Goal: Task Accomplishment & Management: Manage account settings

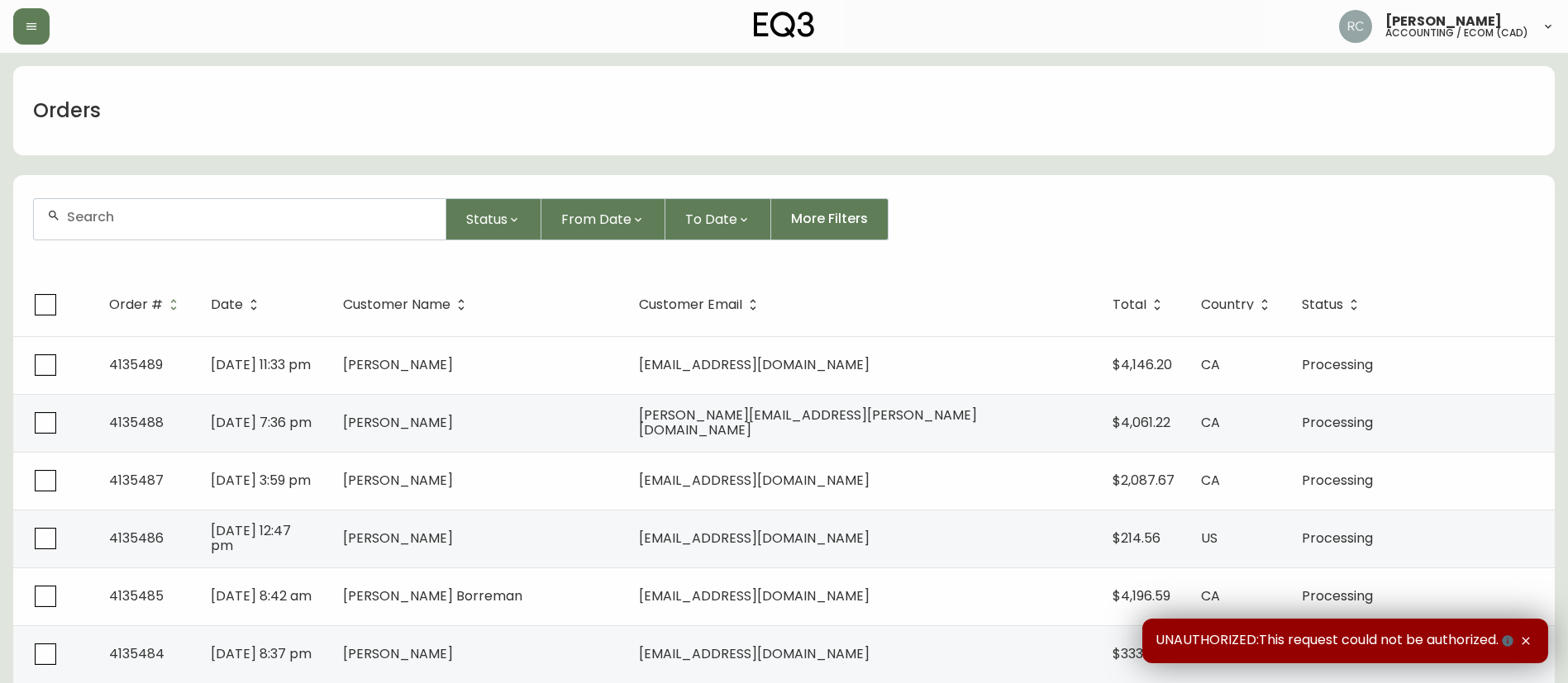
click at [365, 201] on div at bounding box center [239, 219] width 411 height 41
paste input "4135483"
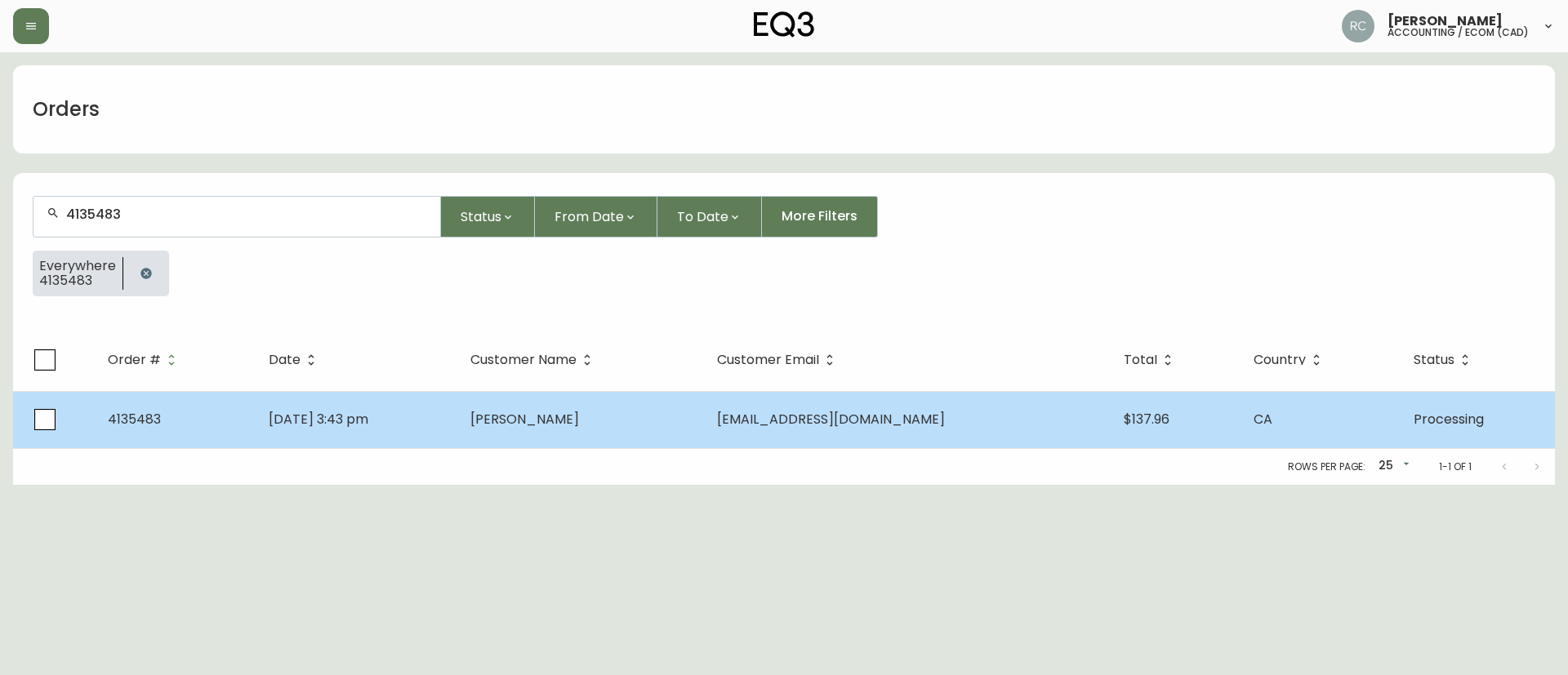
type input "4135483"
click at [642, 424] on td "[PERSON_NAME]" at bounding box center [581, 419] width 246 height 57
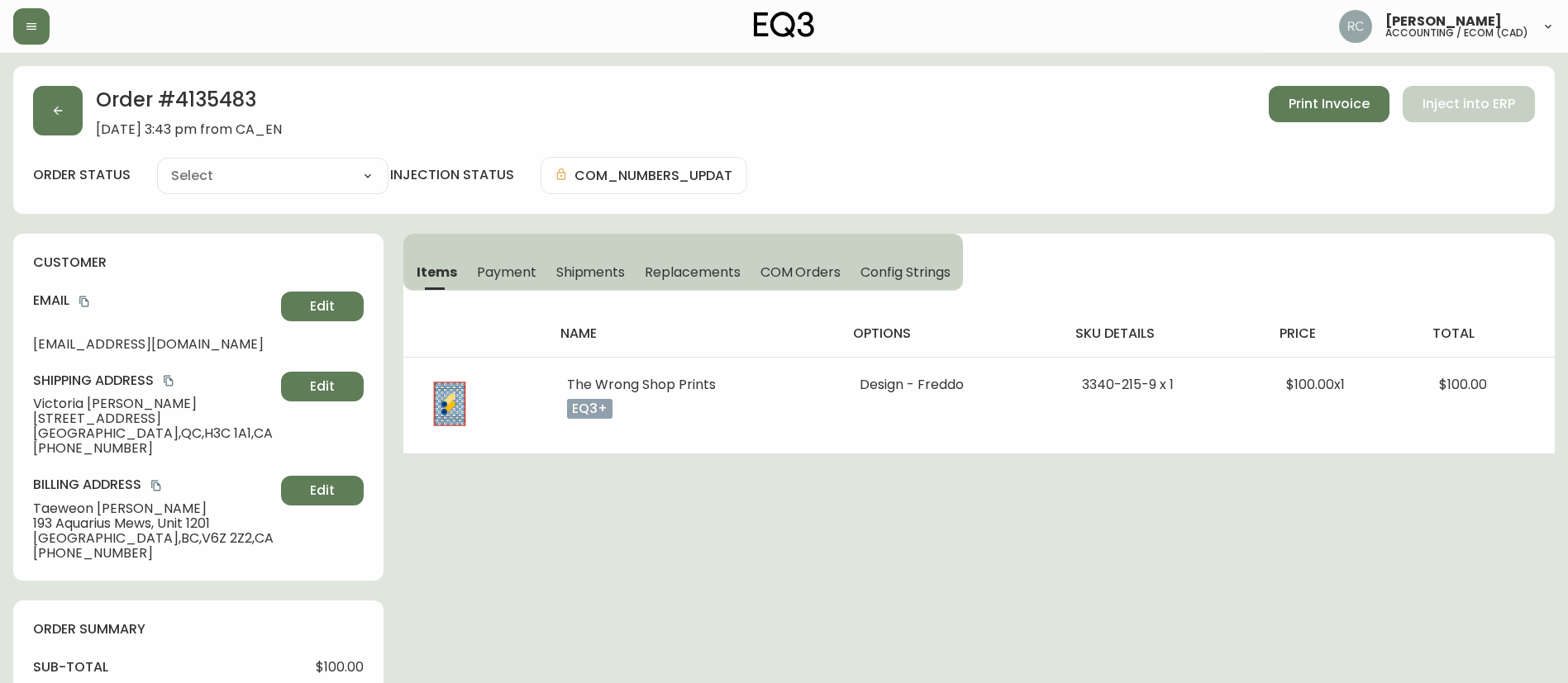
type input "Processing"
drag, startPoint x: 812, startPoint y: 264, endPoint x: 1010, endPoint y: 266, distance: 198.0
click at [810, 264] on span "COM Orders" at bounding box center [800, 272] width 81 height 17
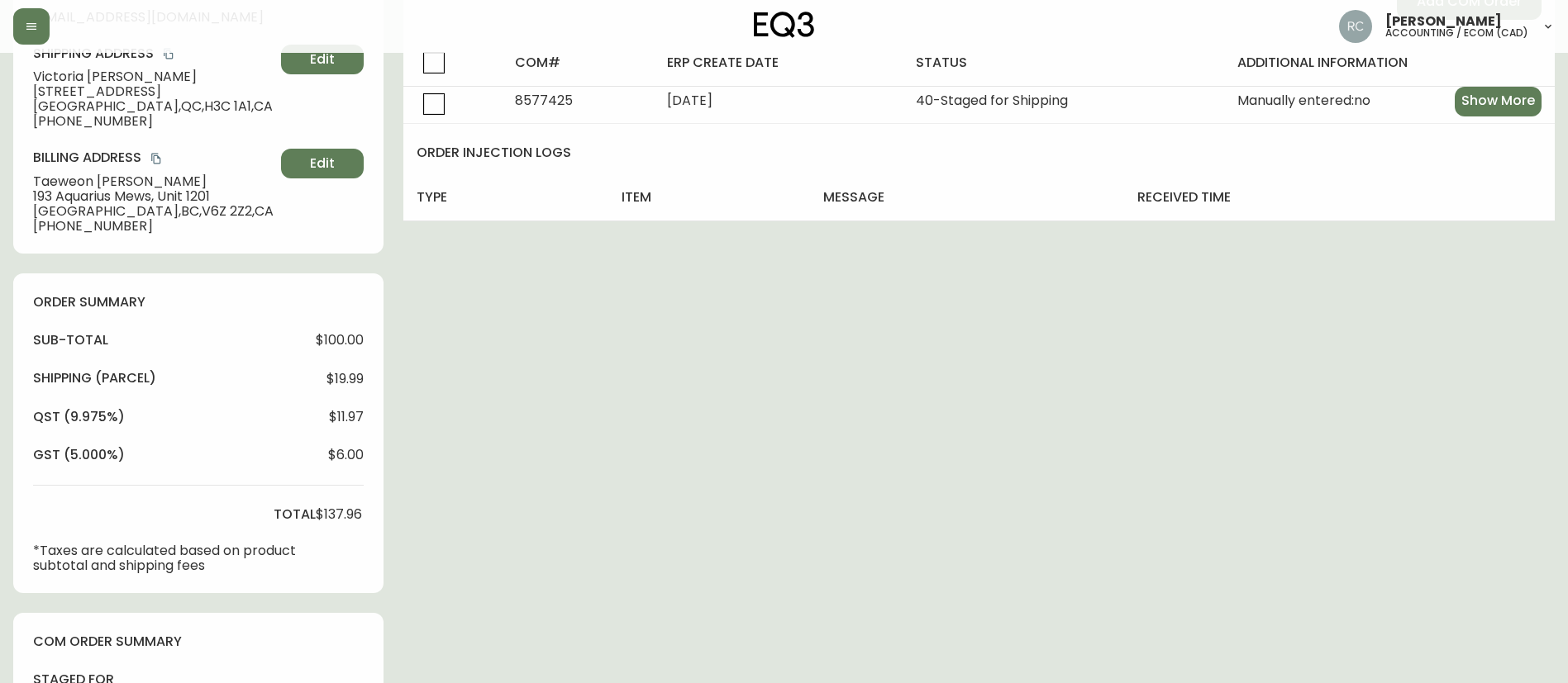
scroll to position [615, 0]
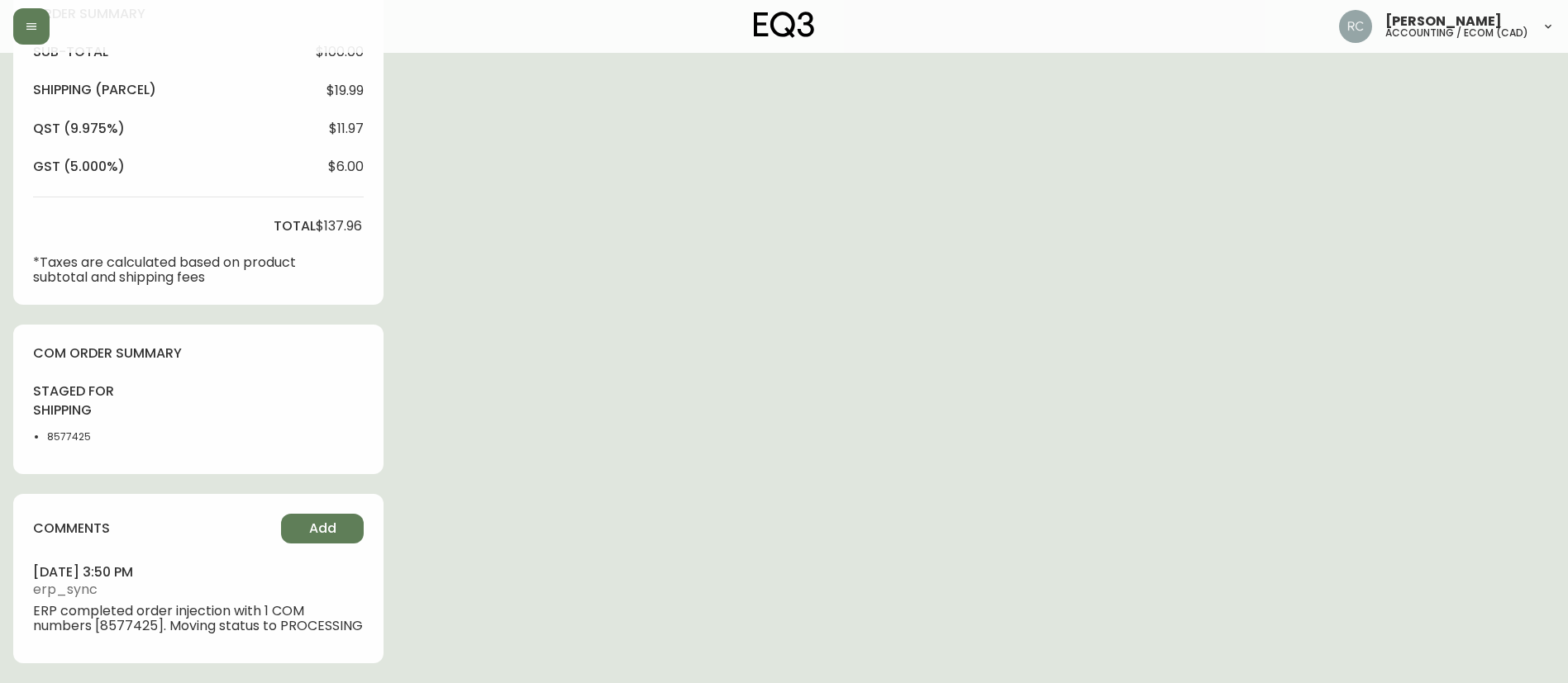
click at [80, 438] on li "8577425" at bounding box center [88, 436] width 83 height 15
copy li "8577425"
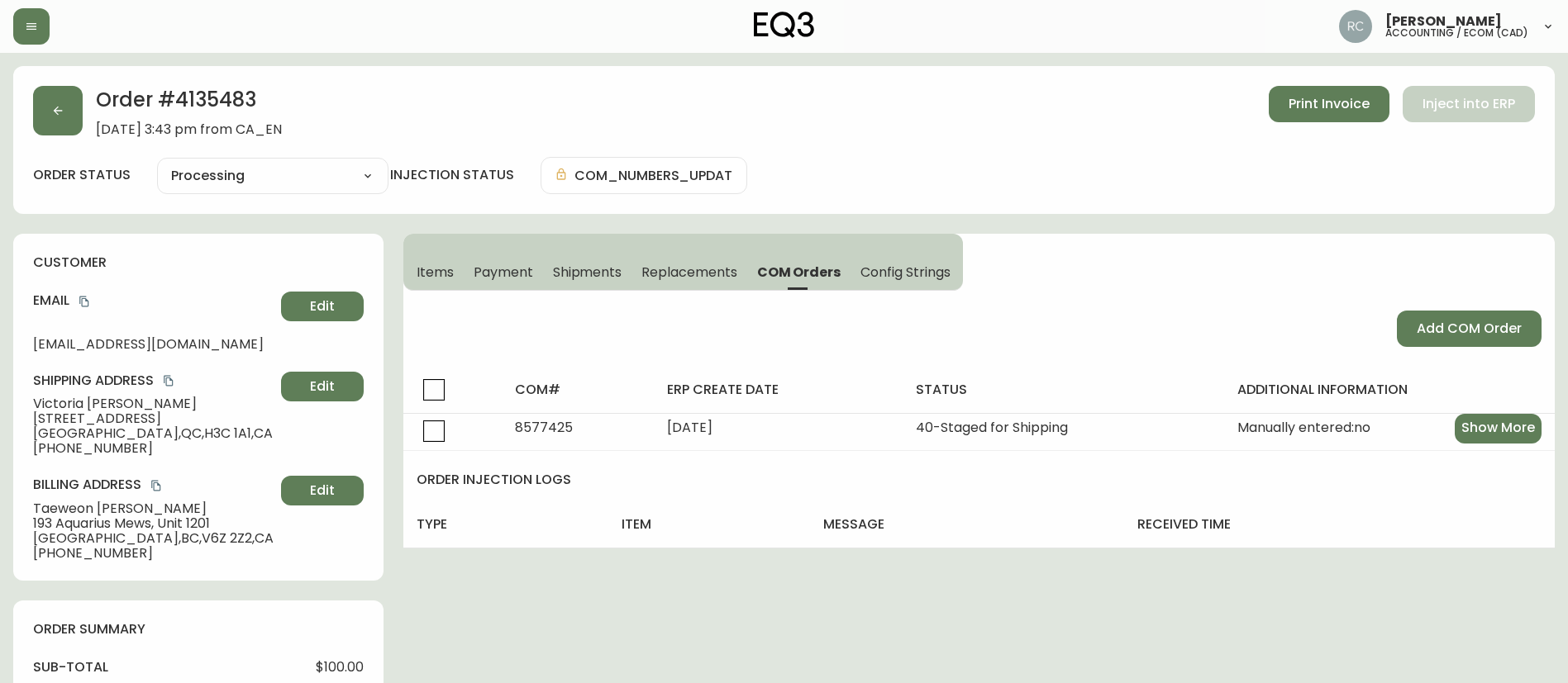
click at [449, 279] on span "Items" at bounding box center [434, 272] width 37 height 17
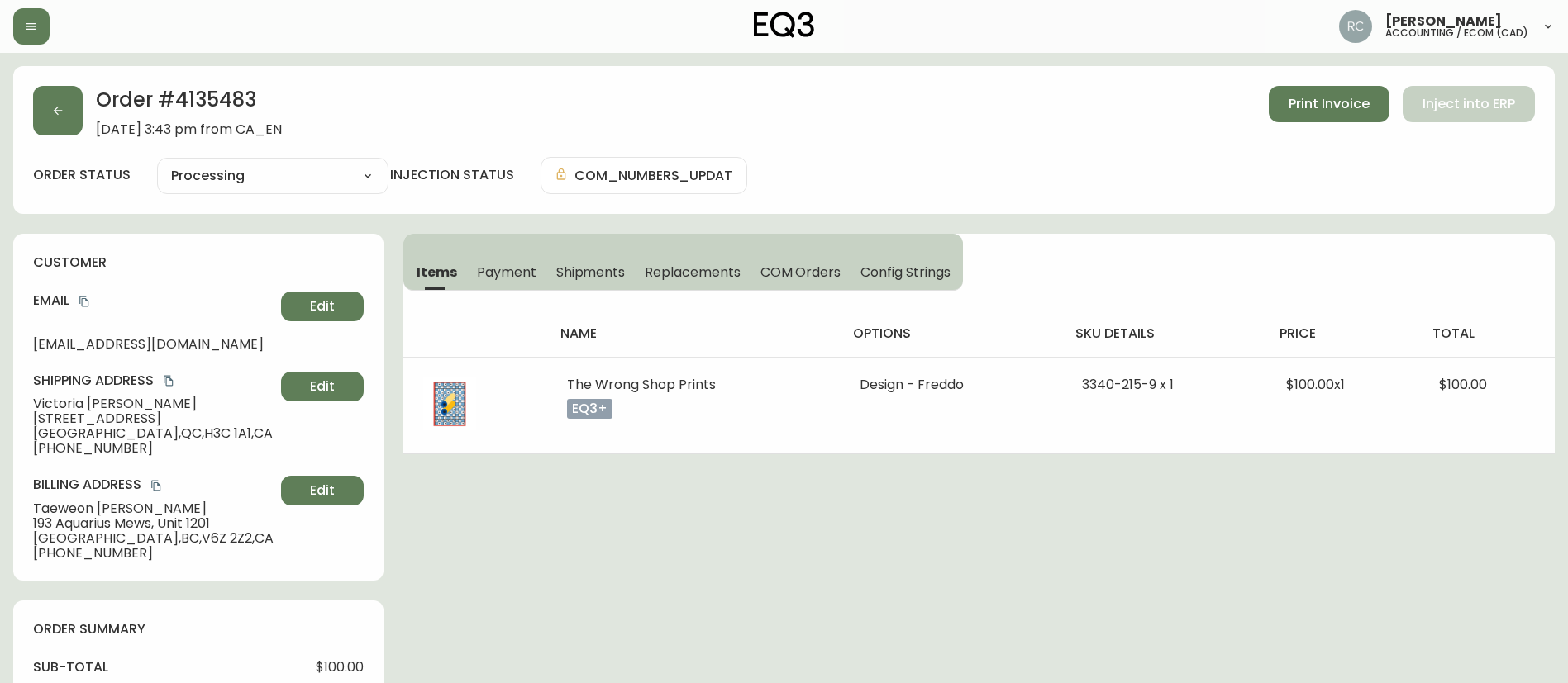
click at [211, 175] on select "Cancelled Fully Shipped Processing Partially Shipped" at bounding box center [273, 175] width 231 height 25
click at [157, 163] on select "Cancelled Fully Shipped Processing Partially Shipped" at bounding box center [273, 175] width 231 height 25
select select "PROCESSING"
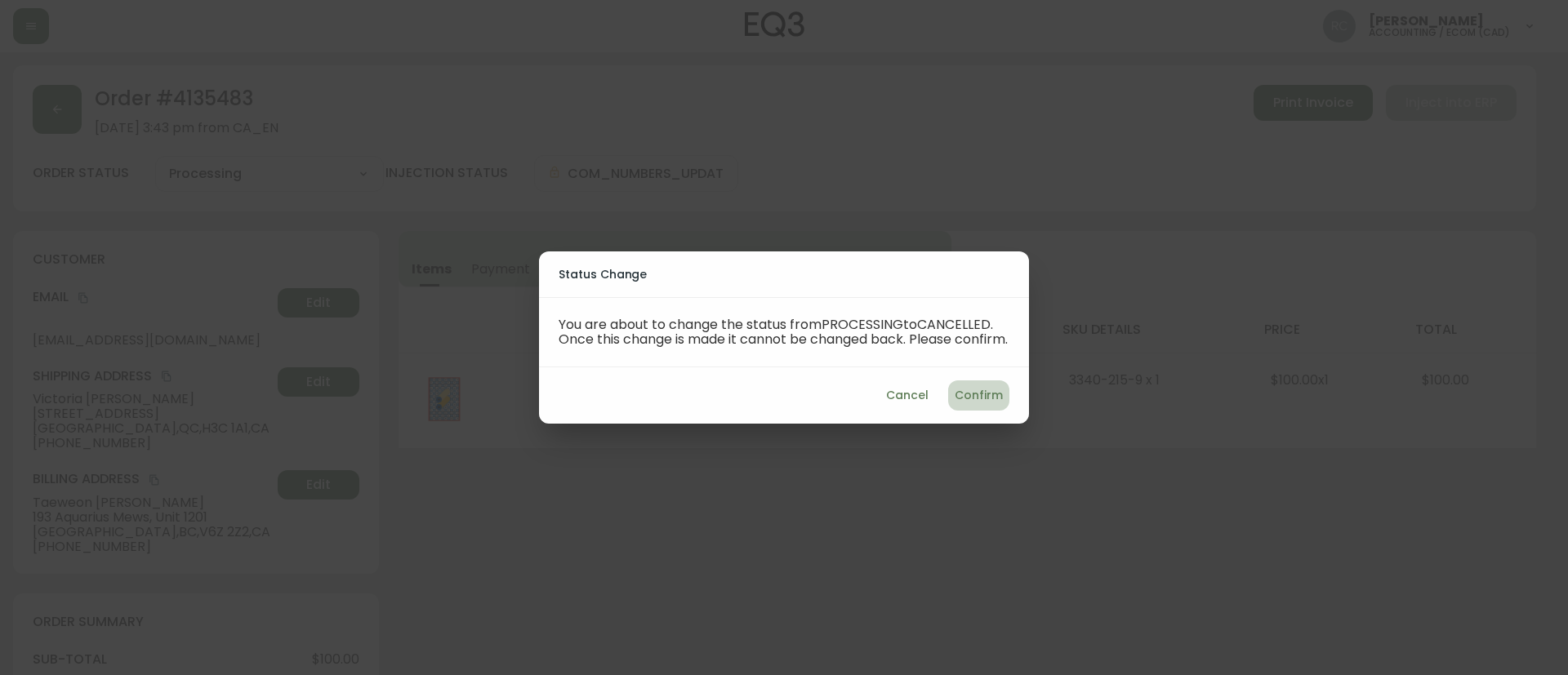
drag, startPoint x: 1003, startPoint y: 399, endPoint x: 993, endPoint y: 398, distance: 10.0
click at [999, 399] on button "Confirm" at bounding box center [978, 396] width 61 height 31
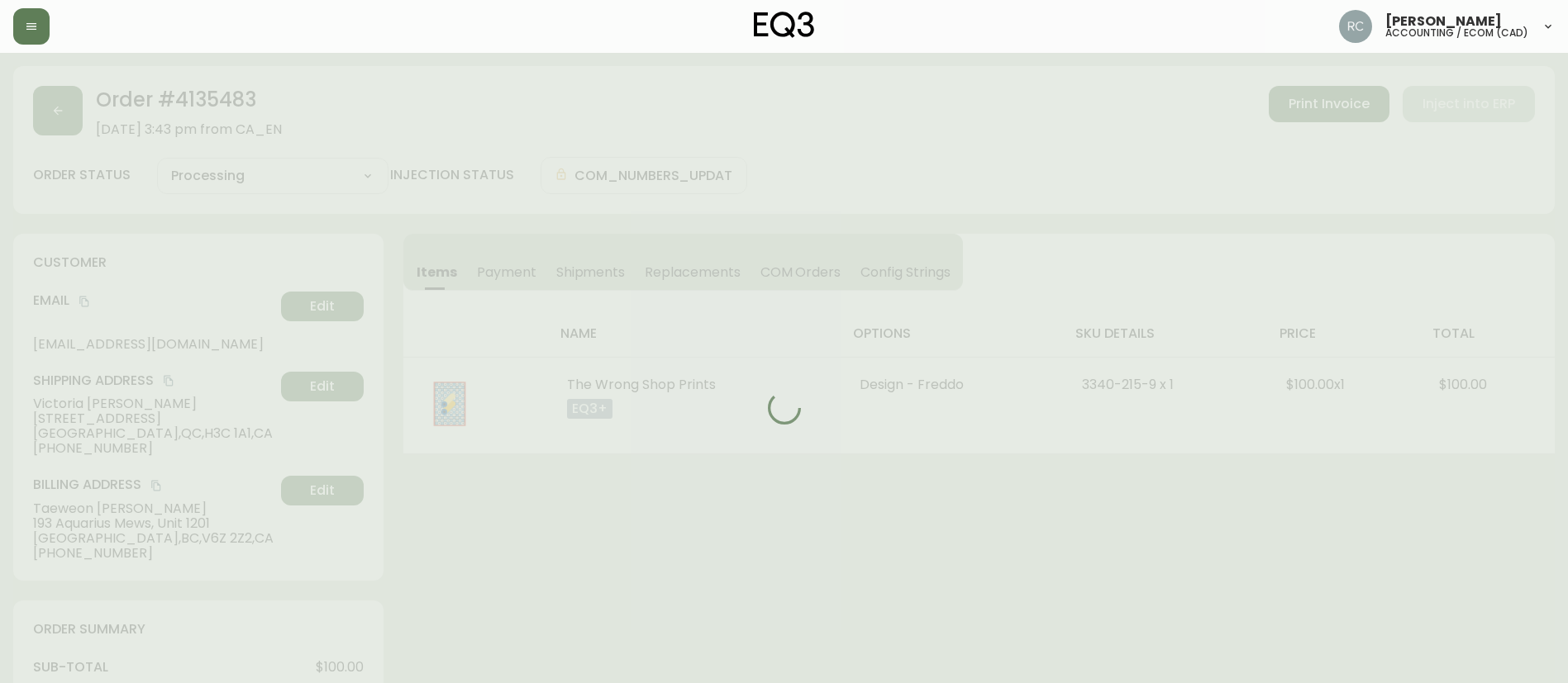
type input "Cancelled"
select select "CANCELLED"
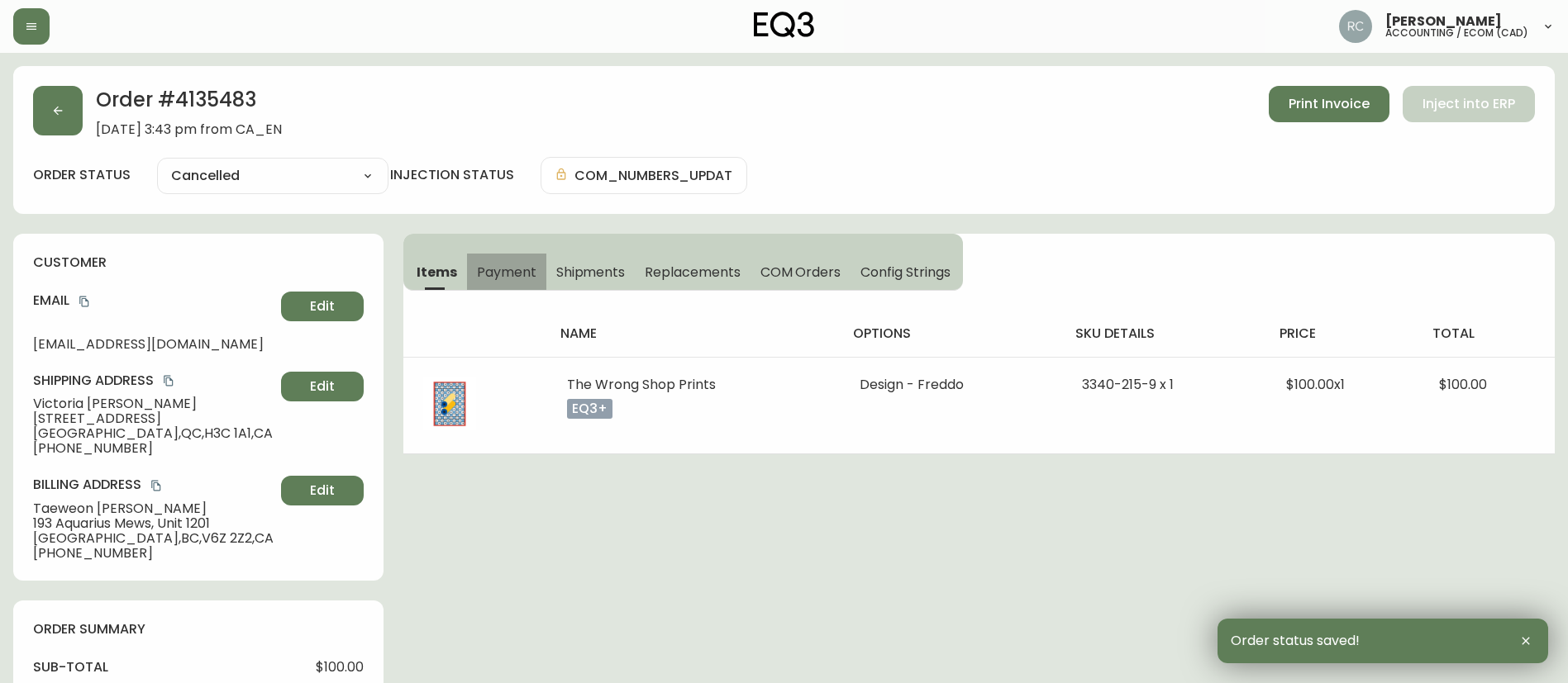
click at [505, 269] on span "Payment" at bounding box center [507, 272] width 60 height 17
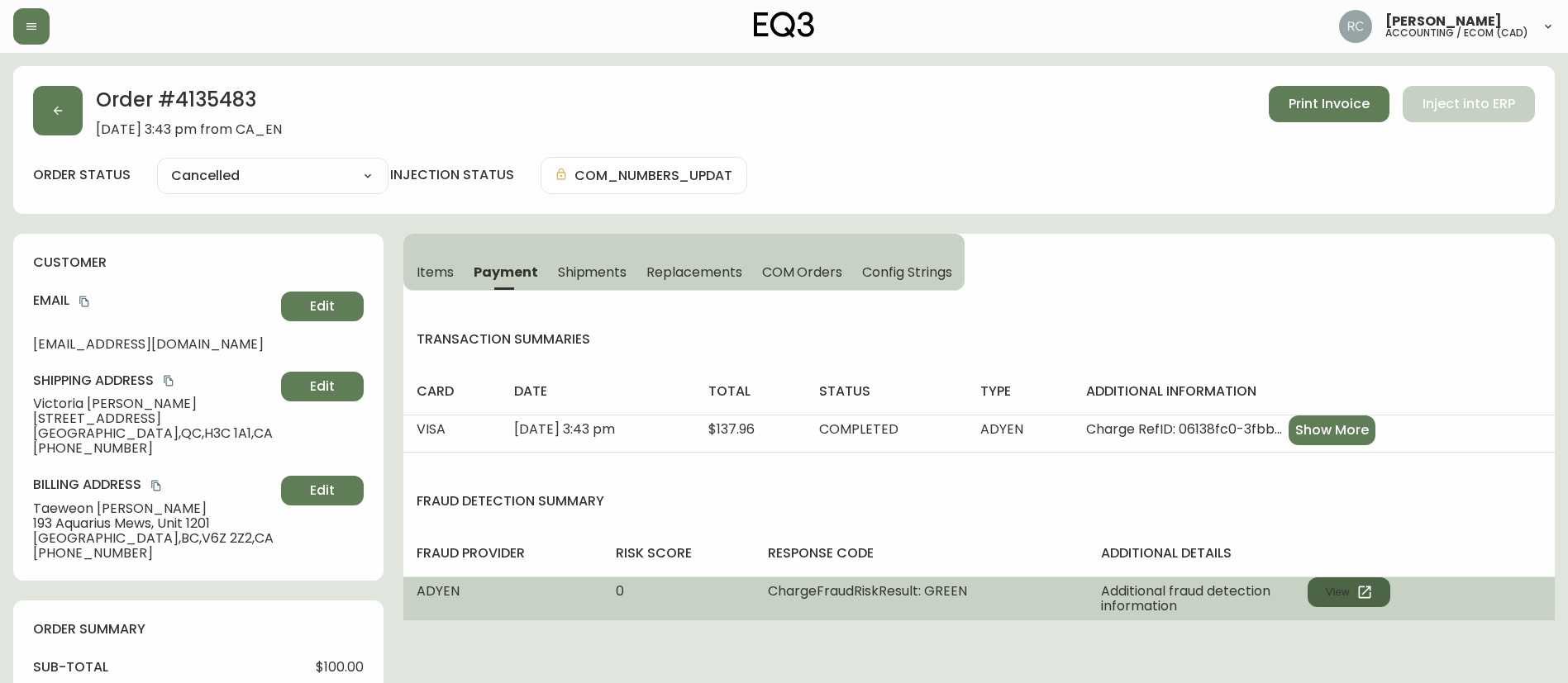
click at [1360, 589] on icon "button" at bounding box center [1364, 591] width 12 height 12
click at [1349, 585] on button "View" at bounding box center [1348, 592] width 83 height 30
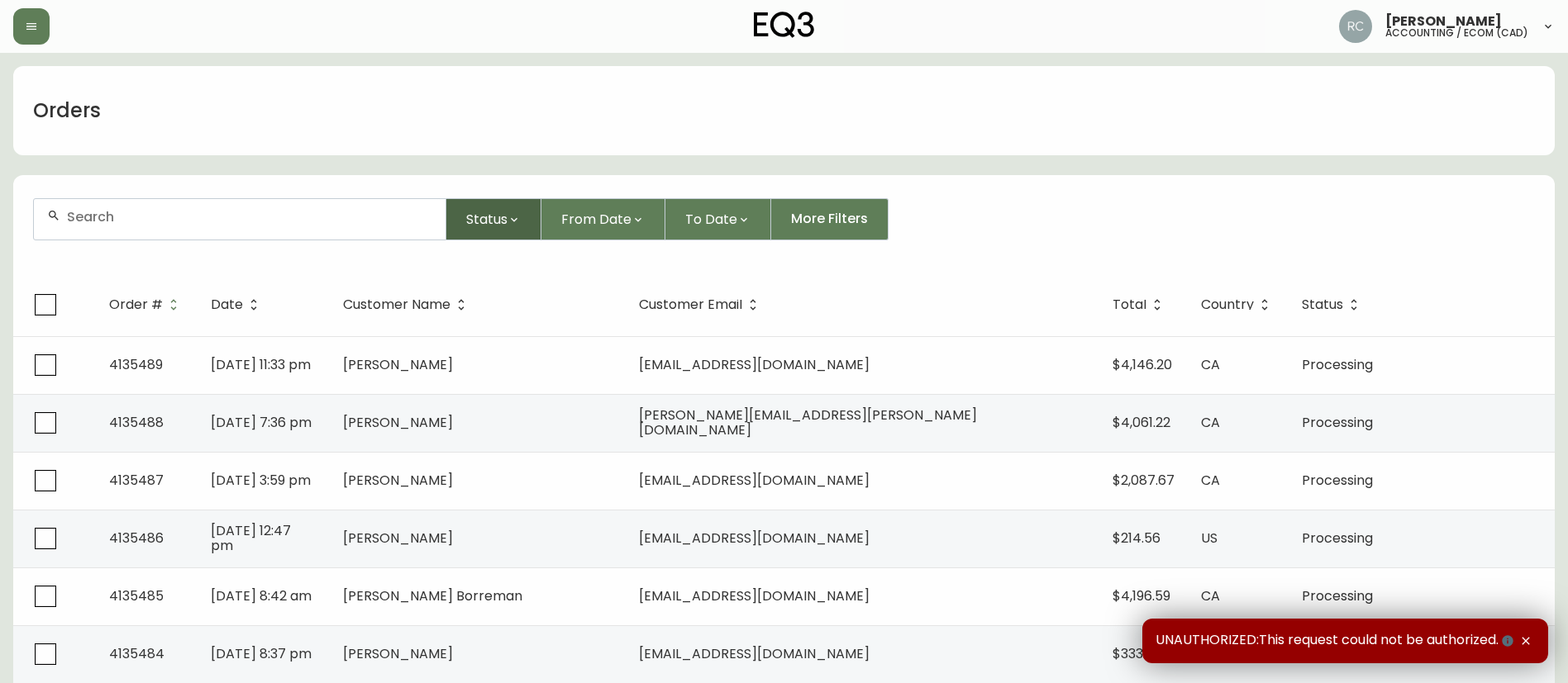
click at [508, 216] on icon "button" at bounding box center [513, 219] width 13 height 13
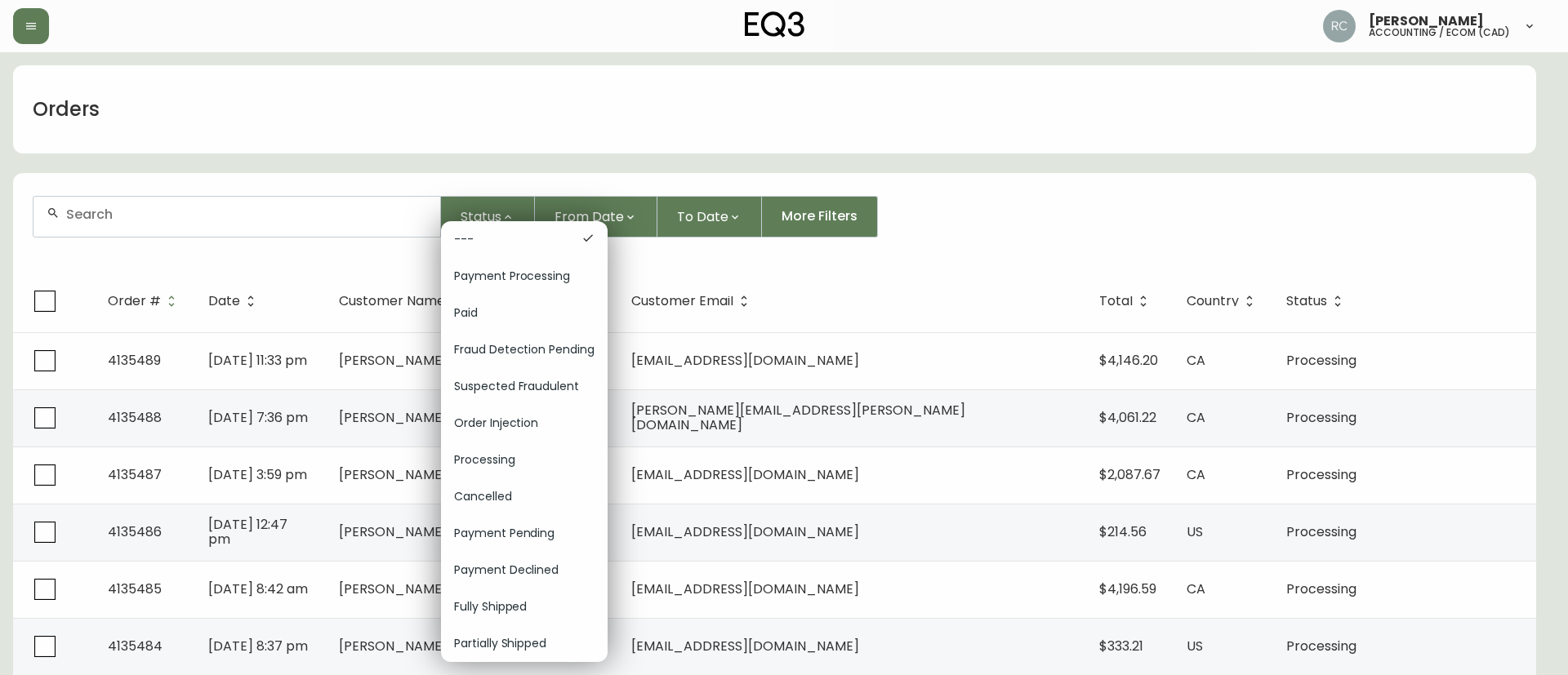
click at [526, 418] on span "Order Injection" at bounding box center [524, 422] width 141 height 17
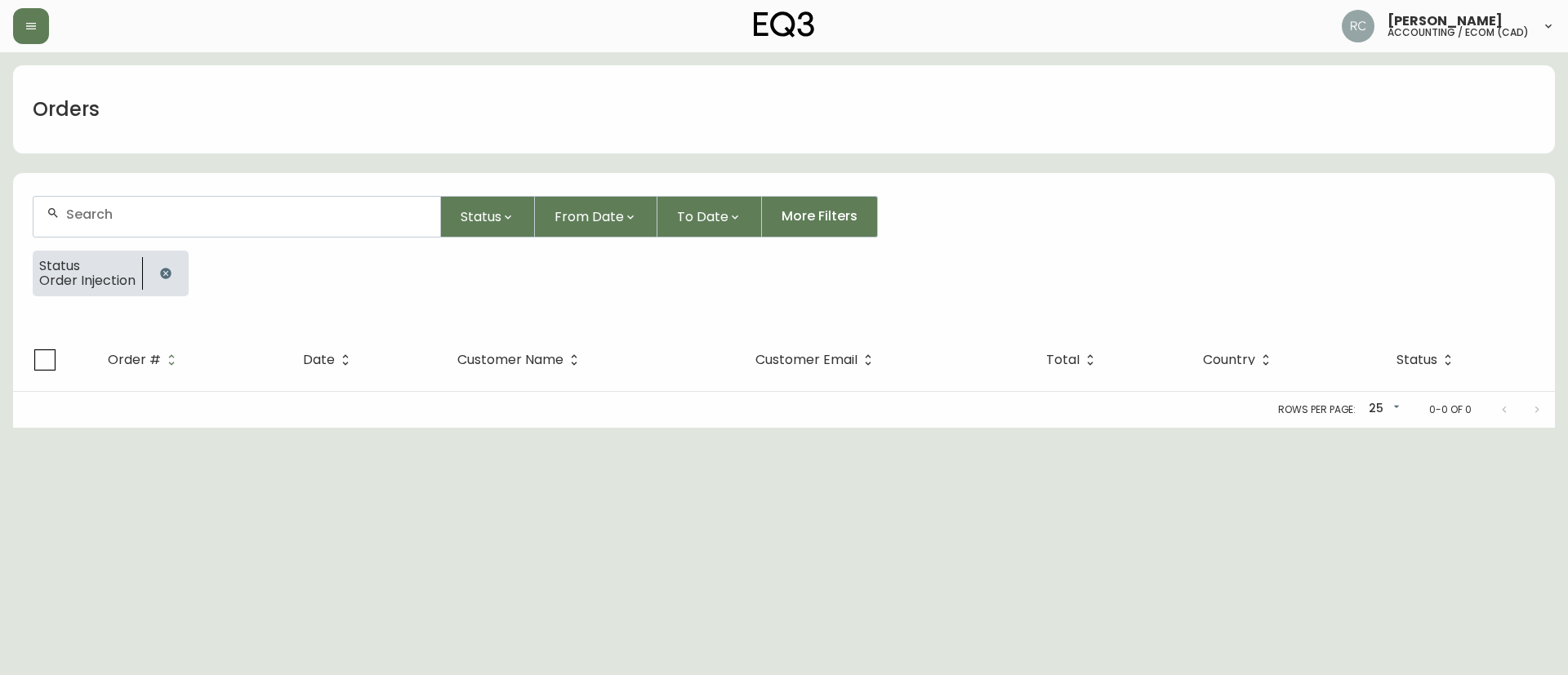
click at [175, 273] on button "button" at bounding box center [165, 273] width 32 height 32
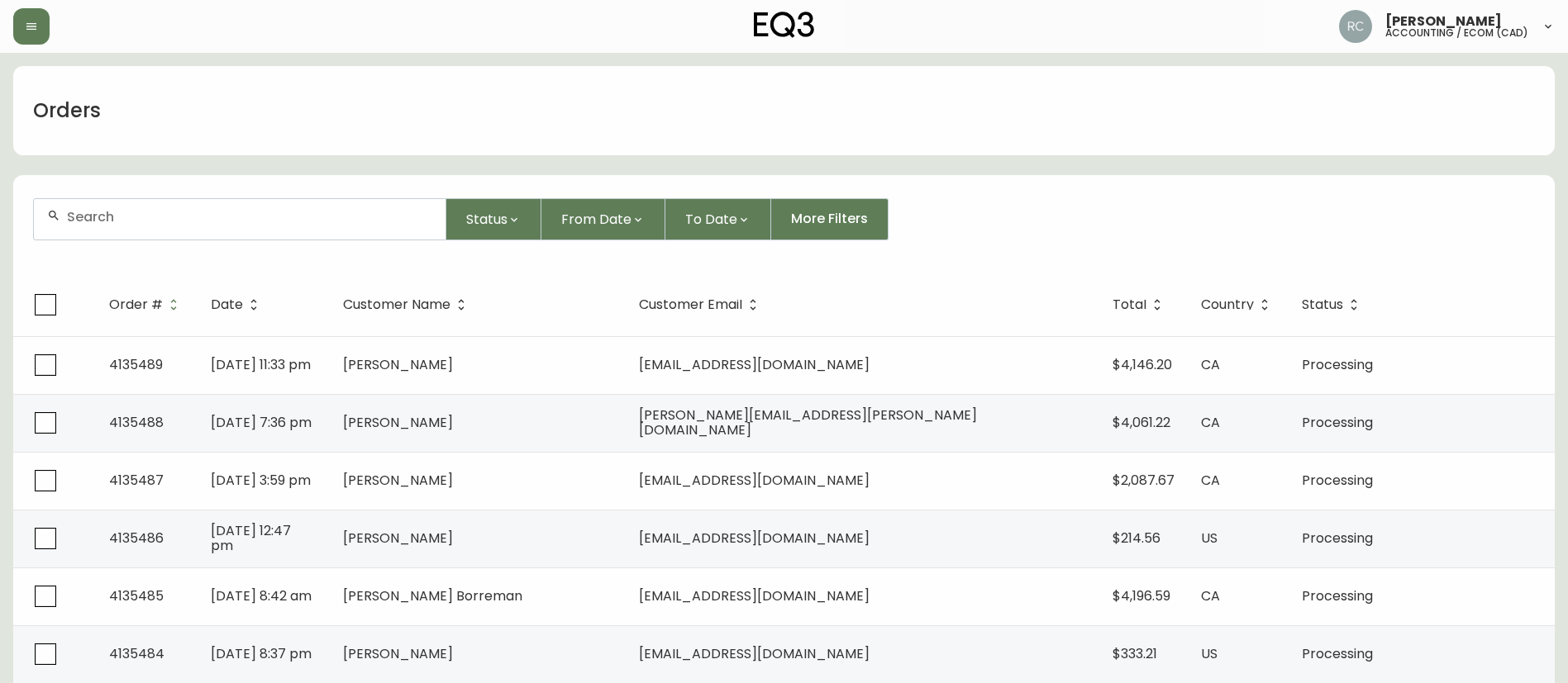
click at [179, 220] on input "text" at bounding box center [249, 217] width 366 height 16
paste input "4135088"
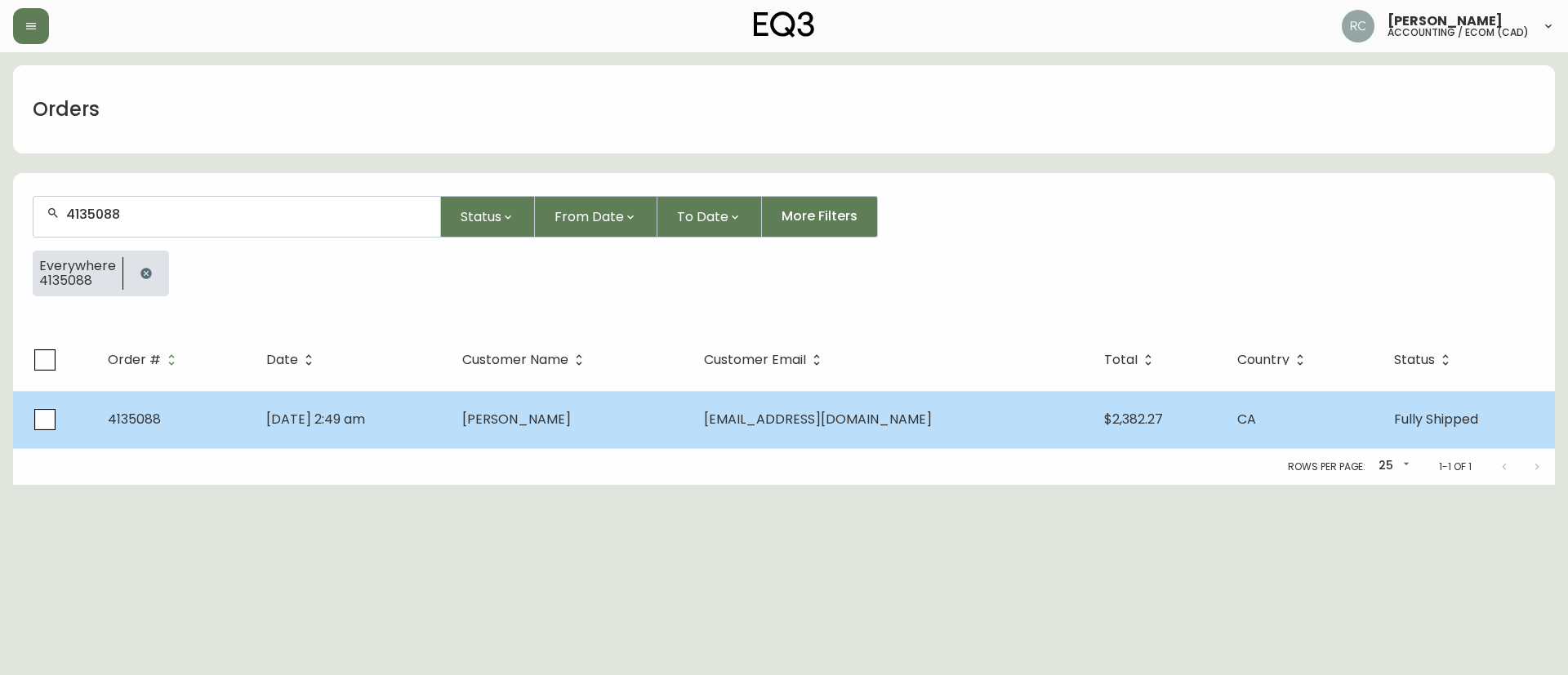
type input "4135088"
click at [326, 418] on span "Sep 04 2025, 2:49 am" at bounding box center [315, 418] width 98 height 19
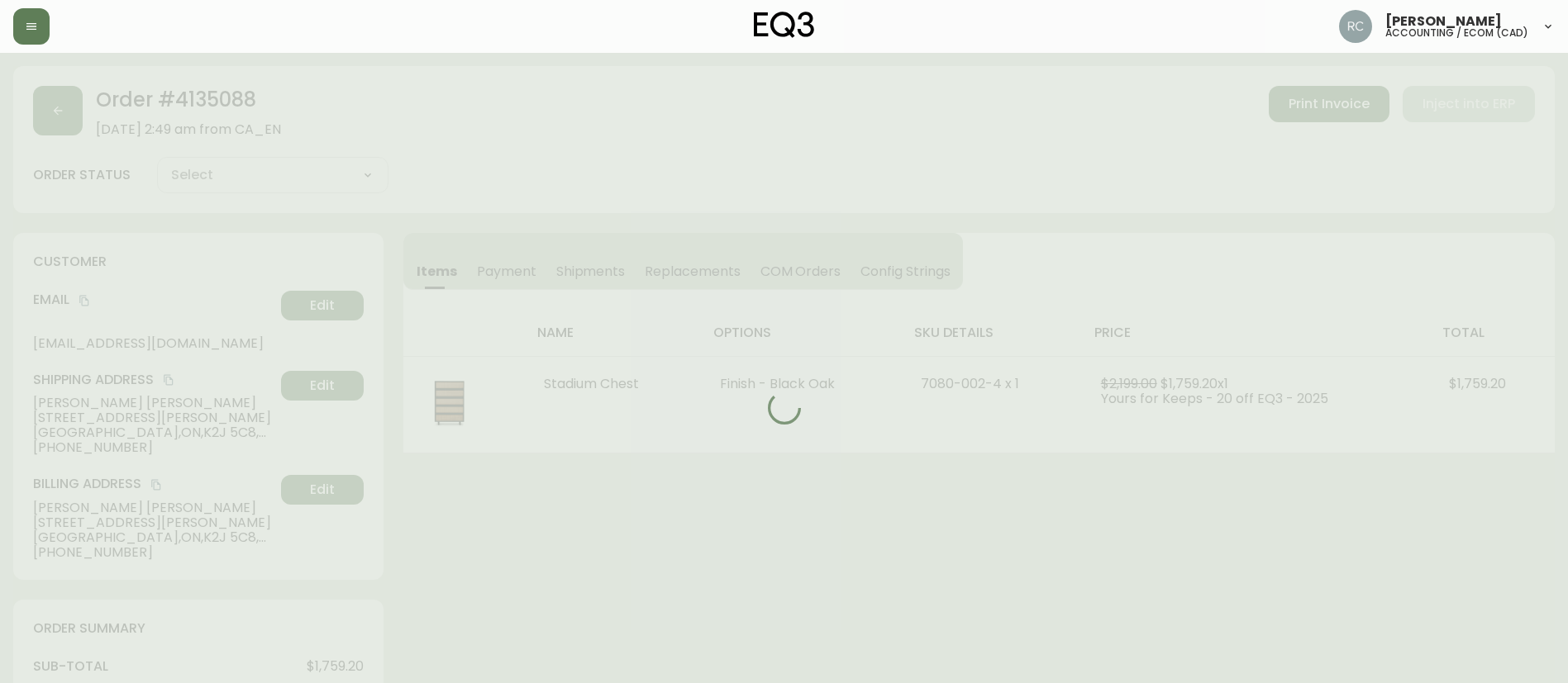
type input "Fully Shipped"
select select "FULLY_SHIPPED"
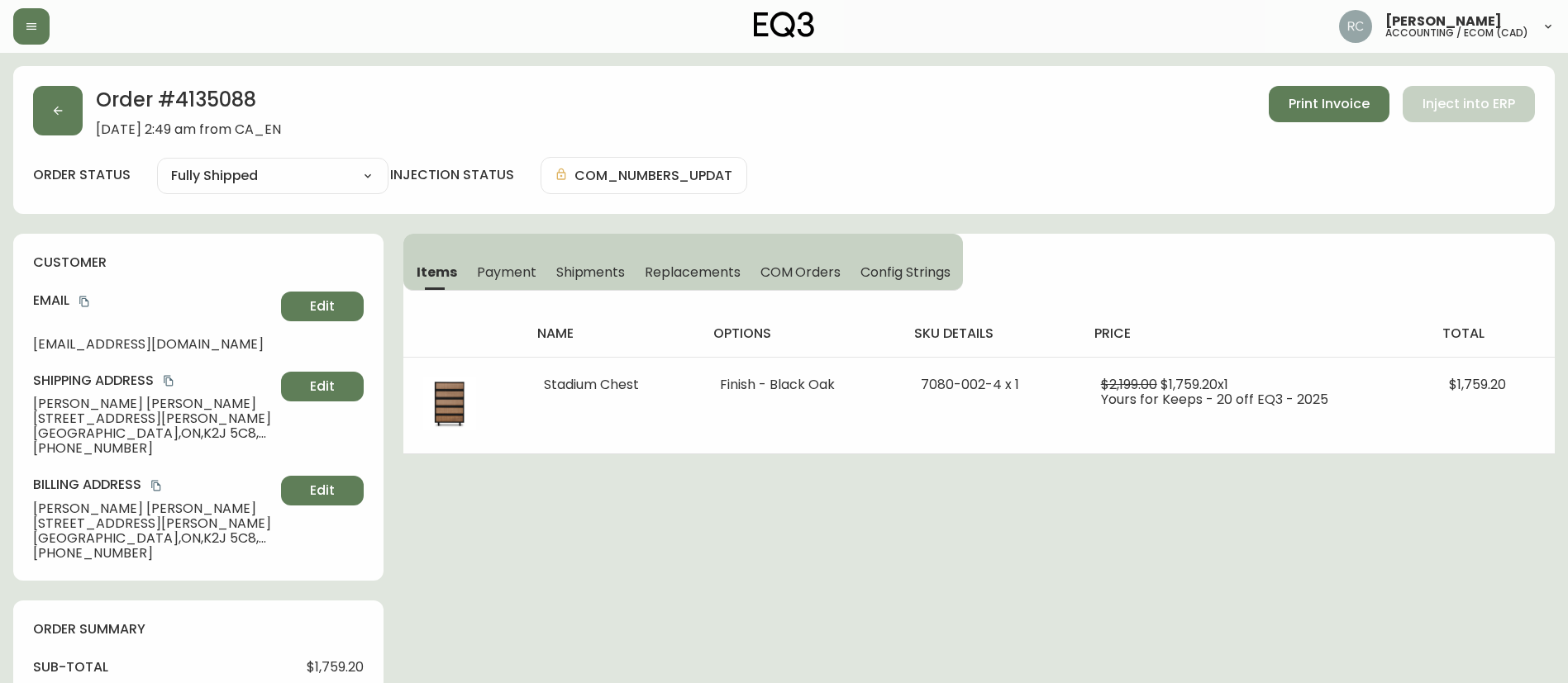
click at [500, 267] on span "Payment" at bounding box center [507, 272] width 60 height 17
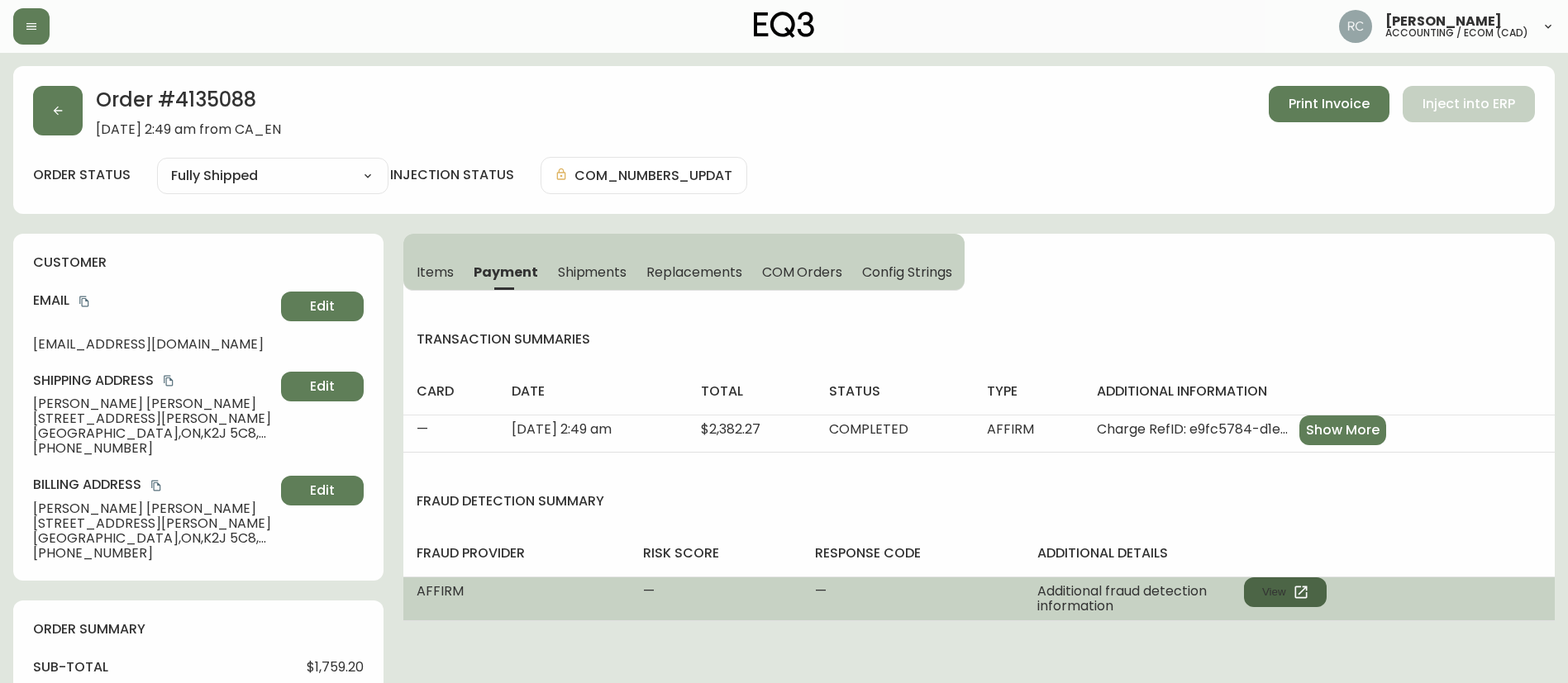
click at [1318, 586] on button "View" at bounding box center [1284, 592] width 83 height 30
click at [1273, 580] on button "View" at bounding box center [1284, 592] width 83 height 30
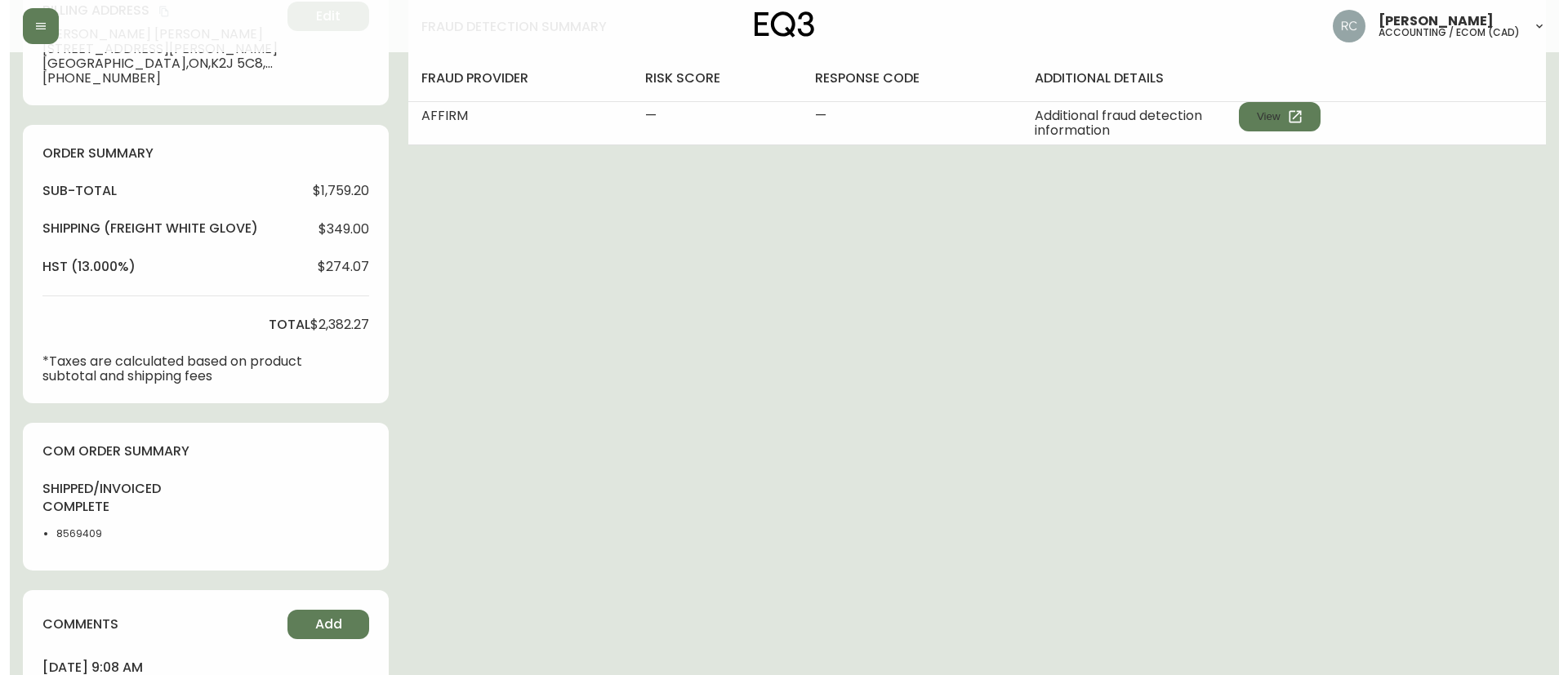
scroll to position [673, 0]
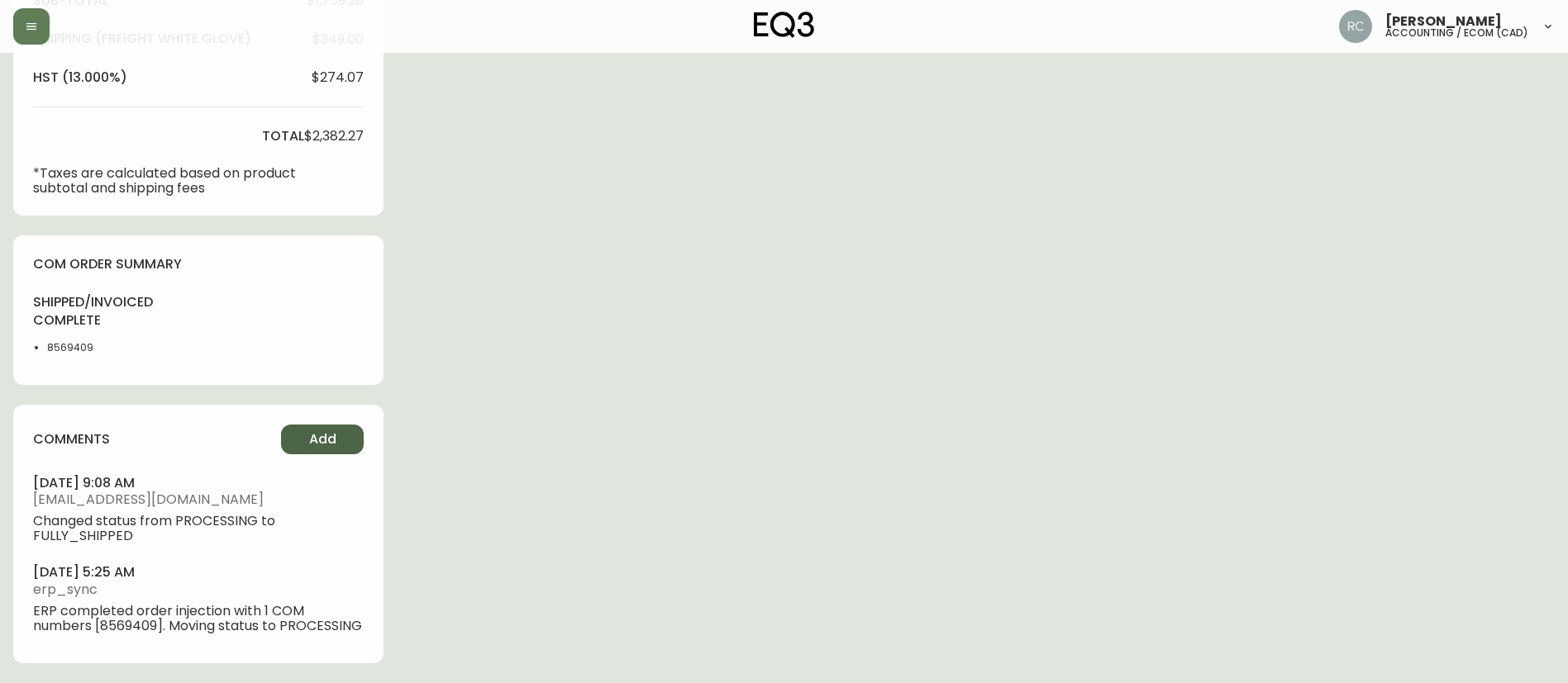
click at [346, 427] on button "Add" at bounding box center [322, 439] width 83 height 30
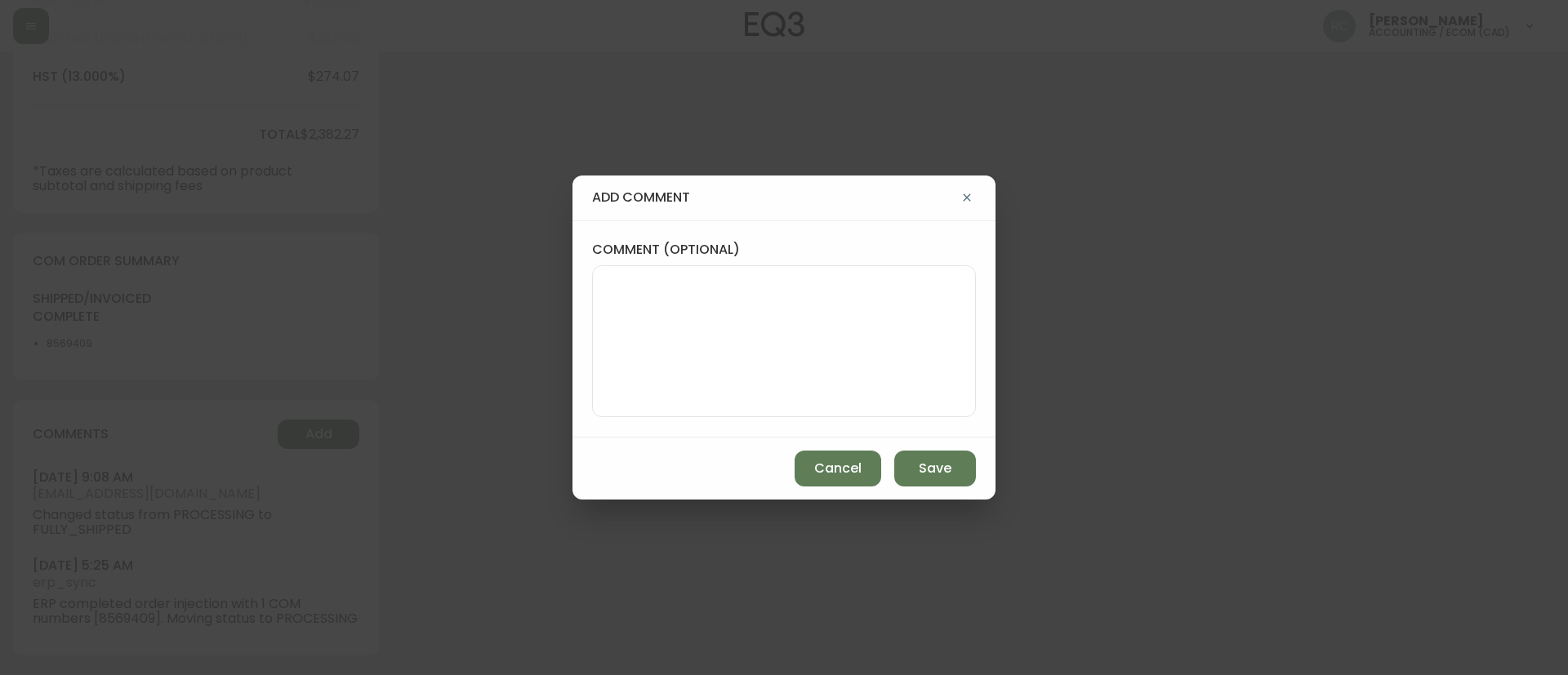
click at [444, 74] on div "add comment comment (optional) Cancel Save" at bounding box center [784, 338] width 1568 height 675
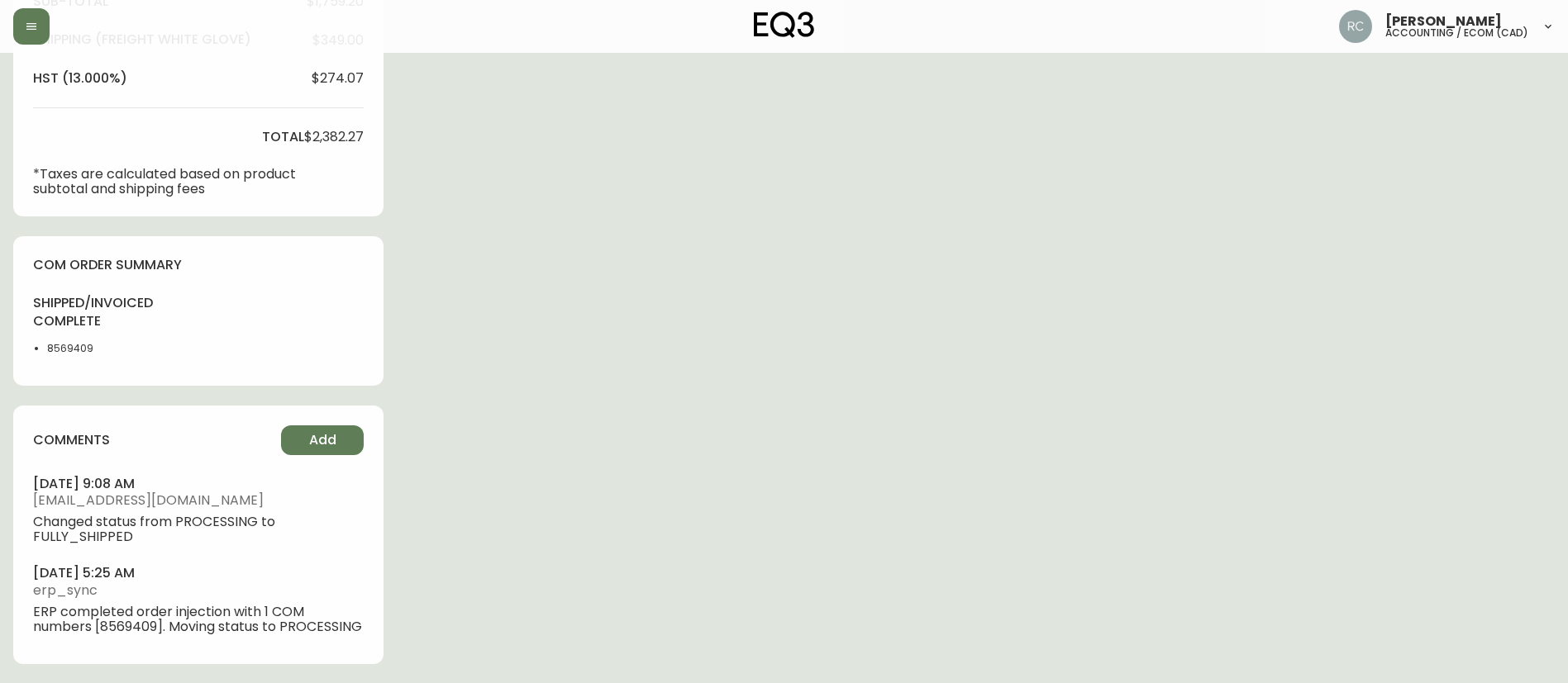
scroll to position [171, 0]
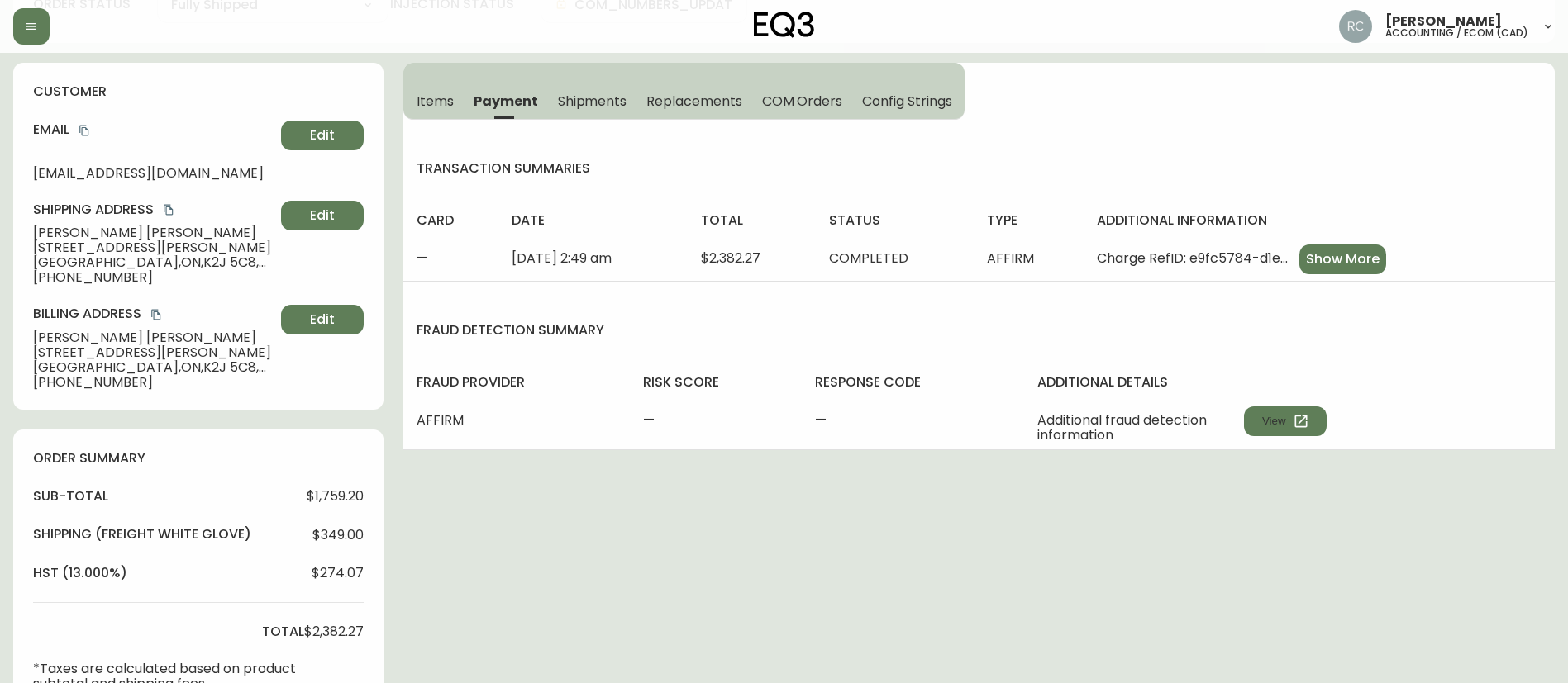
click at [595, 85] on button "Shipments" at bounding box center [593, 101] width 90 height 36
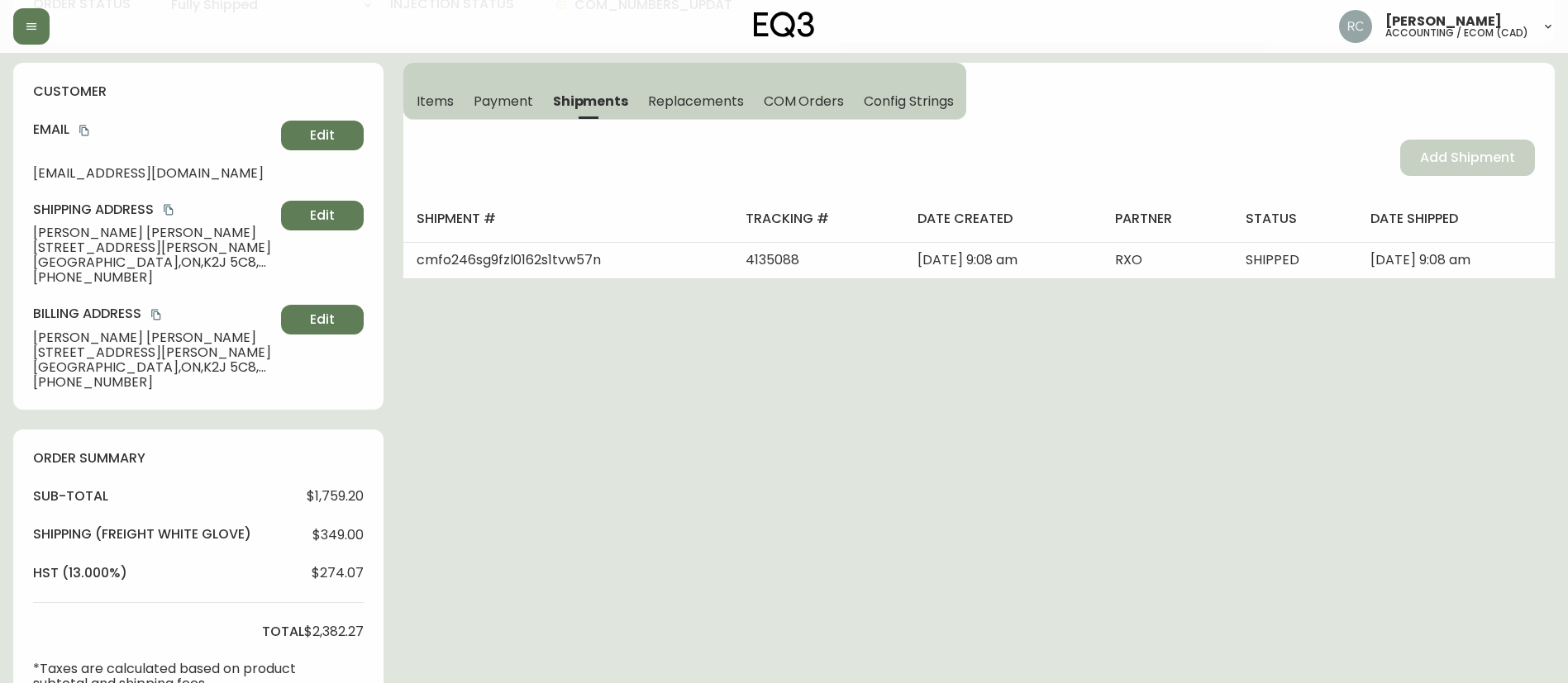
click at [525, 88] on button "Payment" at bounding box center [503, 101] width 80 height 36
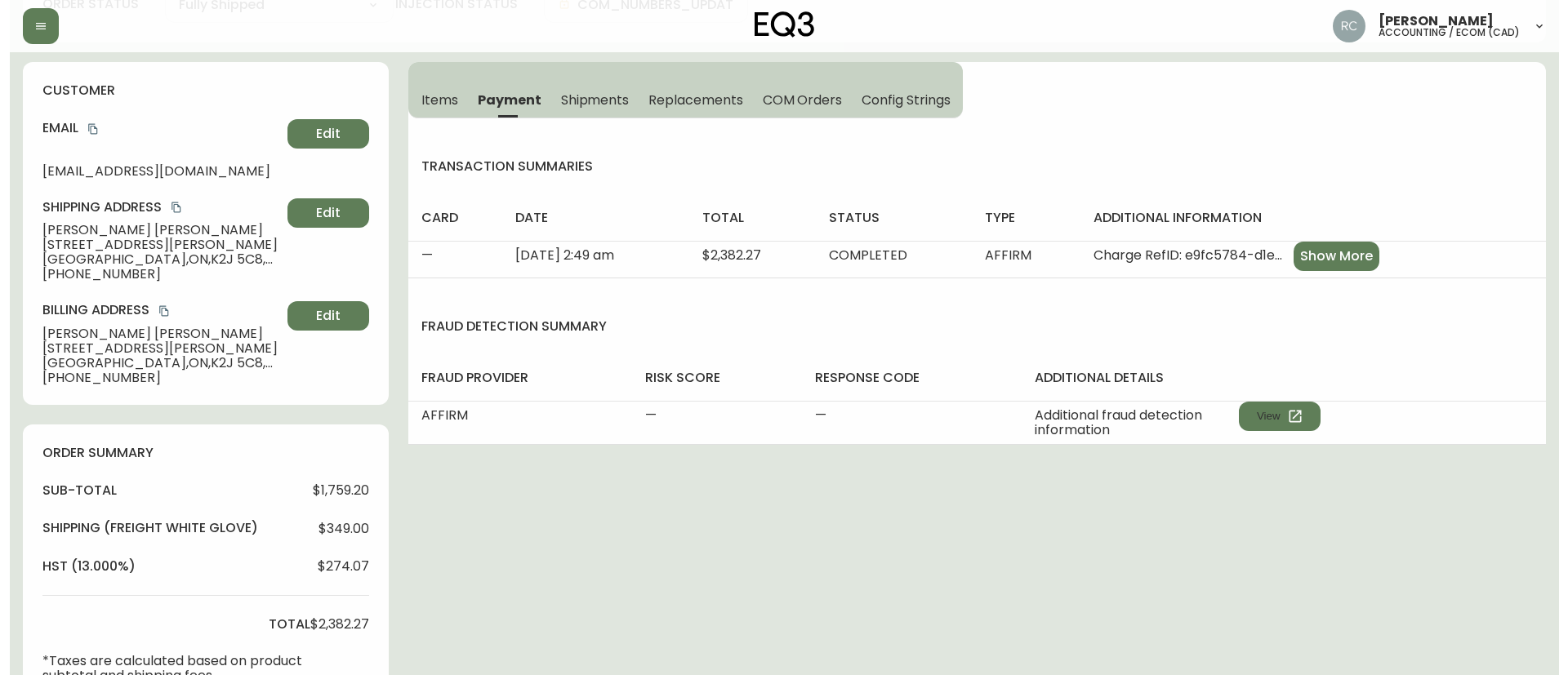
scroll to position [673, 0]
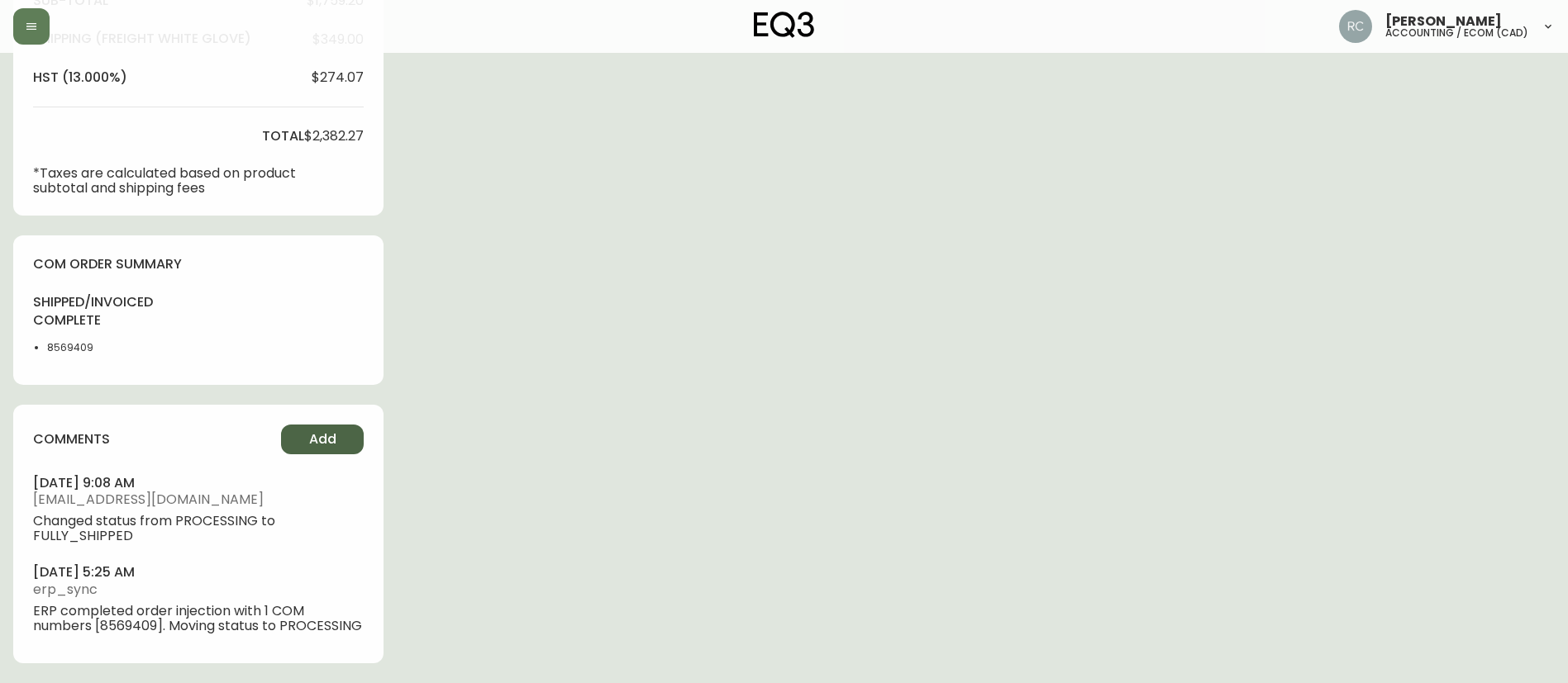
click at [355, 424] on button "Add" at bounding box center [322, 439] width 83 height 30
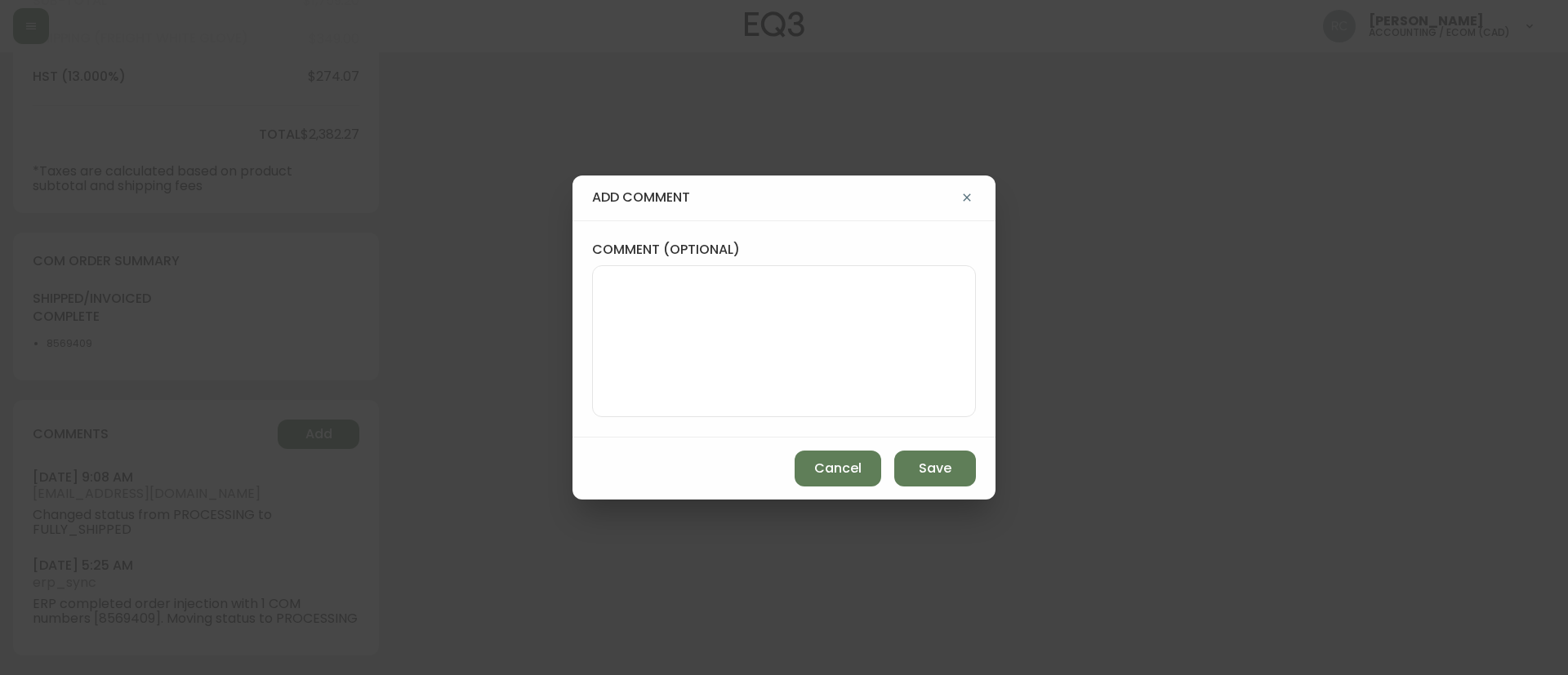
click at [784, 323] on textarea "comment (optional)" at bounding box center [784, 340] width 356 height 131
paste textarea "WHITE GLOVE CANCELLATION TICKET# 834901 ORD# 4135088 SUBTOTAL: $150 TOTAL: $169…"
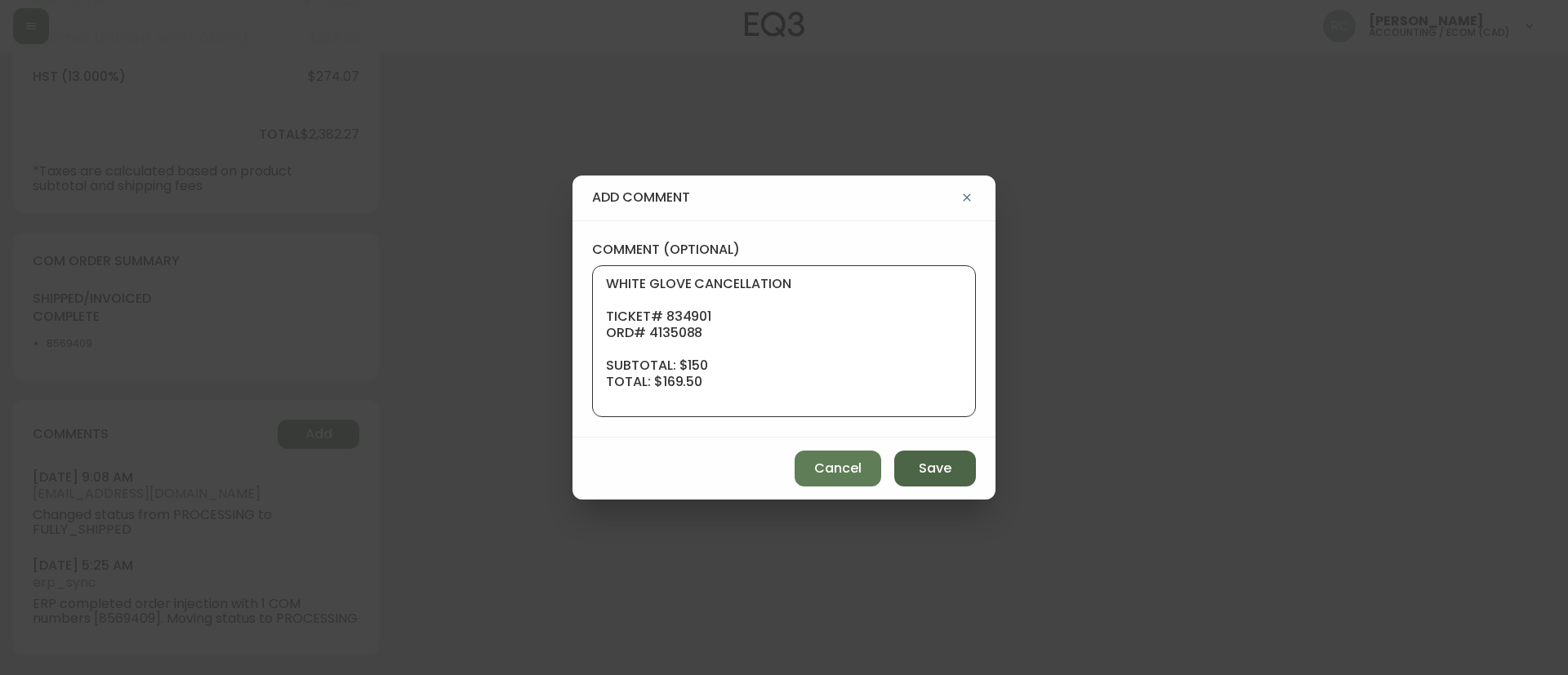
scroll to position [147, 0]
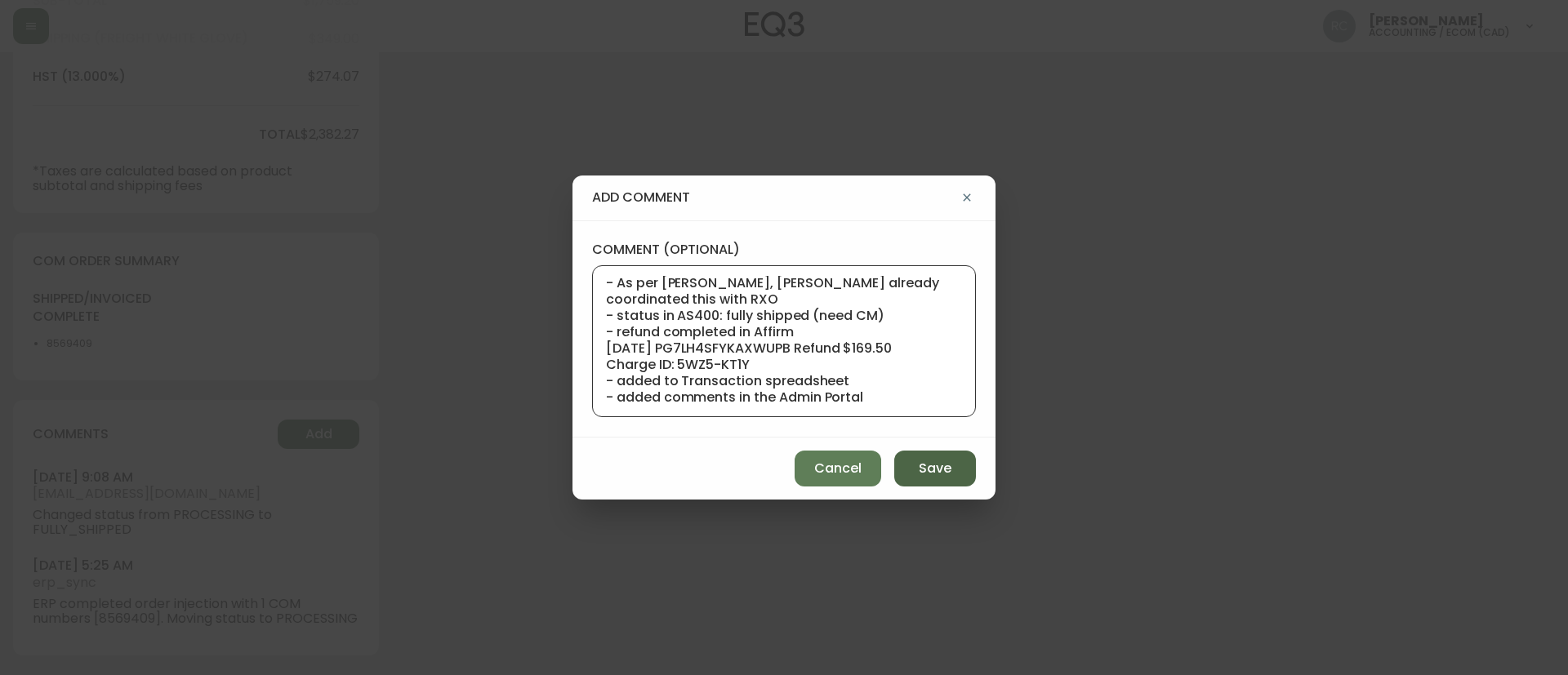
type textarea "WHITE GLOVE CANCELLATION TICKET# 834901 ORD# 4135088 SUBTOTAL: $150 TOTAL: $169…"
click at [932, 468] on span "Save" at bounding box center [934, 468] width 32 height 18
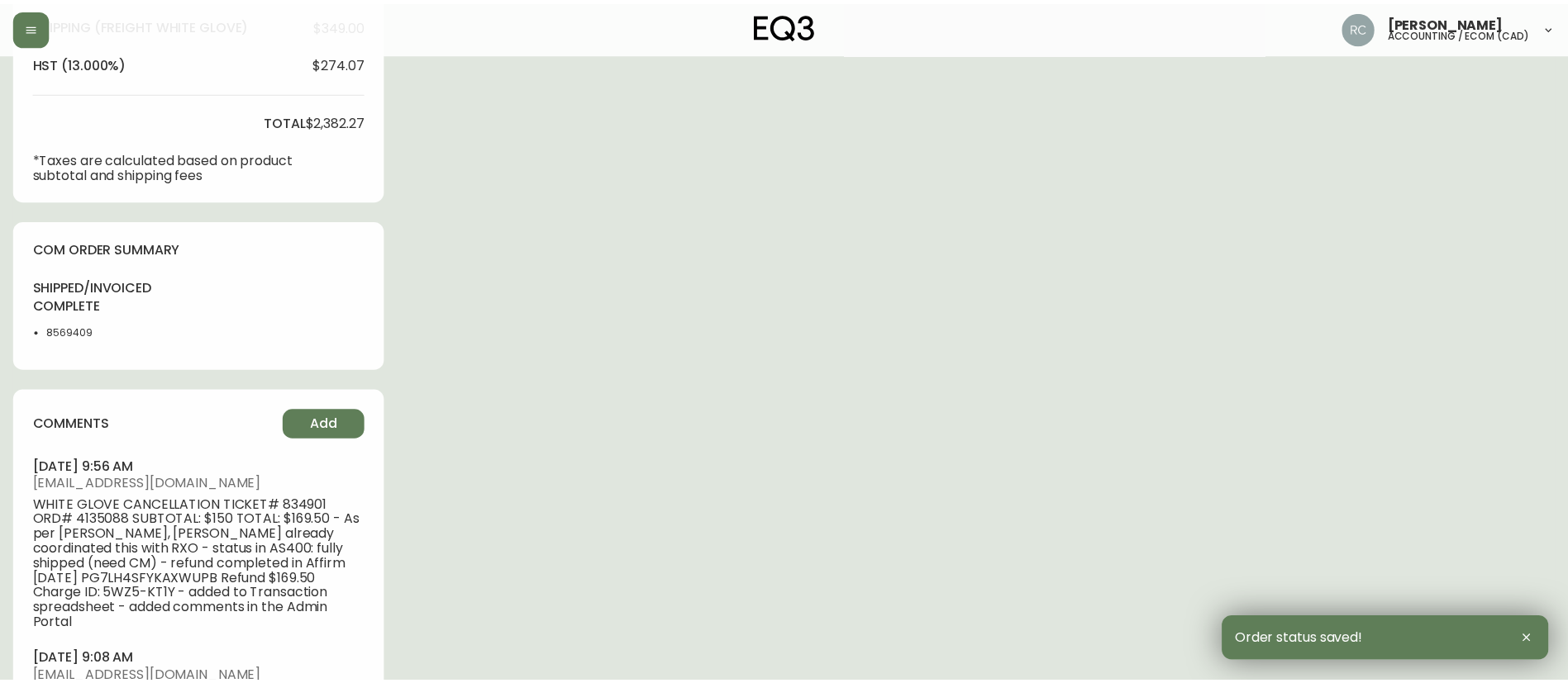
scroll to position [666, 0]
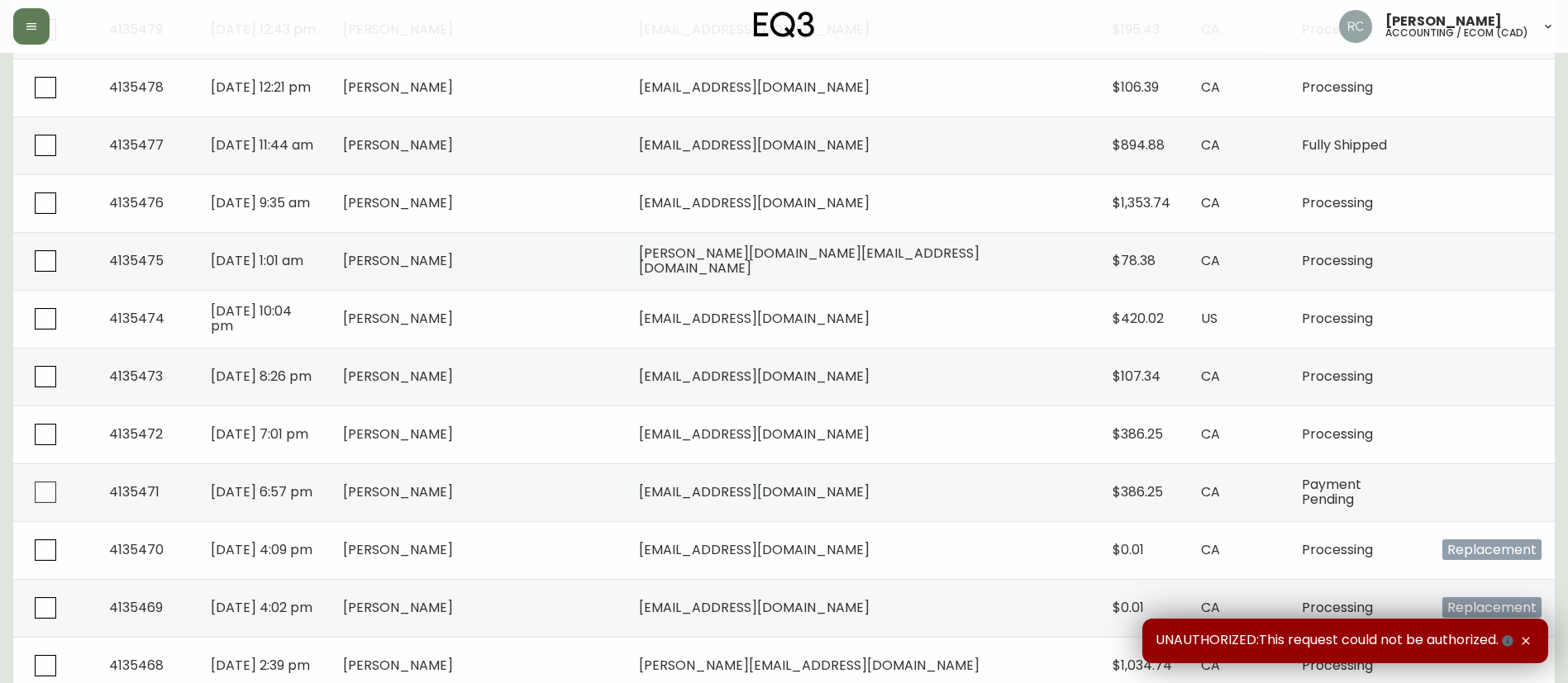
scroll to position [826, 0]
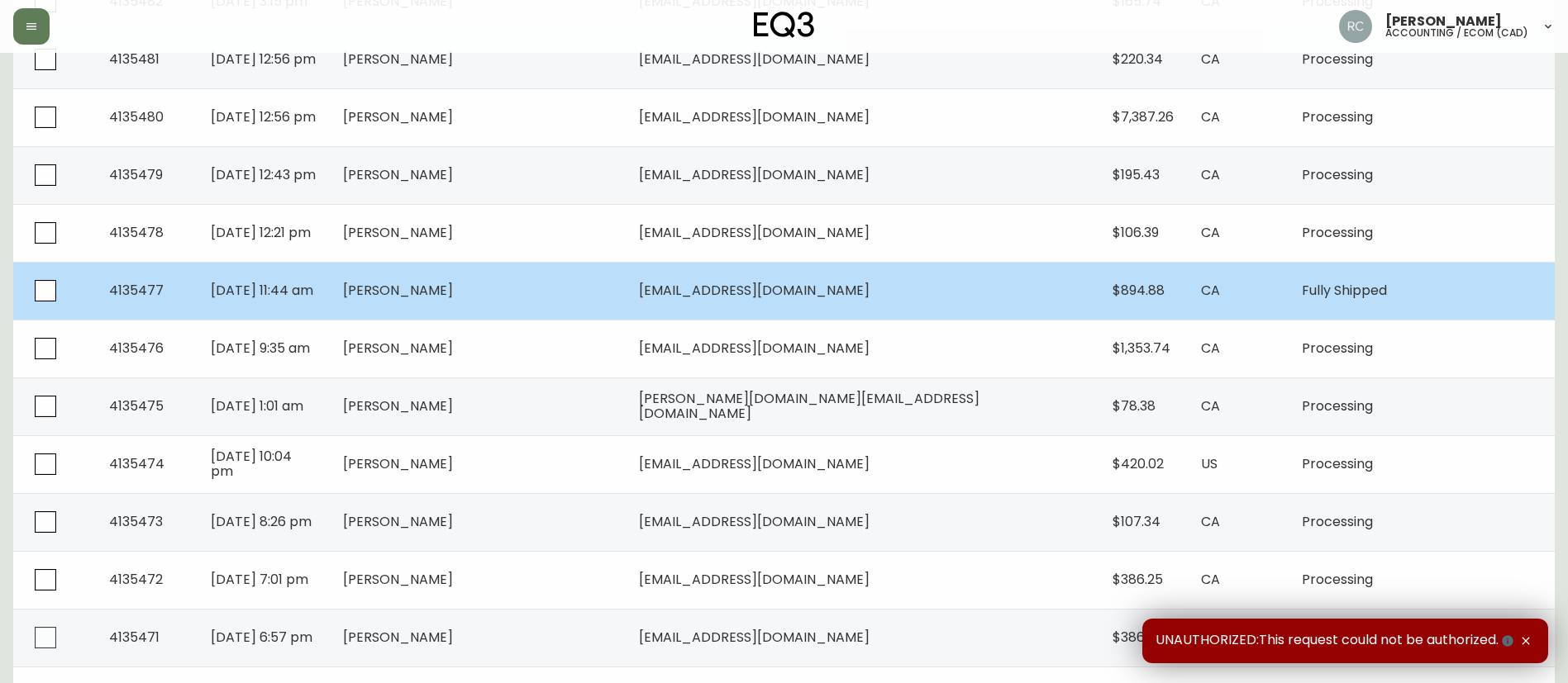
click at [1243, 279] on td "CA" at bounding box center [1237, 291] width 101 height 58
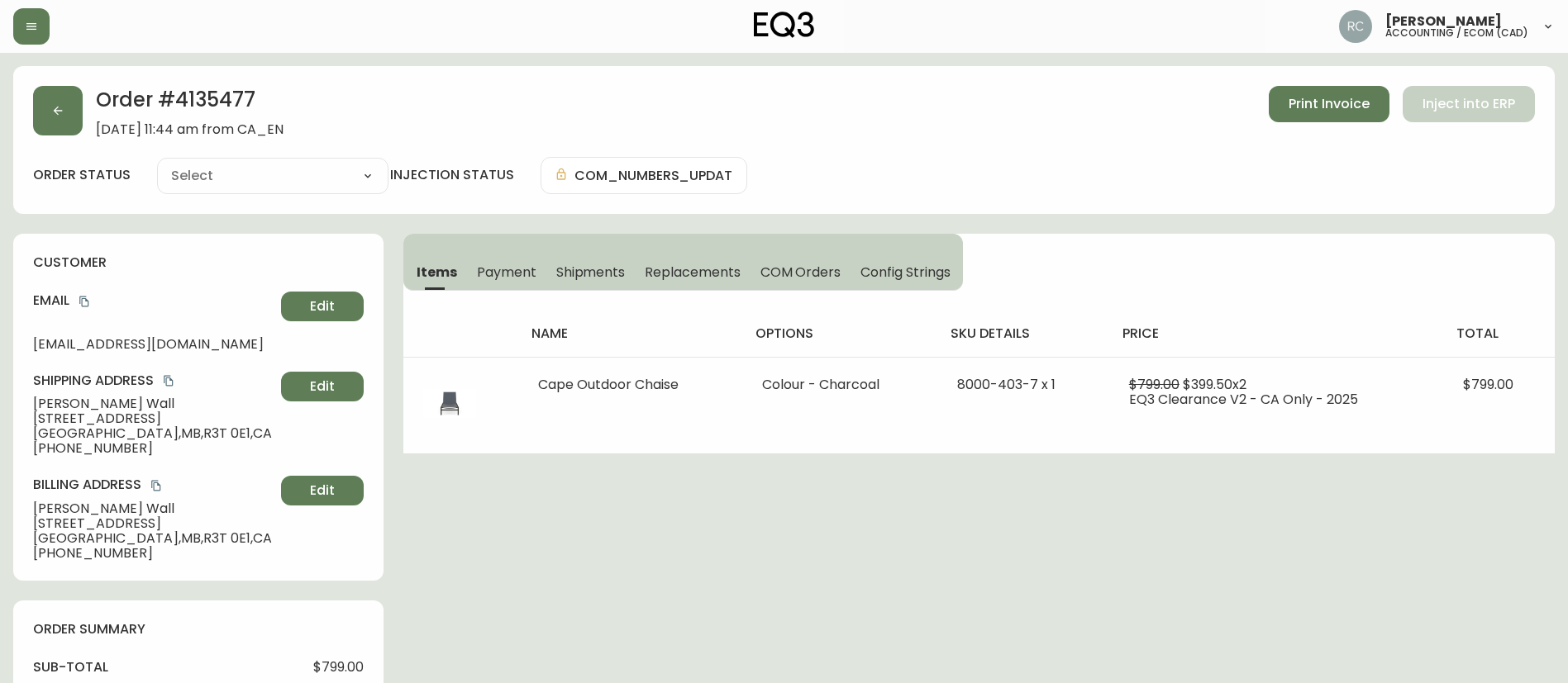
type input "Fully Shipped"
select select "FULLY_SHIPPED"
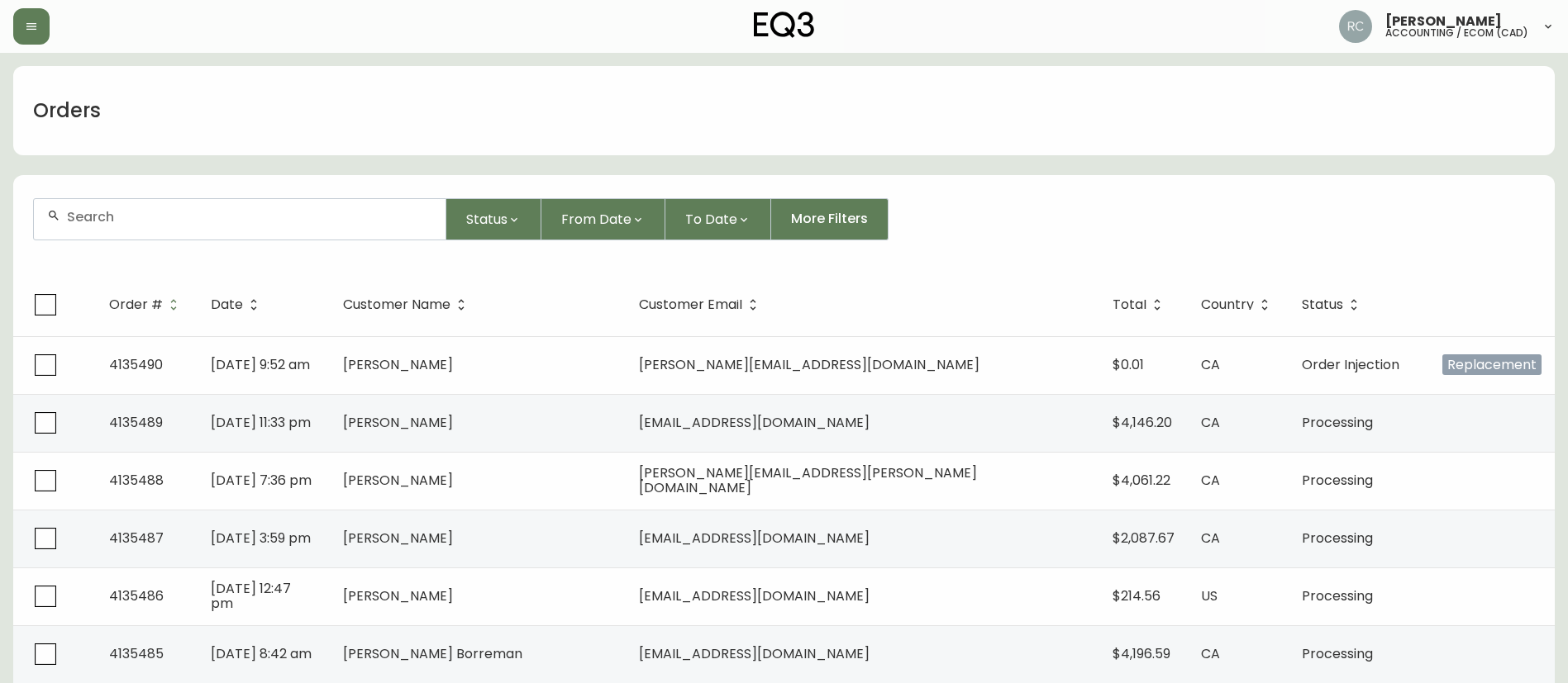
click at [303, 96] on div "Orders" at bounding box center [783, 111] width 1541 height 90
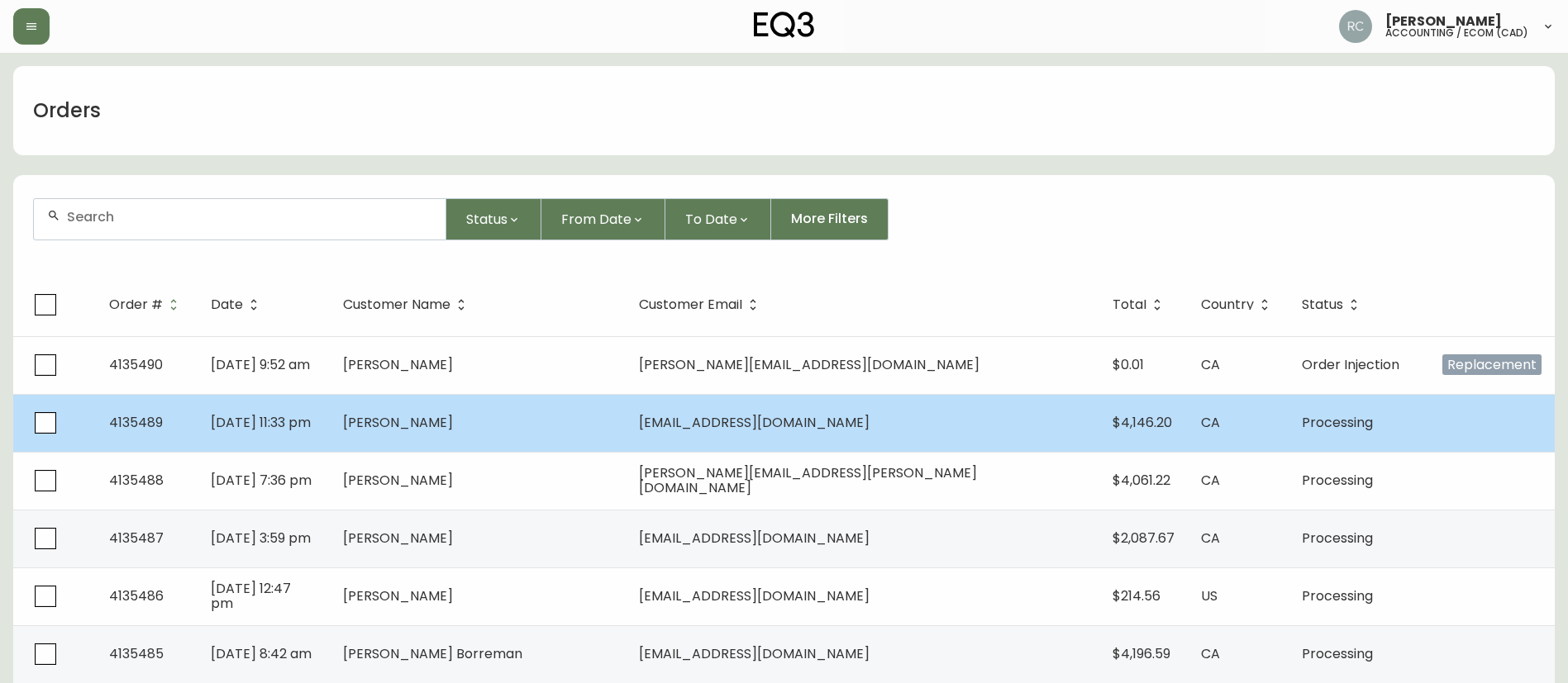
click at [442, 433] on td "Darick SIU" at bounding box center [477, 423] width 296 height 58
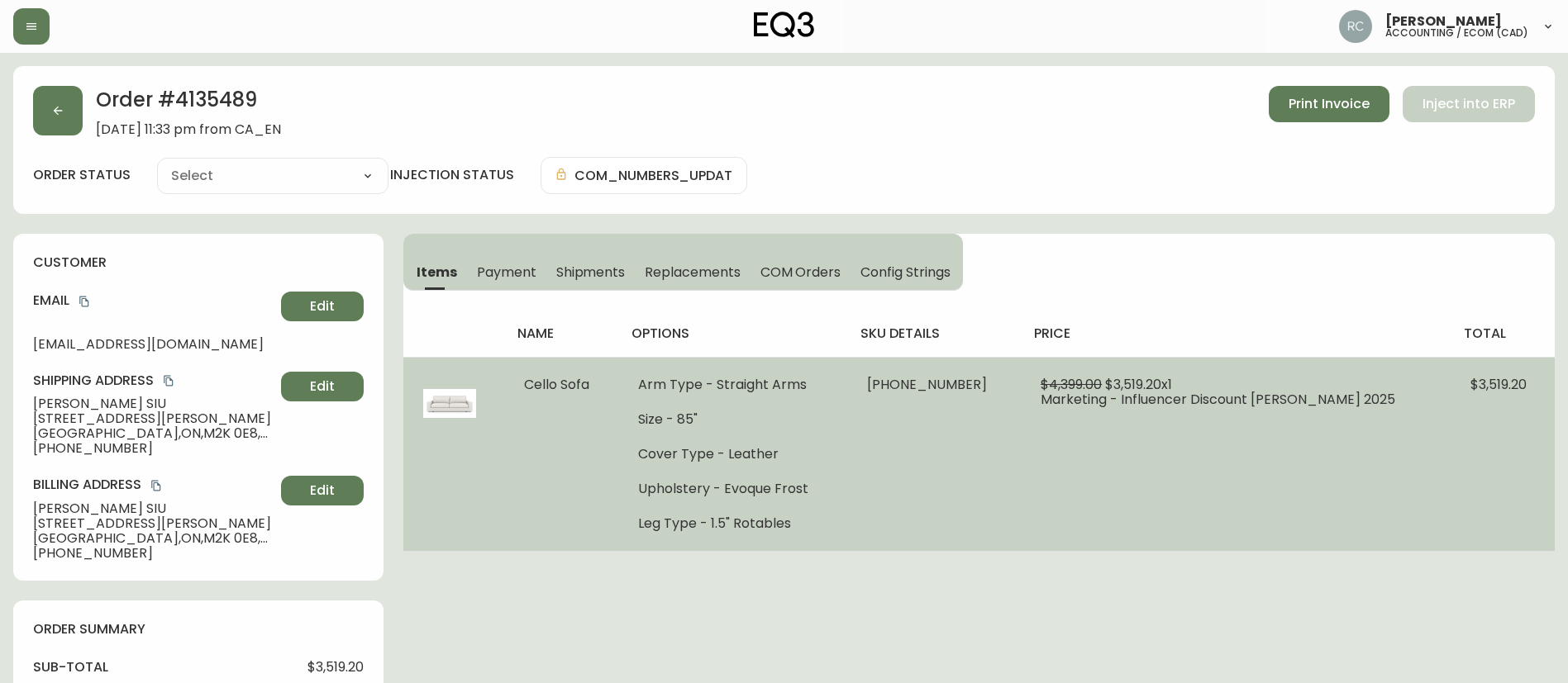
type input "Processing"
select select "PROCESSING"
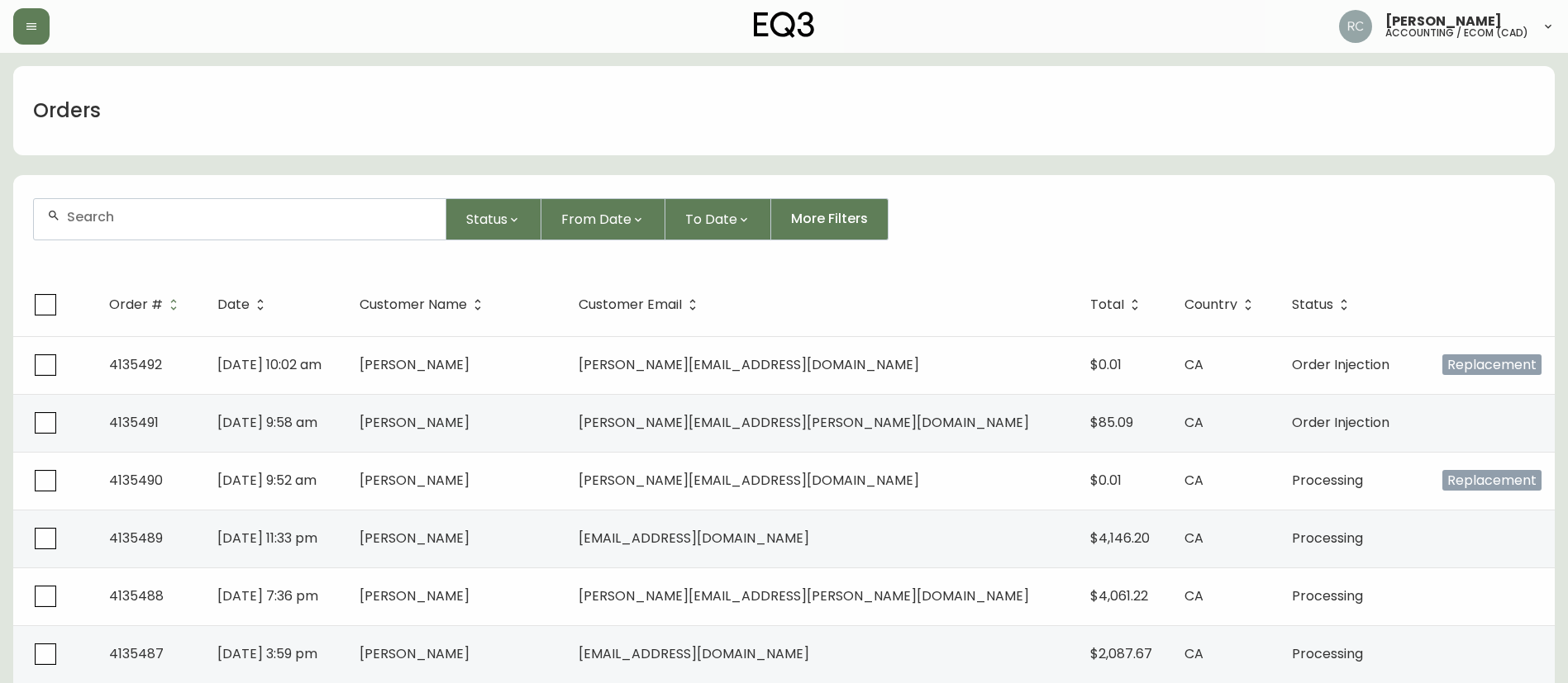
click at [172, 220] on input "text" at bounding box center [249, 217] width 366 height 16
paste input "4135324"
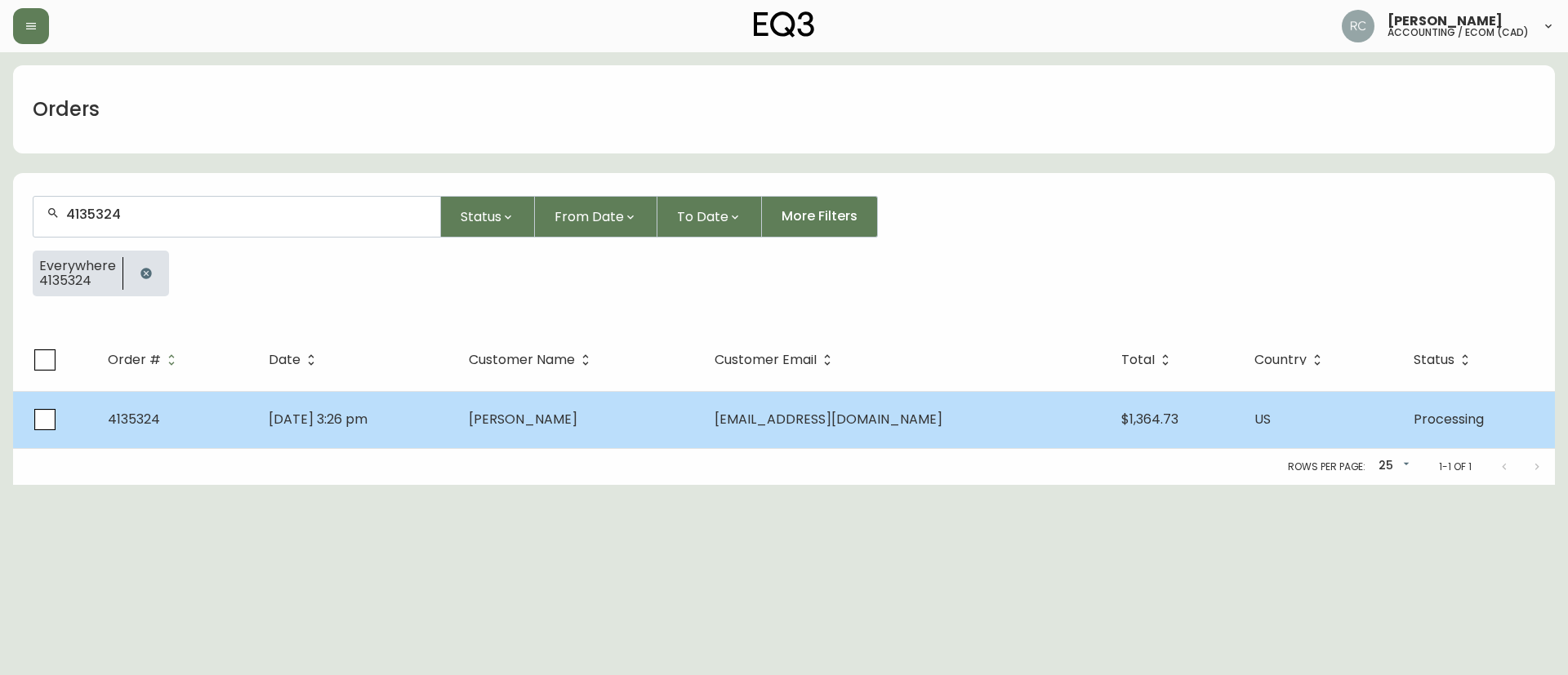
type input "4135324"
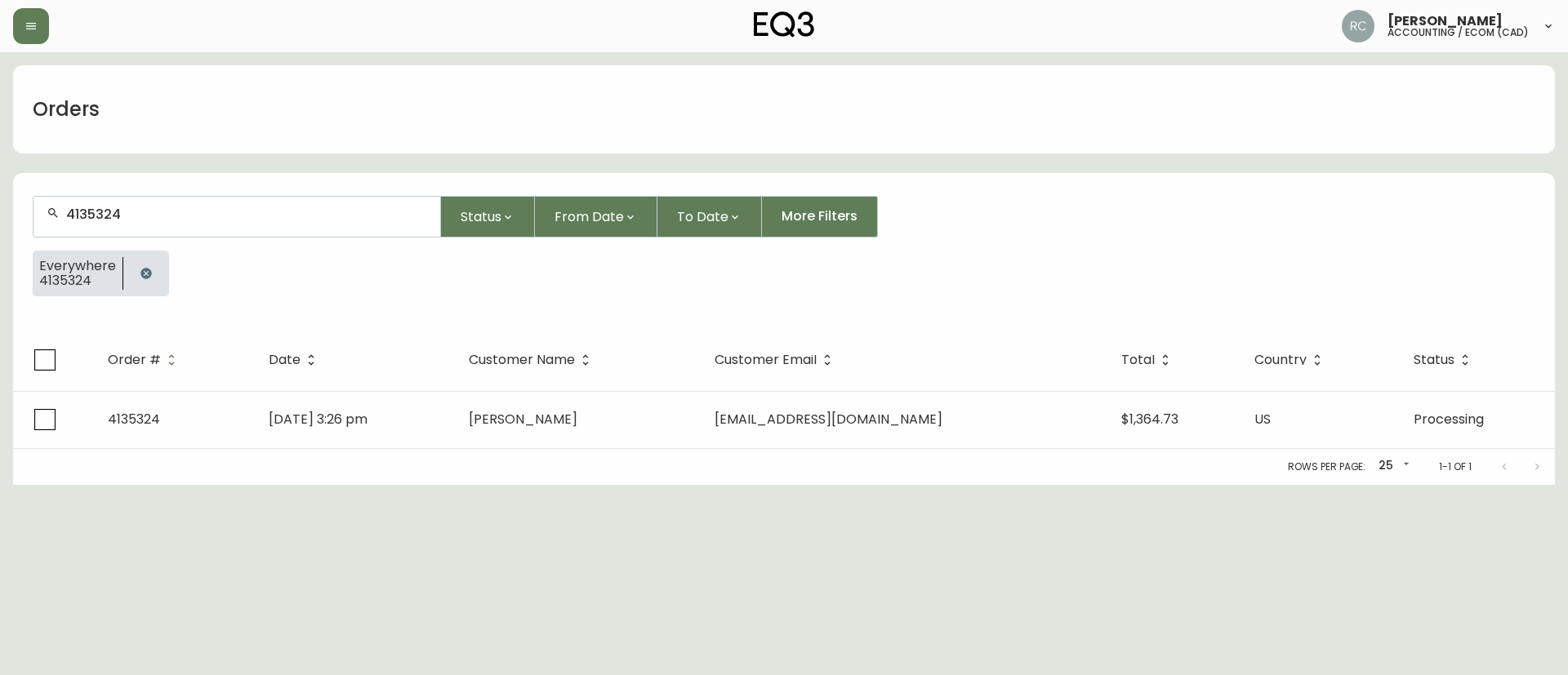
click at [549, 394] on td "[PERSON_NAME]" at bounding box center [579, 419] width 246 height 57
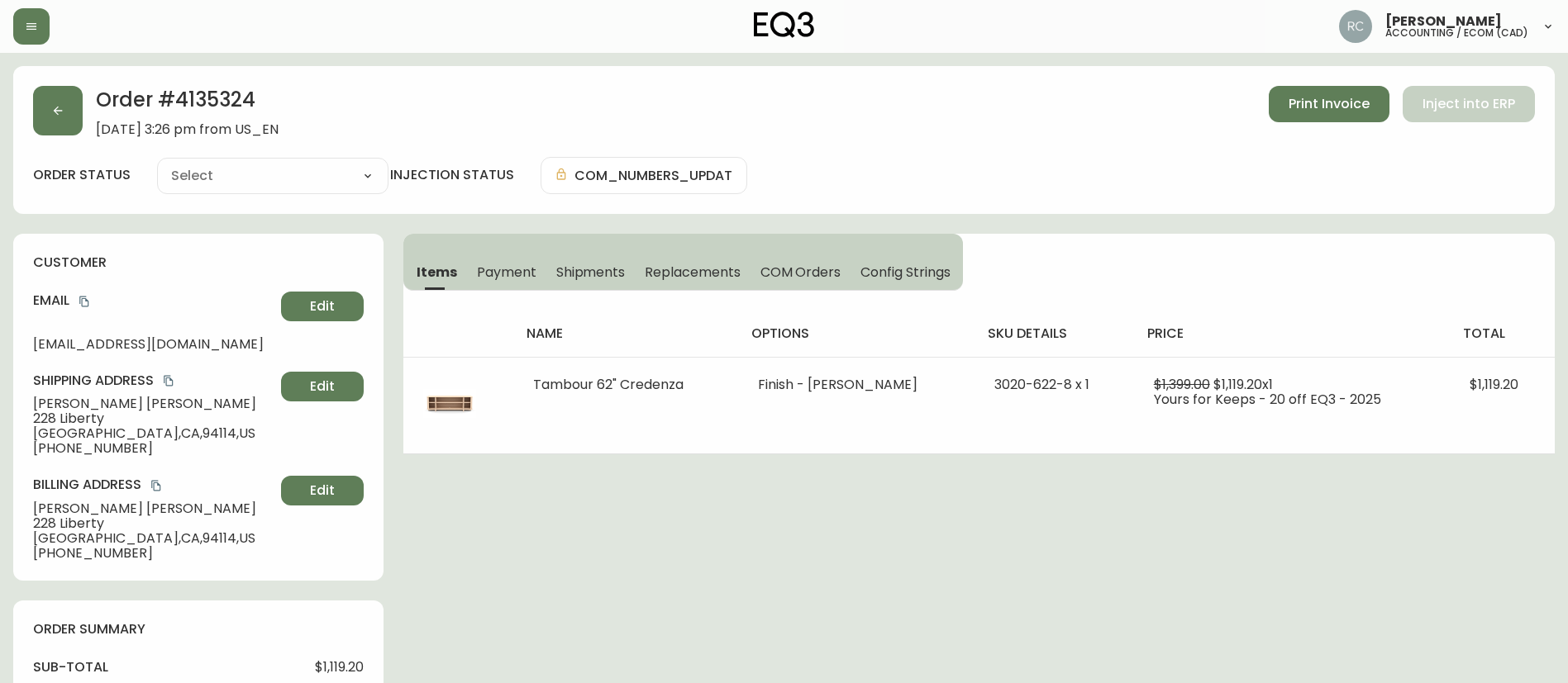
type input "Processing"
select select "PROCESSING"
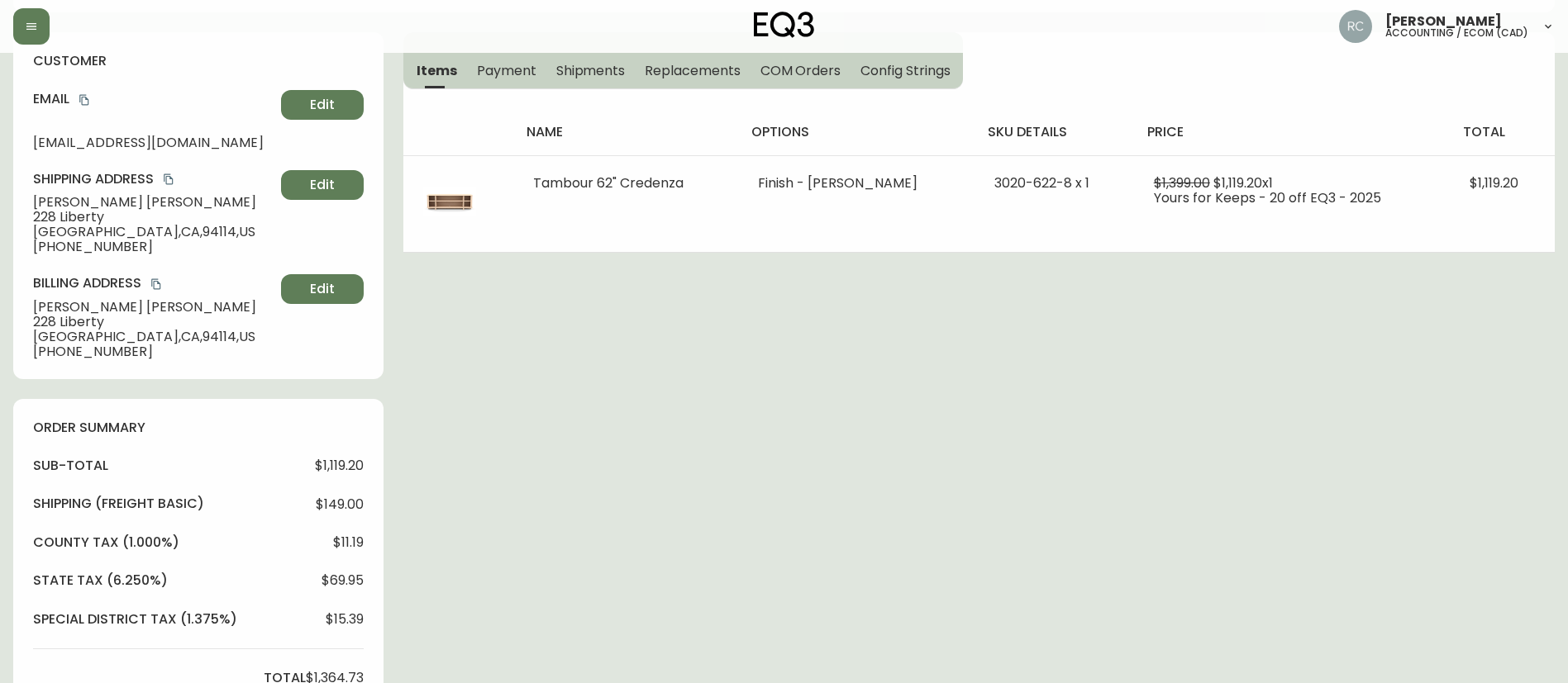
scroll to position [668, 0]
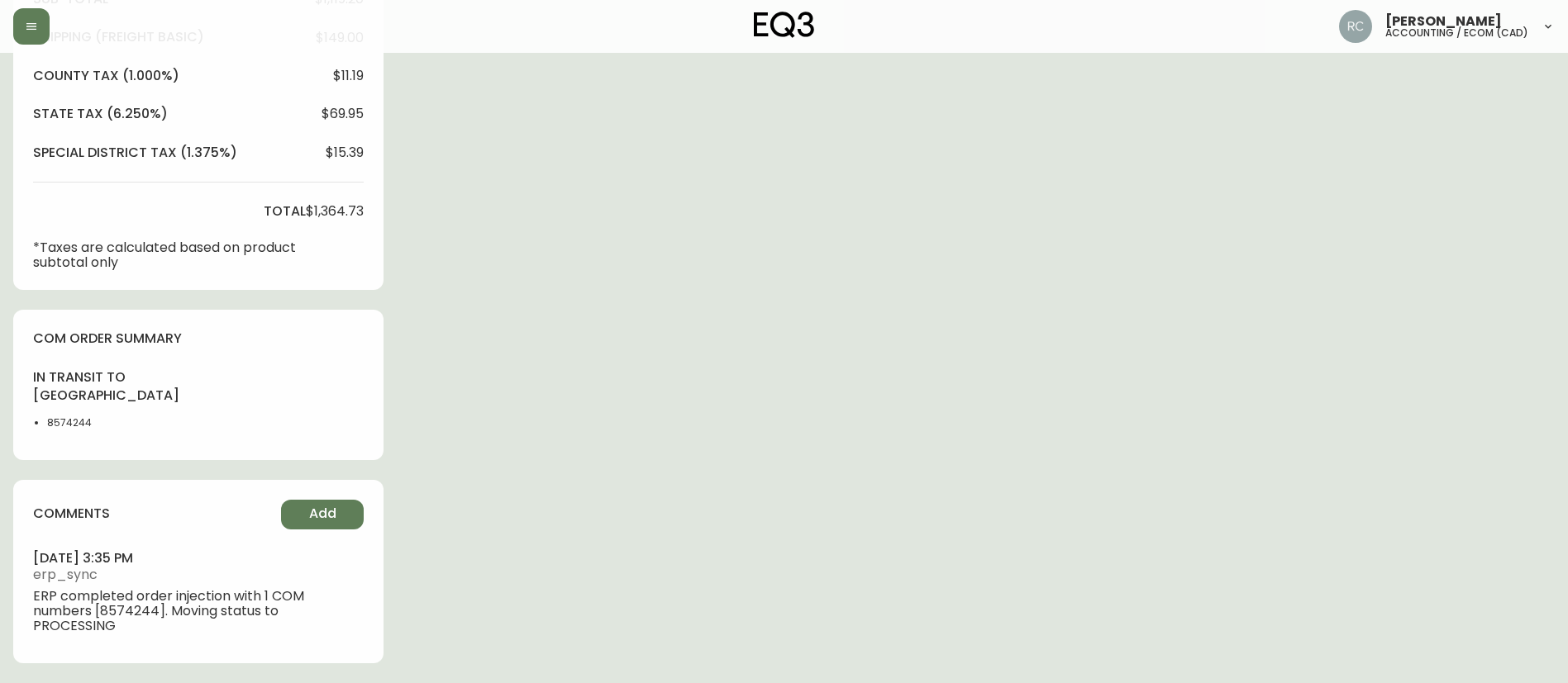
click at [63, 424] on li "8574244" at bounding box center [88, 422] width 83 height 15
copy li "8574244"
click at [706, 319] on div "Order # 4135324 September 13, 2025 at 3:26 pm from US_EN Print Invoice Inject i…" at bounding box center [783, 40] width 1541 height 1285
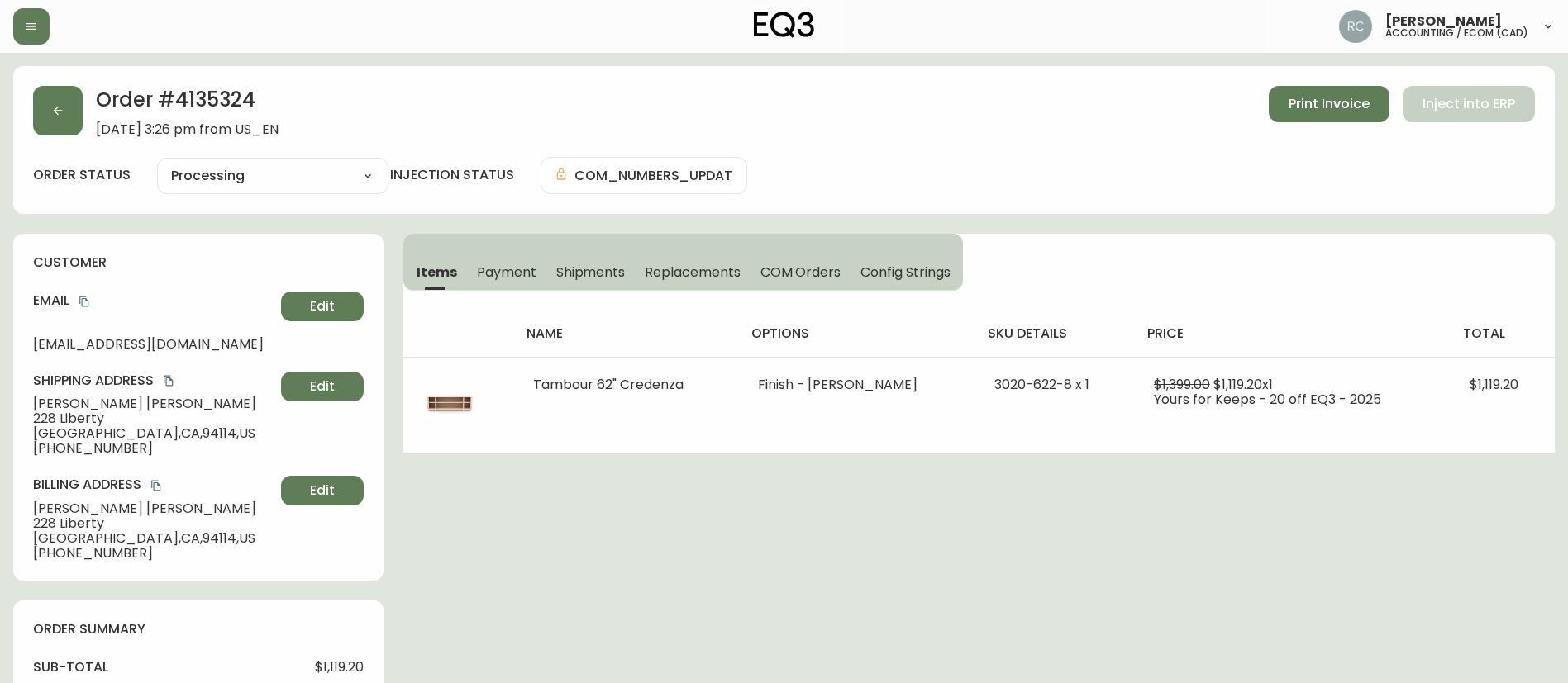
click at [210, 94] on h2 "Order # 4135324" at bounding box center [186, 104] width 182 height 36
copy h2 "4135324"
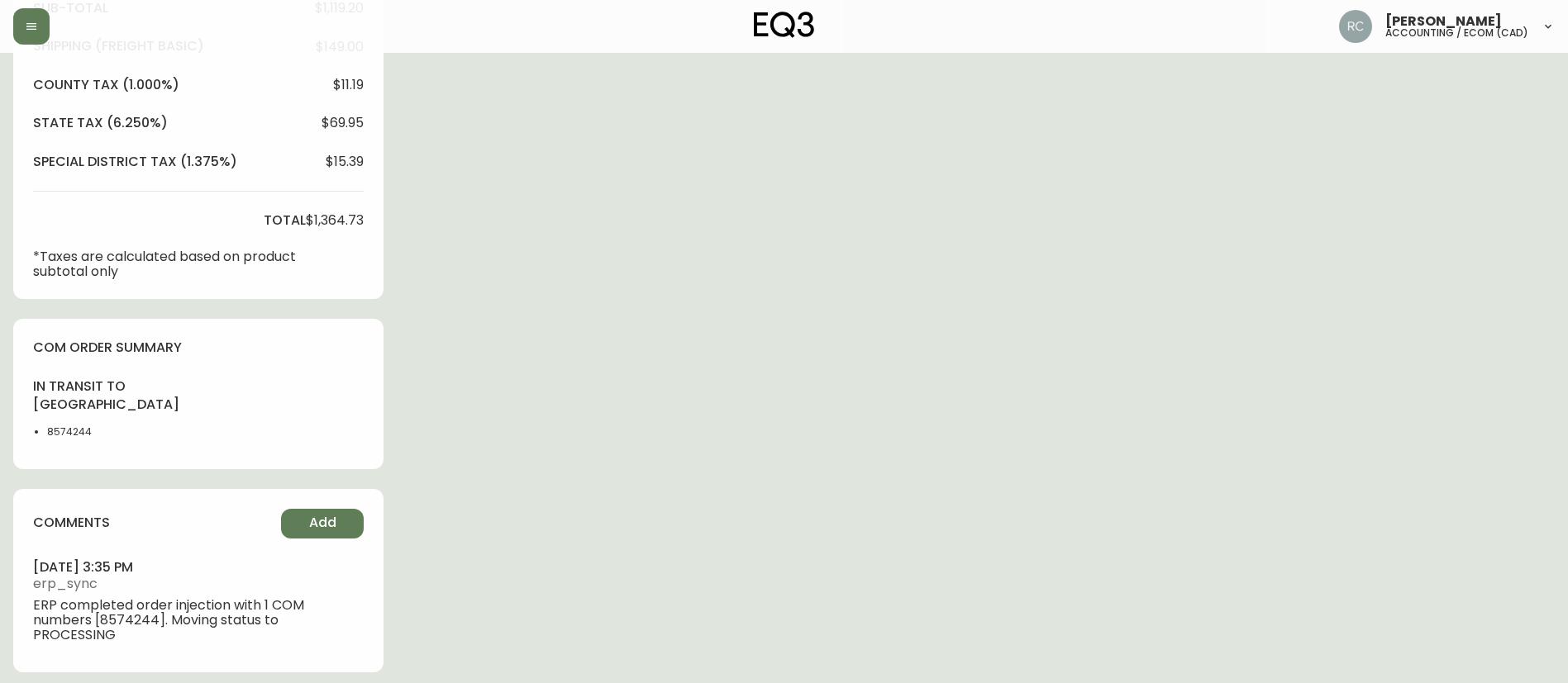
scroll to position [668, 0]
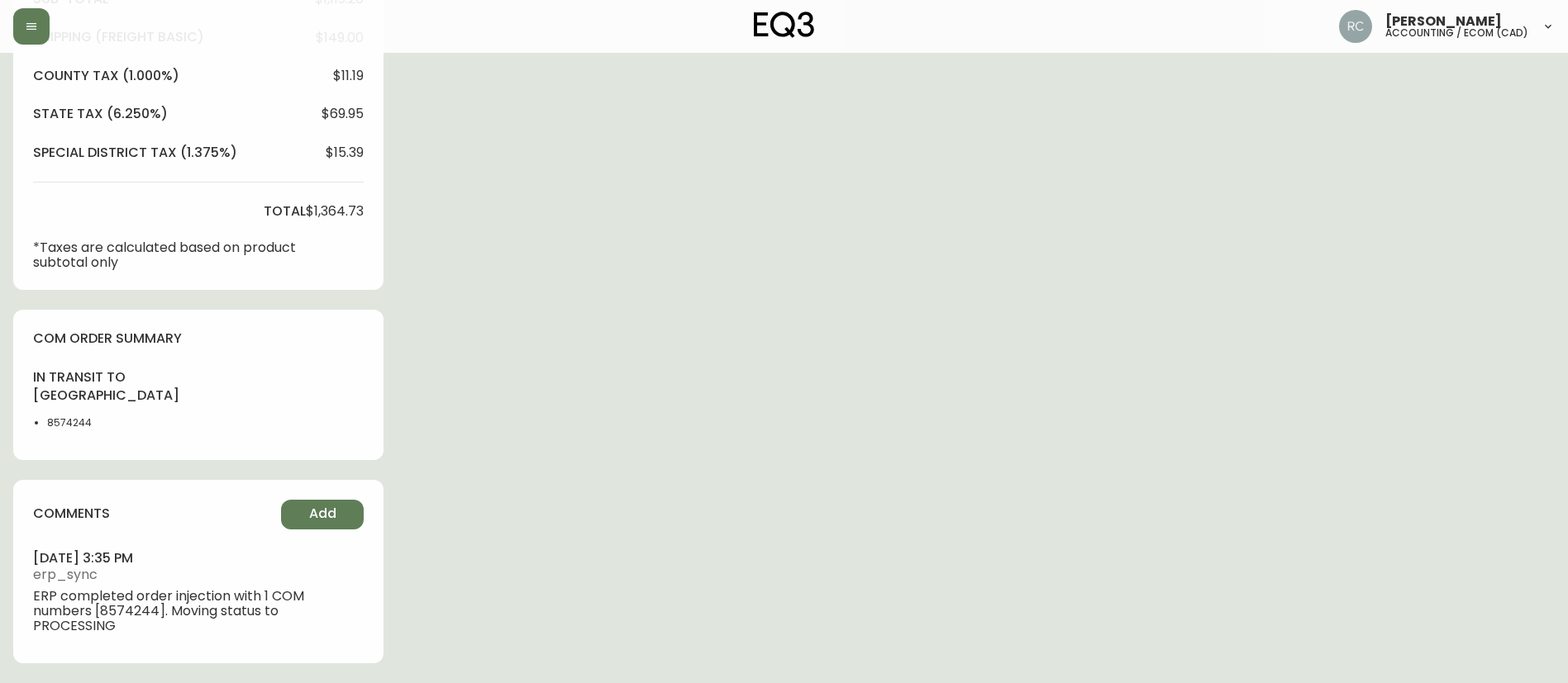
click at [61, 424] on li "8574244" at bounding box center [88, 422] width 83 height 15
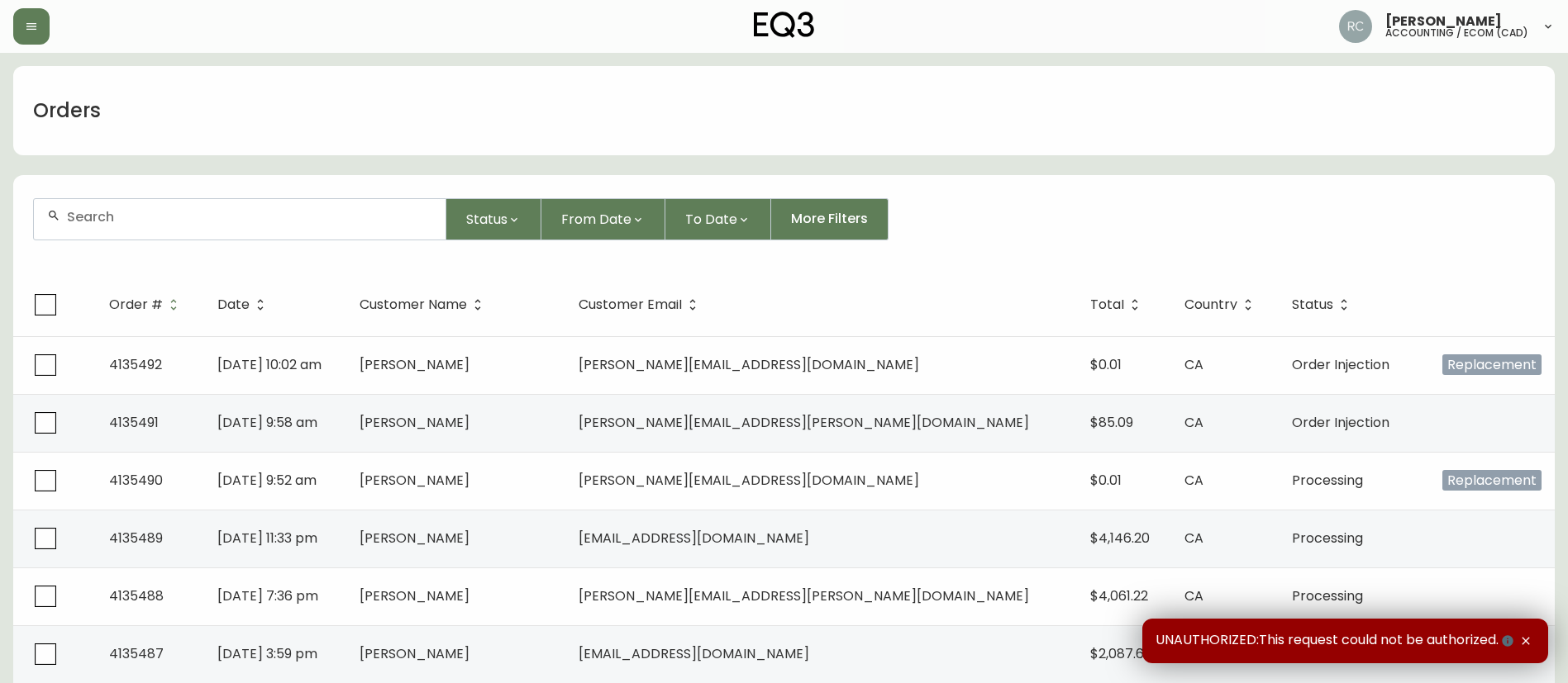
click at [188, 196] on form "Status From Date To Date More Filters" at bounding box center [783, 225] width 1541 height 95
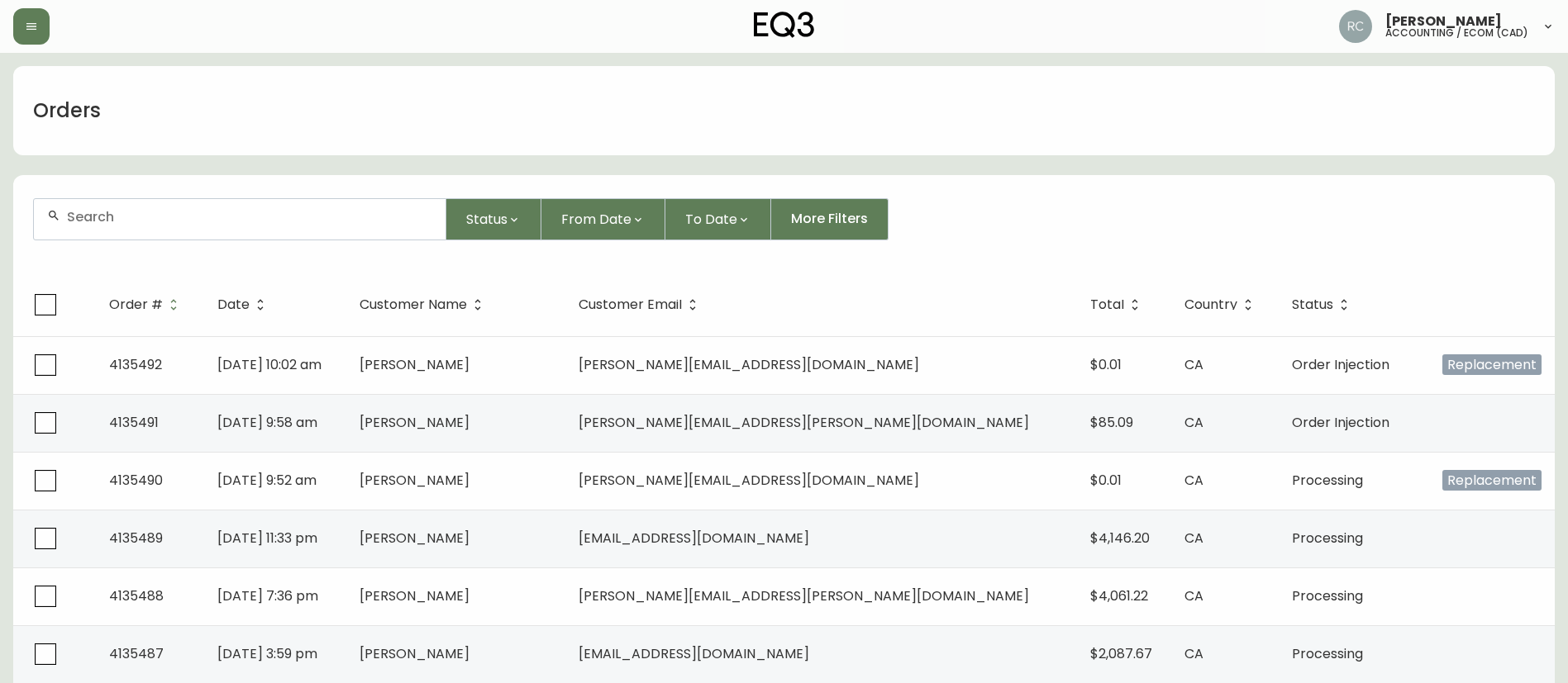
click at [195, 199] on div at bounding box center [239, 219] width 411 height 41
paste input "4135474"
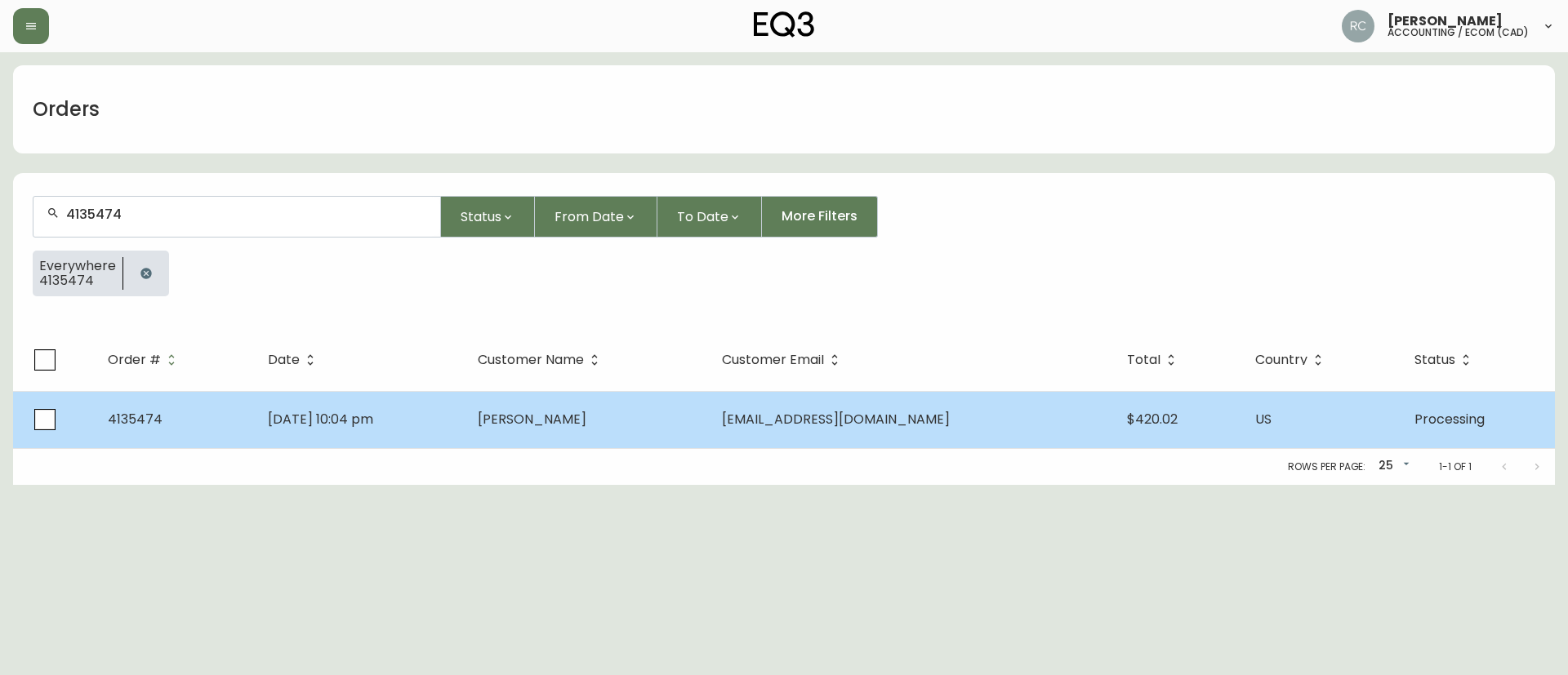
type input "4135474"
click at [710, 431] on td "[PERSON_NAME]" at bounding box center [587, 419] width 245 height 57
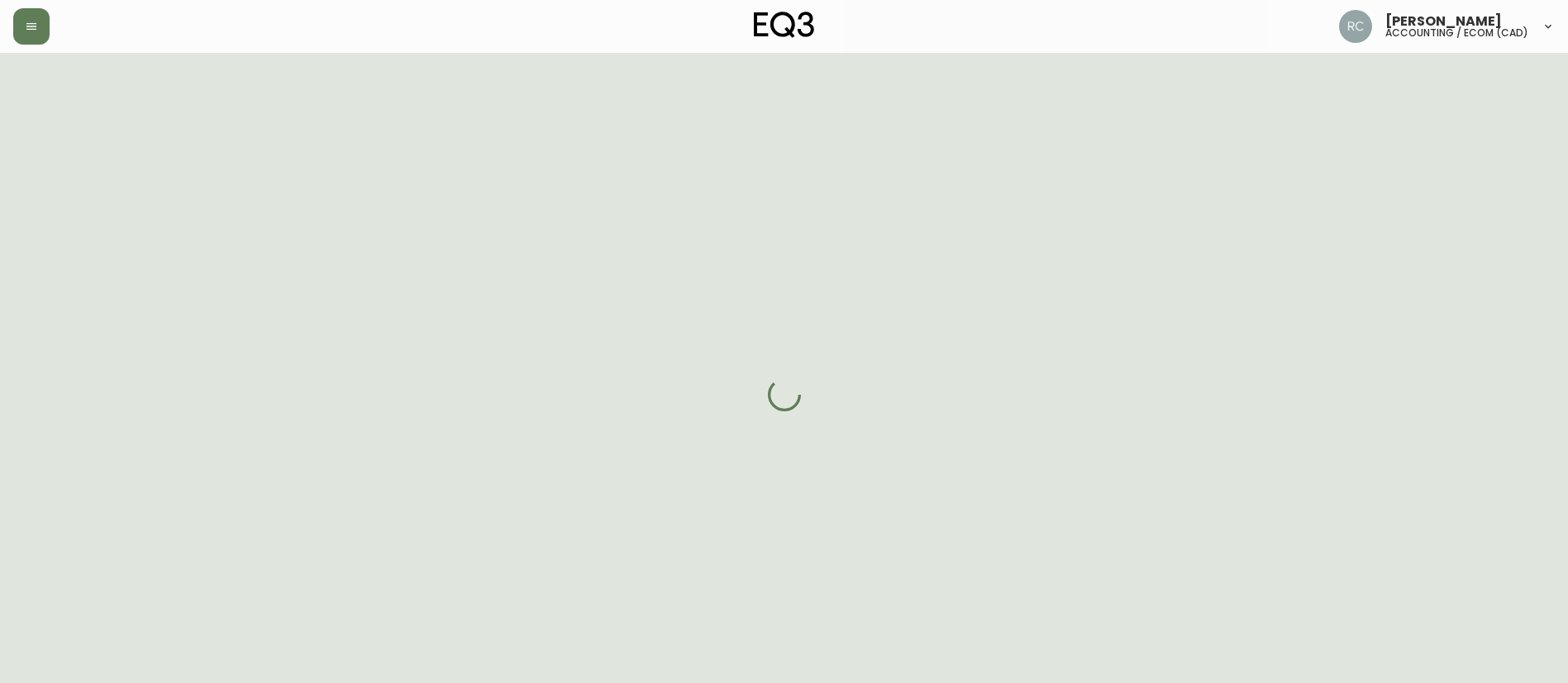
select select "PROCESSING"
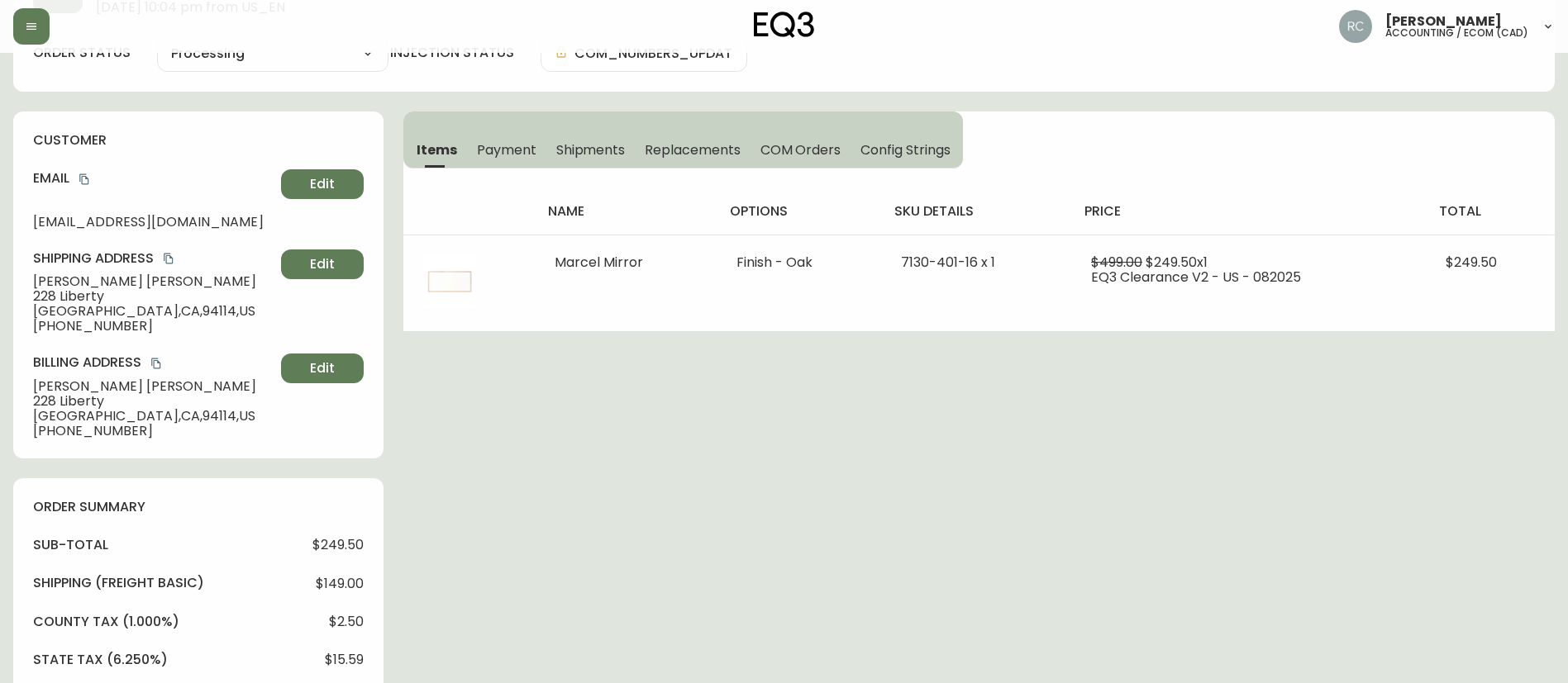
scroll to position [578, 0]
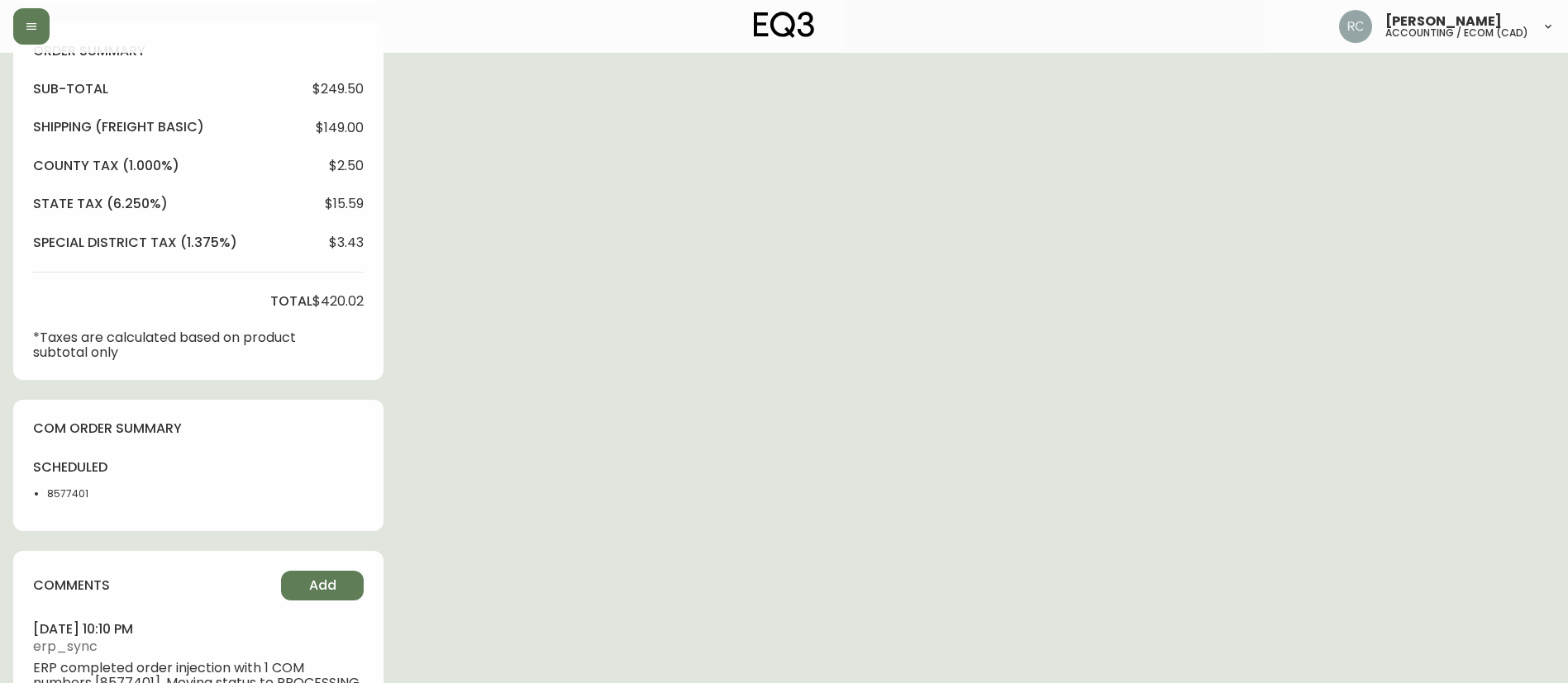
click at [72, 495] on li "8577401" at bounding box center [88, 494] width 83 height 15
copy li "8577401"
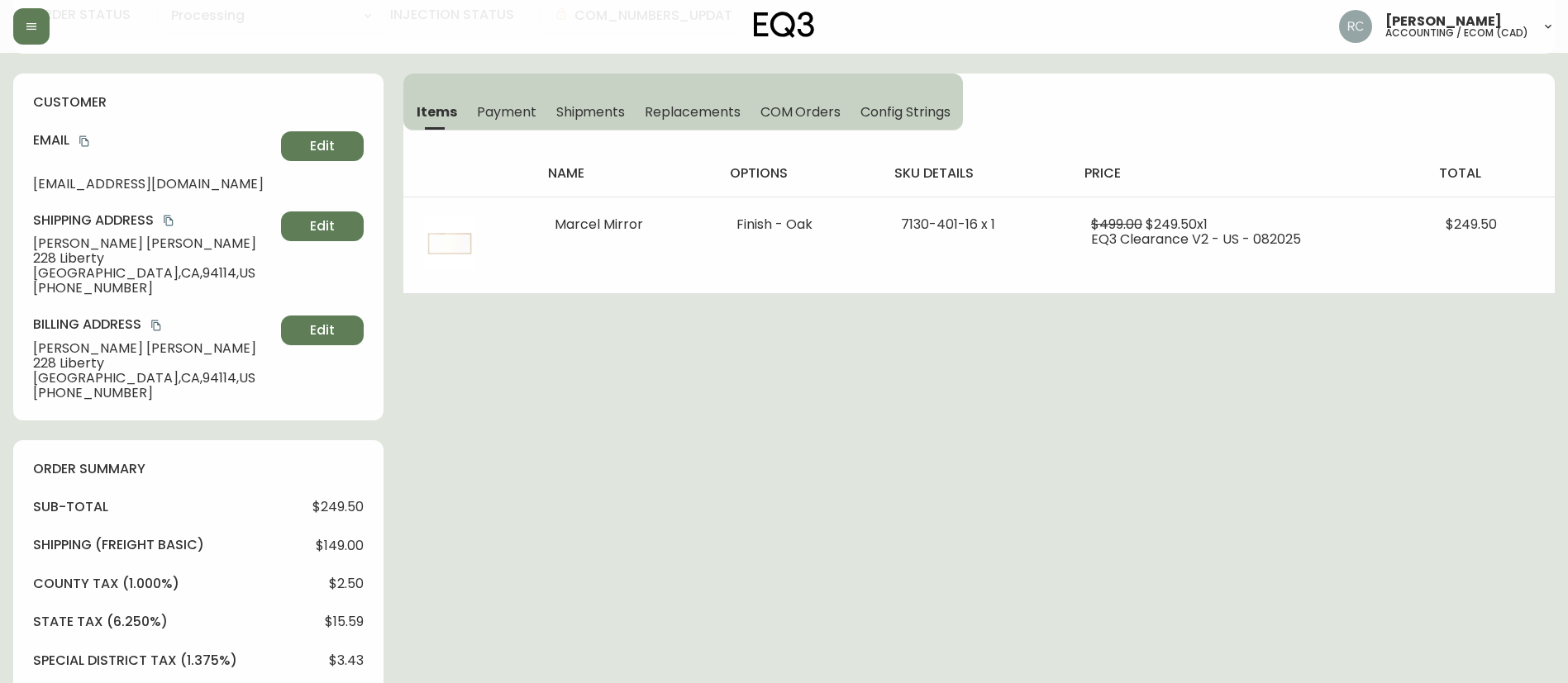
scroll to position [0, 0]
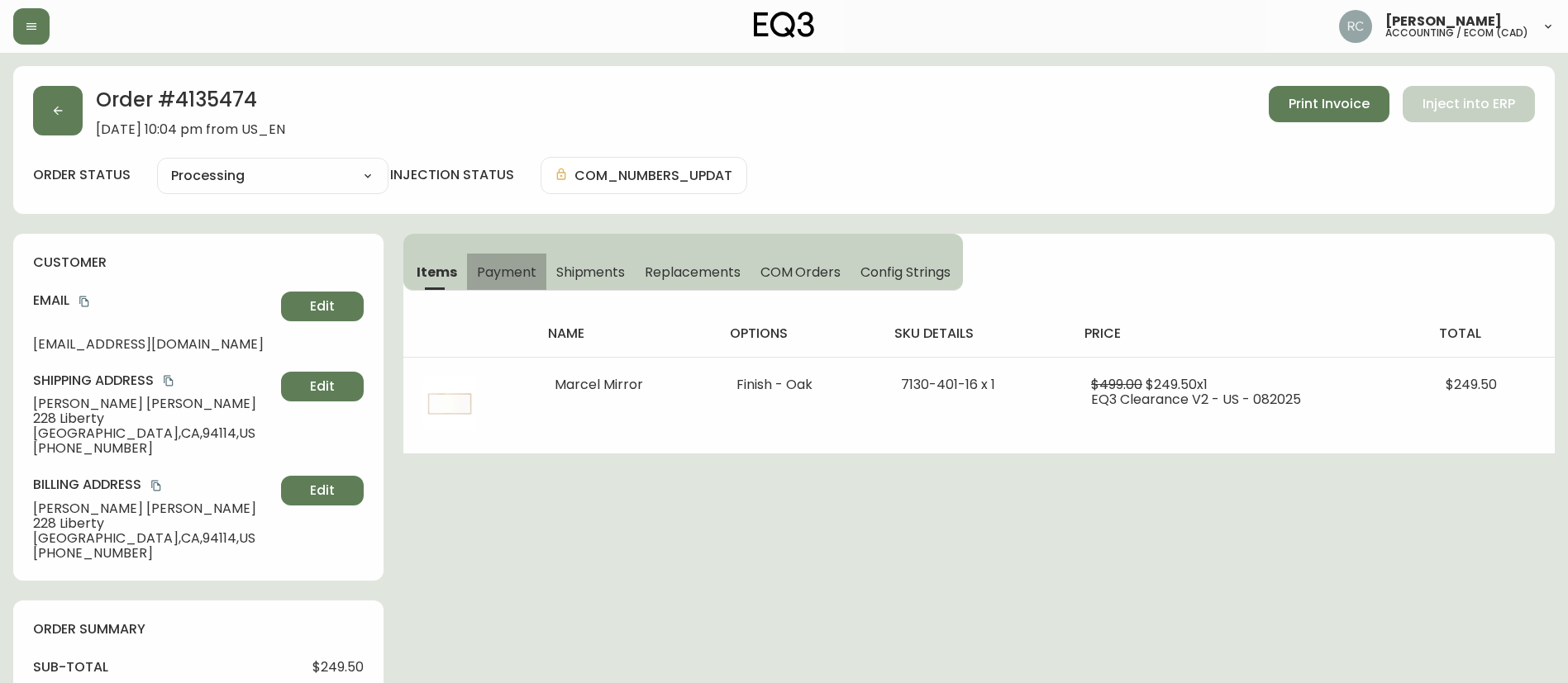
click at [507, 264] on span "Payment" at bounding box center [507, 272] width 60 height 17
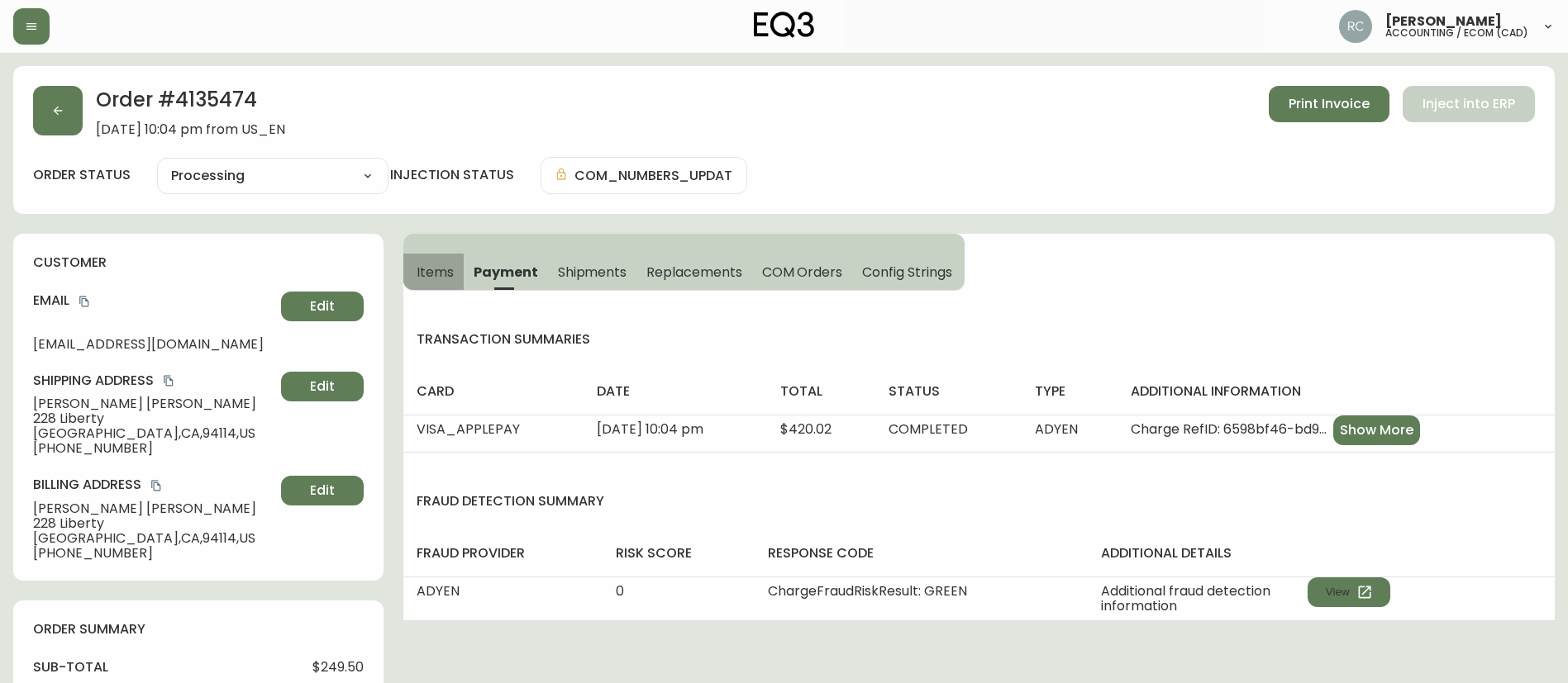
click at [419, 267] on span "Items" at bounding box center [434, 272] width 37 height 17
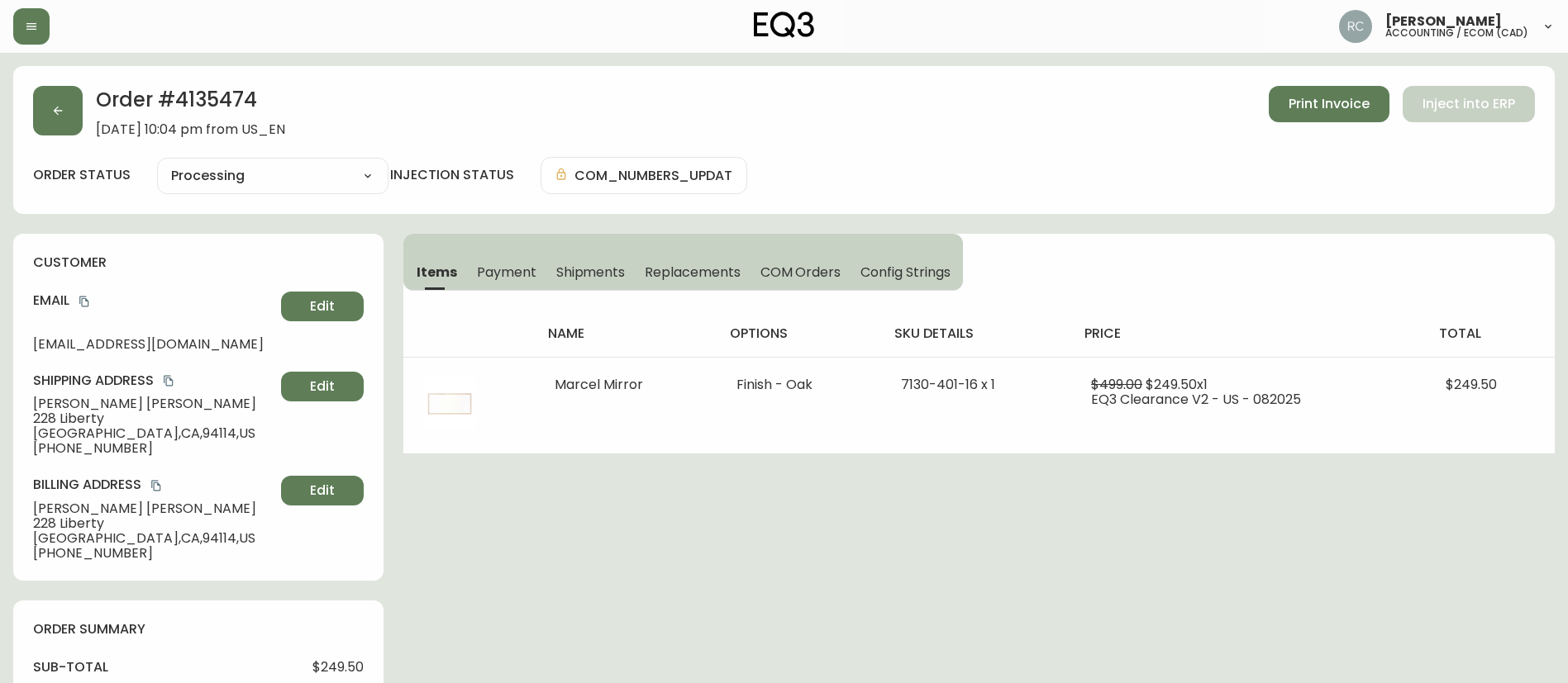
click at [788, 275] on span "COM Orders" at bounding box center [800, 272] width 81 height 17
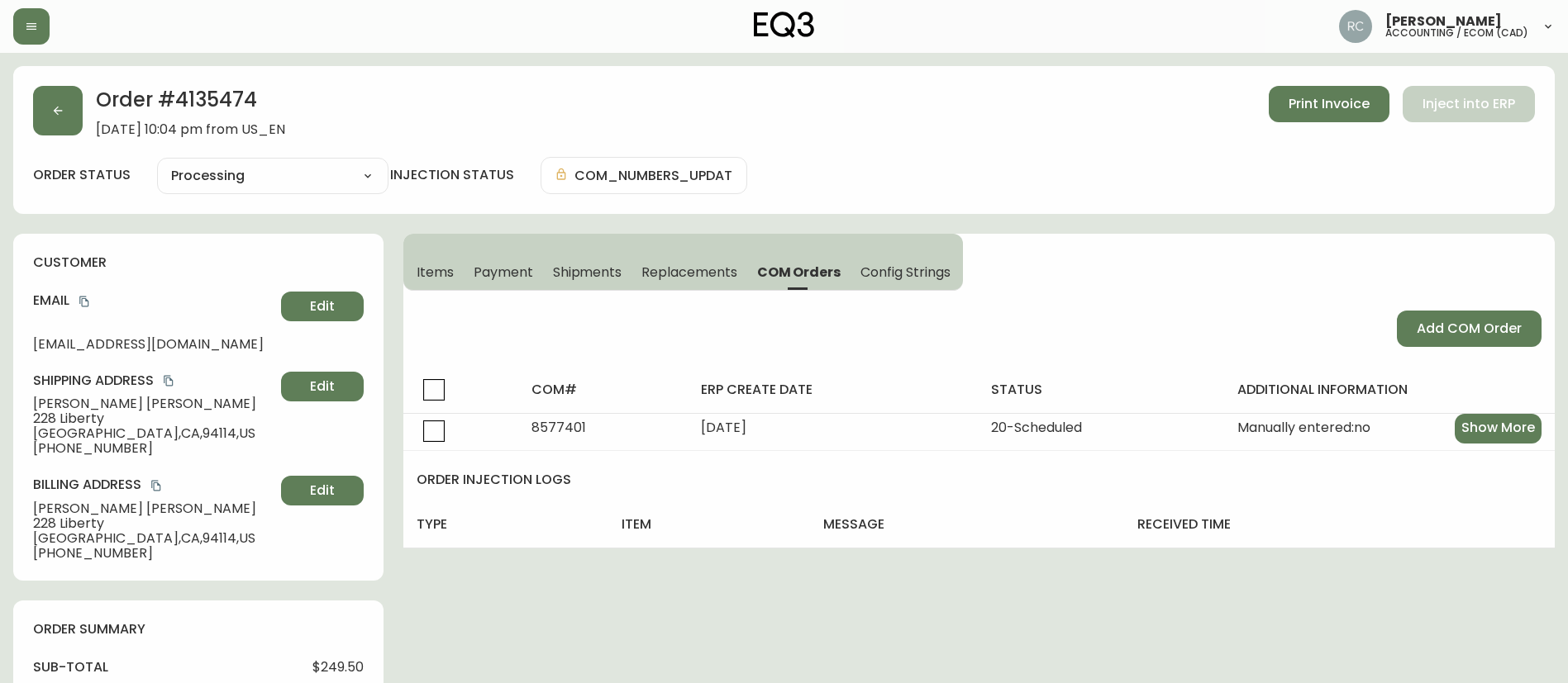
click at [424, 264] on span "Items" at bounding box center [434, 272] width 37 height 17
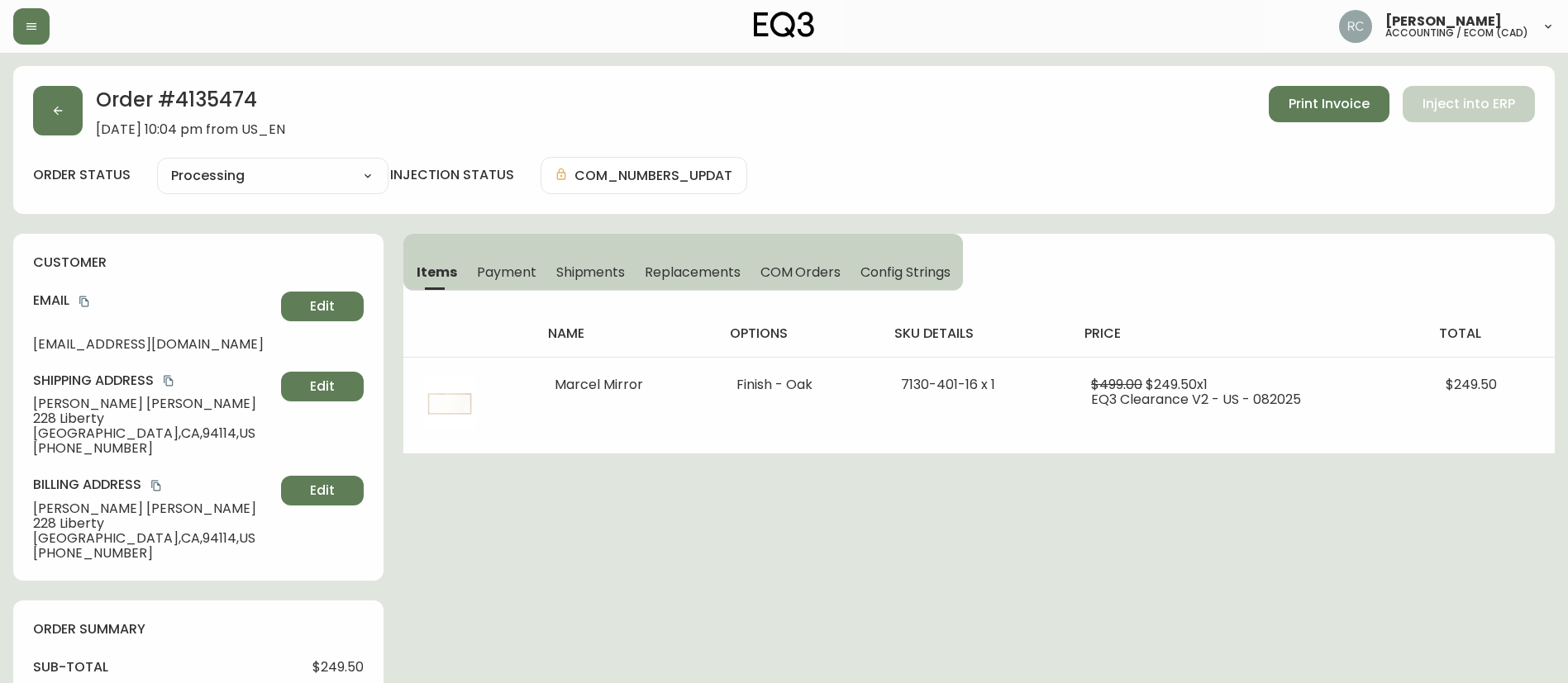
drag, startPoint x: 267, startPoint y: 101, endPoint x: 253, endPoint y: 101, distance: 14.0
click at [265, 101] on h2 "Order # 4135474" at bounding box center [190, 104] width 189 height 36
click at [216, 90] on h2 "Order # 4135474" at bounding box center [190, 104] width 189 height 36
copy h2 "4135474"
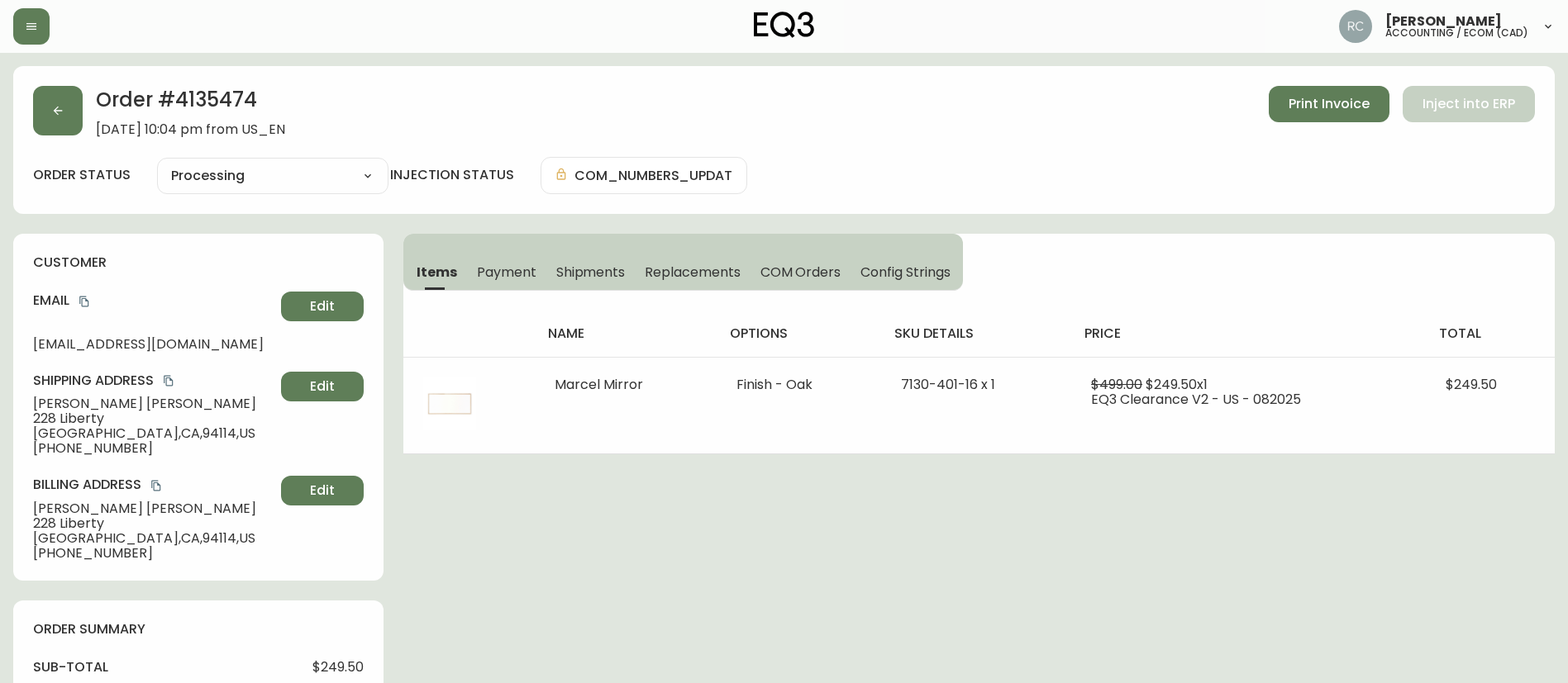
click at [709, 549] on div "Order # 4135474 September 19, 2025 at 10:04 pm from US_EN Print Invoice Inject …" at bounding box center [783, 692] width 1541 height 1252
click at [652, 540] on div "Order # 4135474 September 19, 2025 at 10:04 pm from US_EN Print Invoice Inject …" at bounding box center [783, 692] width 1541 height 1252
click at [661, 487] on div "Order # 4135474 September 19, 2025 at 10:04 pm from US_EN Print Invoice Inject …" at bounding box center [783, 692] width 1541 height 1252
drag, startPoint x: 311, startPoint y: 167, endPoint x: 316, endPoint y: 147, distance: 20.6
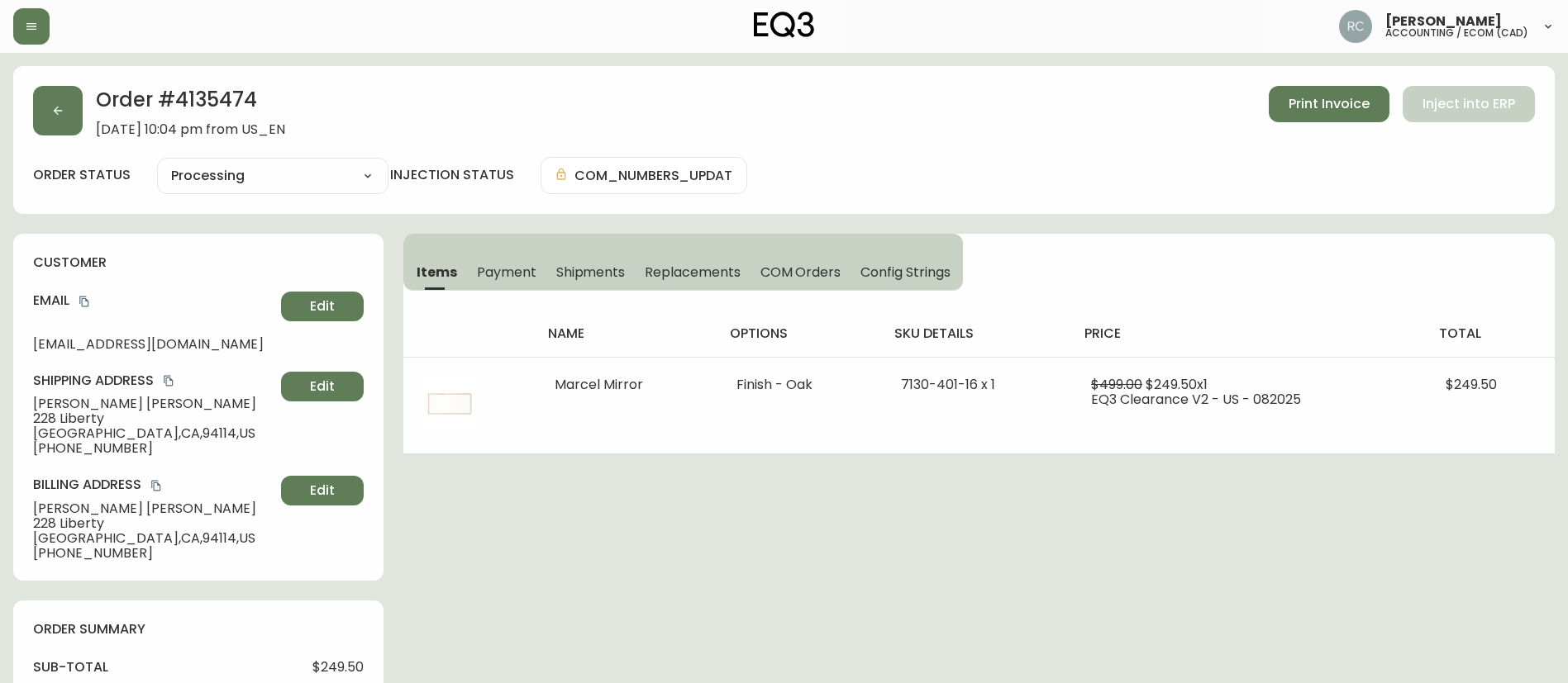
click at [311, 167] on select "Cancelled Fully Shipped Processing Partially Shipped" at bounding box center [273, 175] width 231 height 25
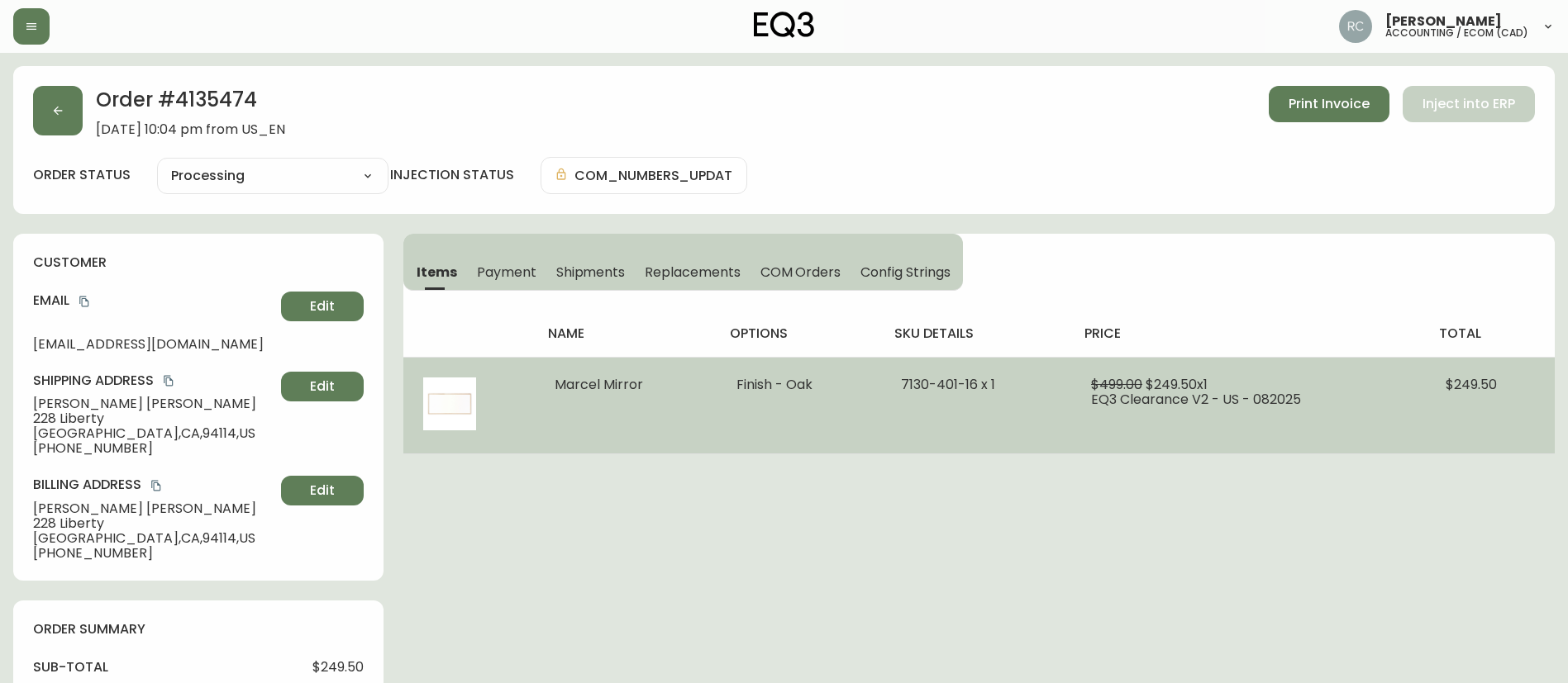
drag, startPoint x: 735, startPoint y: 587, endPoint x: 735, endPoint y: 406, distance: 181.0
click at [735, 587] on div "Order # 4135474 September 19, 2025 at 10:04 pm from US_EN Print Invoice Inject …" at bounding box center [783, 692] width 1541 height 1252
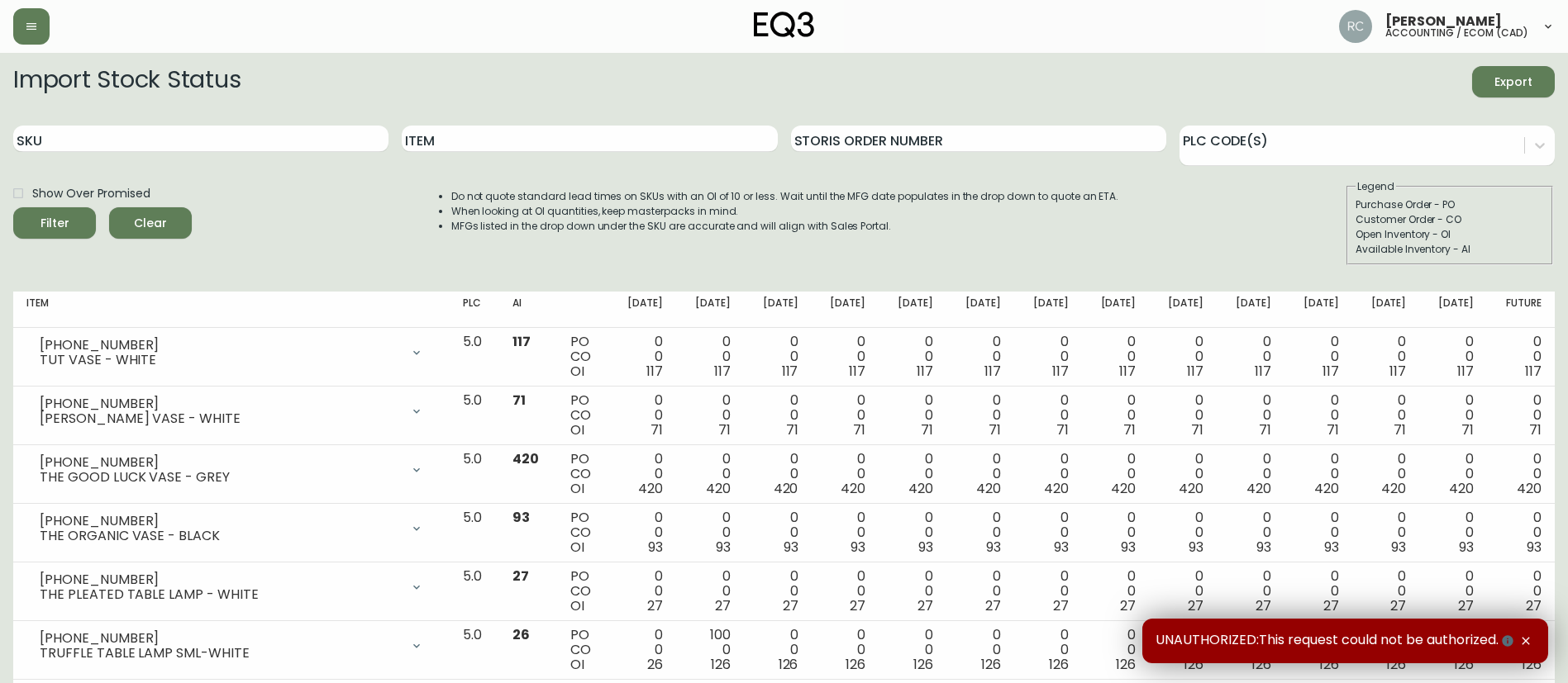
click at [278, 121] on div "SKU" at bounding box center [200, 139] width 376 height 54
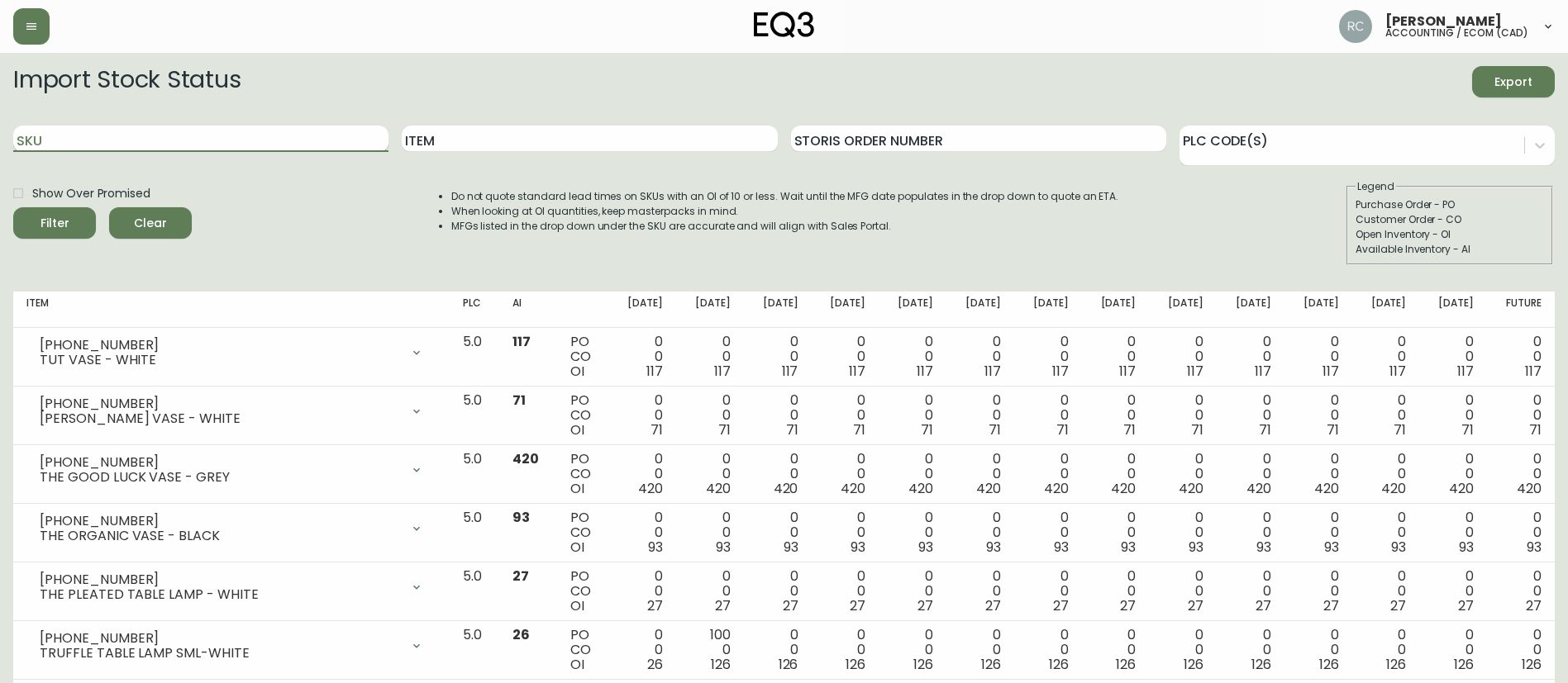
click at [273, 128] on input "SKU" at bounding box center [200, 138] width 376 height 27
paste input "[PHONE_NUMBER]"
click at [13, 207] on button "Filter" at bounding box center [54, 223] width 83 height 32
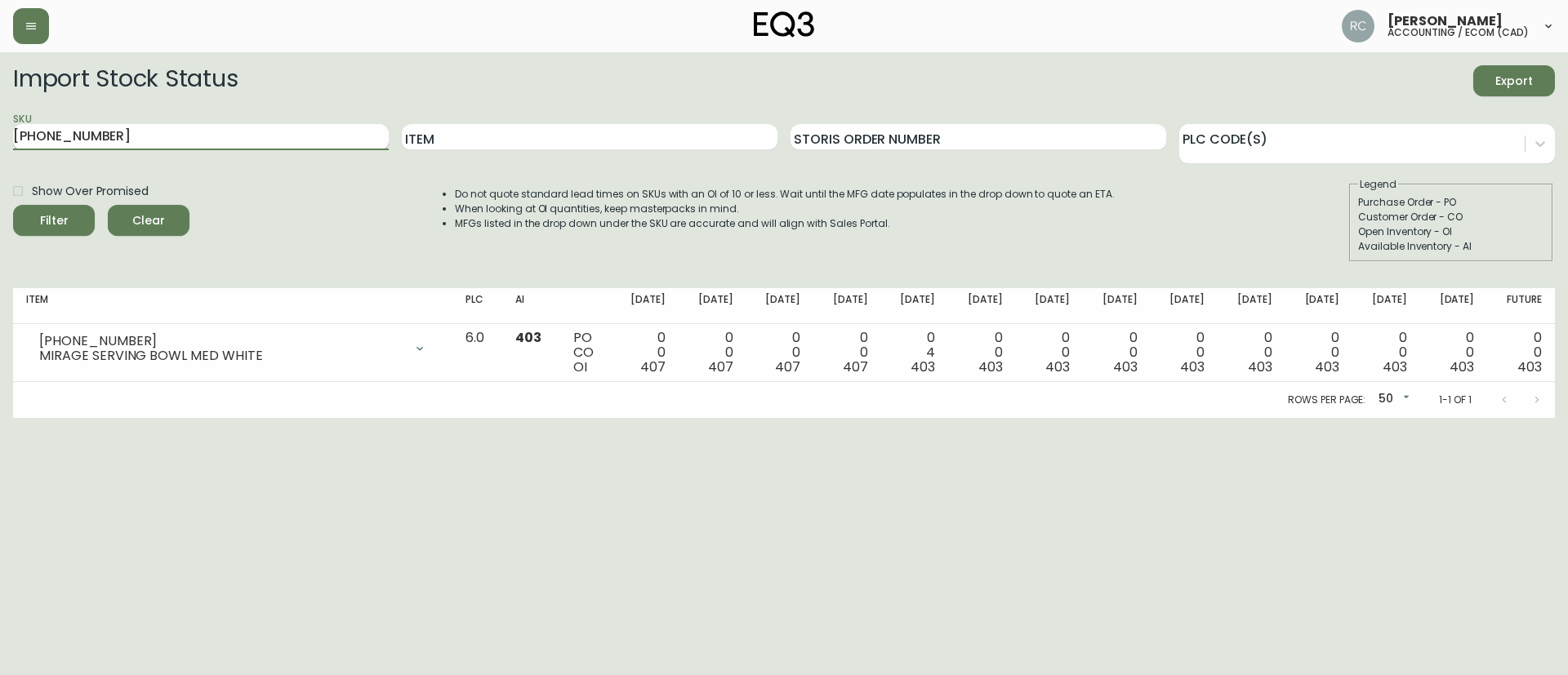
click at [267, 135] on input "[PHONE_NUMBER]" at bounding box center [201, 137] width 376 height 27
paste input "269-7"
click at [13, 205] on button "Filter" at bounding box center [53, 220] width 82 height 31
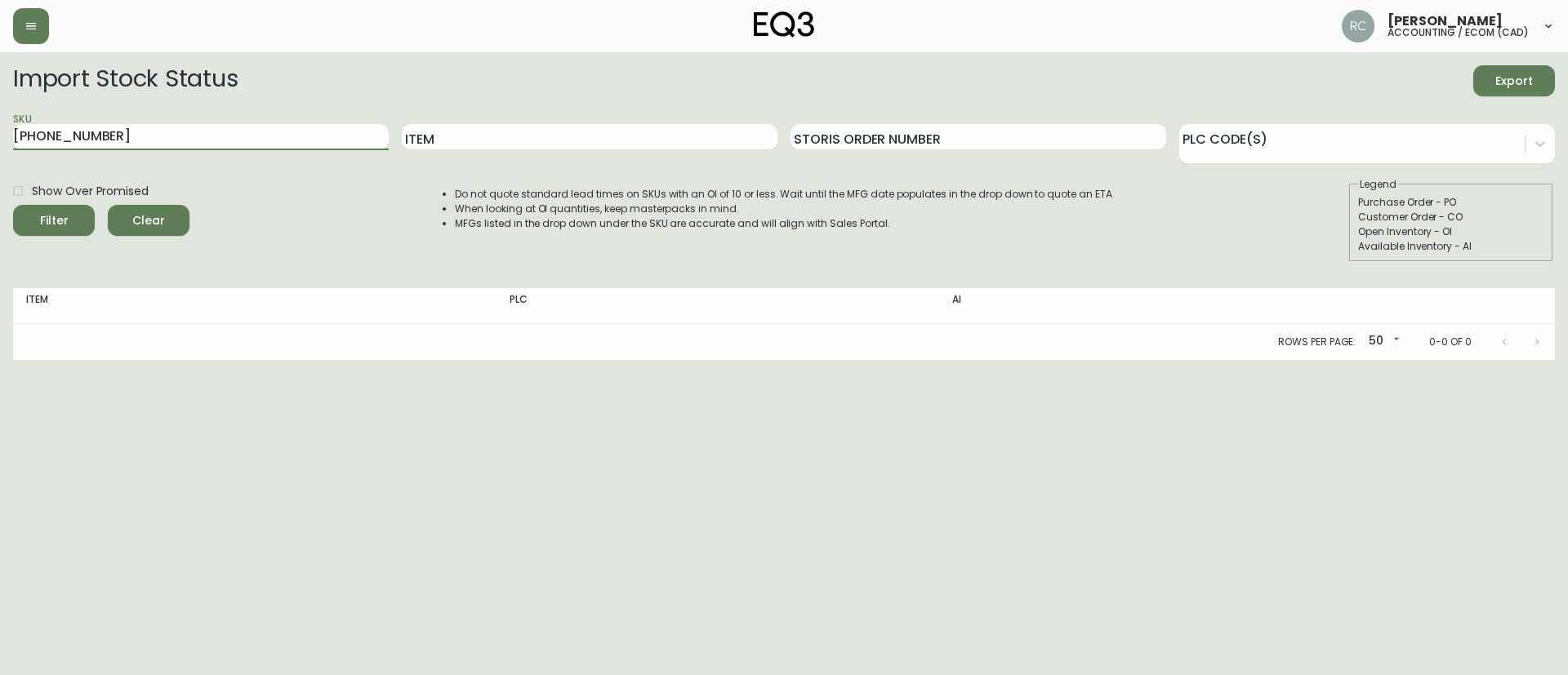
click at [188, 150] on input "[PHONE_NUMBER]" at bounding box center [201, 137] width 376 height 27
click at [112, 136] on input "[PHONE_NUMBER]" at bounding box center [201, 137] width 376 height 27
paste input "50"
click at [13, 205] on button "Filter" at bounding box center [53, 220] width 82 height 31
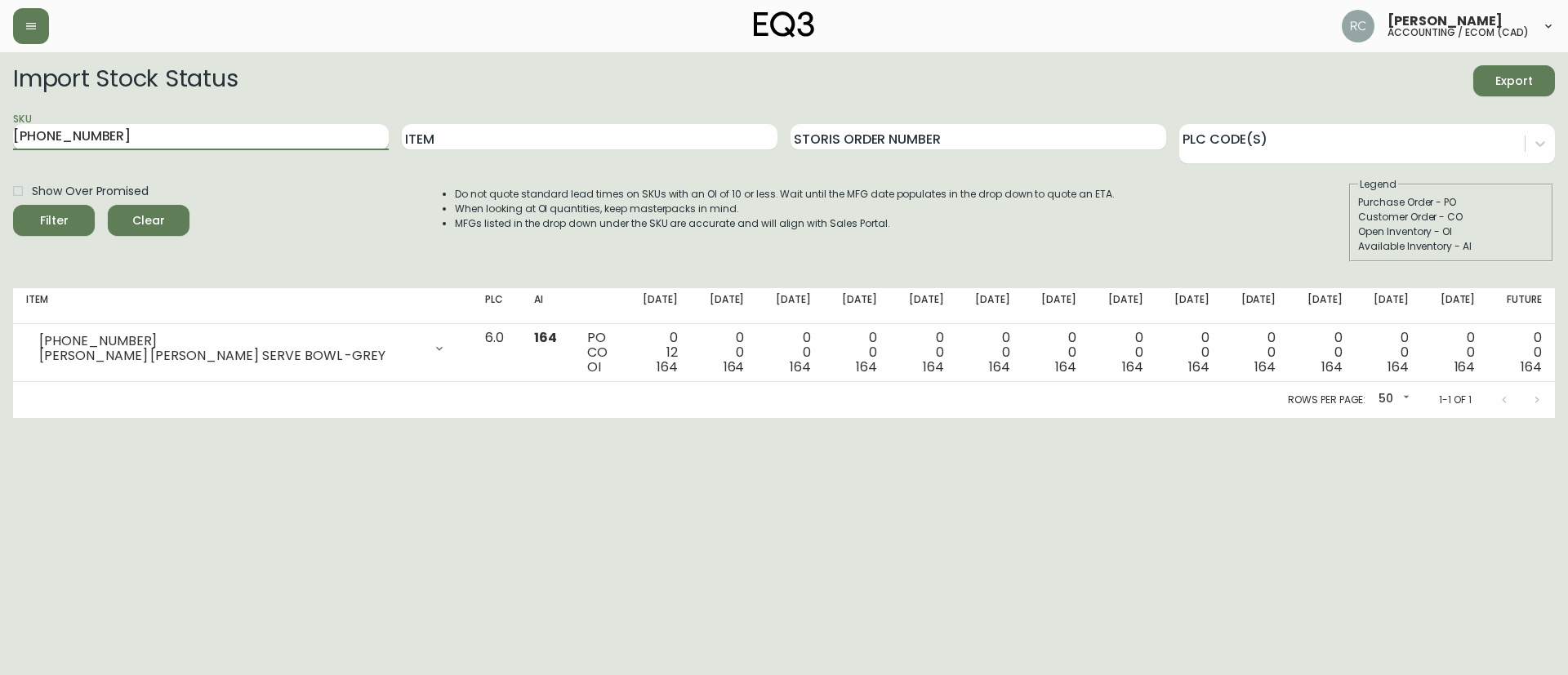
click at [170, 137] on input "[PHONE_NUMBER]" at bounding box center [201, 137] width 376 height 27
paste input "439-1"
click at [13, 205] on button "Filter" at bounding box center [53, 220] width 82 height 31
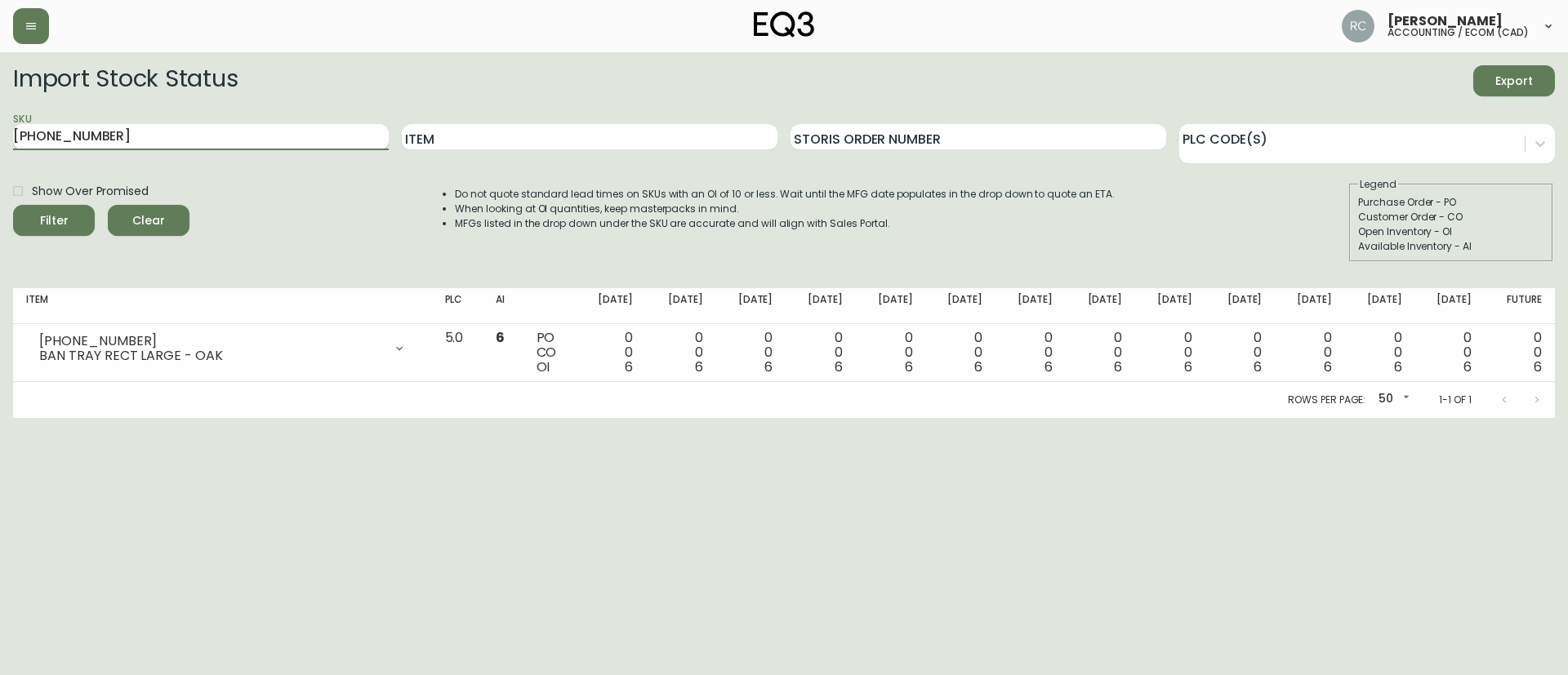
click at [320, 135] on input "[PHONE_NUMBER]" at bounding box center [201, 137] width 376 height 27
paste input "399-7"
type input "[PHONE_NUMBER]"
click at [13, 205] on button "Filter" at bounding box center [53, 220] width 82 height 31
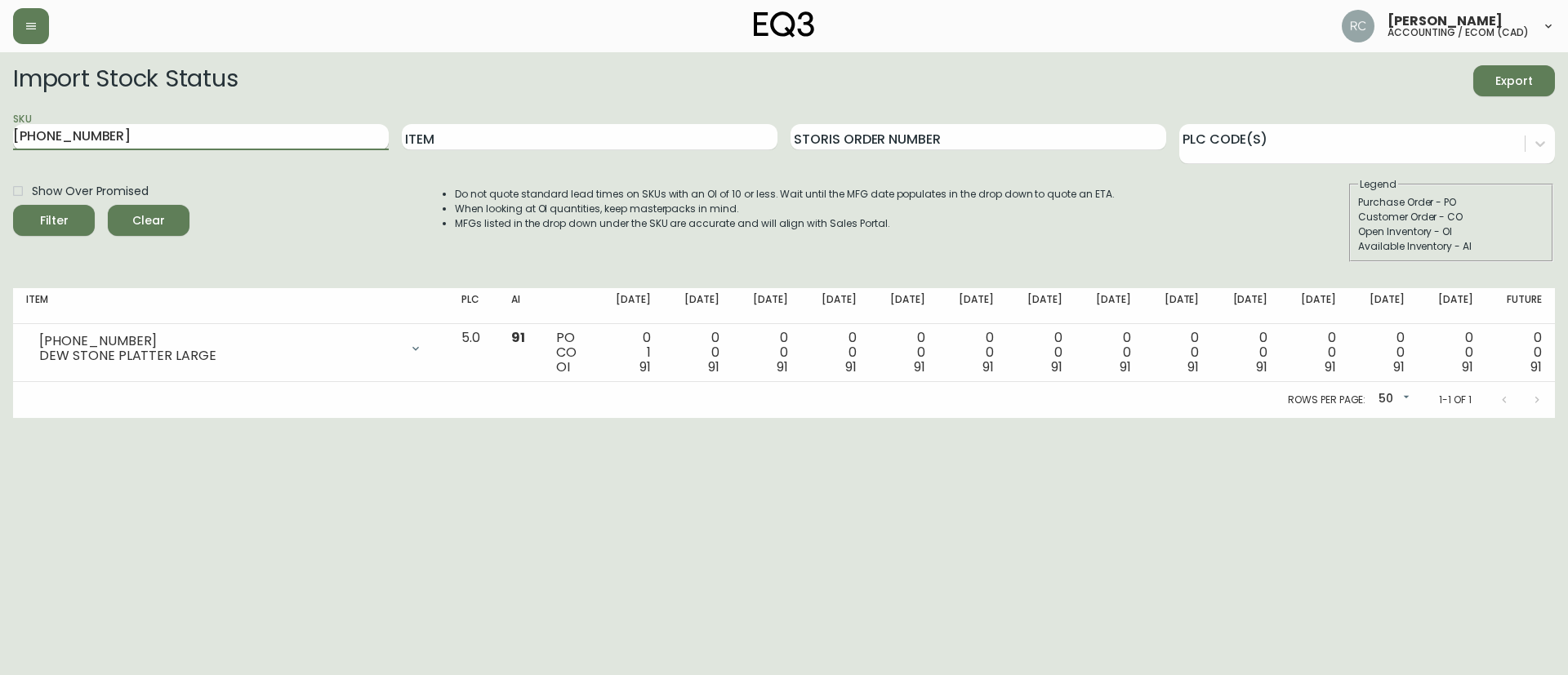
click at [181, 139] on input "[PHONE_NUMBER]" at bounding box center [201, 137] width 376 height 27
click at [13, 205] on button "Filter" at bounding box center [53, 220] width 82 height 31
click at [142, 218] on span "Clear" at bounding box center [149, 220] width 55 height 21
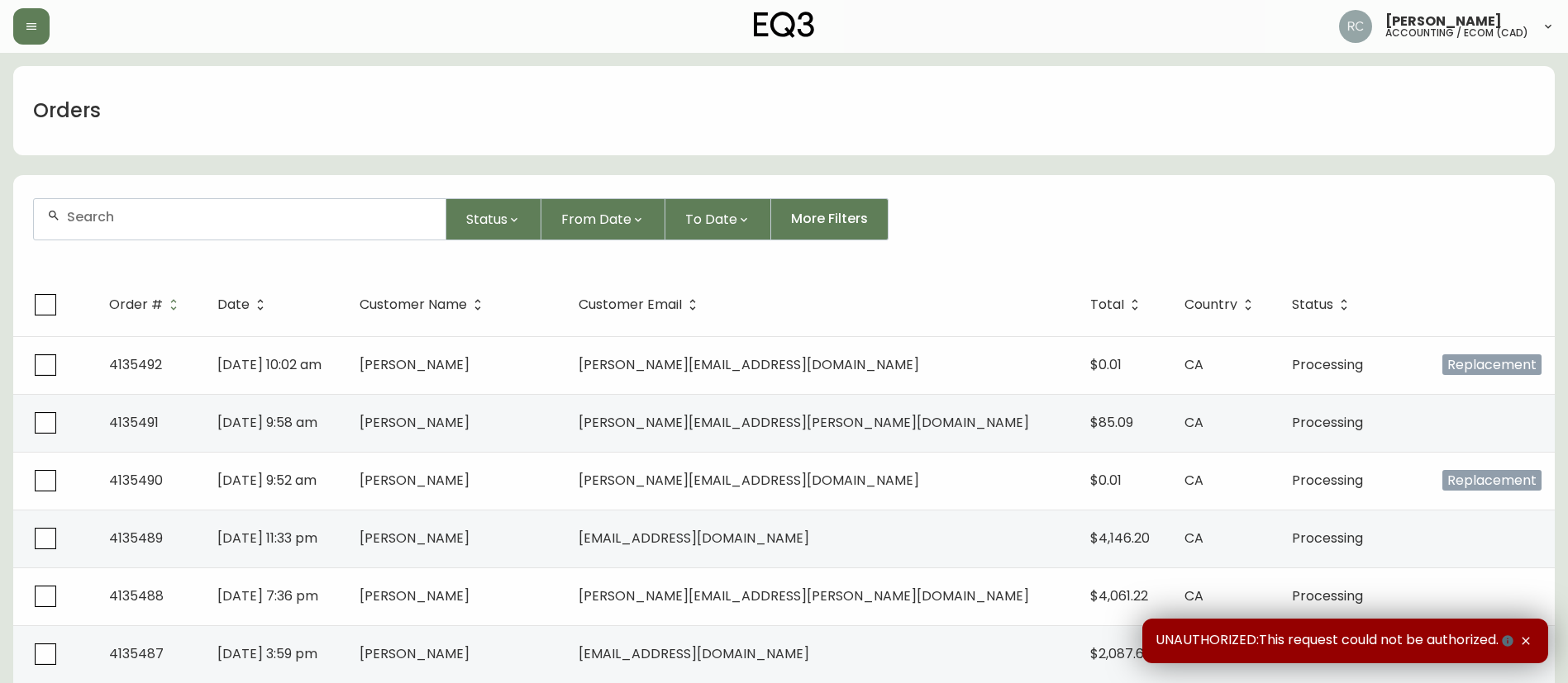
click at [266, 225] on div at bounding box center [239, 219] width 411 height 41
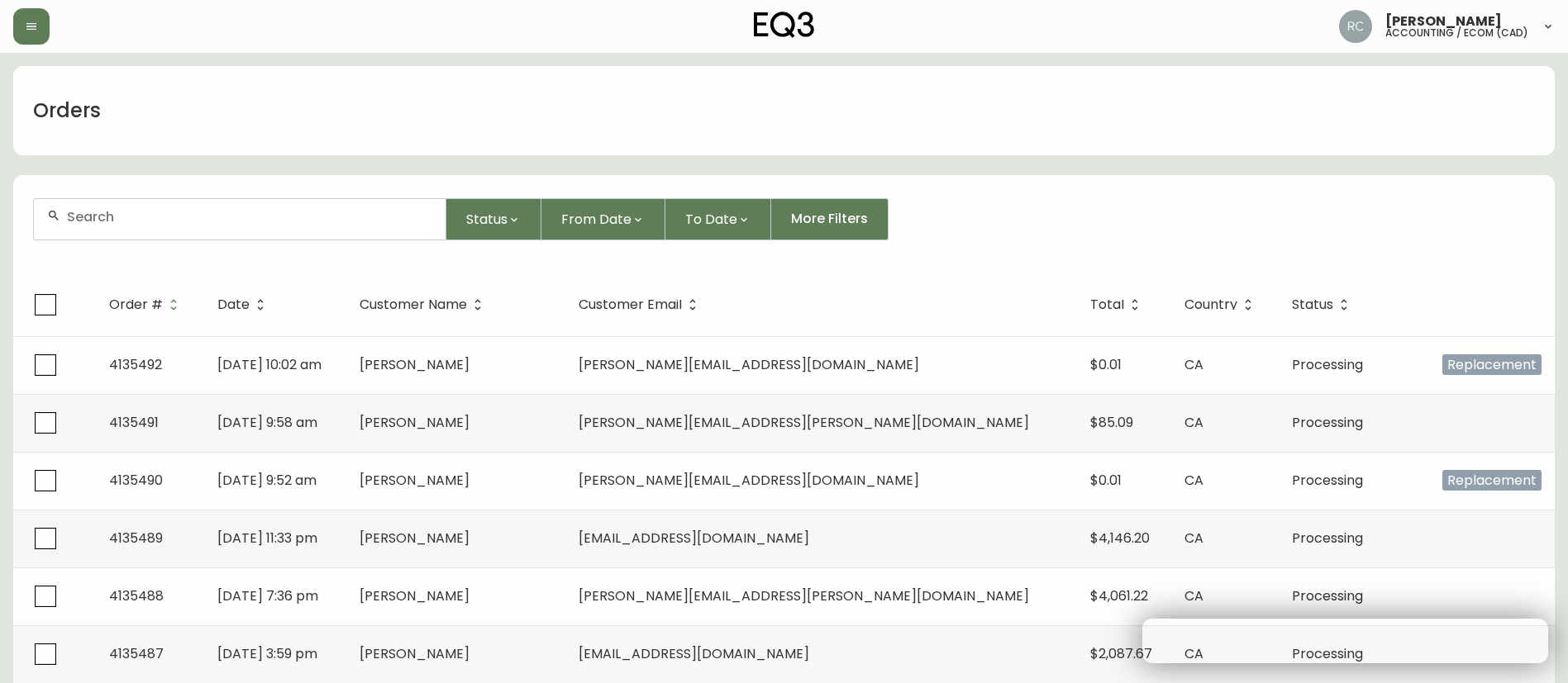
paste input "4135474"
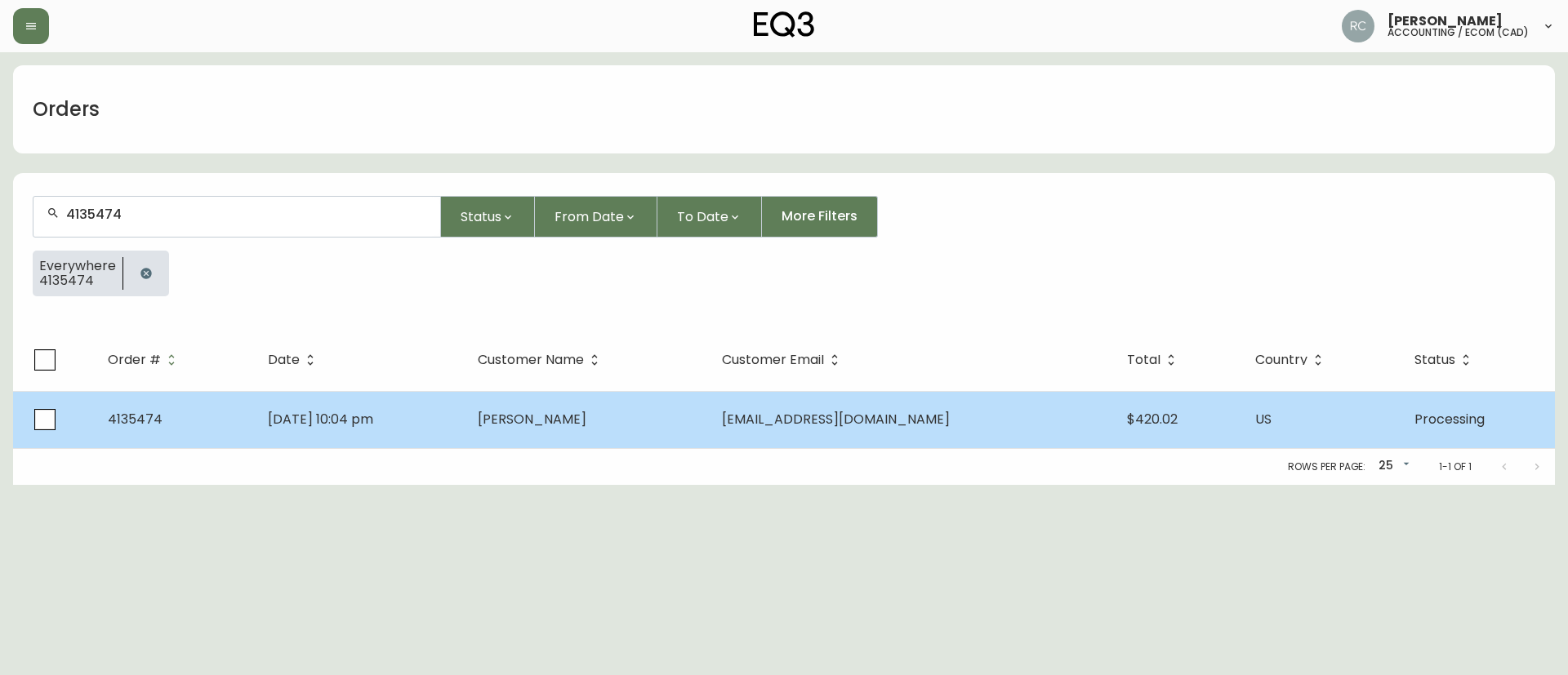
type input "4135474"
click at [465, 409] on td "[DATE] 10:04 pm" at bounding box center [359, 419] width 210 height 57
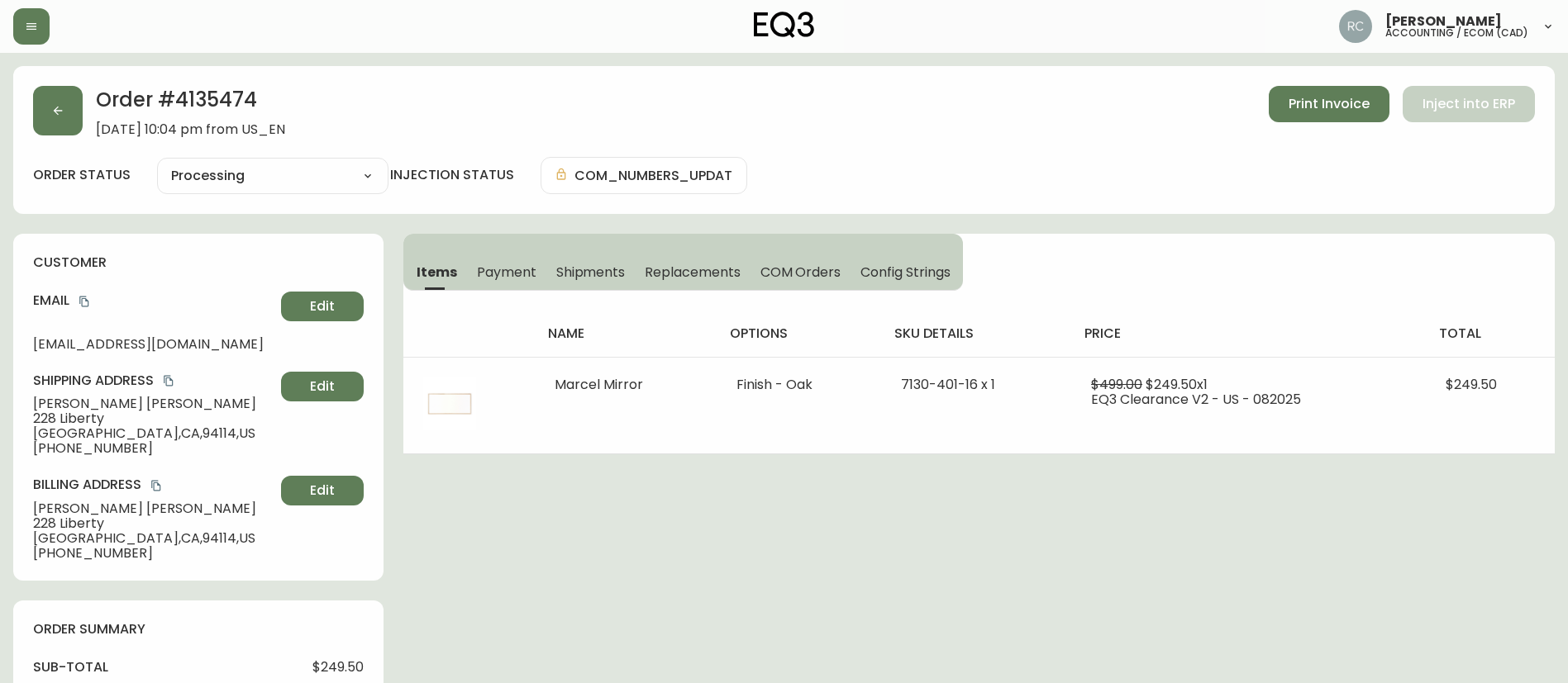
type input "Processing"
select select "PROCESSING"
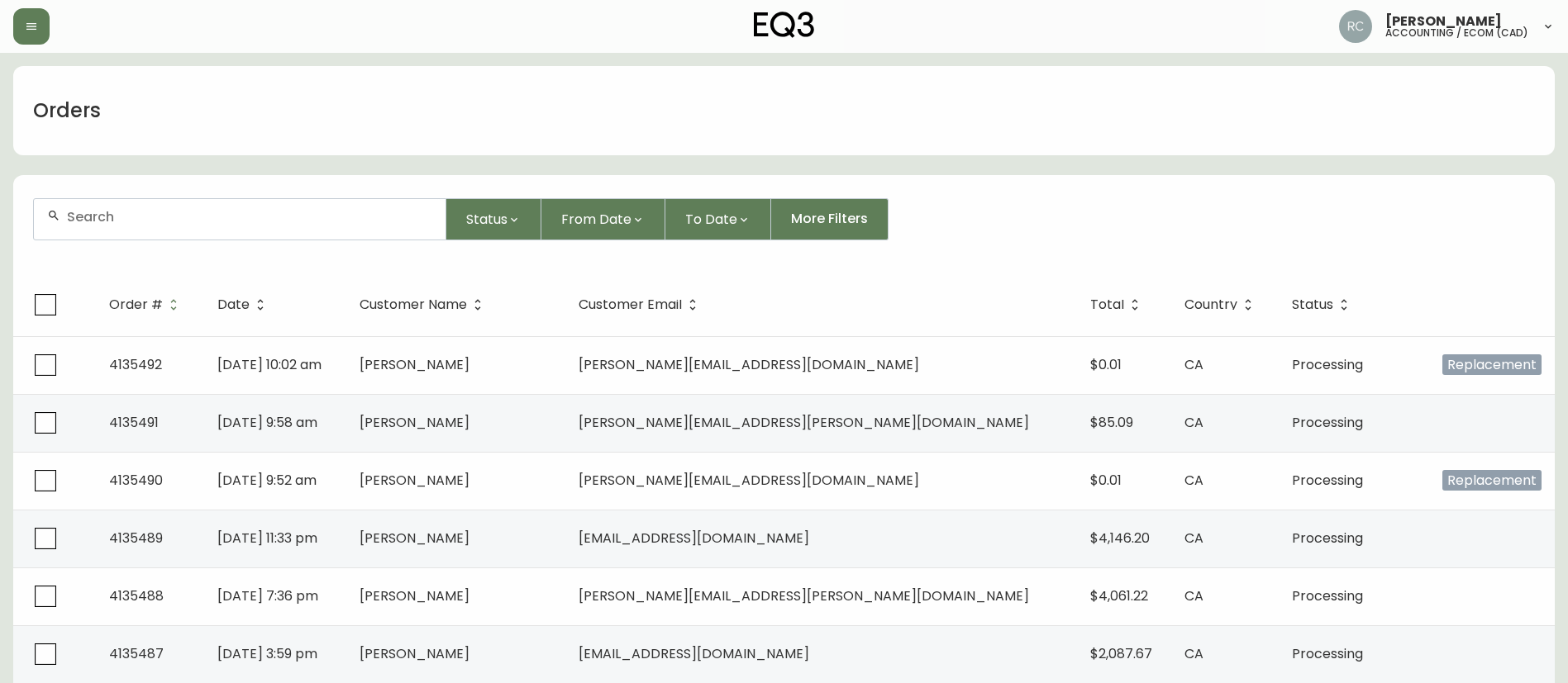
click at [366, 220] on input "text" at bounding box center [249, 217] width 366 height 16
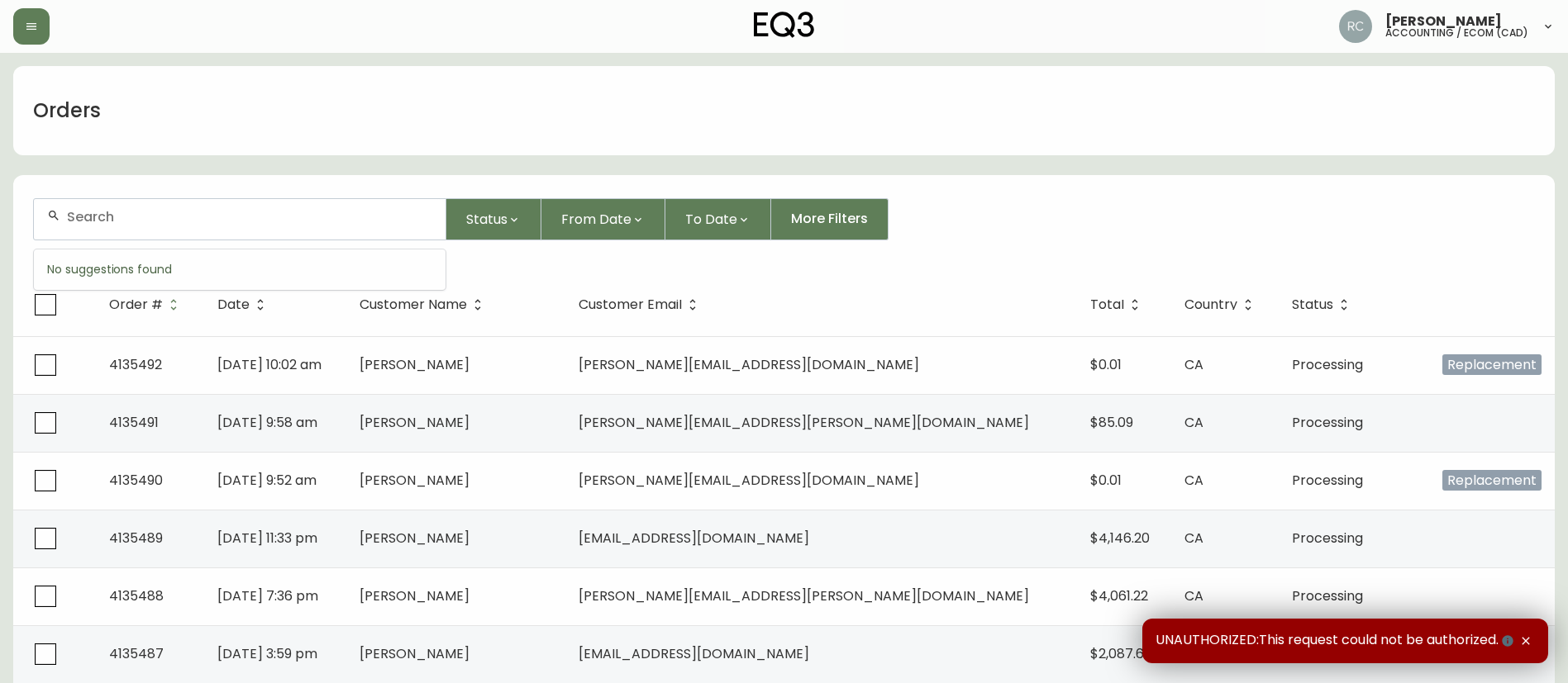
paste input "4133996"
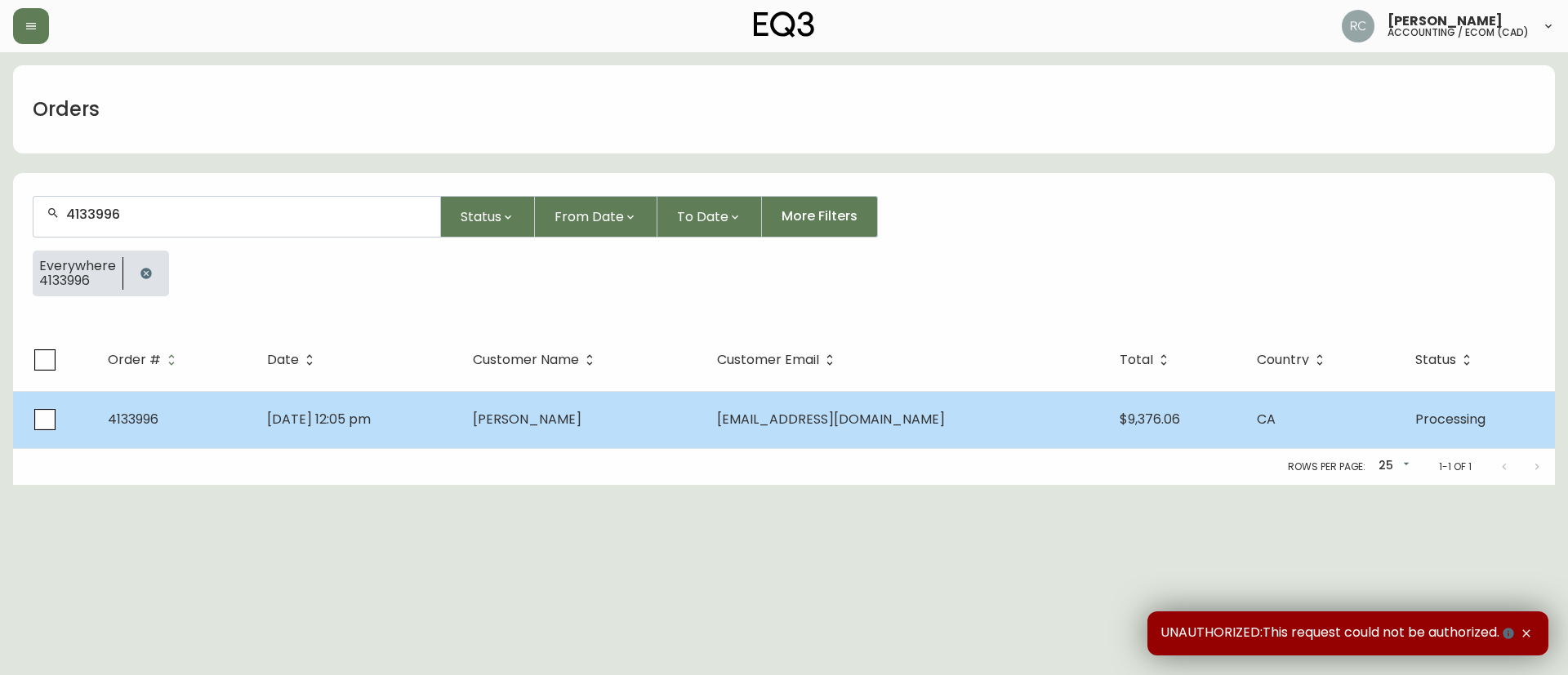
type input "4133996"
click at [582, 423] on span "[PERSON_NAME]" at bounding box center [527, 418] width 108 height 19
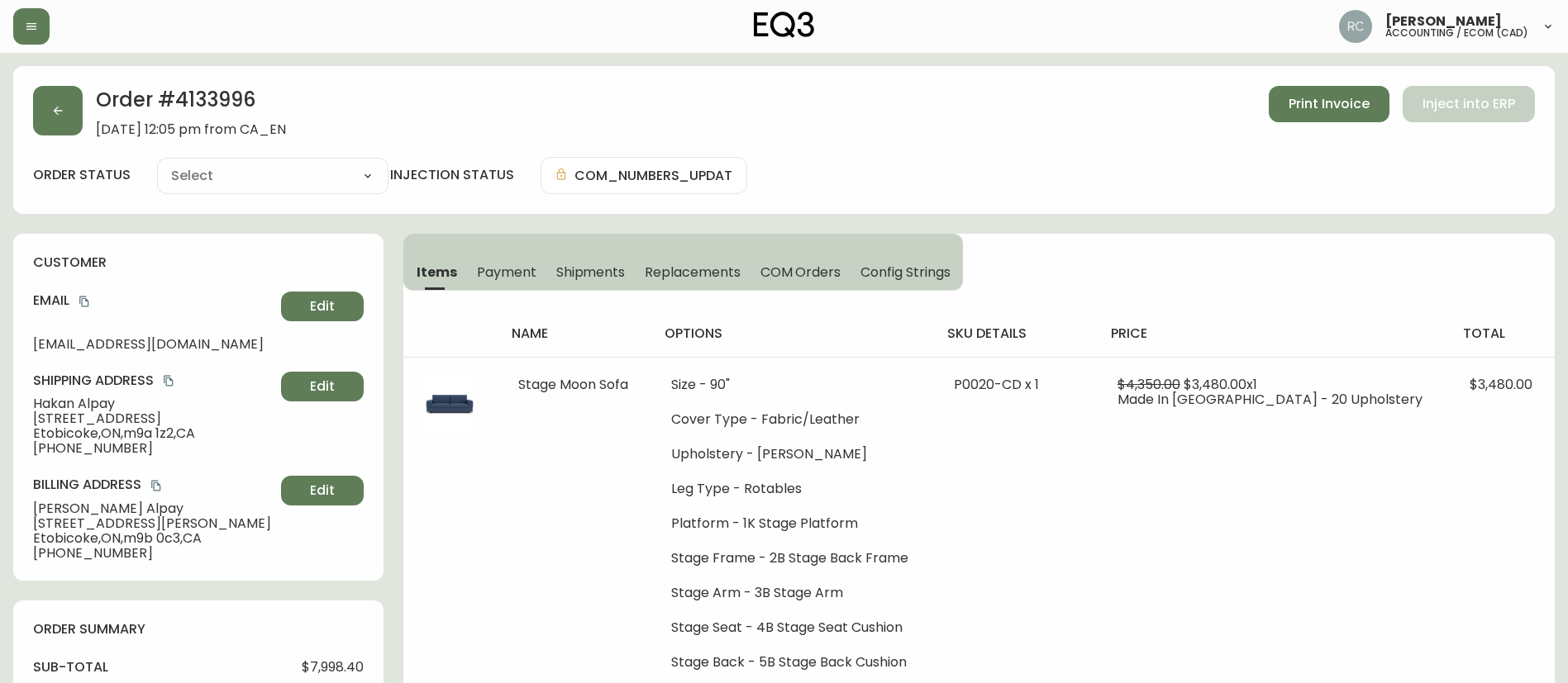
type input "Processing"
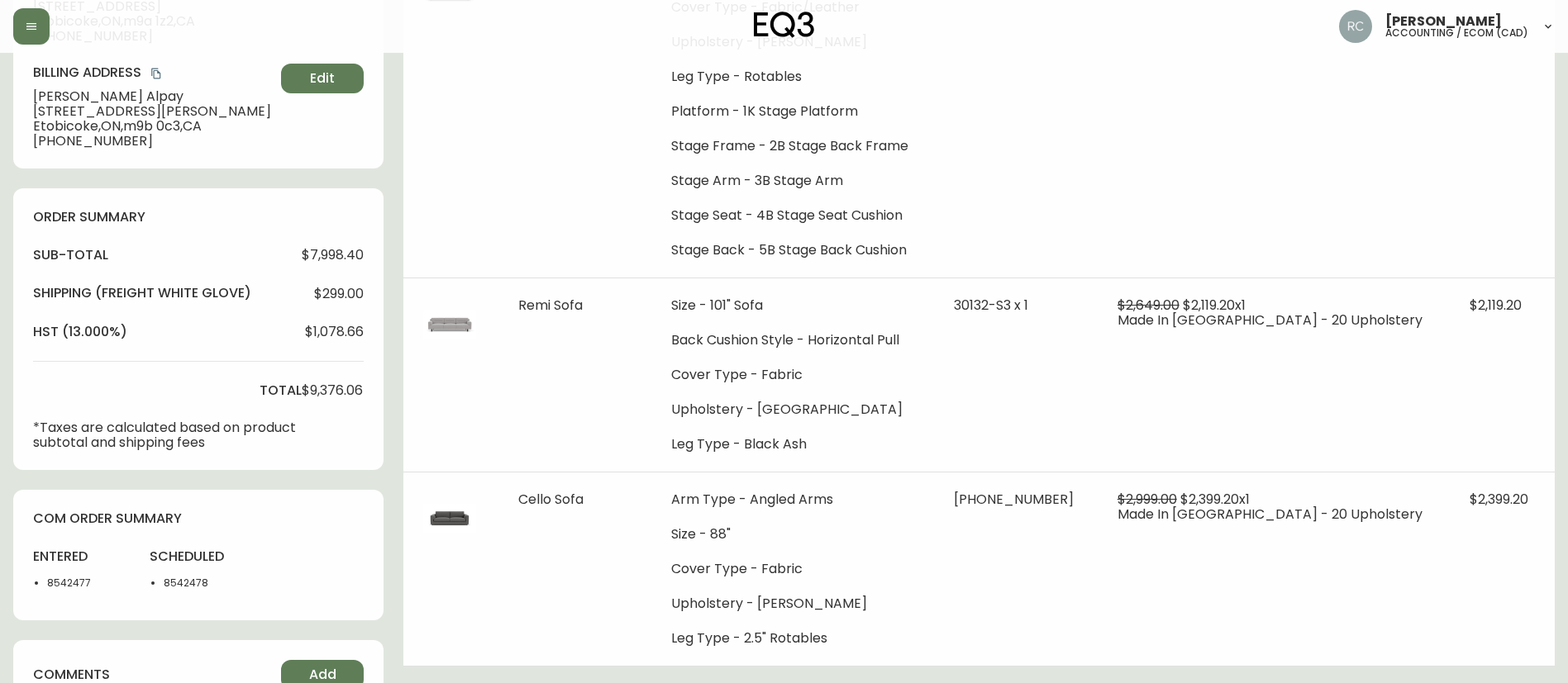
scroll to position [413, 0]
drag, startPoint x: 42, startPoint y: 583, endPoint x: 258, endPoint y: 587, distance: 216.0
click at [258, 587] on div "entered 8542477 scheduled 8542478" at bounding box center [198, 572] width 331 height 53
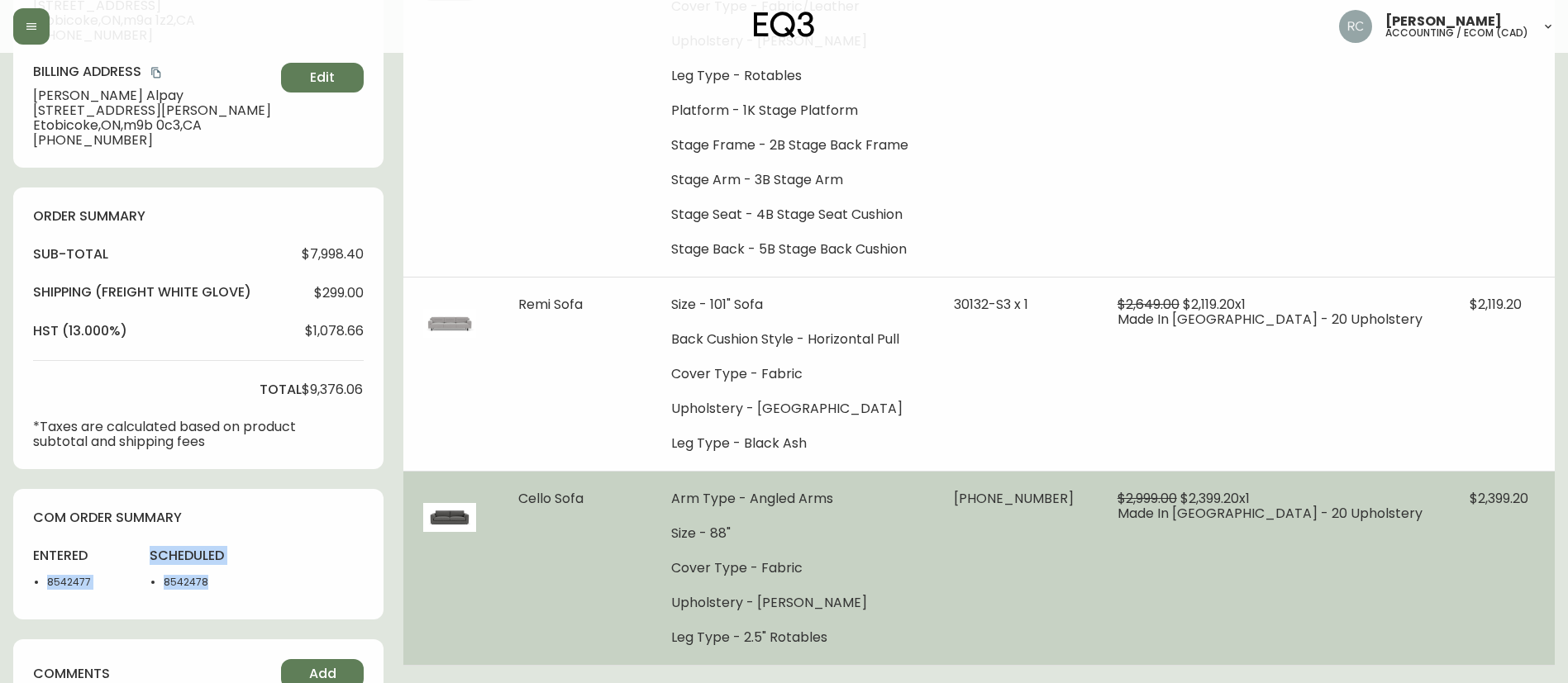
copy div "8542477 scheduled 8542478"
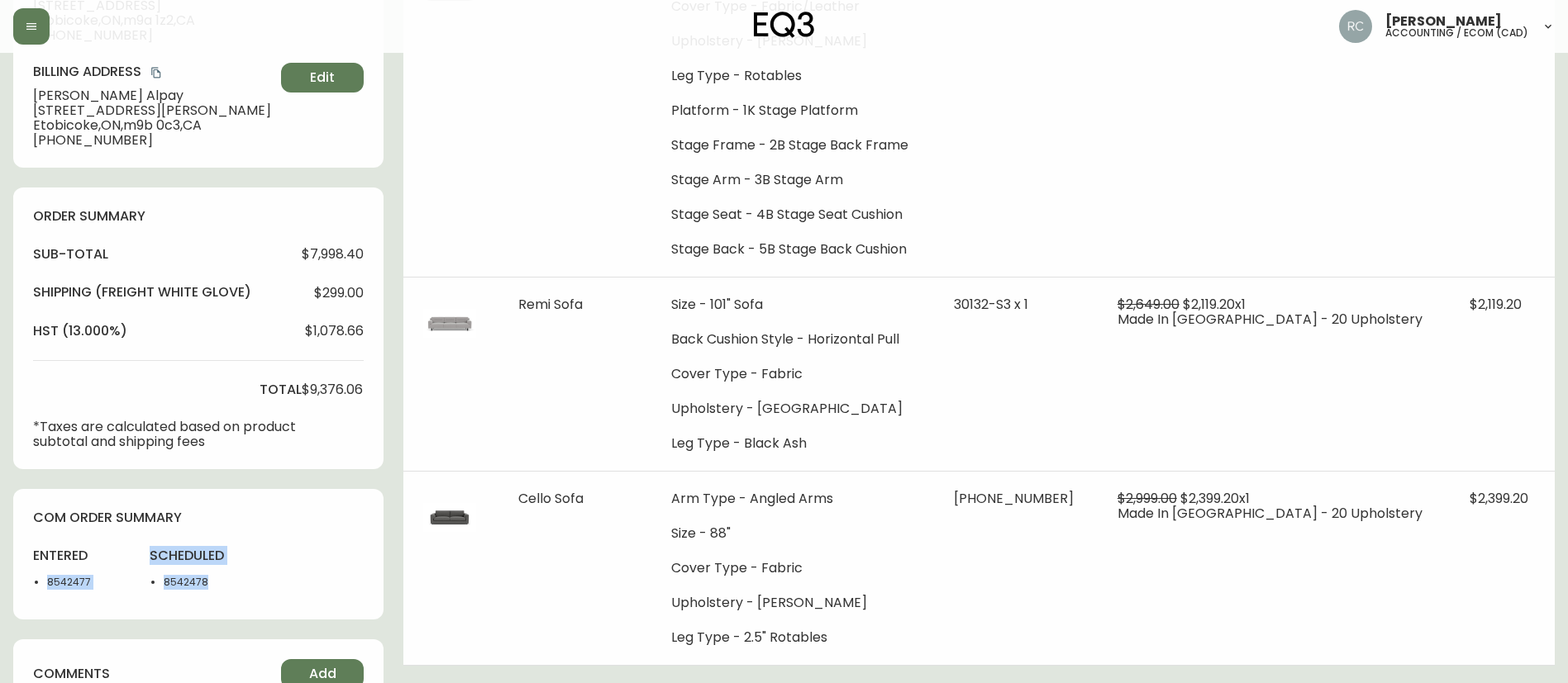
click at [194, 584] on li "8542478" at bounding box center [204, 581] width 83 height 15
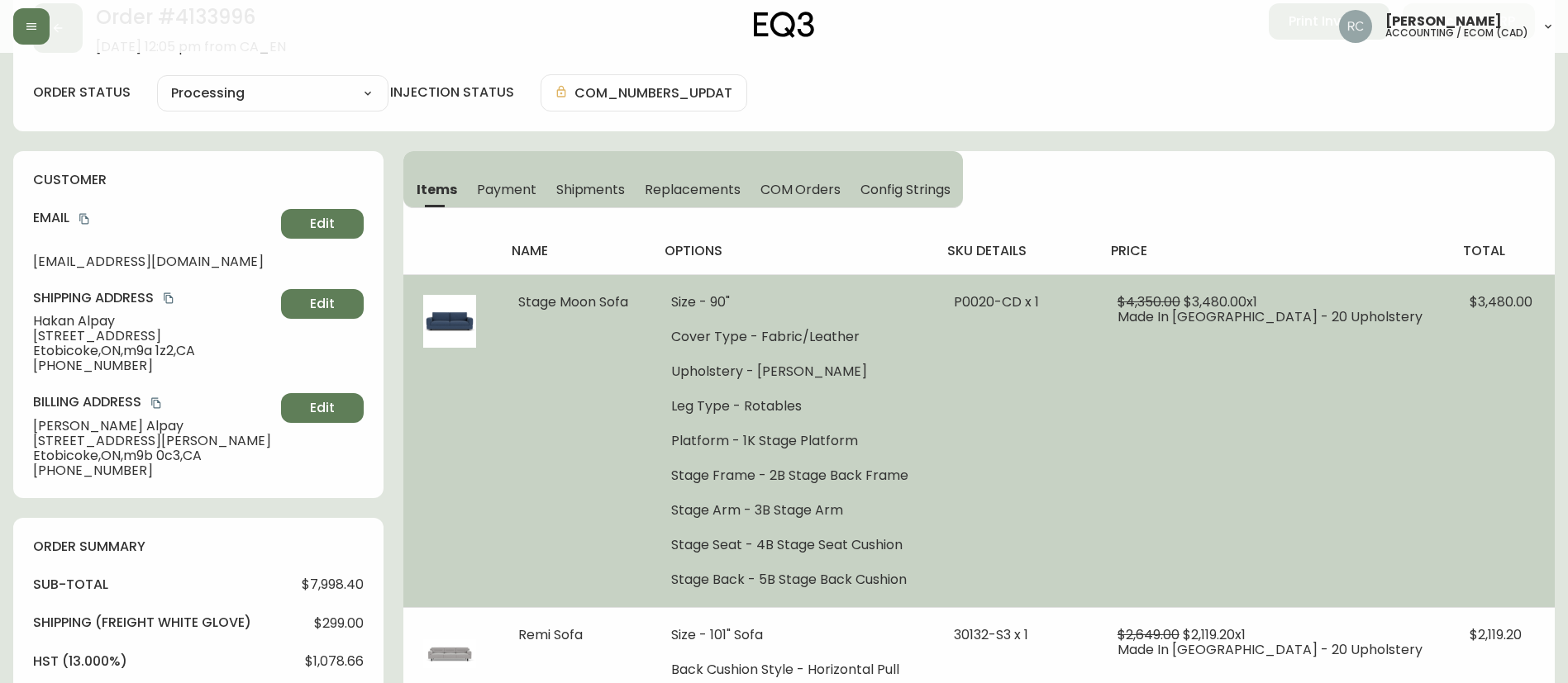
scroll to position [0, 0]
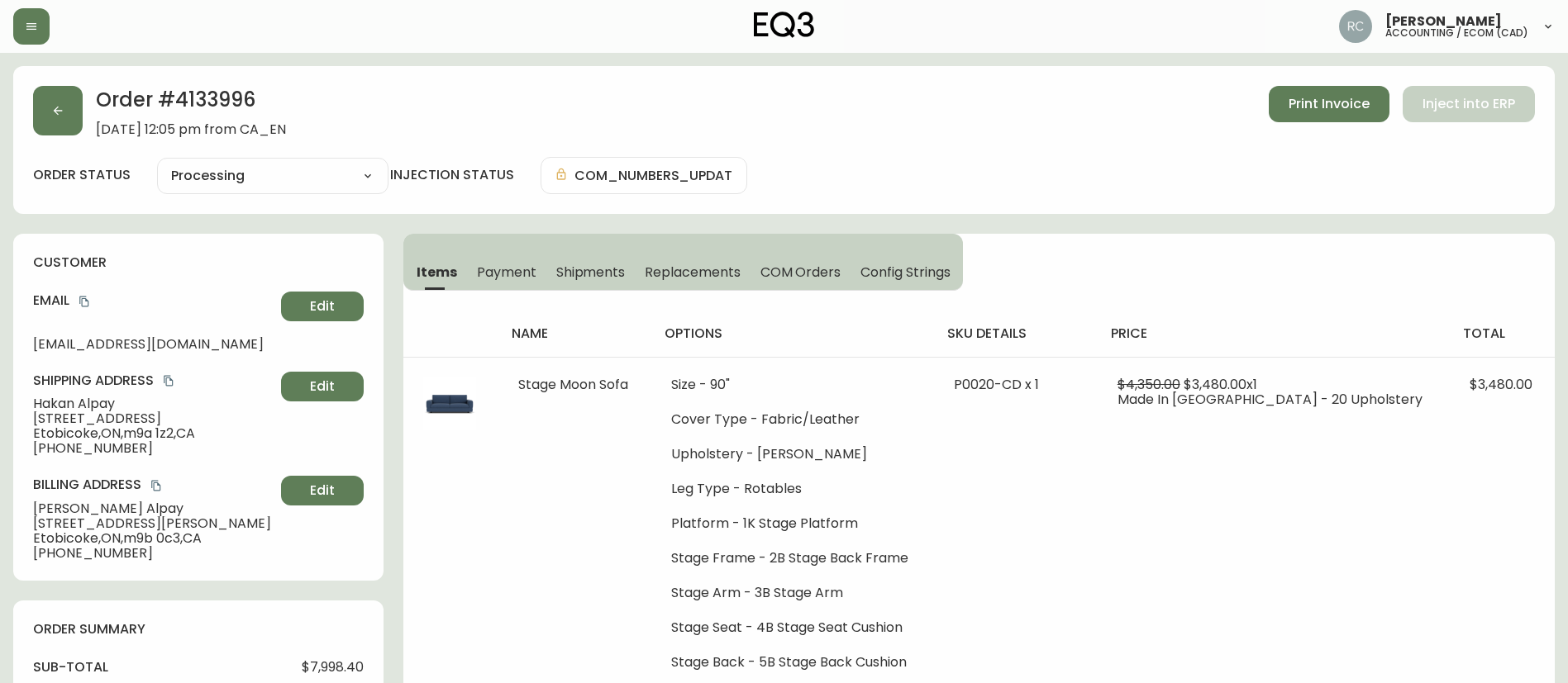
click at [99, 408] on span "[PERSON_NAME]" at bounding box center [153, 403] width 241 height 15
copy span "[PERSON_NAME]"
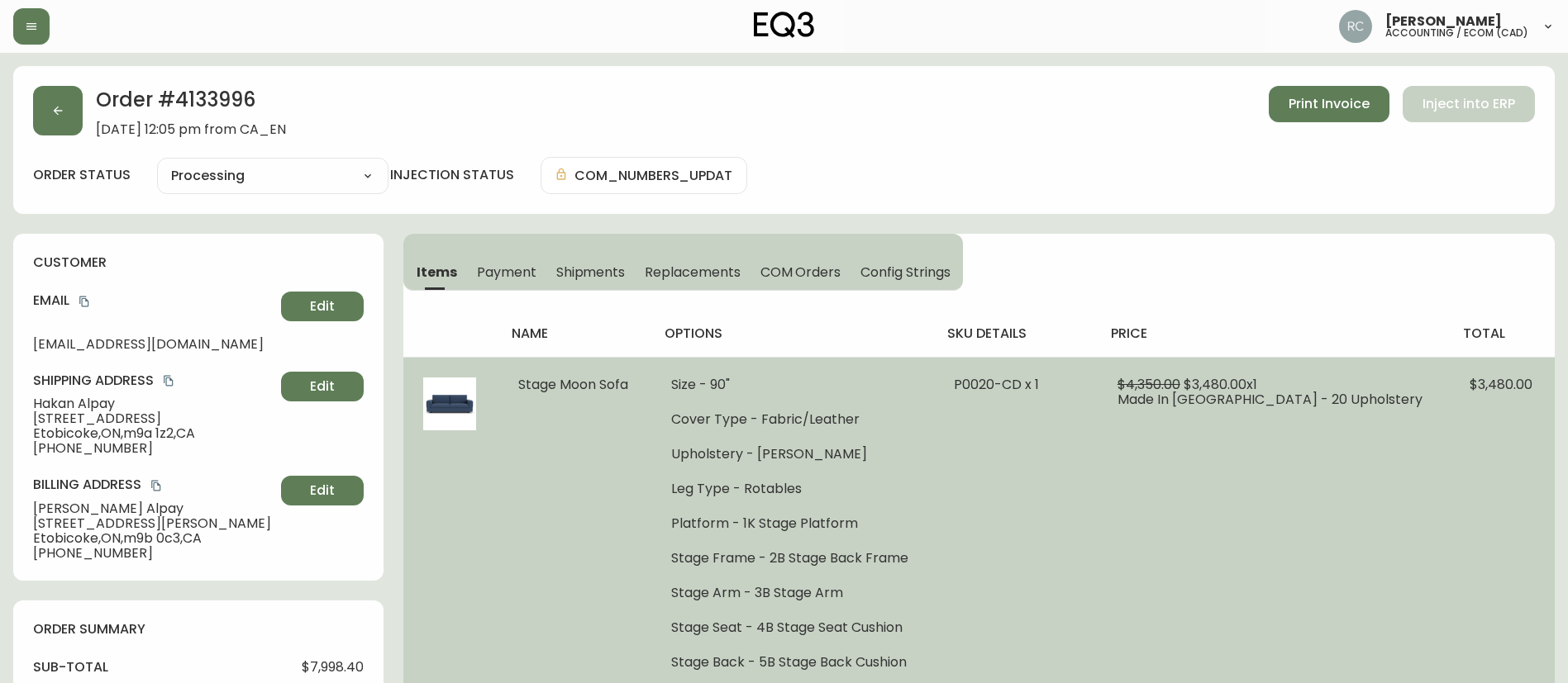
click at [1039, 382] on span "P0020-CD x 1" at bounding box center [995, 384] width 85 height 19
copy span "P0020"
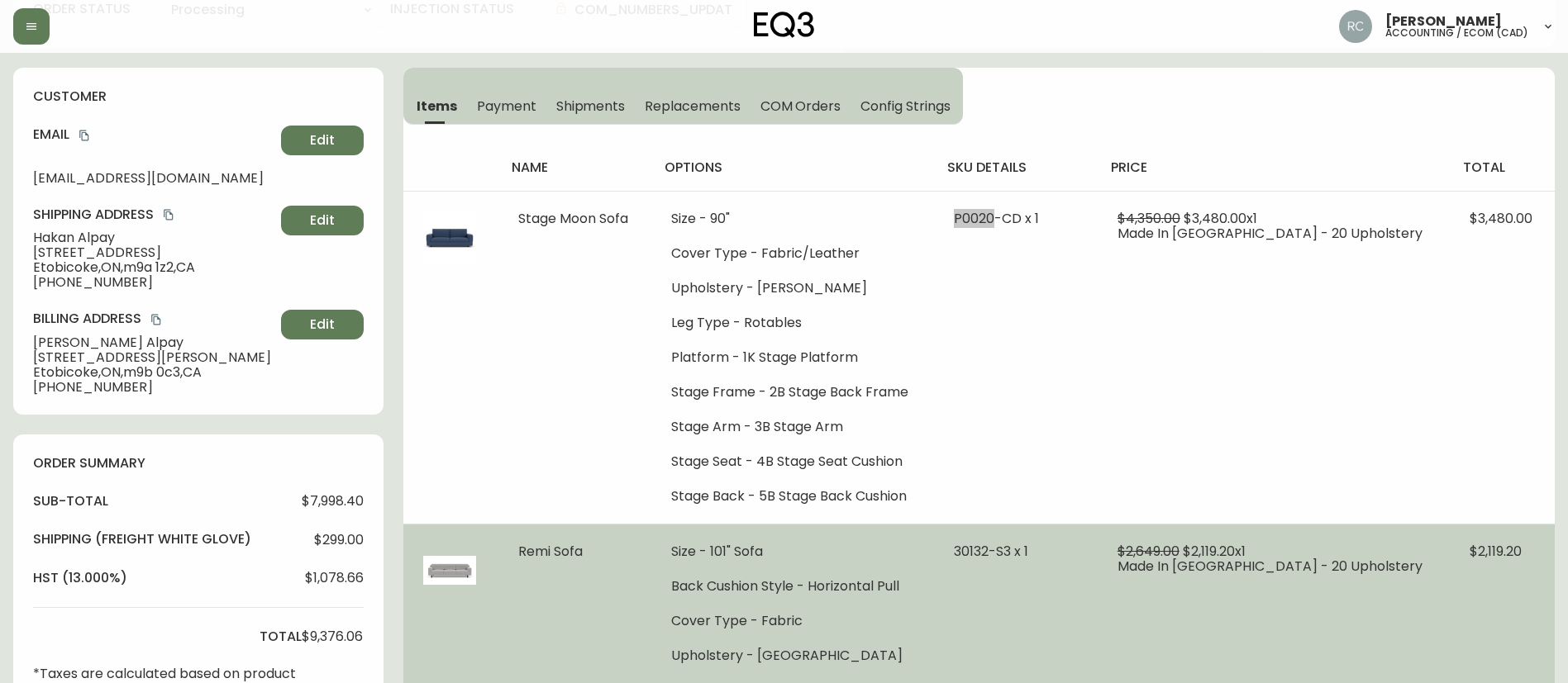
scroll to position [165, 0]
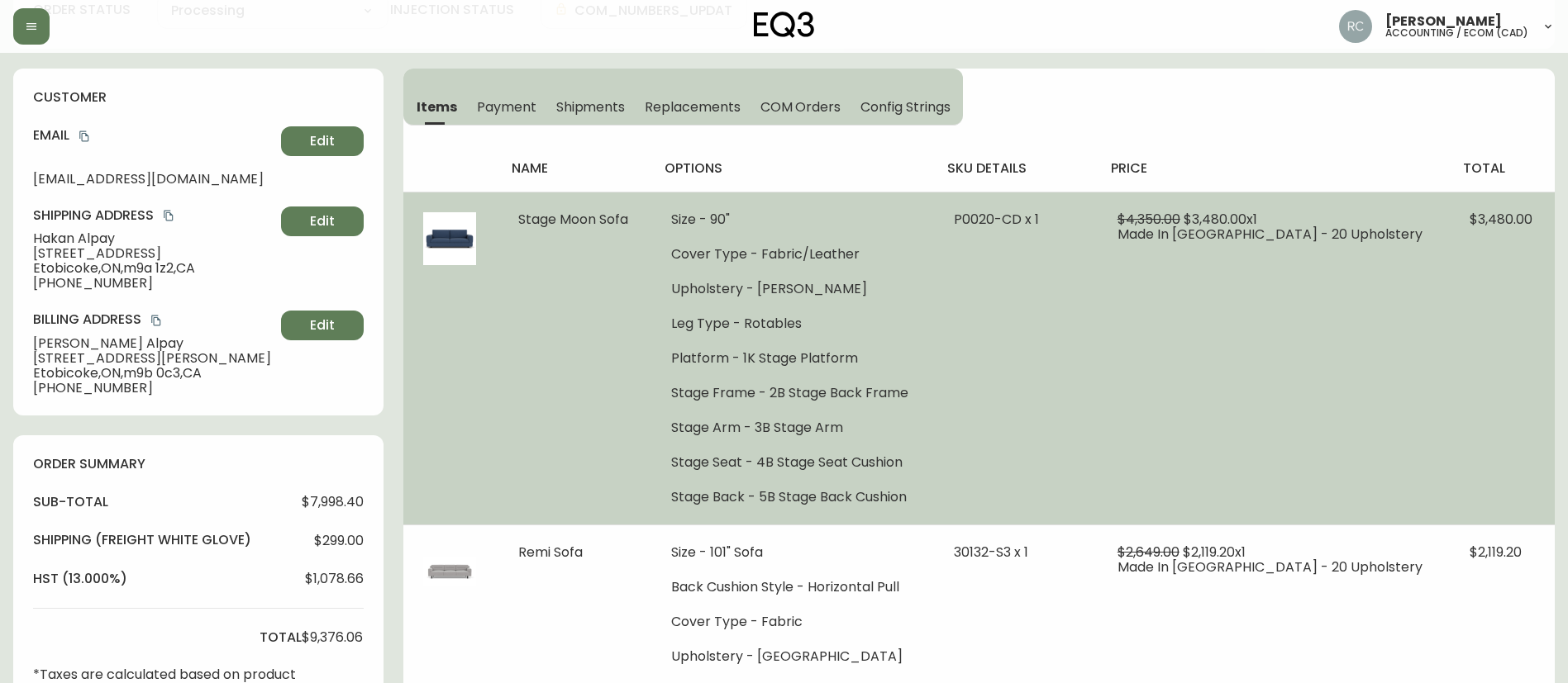
click at [1252, 219] on span "$3,480.00 x 1" at bounding box center [1220, 219] width 74 height 19
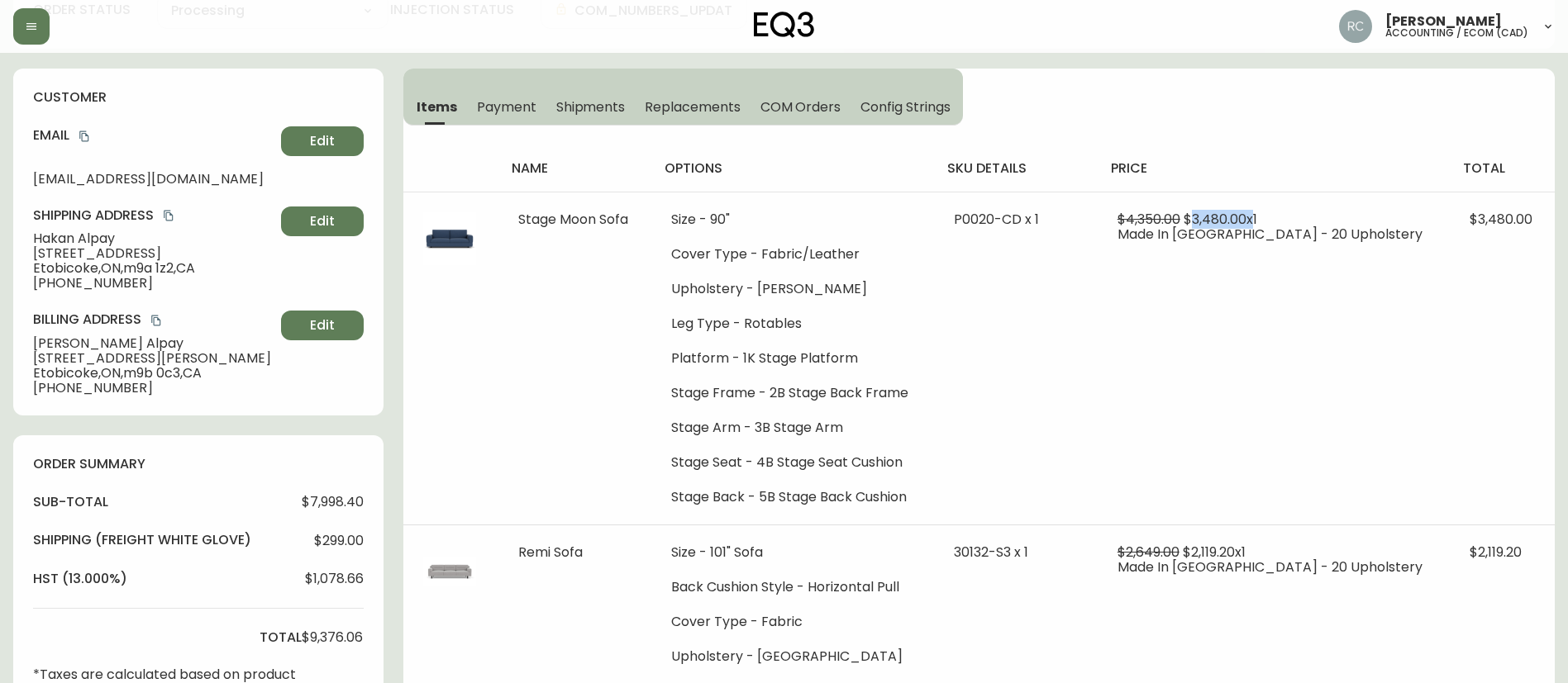
copy span "3,480.00"
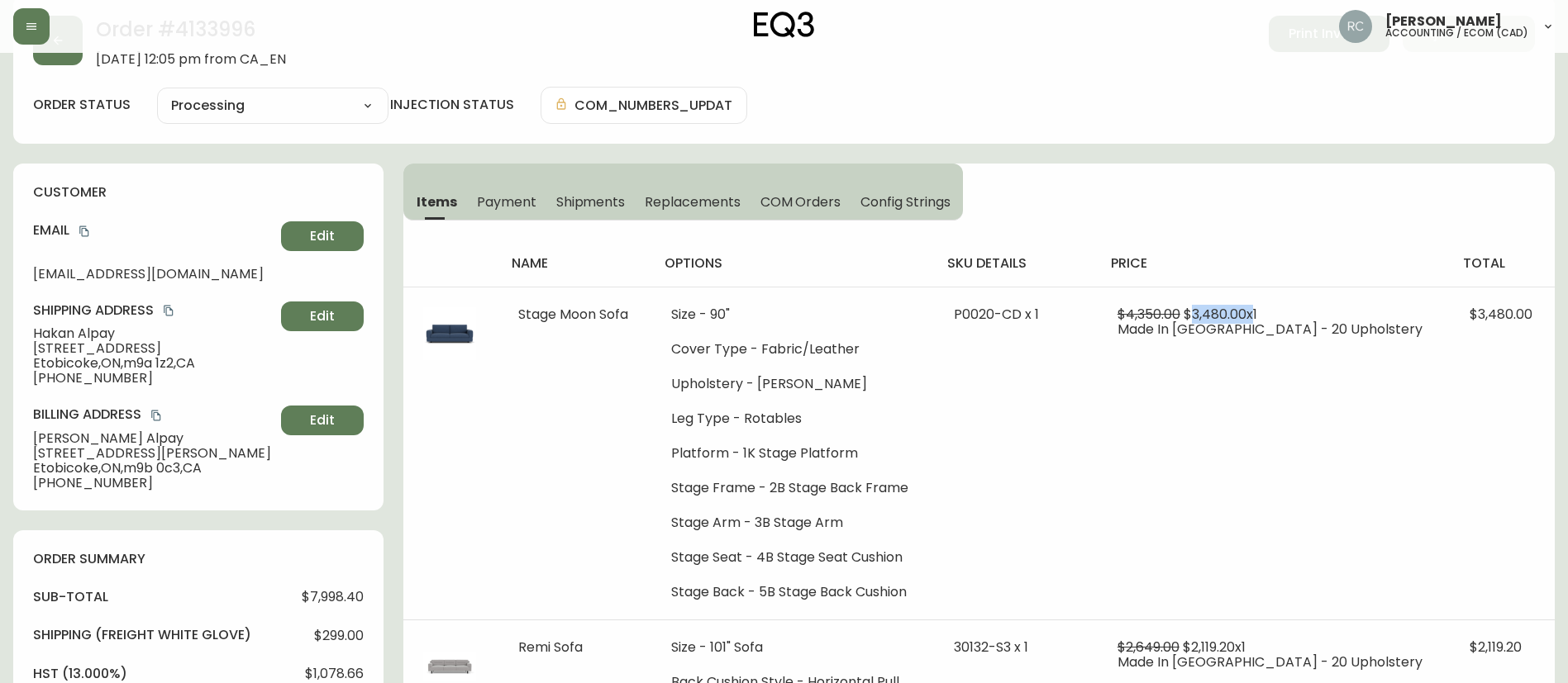
scroll to position [0, 0]
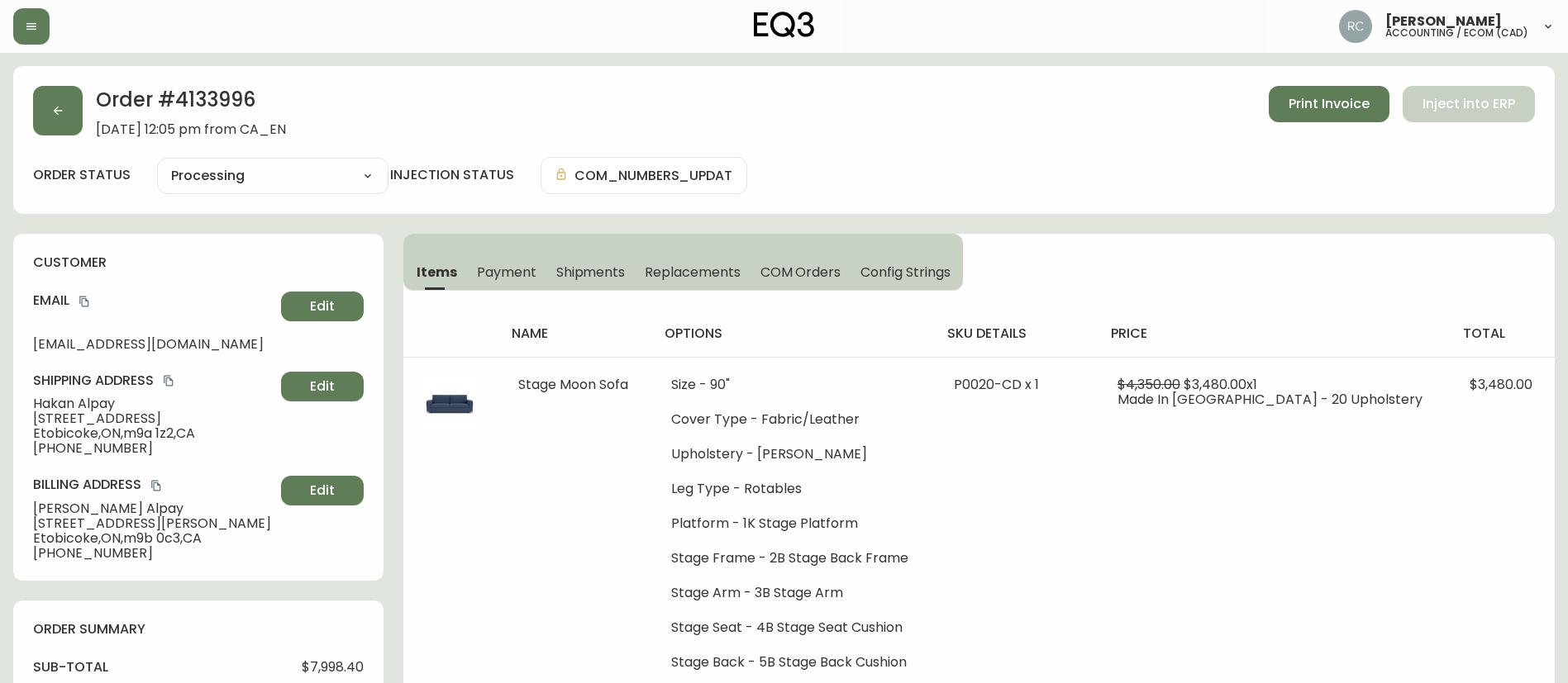
click at [49, 401] on span "Hakan Alpay" at bounding box center [153, 403] width 241 height 15
click at [47, 401] on span "Hakan Alpay" at bounding box center [153, 403] width 241 height 15
click at [186, 108] on h2 "Order # 4133996" at bounding box center [190, 104] width 190 height 36
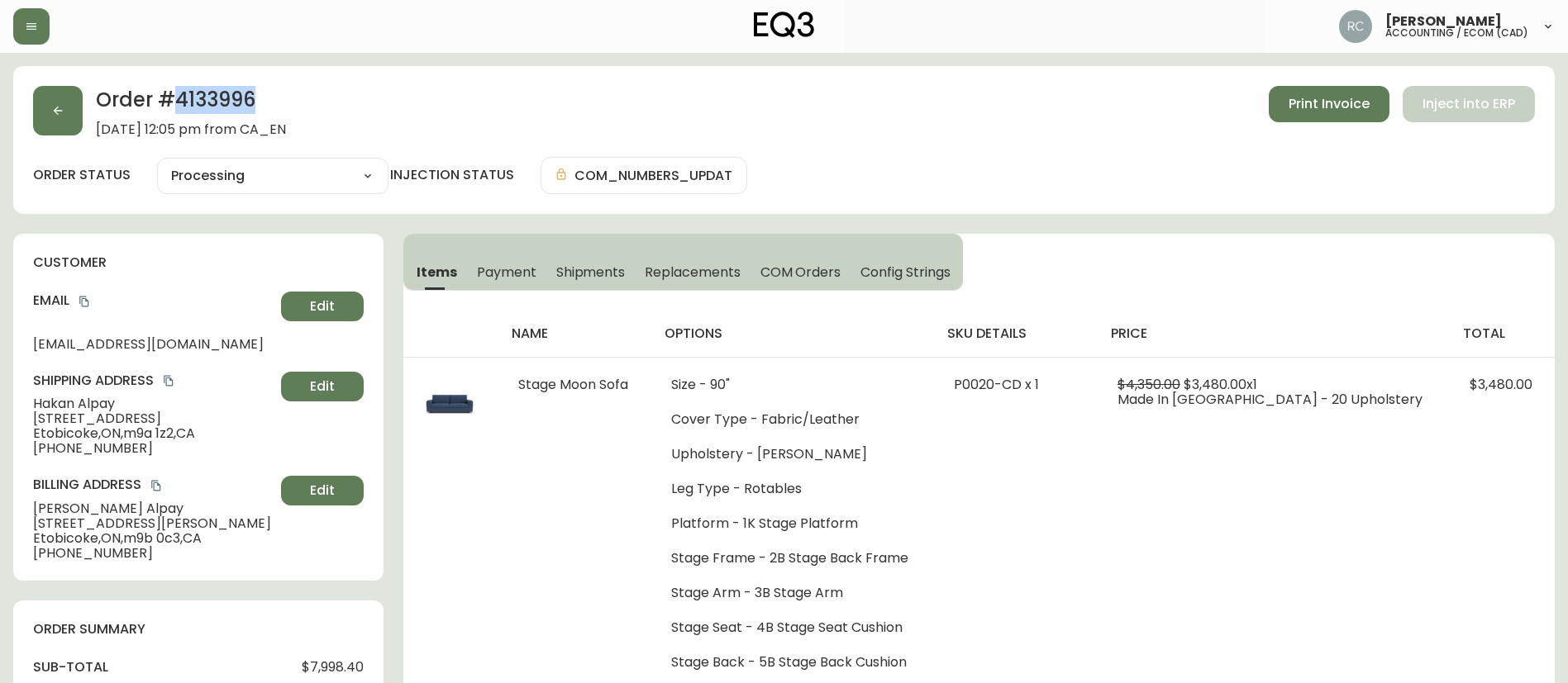
copy h2 "4133996"
click at [80, 409] on span "Hakan Alpay" at bounding box center [153, 403] width 241 height 15
copy span "Hakan Alpay"
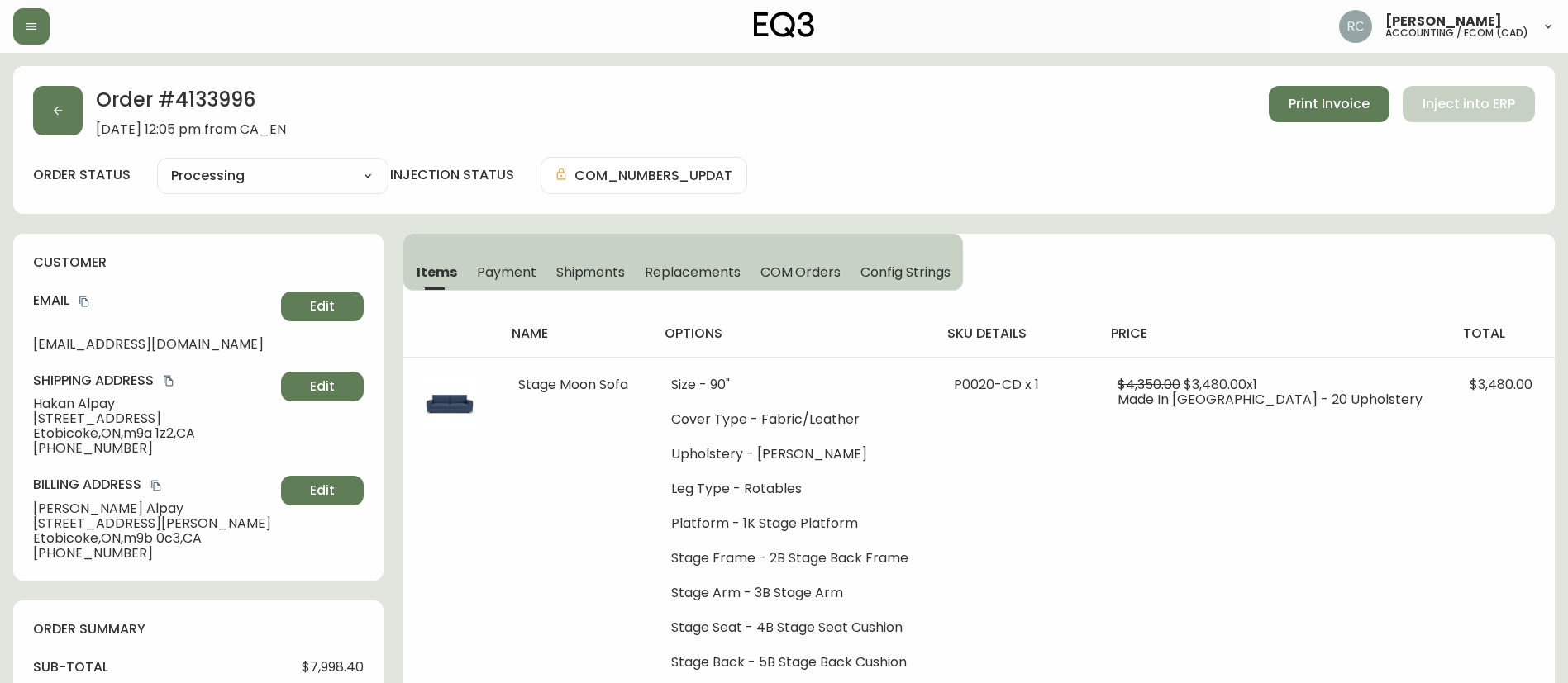
click at [72, 412] on span "[STREET_ADDRESS]" at bounding box center [153, 418] width 241 height 15
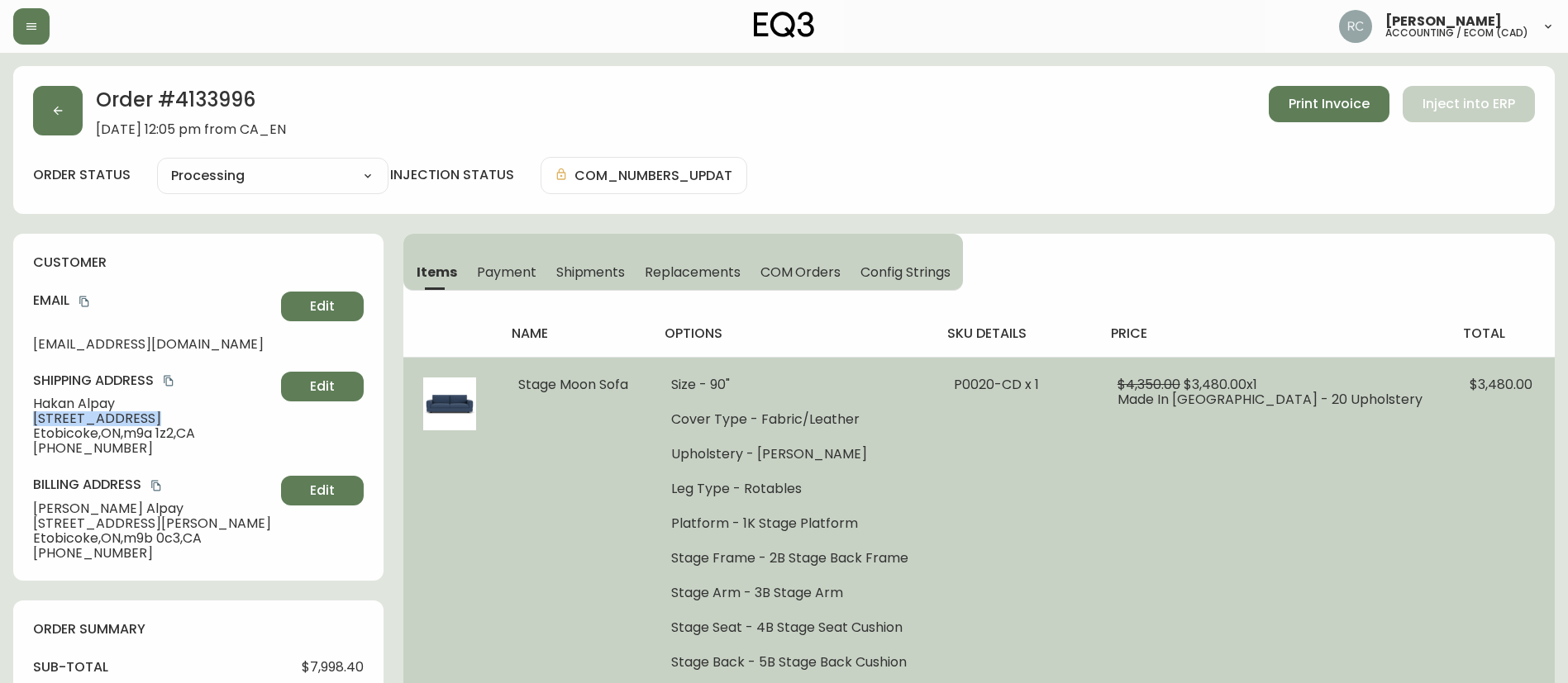
copy span "[STREET_ADDRESS]"
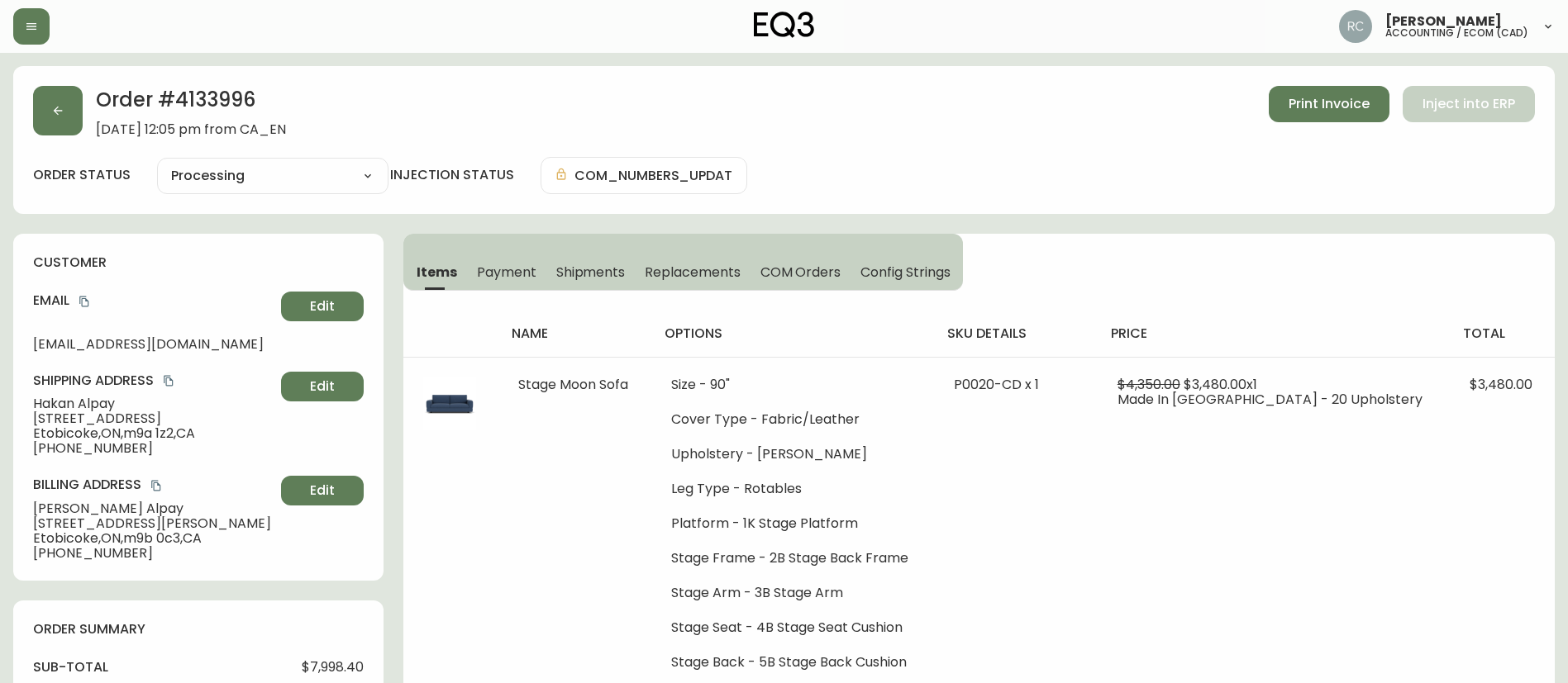
click at [73, 433] on span "Etobicoke , ON , m9a 1z2 , CA" at bounding box center [153, 433] width 241 height 15
copy span "Etobicoke"
click at [94, 450] on span "[PHONE_NUMBER]" at bounding box center [153, 448] width 241 height 15
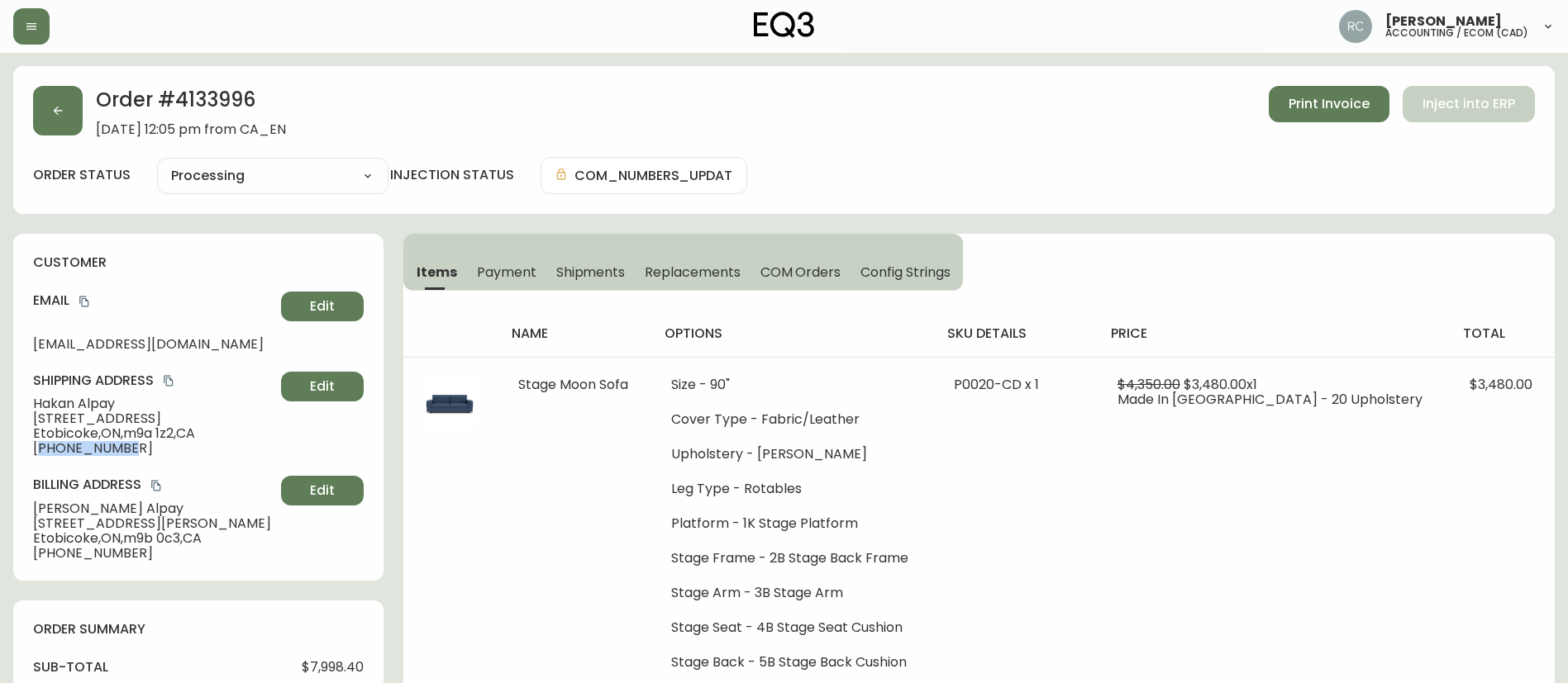
click at [109, 447] on span "[PHONE_NUMBER]" at bounding box center [153, 448] width 241 height 15
drag, startPoint x: 88, startPoint y: 299, endPoint x: 724, endPoint y: 315, distance: 636.2
click at [88, 299] on icon "copy" at bounding box center [84, 302] width 9 height 11
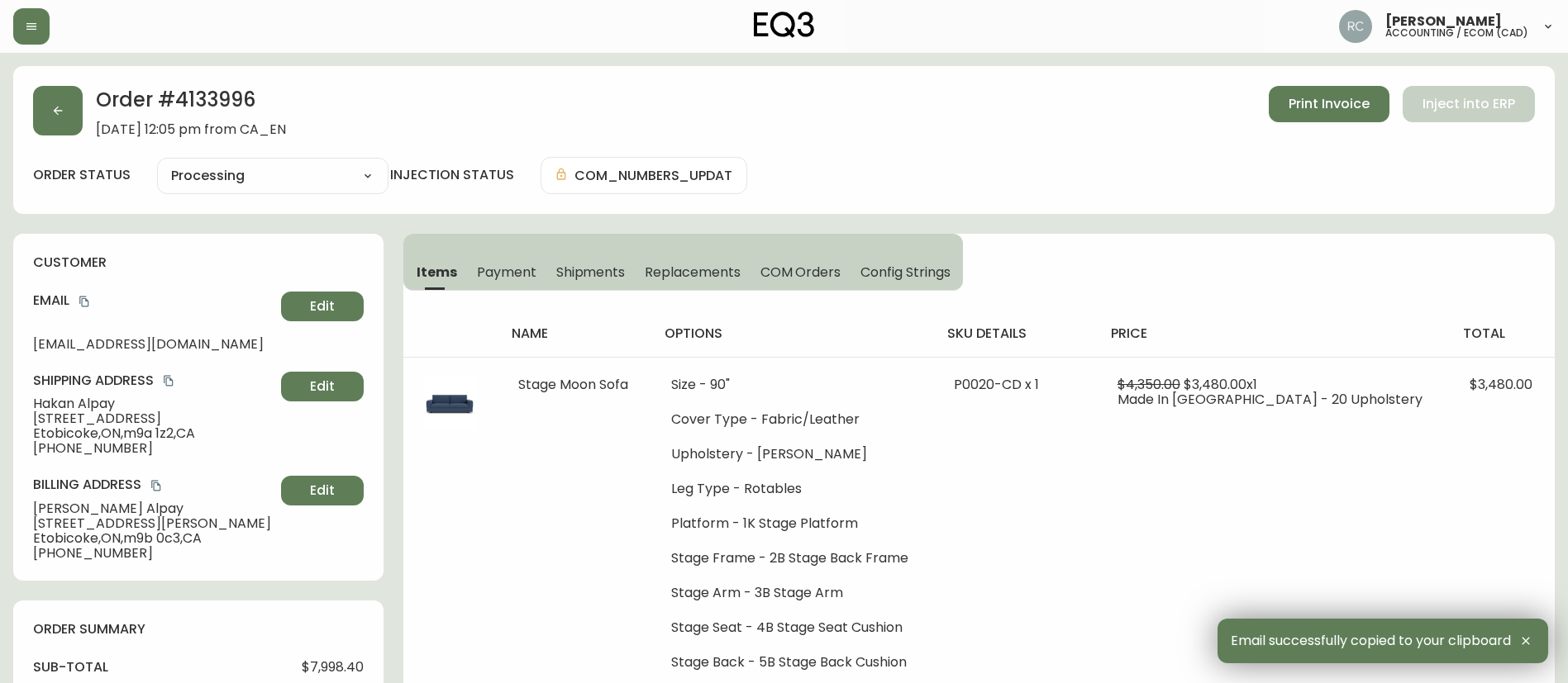
click at [56, 397] on span "Hakan Alpay" at bounding box center [153, 403] width 241 height 15
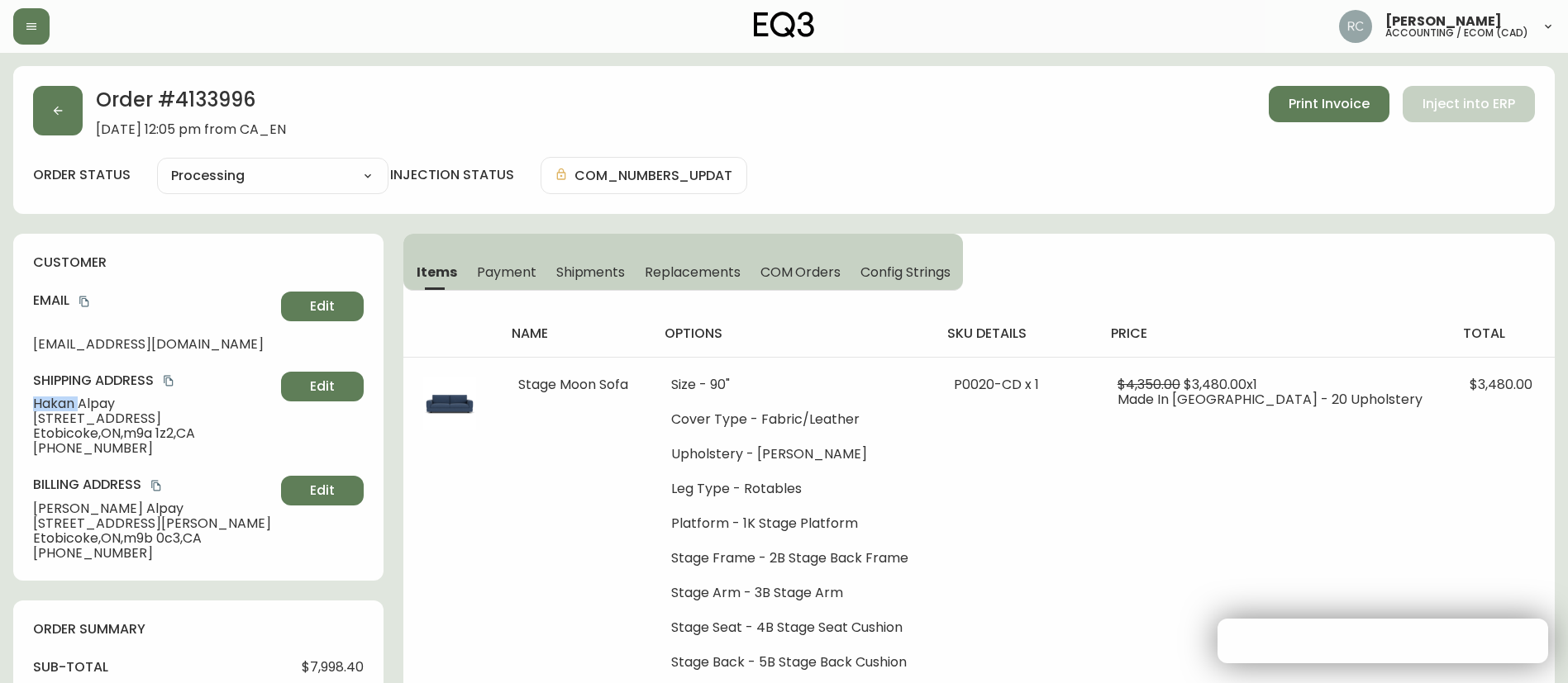
click at [56, 397] on span "Hakan Alpay" at bounding box center [153, 403] width 241 height 15
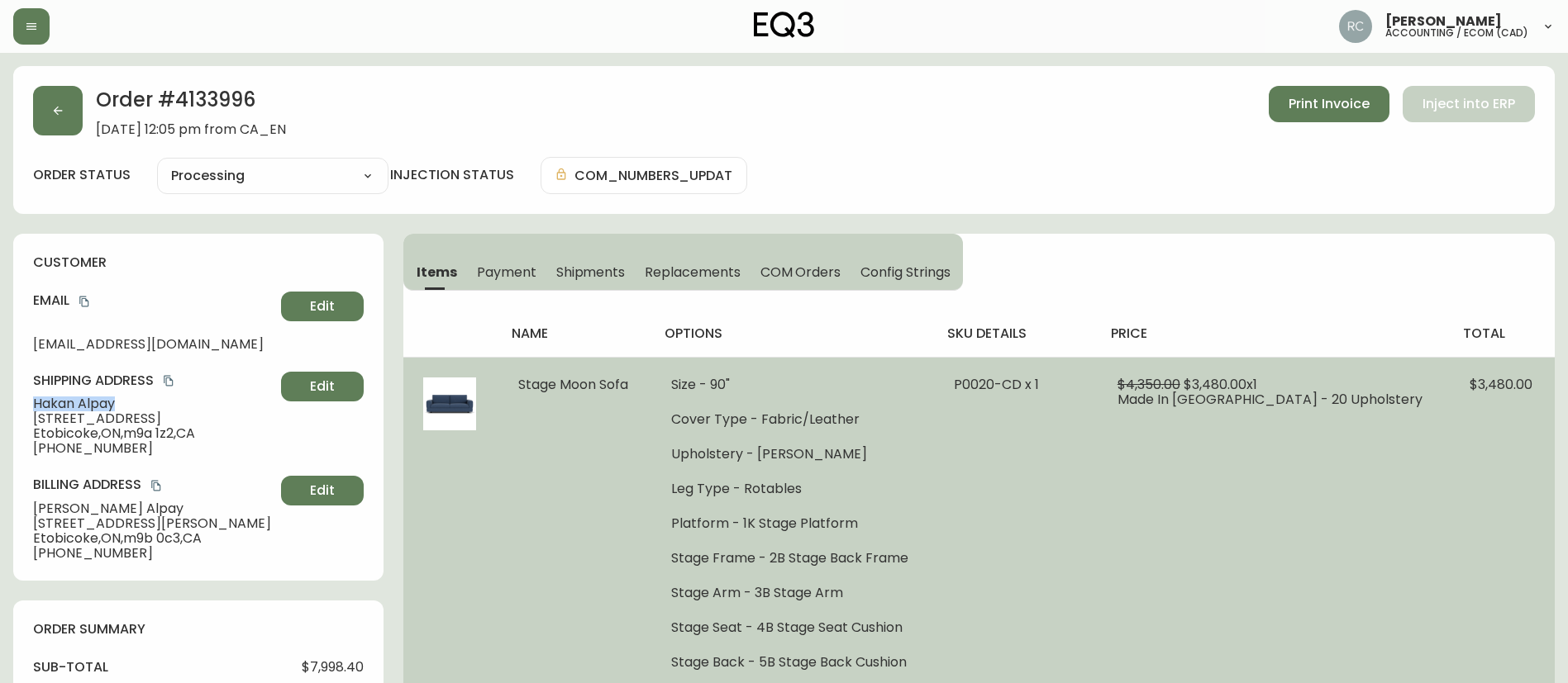
copy span "Hakan Alpay"
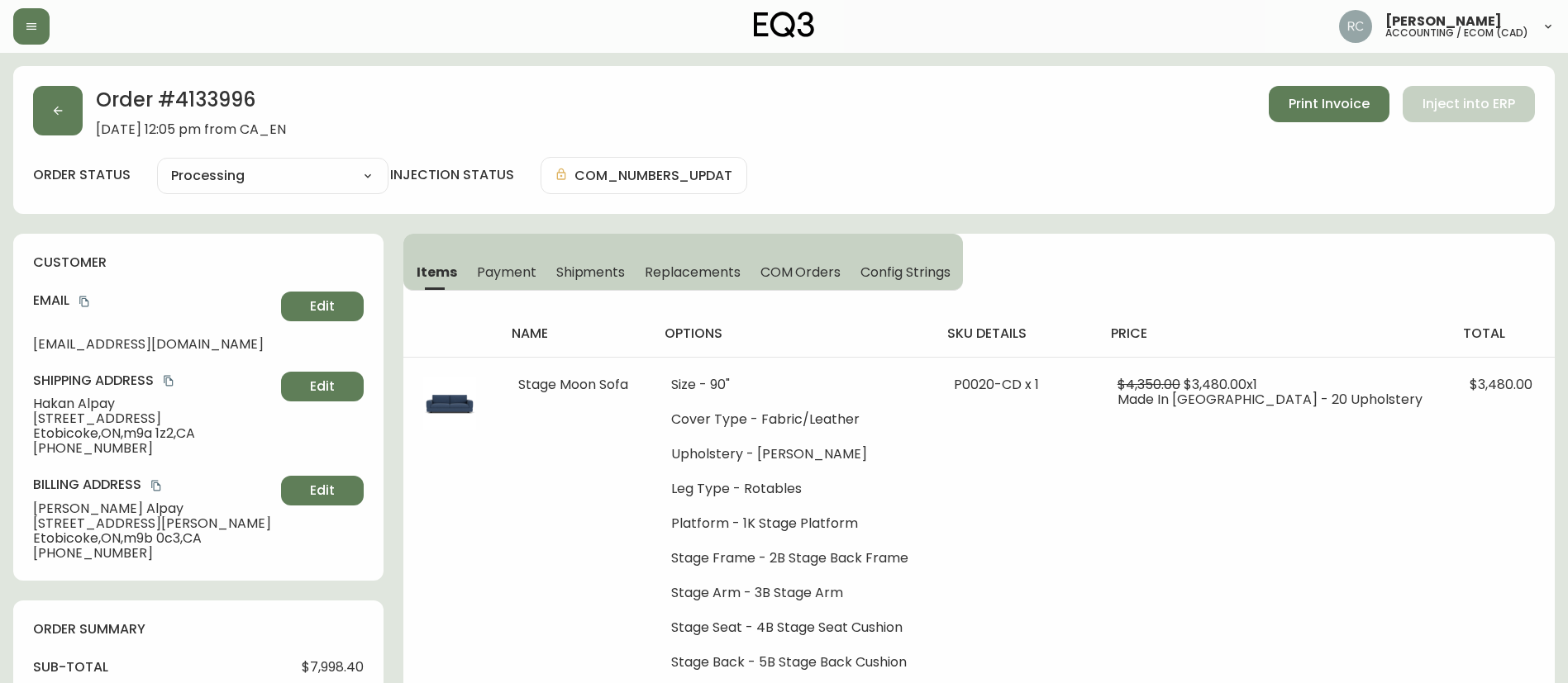
click at [897, 125] on div "Order # 4133996 July 6, 2025 at 12:05 pm from CA_EN Print Invoice Inject into E…" at bounding box center [783, 111] width 1501 height 51
click at [279, 181] on select "Cancelled Fully Shipped Processing Partially Shipped" at bounding box center [273, 175] width 231 height 25
click at [157, 163] on select "Cancelled Fully Shipped Processing Partially Shipped" at bounding box center [273, 175] width 231 height 25
select select "PROCESSING"
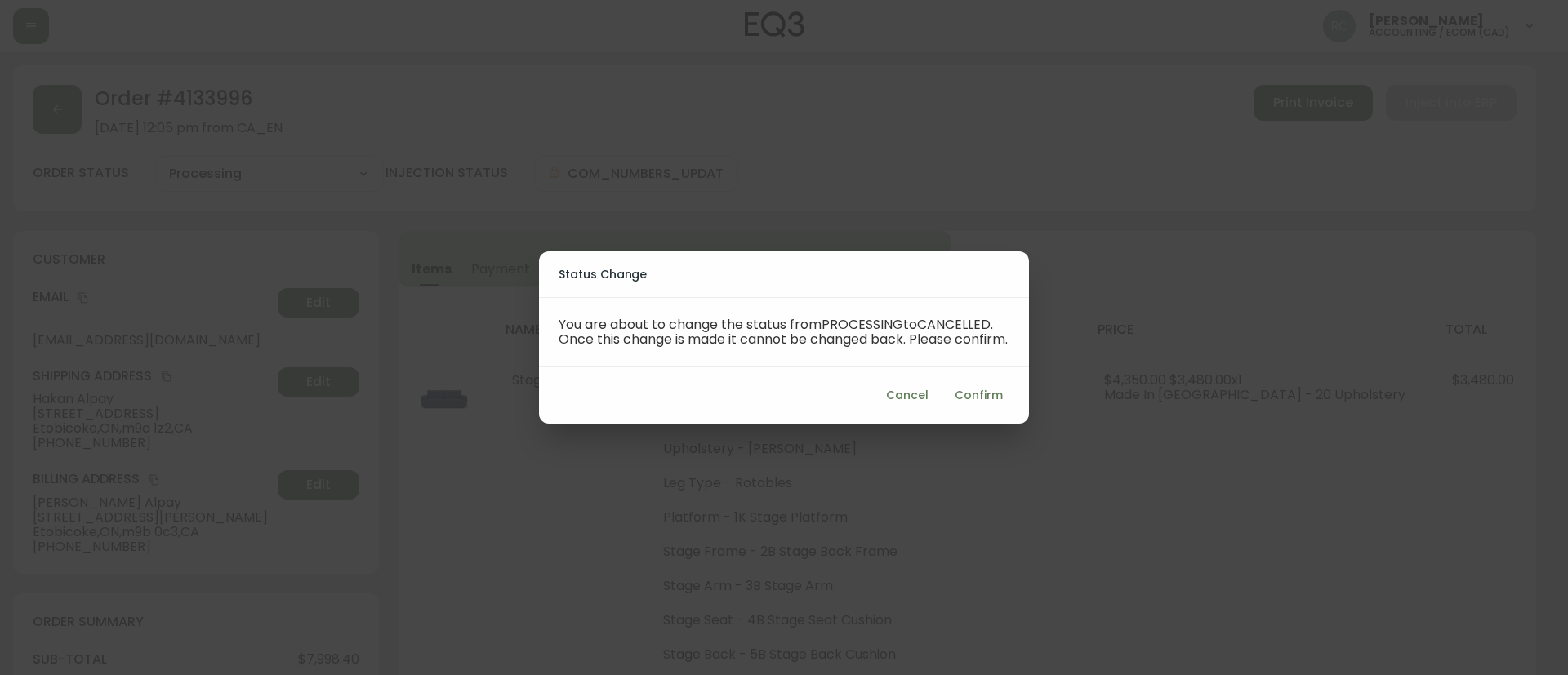
click at [982, 405] on span "Confirm" at bounding box center [978, 396] width 48 height 21
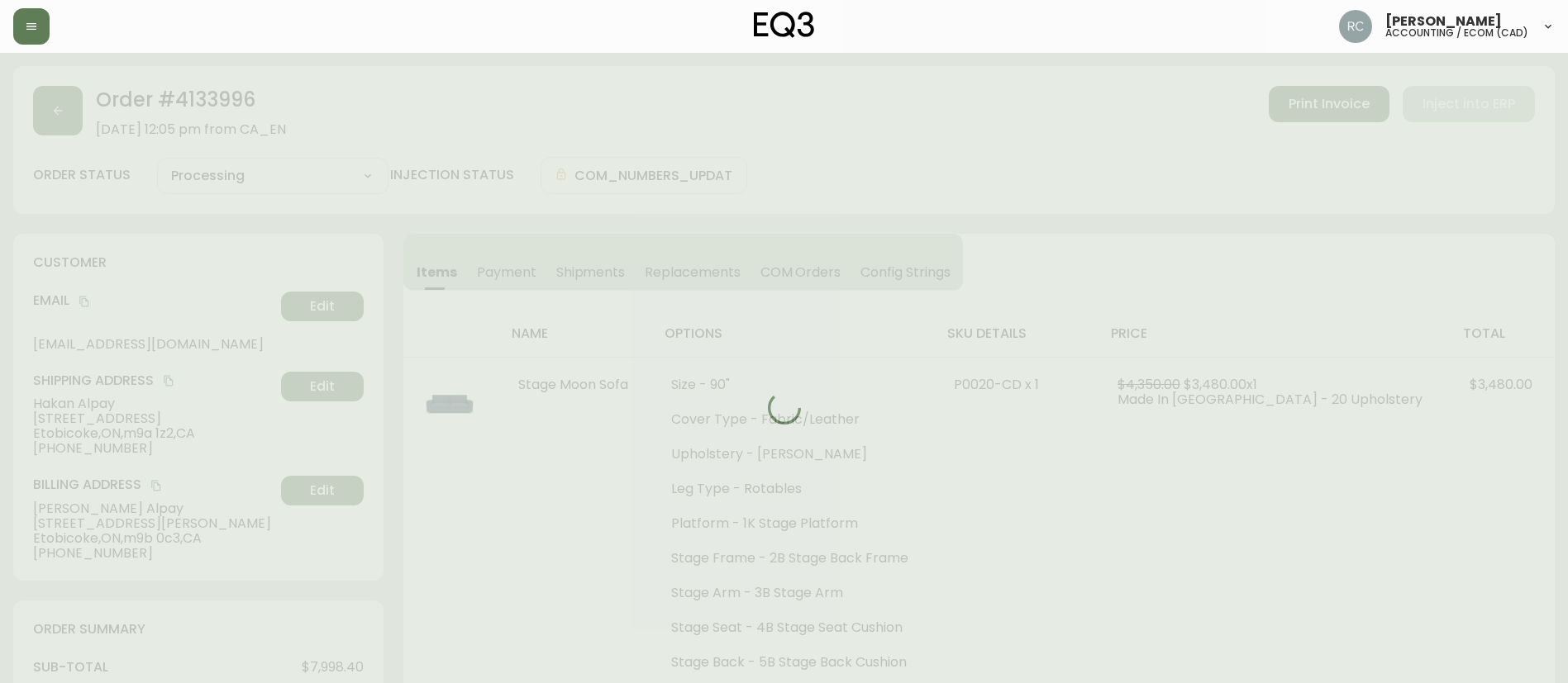
type input "Cancelled"
select select "CANCELLED"
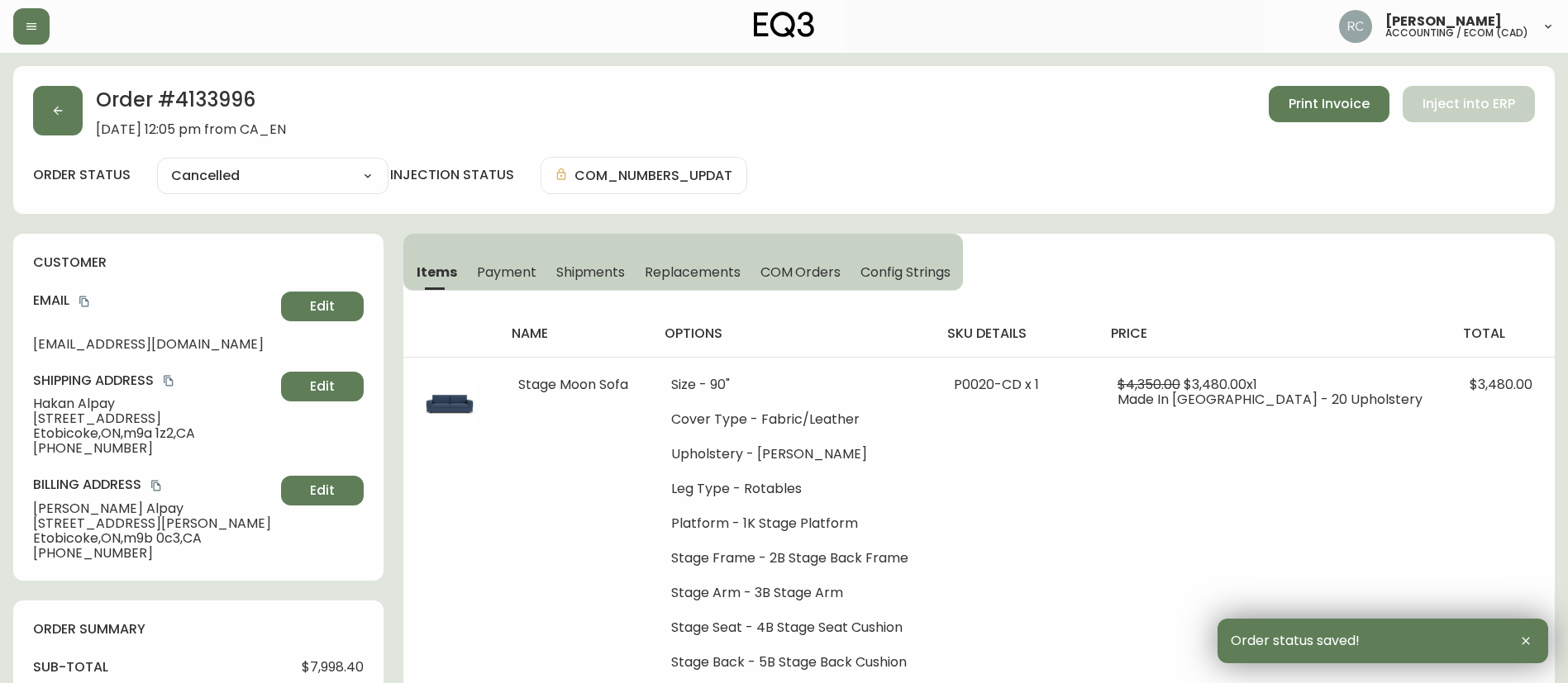
drag, startPoint x: 543, startPoint y: 131, endPoint x: 170, endPoint y: 191, distance: 377.8
click at [543, 131] on div "Order # 4133996 July 6, 2025 at 12:05 pm from CA_EN Print Invoice Inject into E…" at bounding box center [783, 111] width 1501 height 51
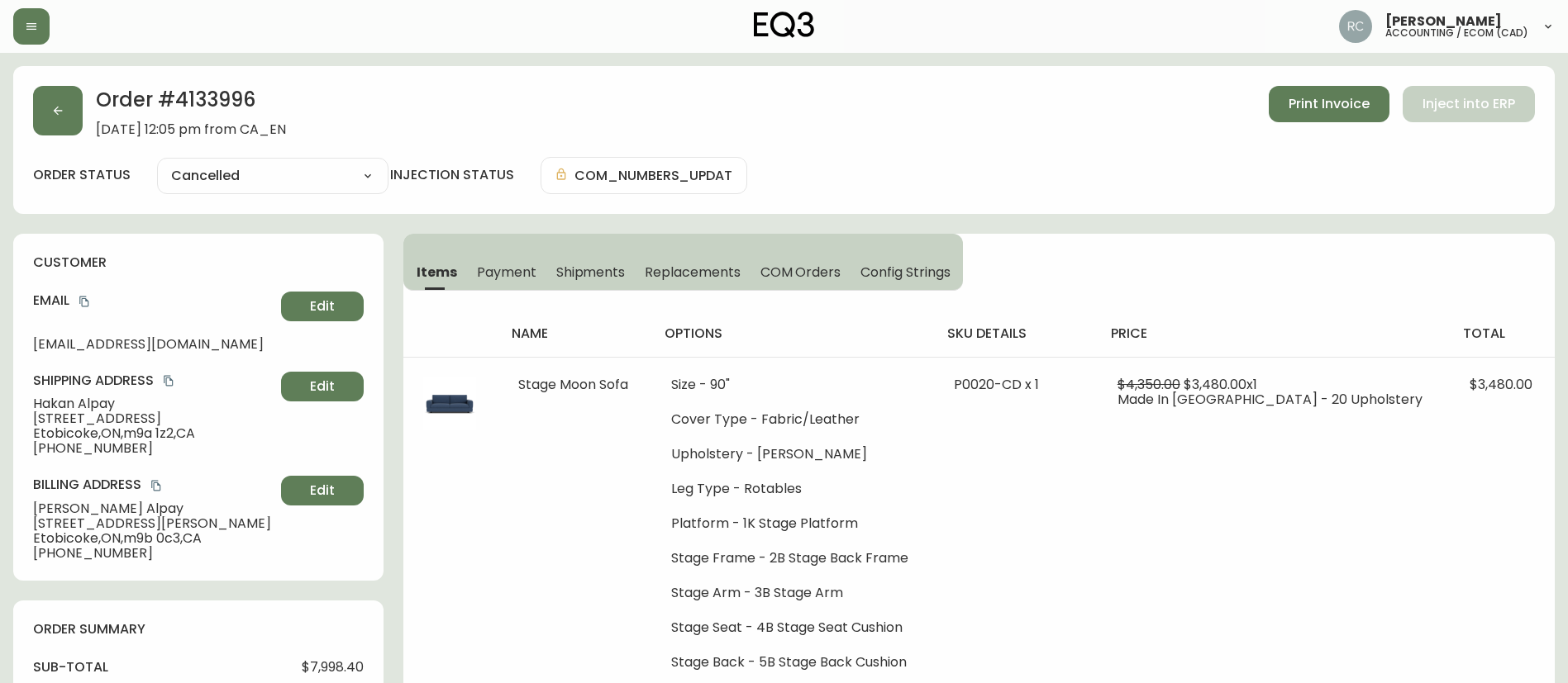
click at [538, 128] on div "Order # 4133996 July 6, 2025 at 12:05 pm from CA_EN Print Invoice Inject into E…" at bounding box center [783, 111] width 1501 height 51
click at [535, 284] on button "Payment" at bounding box center [507, 272] width 80 height 36
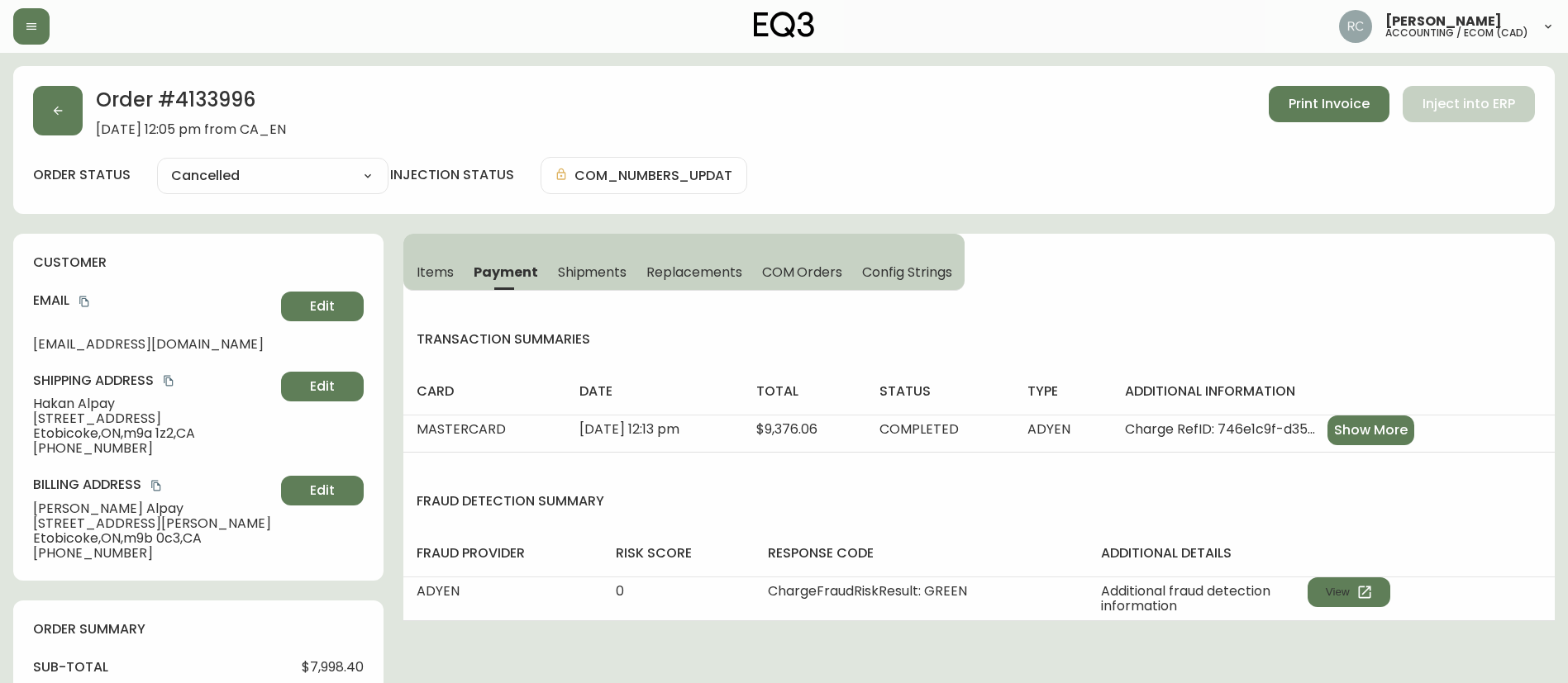
click at [1046, 185] on div "order status Cancelled Cancelled injection status COM_NUMBERS_UPDATED" at bounding box center [783, 175] width 1501 height 37
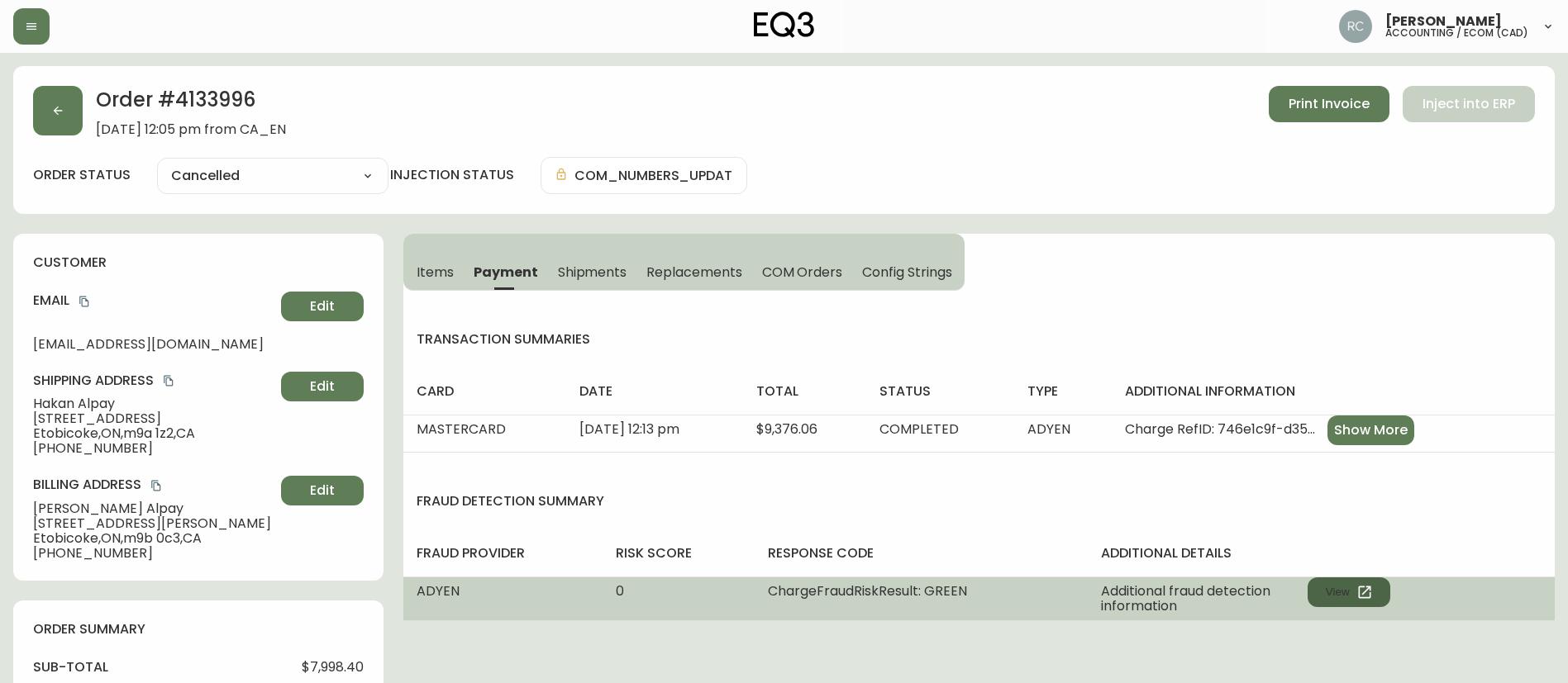
click at [1312, 585] on button "View" at bounding box center [1348, 592] width 83 height 30
click at [1368, 584] on icon "button" at bounding box center [1364, 591] width 17 height 17
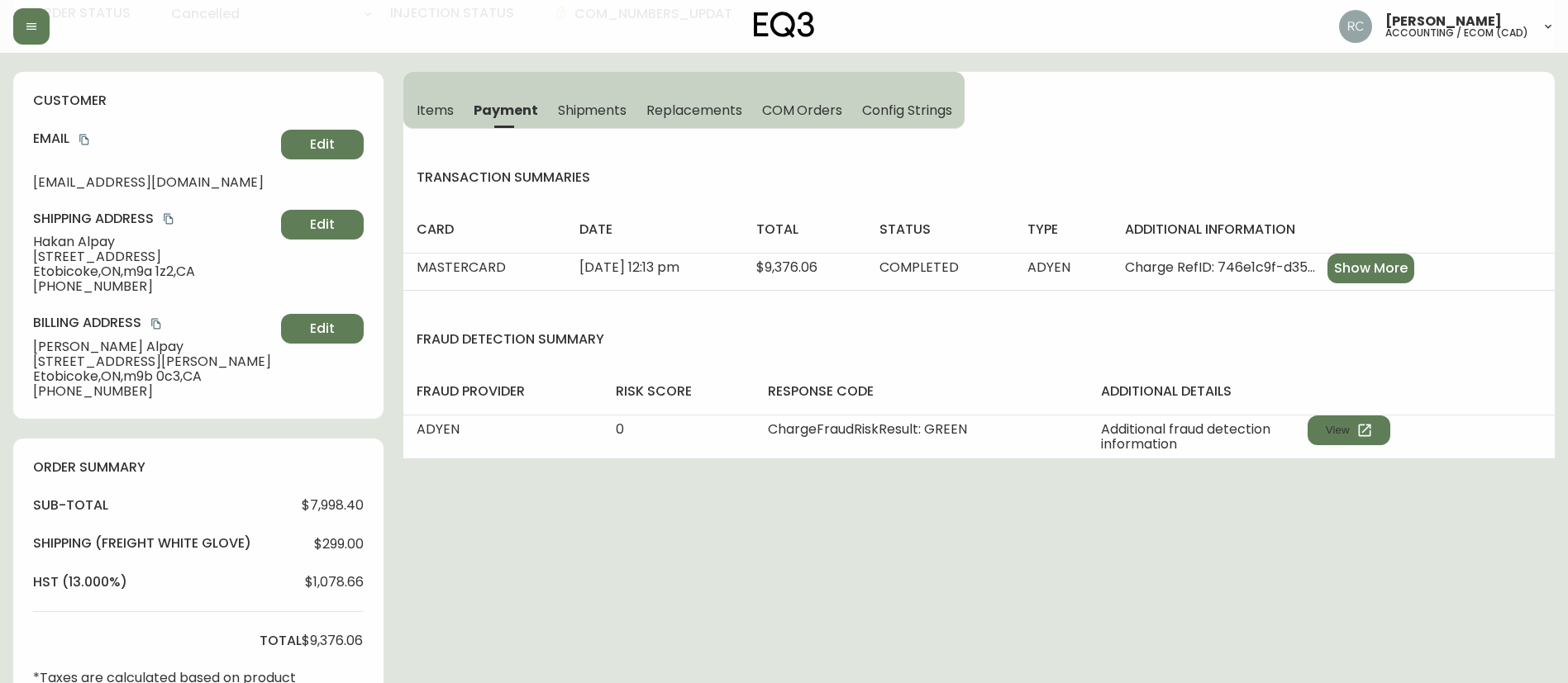
scroll to position [165, 0]
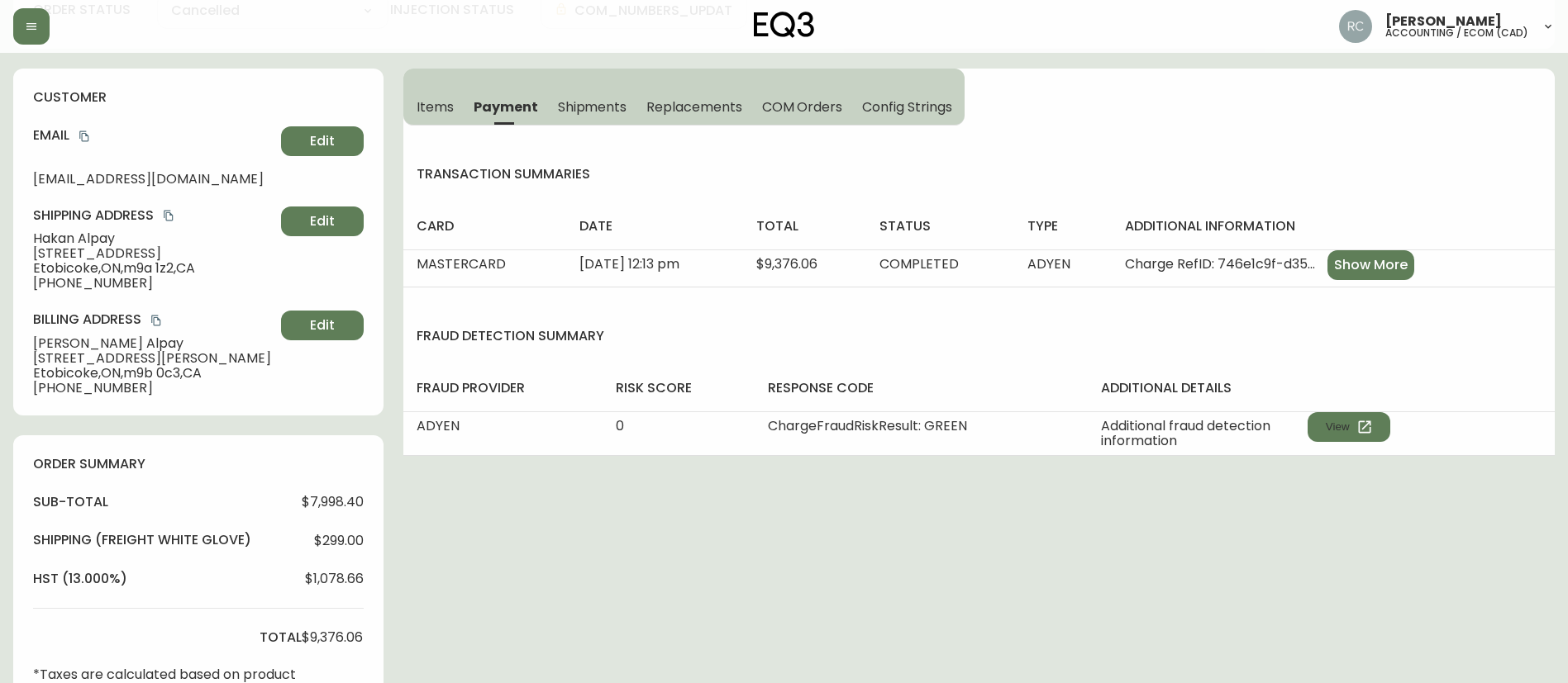
click at [345, 485] on div "order summary sub-total $7,998.40 Shipping ( Freight White Glove ) $299.00 hst …" at bounding box center [198, 575] width 371 height 282
click at [339, 506] on span "$7,998.40" at bounding box center [333, 502] width 62 height 15
copy span "7,998.40"
click at [328, 634] on span "$9,376.06" at bounding box center [332, 637] width 61 height 15
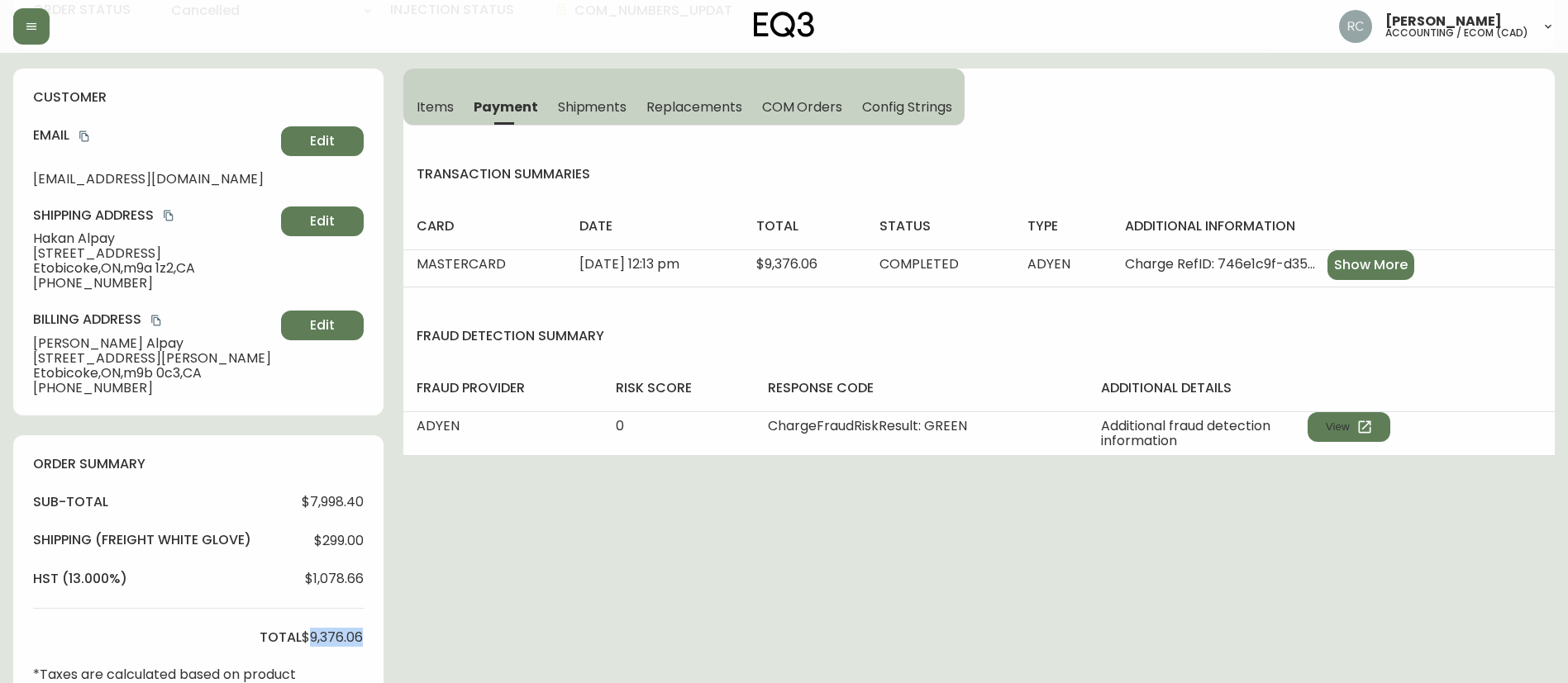
click at [328, 634] on span "$9,376.06" at bounding box center [332, 637] width 61 height 15
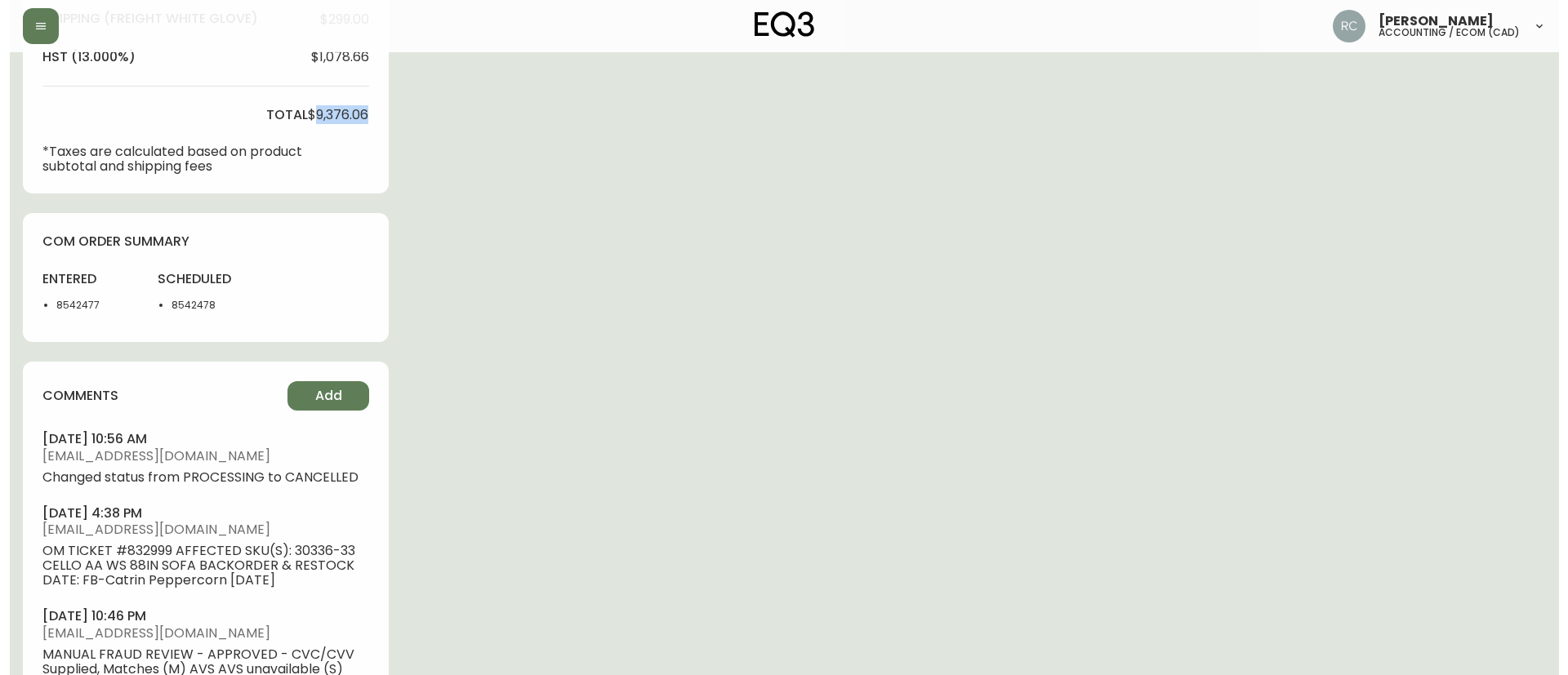
scroll to position [735, 0]
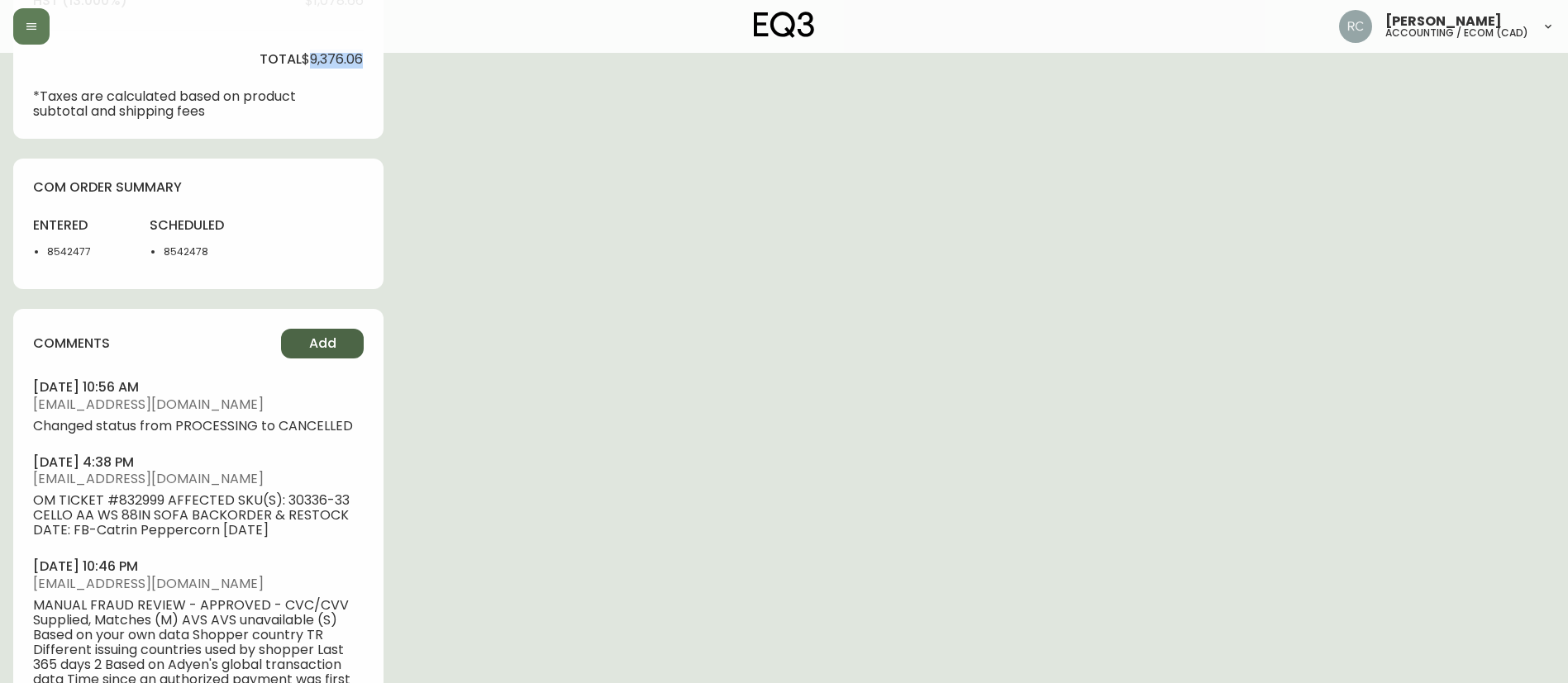
click at [329, 340] on span "Add" at bounding box center [322, 343] width 27 height 18
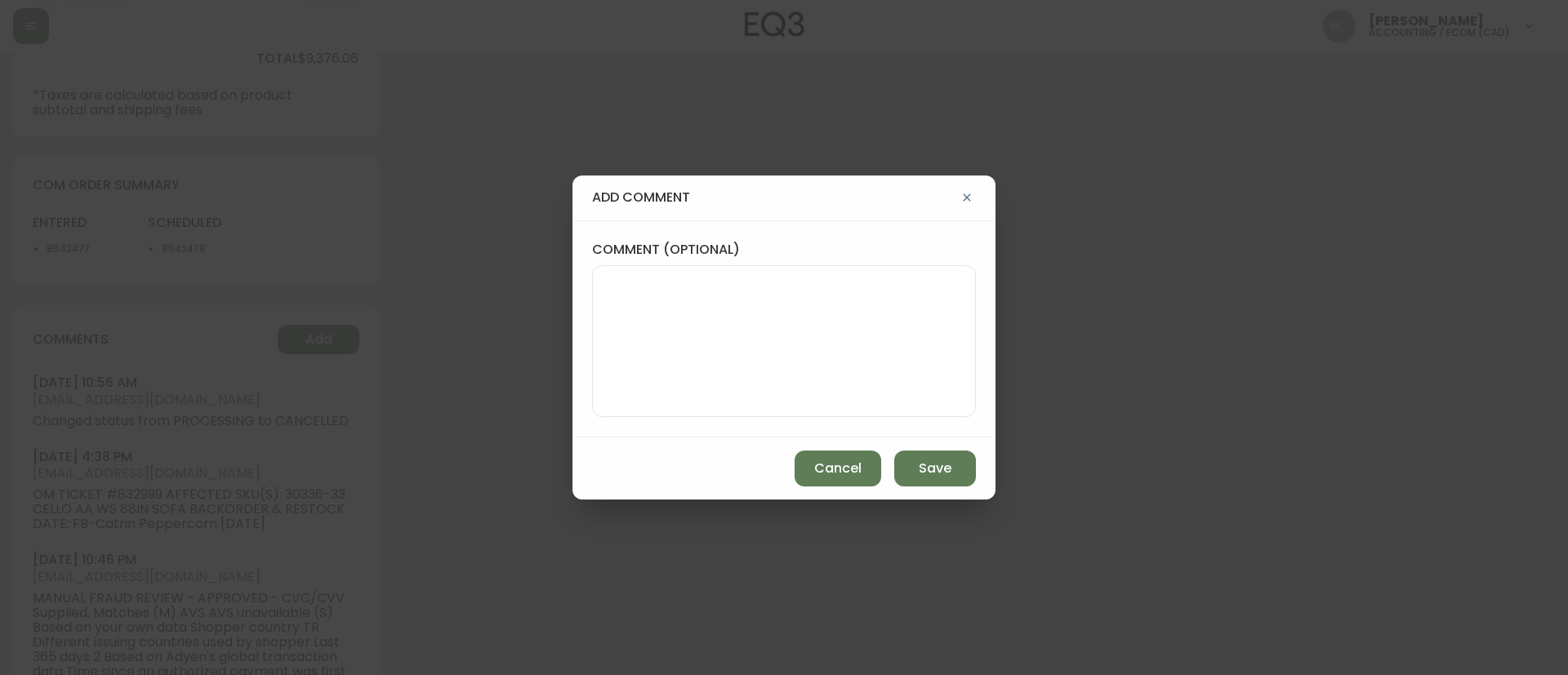
click at [630, 301] on textarea "comment (optional)" at bounding box center [784, 340] width 356 height 131
paste textarea "CANCELLATION - DELAY TICKET# 832999 ORD# 4133996 - deleted COM in AS400 (double…"
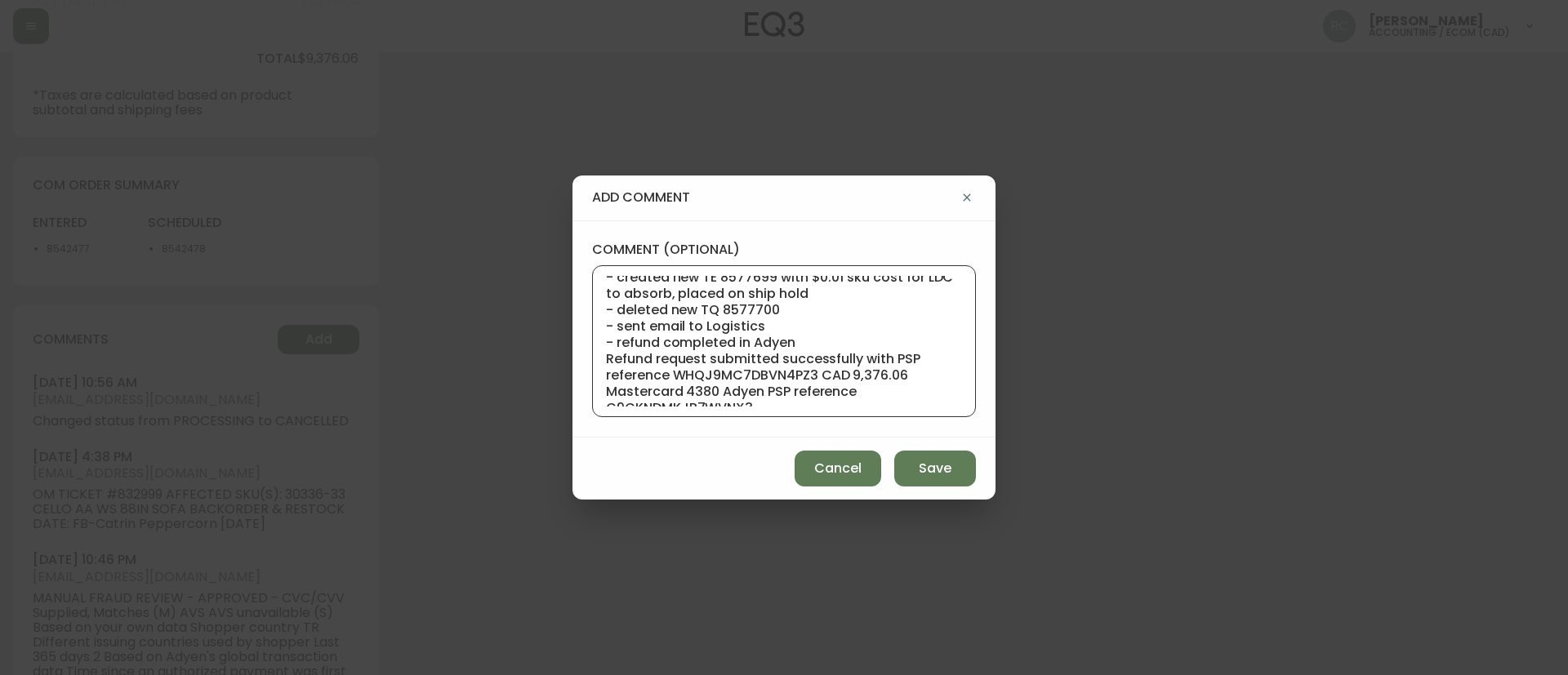
scroll to position [294, 0]
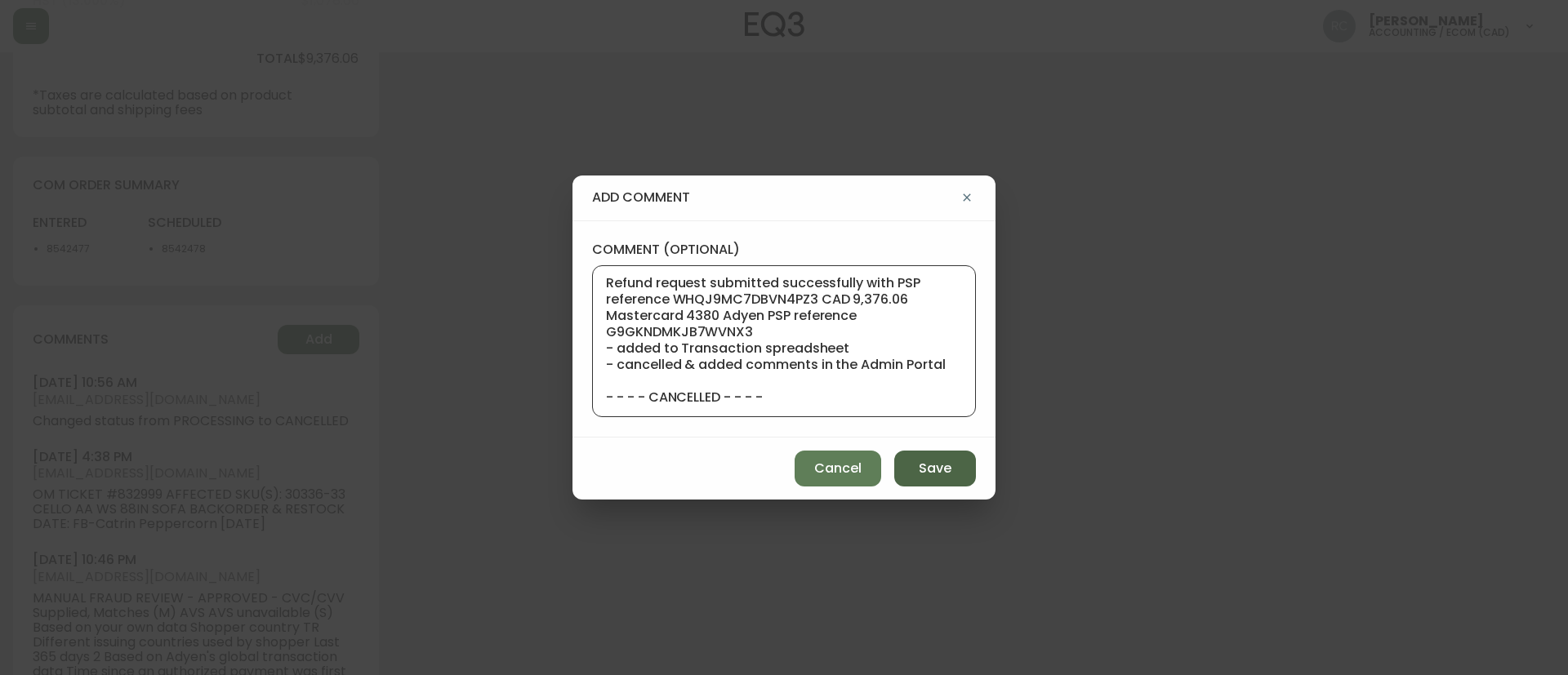
type textarea "CANCELLATION - DELAY TICKET# 832999 ORD# 4133996 - deleted COM in AS400 (double…"
click at [940, 464] on span "Save" at bounding box center [934, 468] width 32 height 18
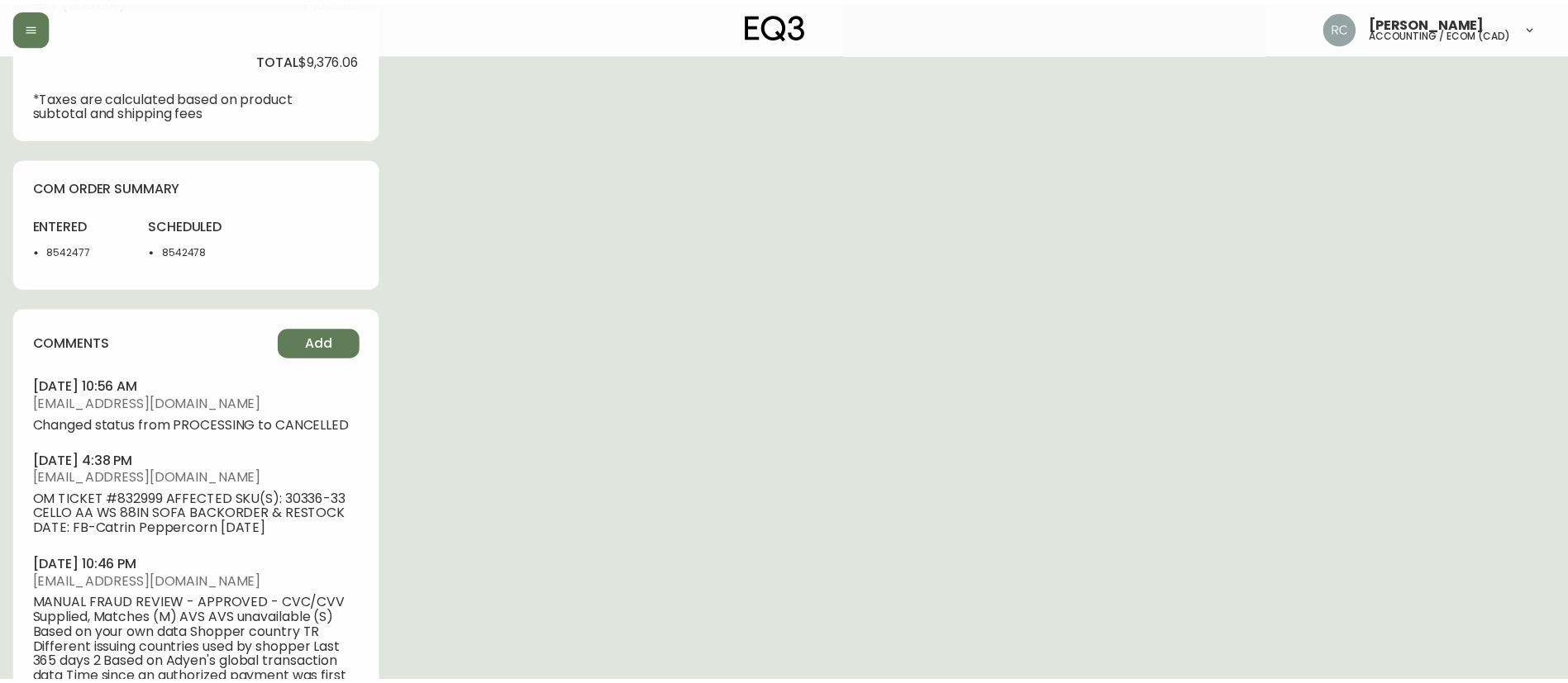
scroll to position [0, 0]
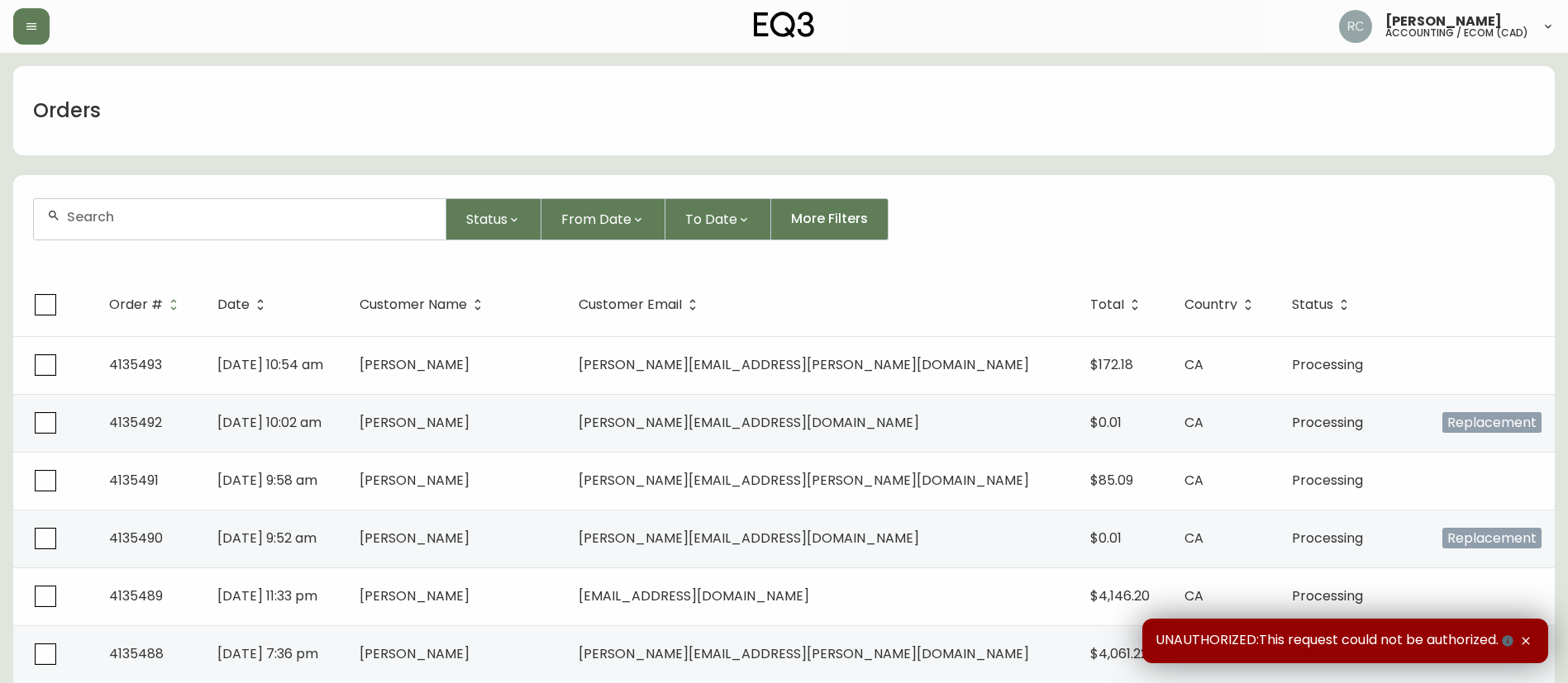
drag, startPoint x: 204, startPoint y: 218, endPoint x: 191, endPoint y: 215, distance: 13.3
click at [204, 220] on input "text" at bounding box center [249, 217] width 366 height 16
paste input "4133996"
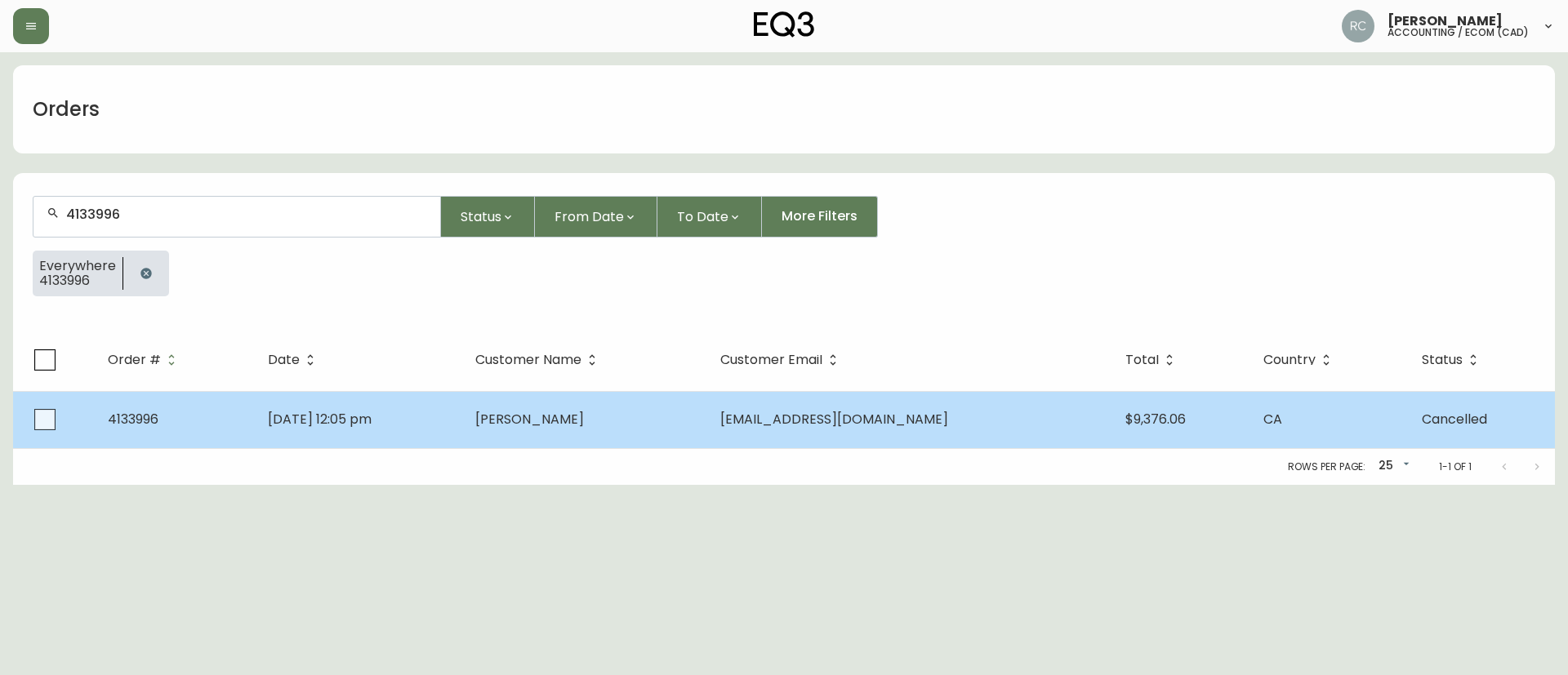
type input "4133996"
click at [533, 434] on td "[PERSON_NAME]" at bounding box center [585, 419] width 245 height 57
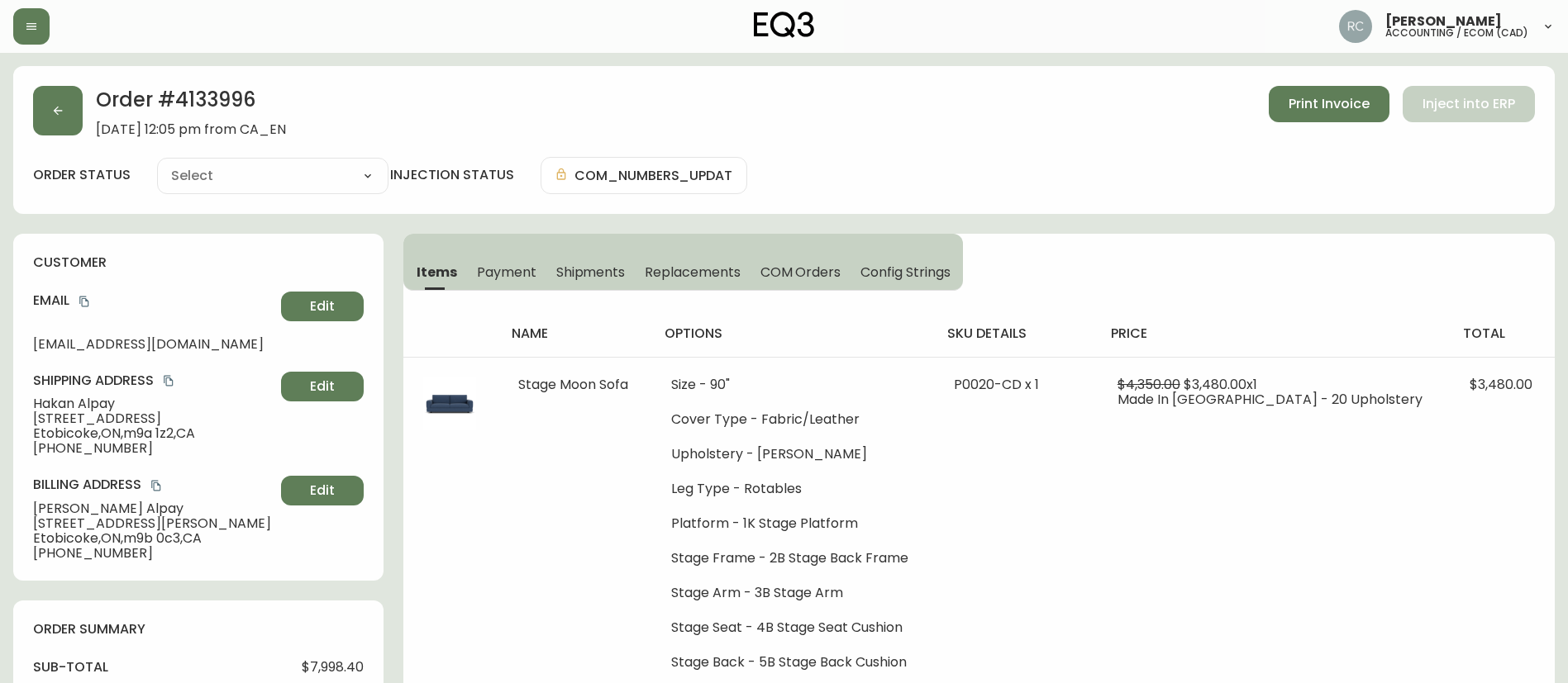
type input "Cancelled"
select select "CANCELLED"
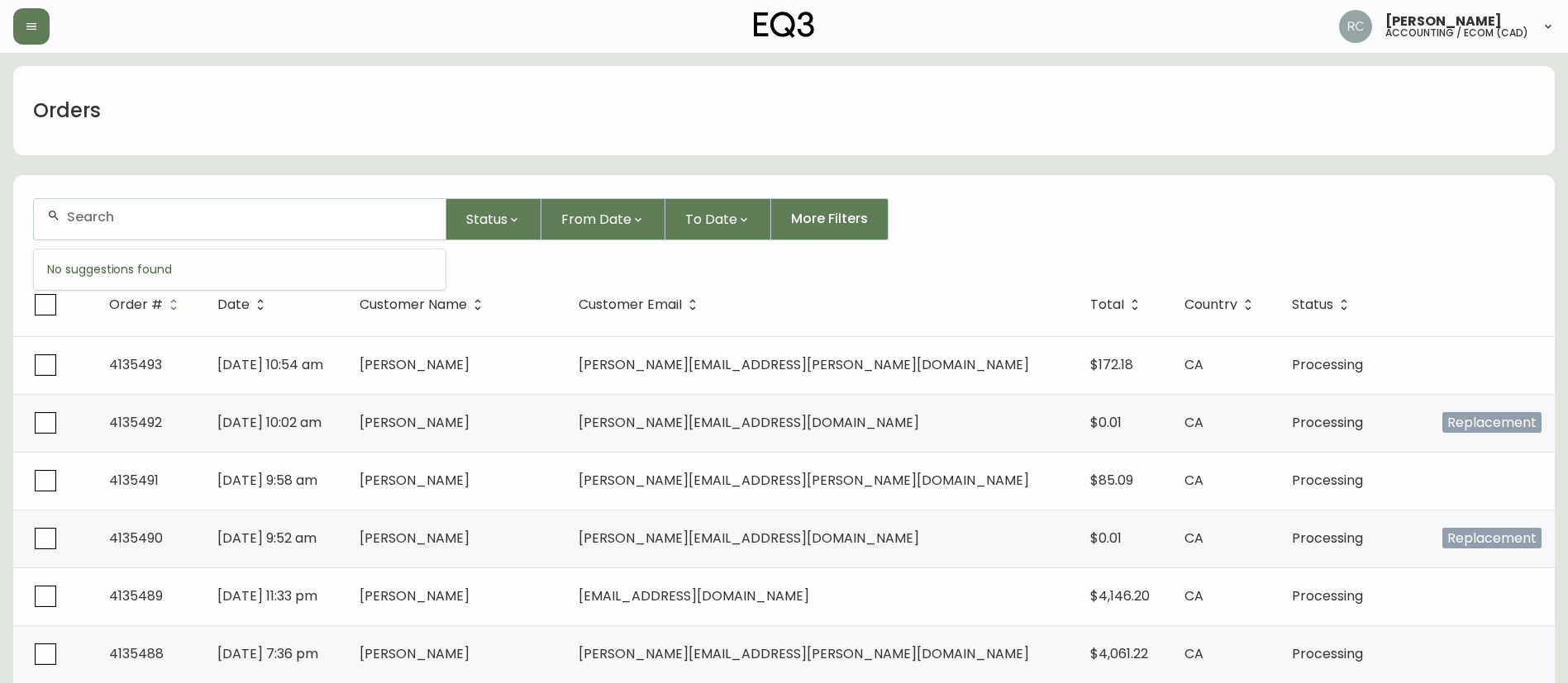
click at [200, 217] on input "text" at bounding box center [249, 217] width 366 height 16
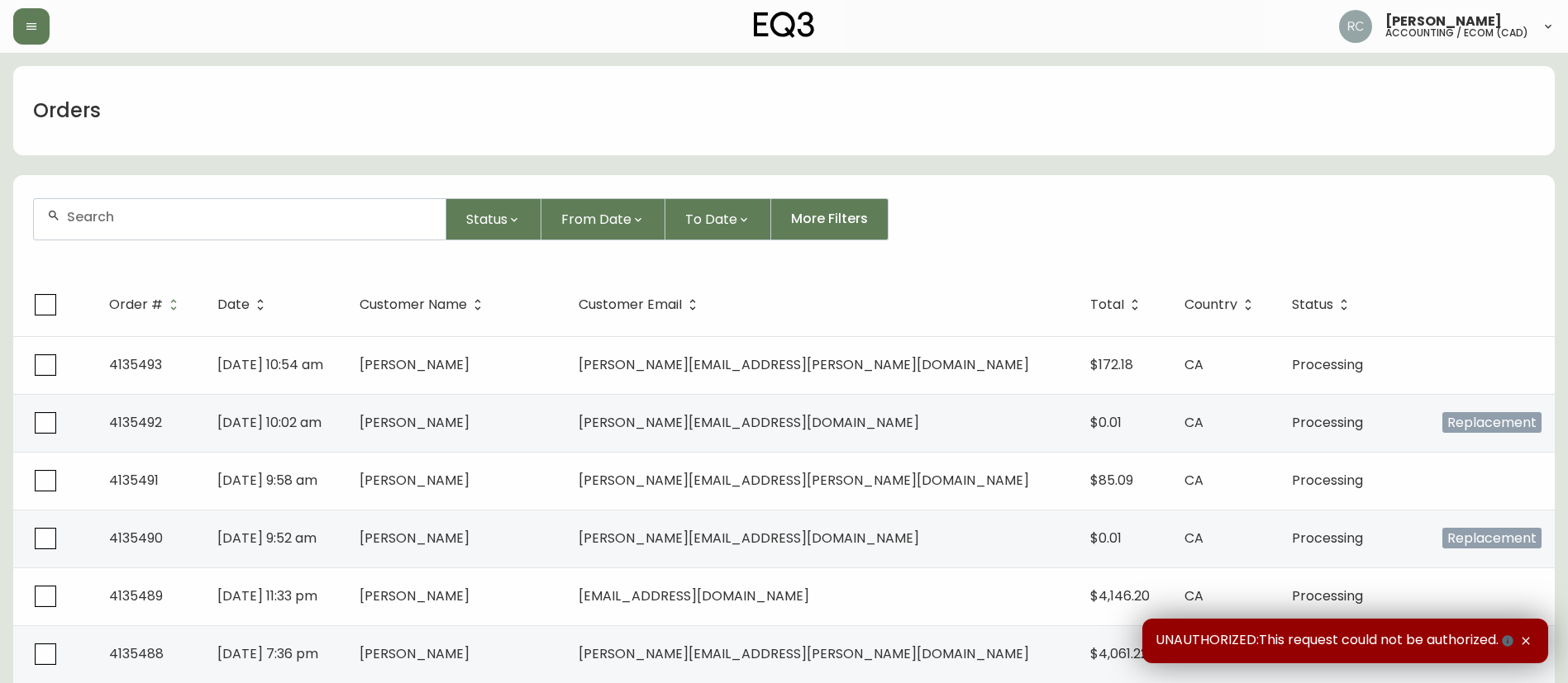
click at [254, 223] on input "text" at bounding box center [249, 217] width 366 height 16
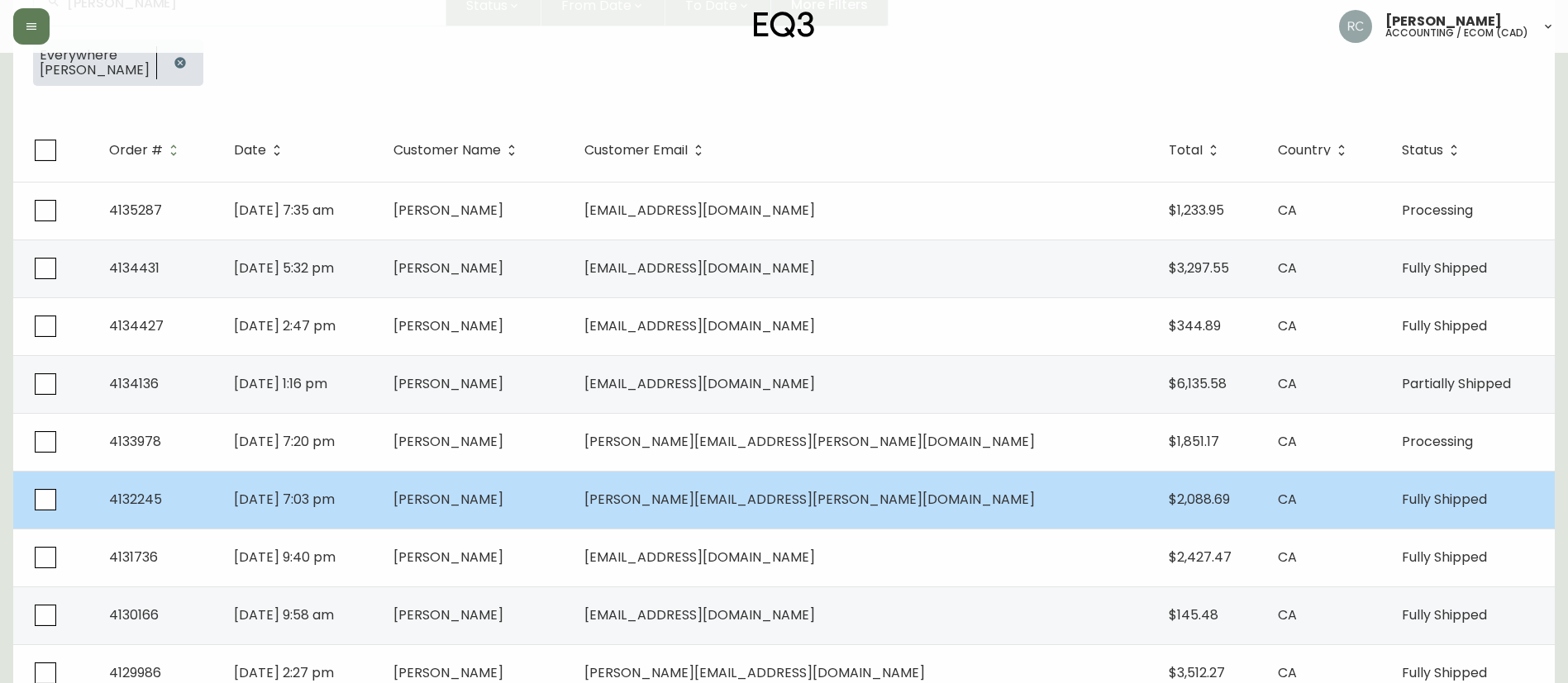
scroll to position [248, 0]
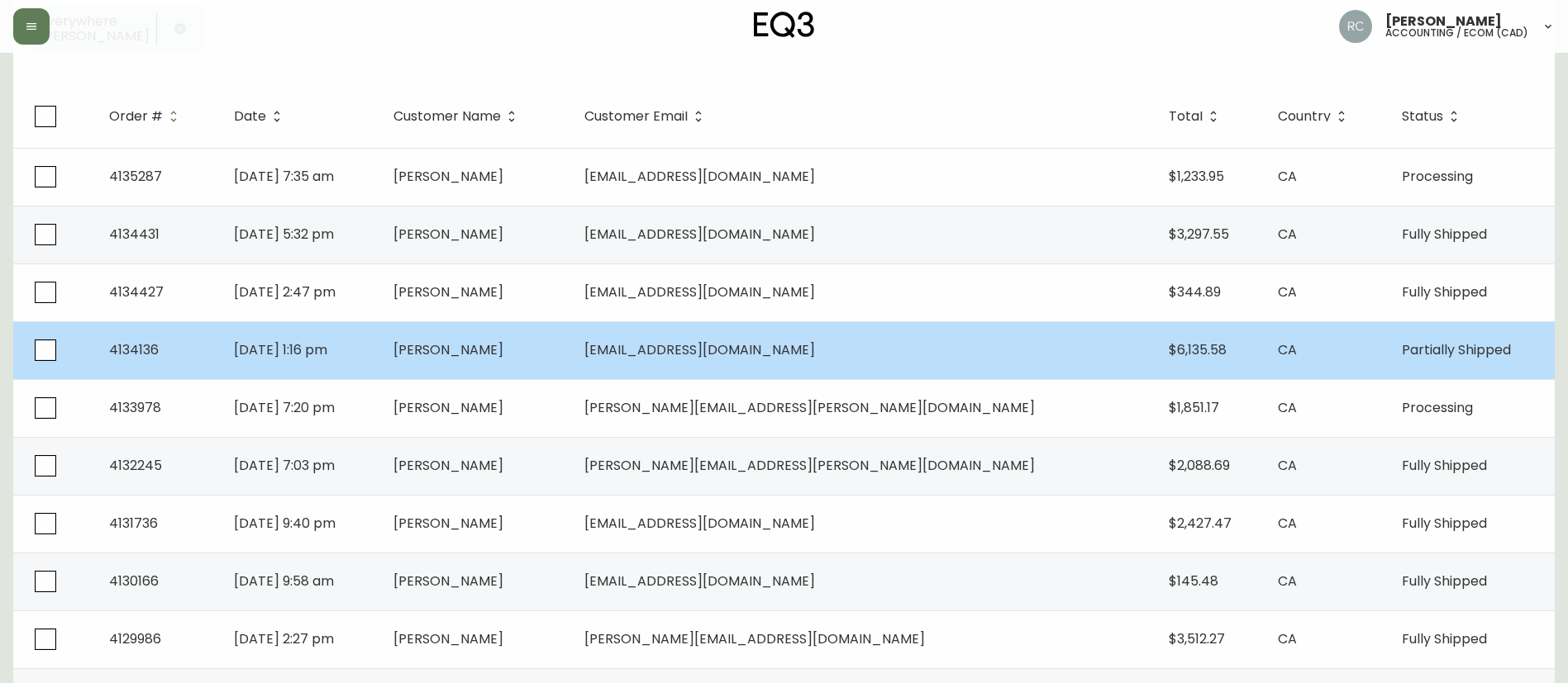
type input "[PERSON_NAME]"
click at [503, 345] on span "[PERSON_NAME]" at bounding box center [448, 349] width 110 height 19
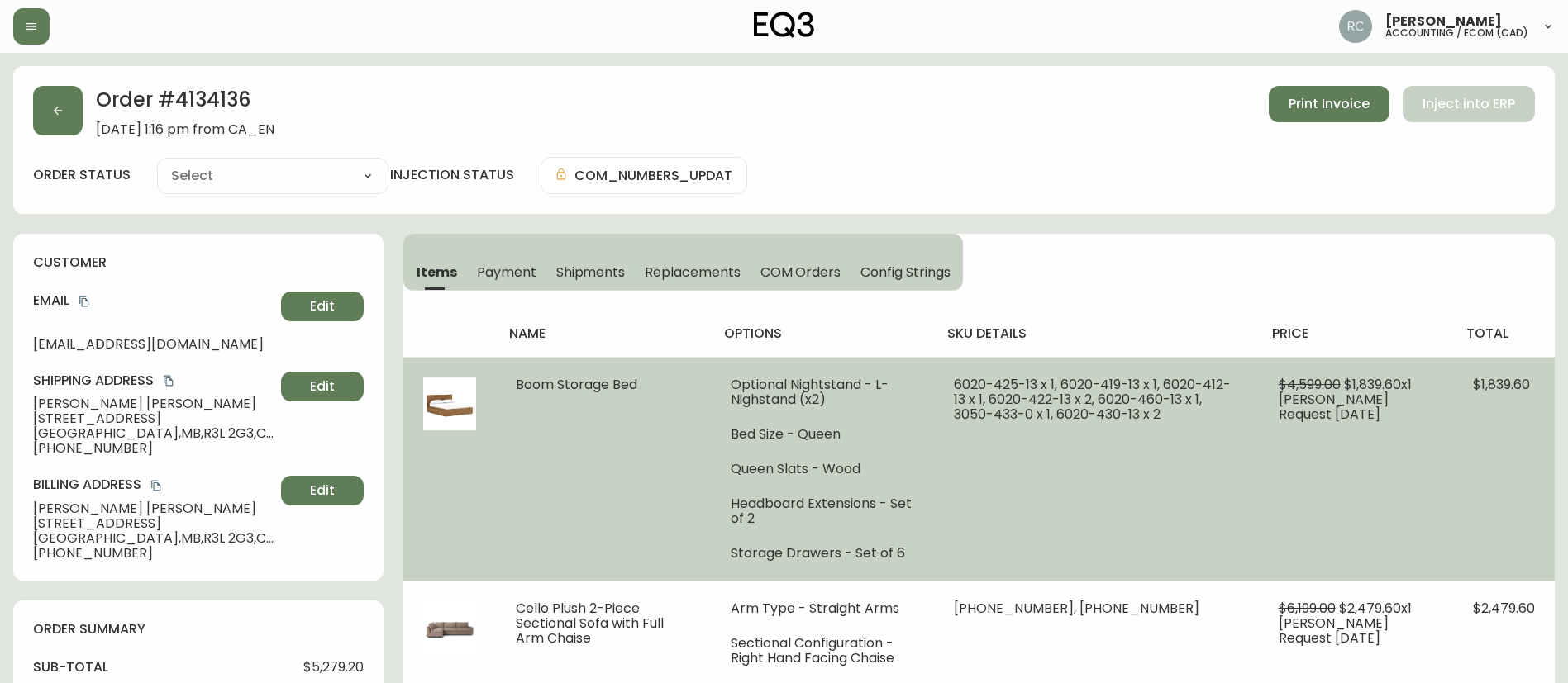
type input "Partially Shipped"
select select "PARTIALLY_SHIPPED"
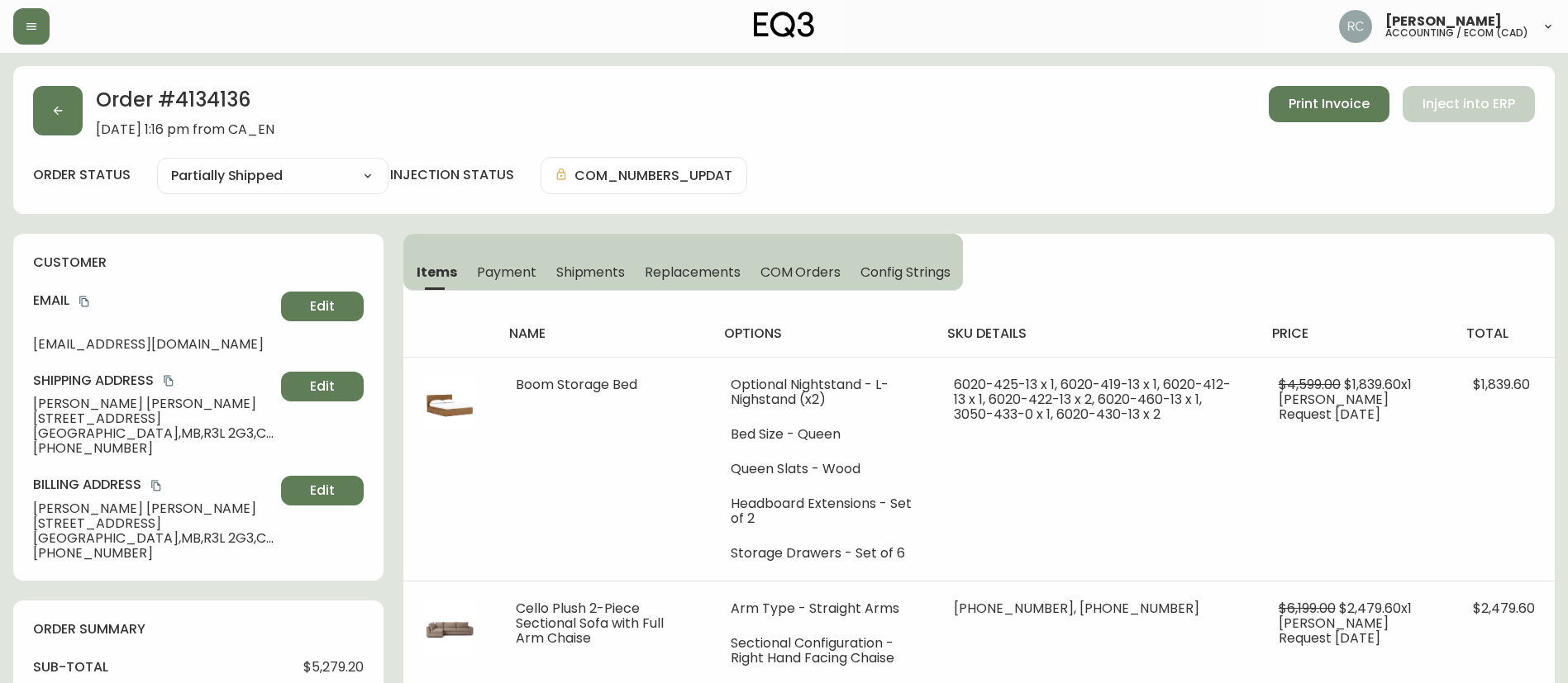
drag, startPoint x: 1012, startPoint y: 112, endPoint x: 663, endPoint y: 56, distance: 353.5
click at [1012, 114] on div "Order # 4134136 [DATE] 1:16 pm from CA_EN Print Invoice Inject into ERP" at bounding box center [783, 111] width 1501 height 51
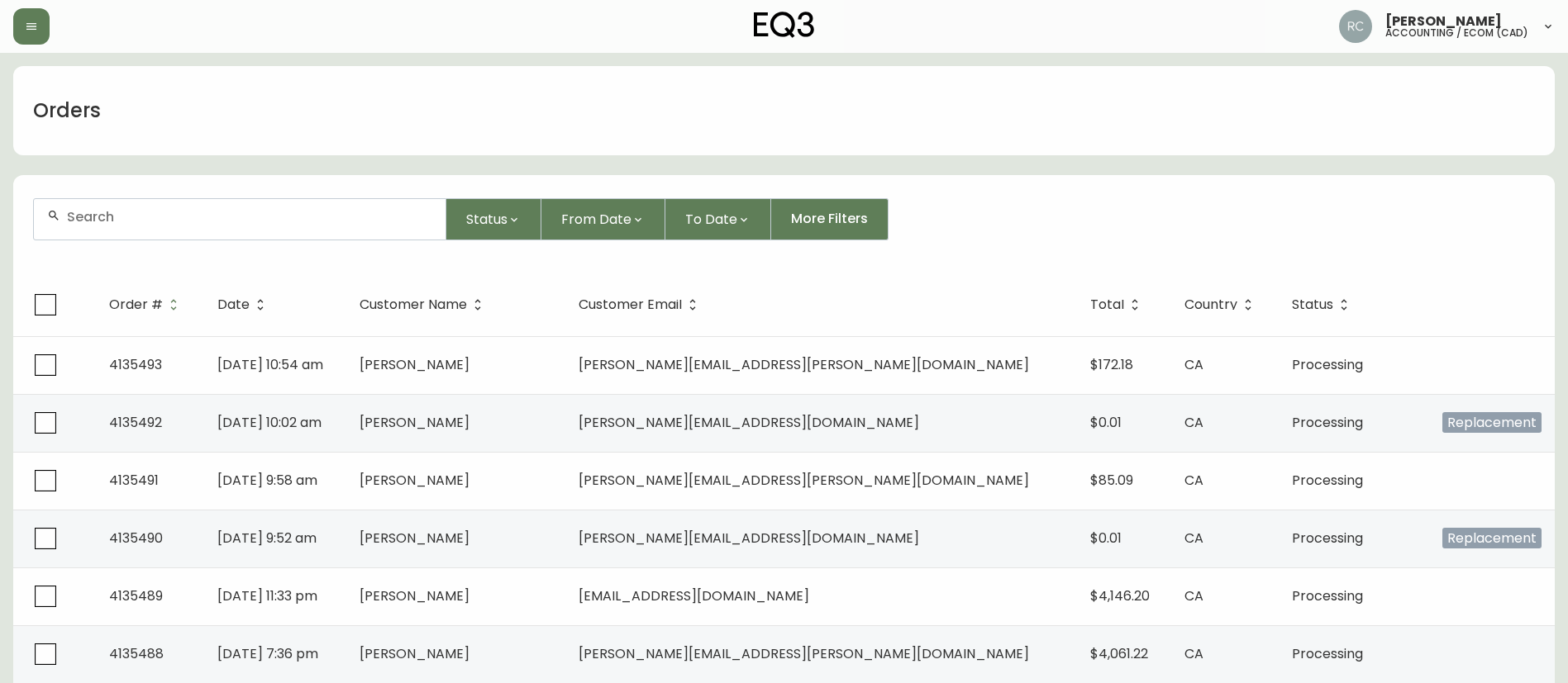
click at [404, 84] on div "Orders" at bounding box center [783, 111] width 1541 height 90
click at [443, 83] on div "Orders" at bounding box center [783, 111] width 1541 height 90
drag, startPoint x: 274, startPoint y: 230, endPoint x: 279, endPoint y: 221, distance: 10.3
click at [272, 230] on div at bounding box center [239, 219] width 411 height 41
paste input "4135474"
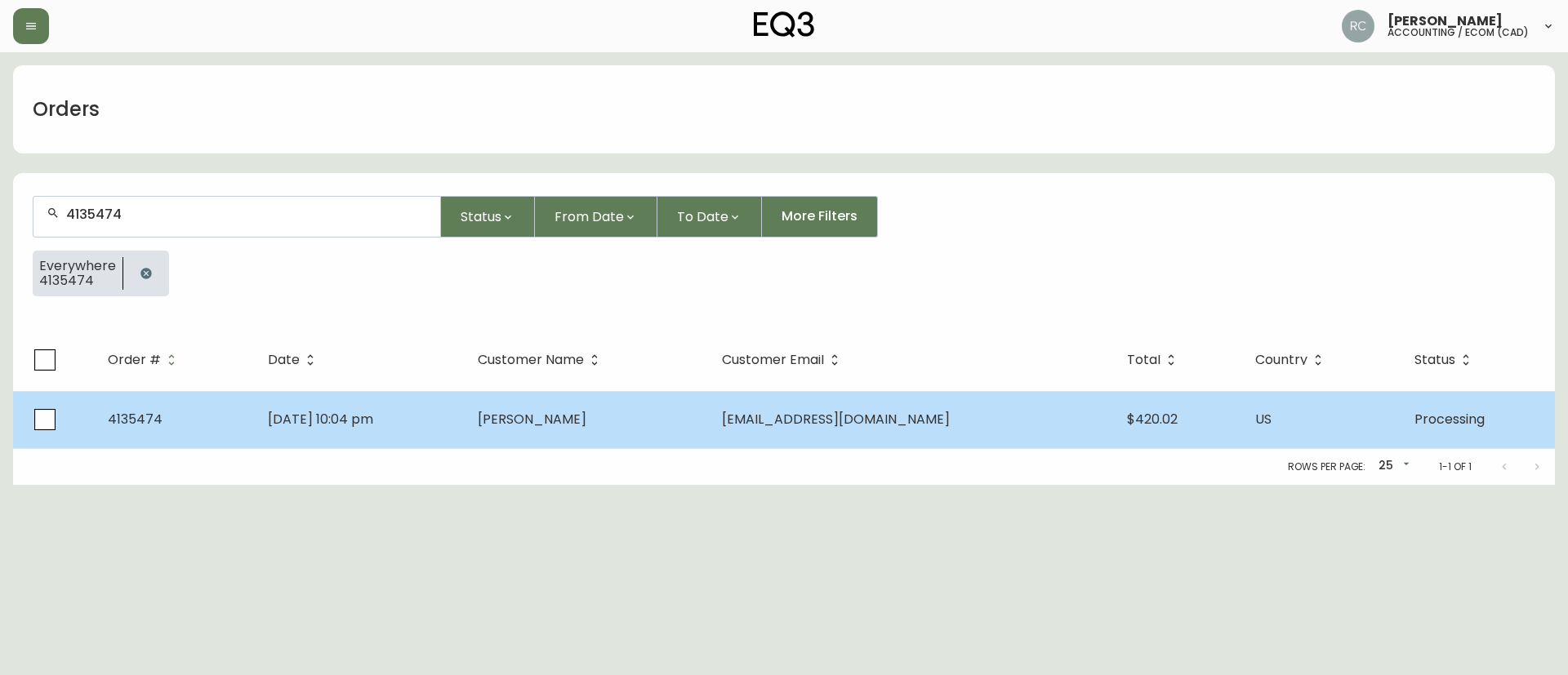
type input "4135474"
click at [666, 424] on td "[PERSON_NAME]" at bounding box center [587, 419] width 245 height 57
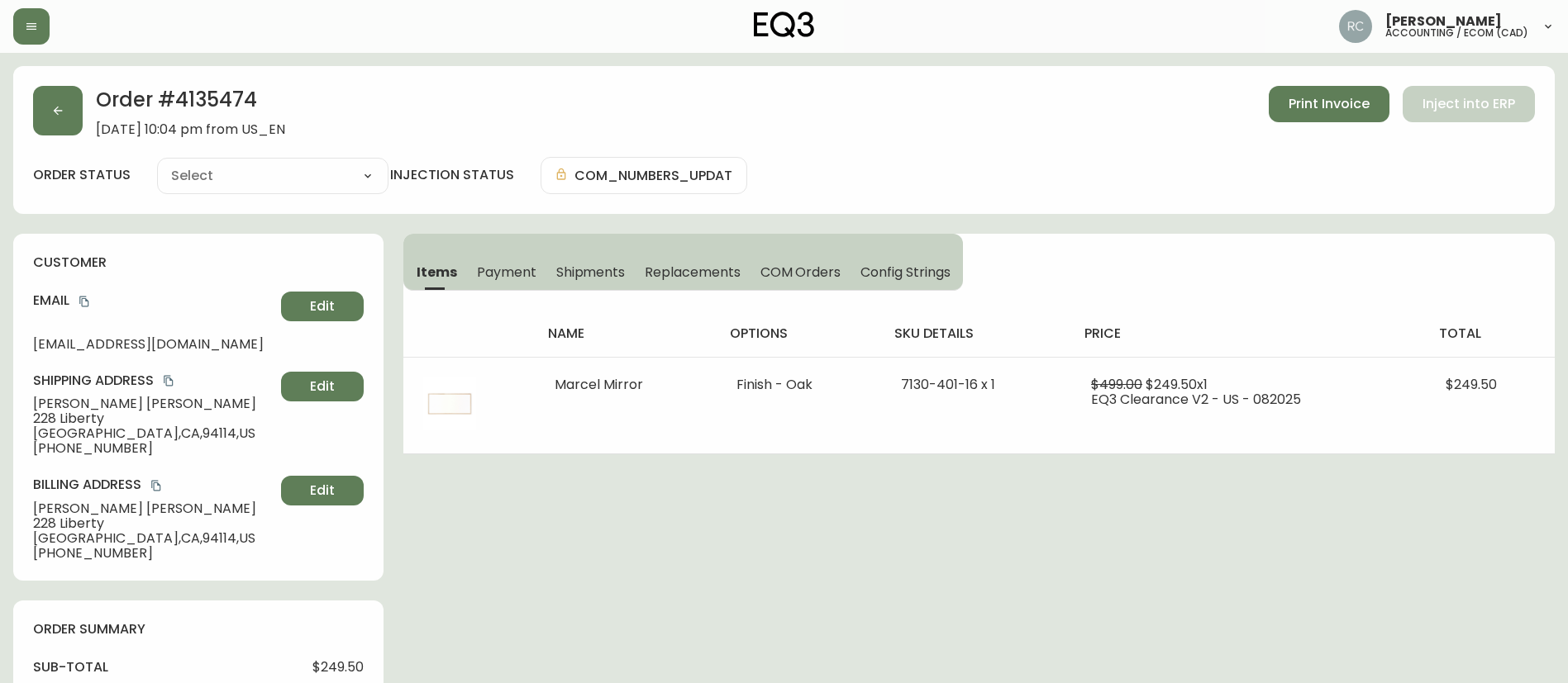
type input "Processing"
select select "PROCESSING"
click at [206, 86] on h2 "Order # 4135474" at bounding box center [190, 104] width 189 height 36
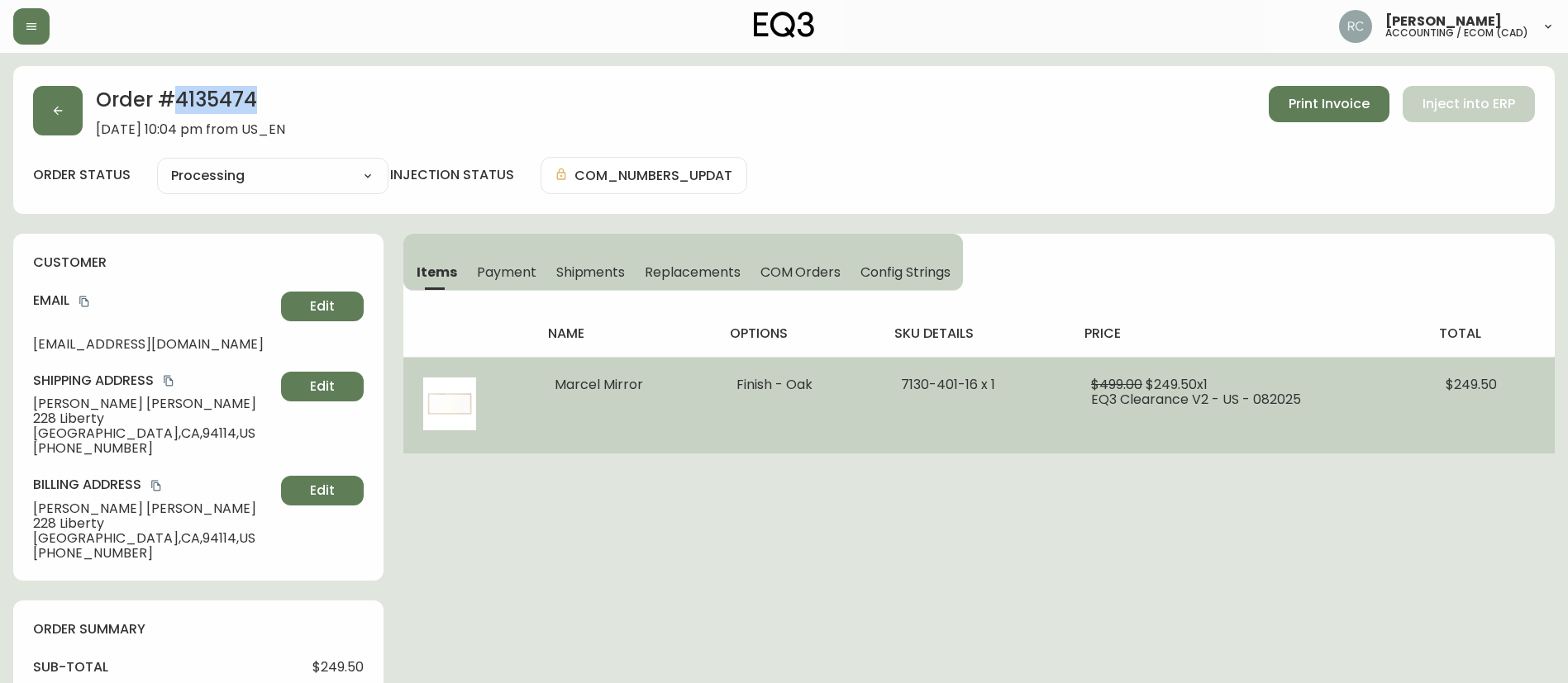
scroll to position [331, 0]
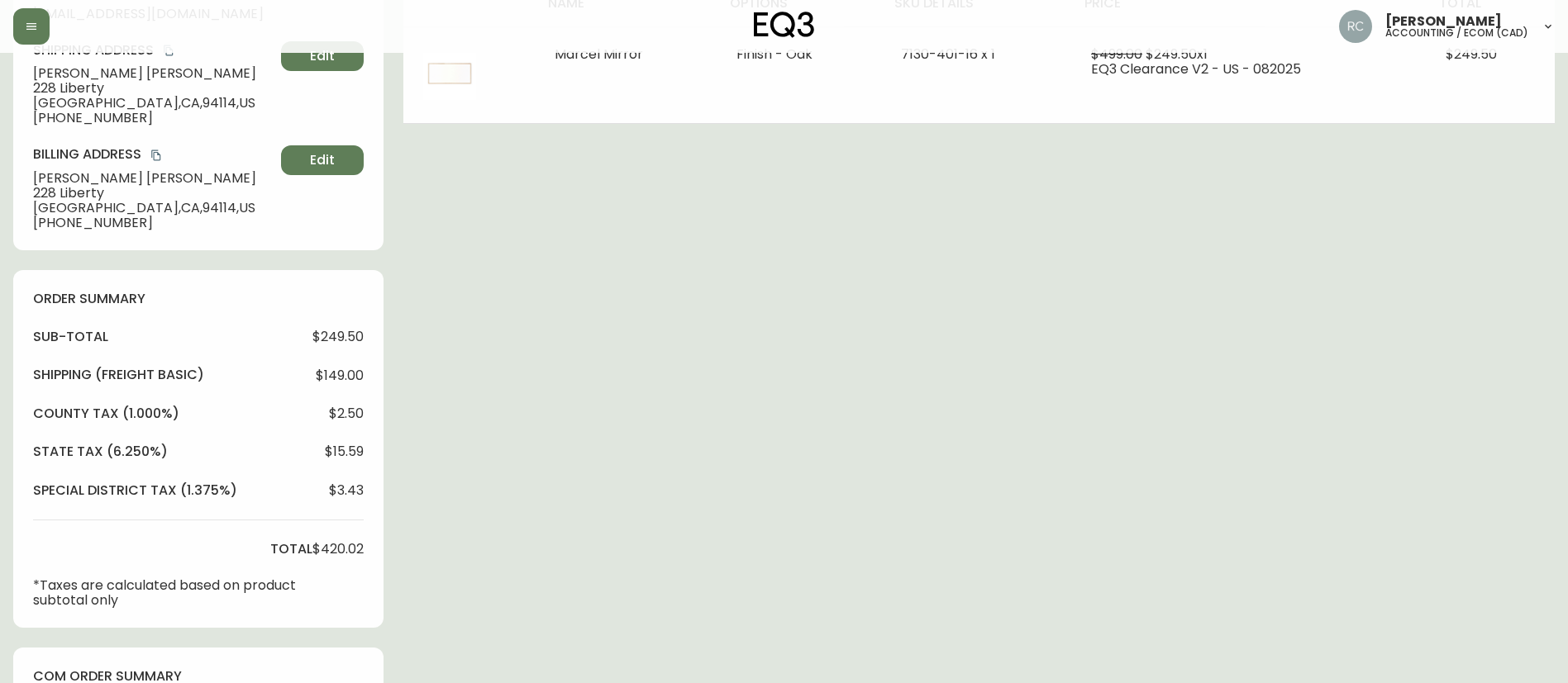
click at [335, 330] on span "$249.50" at bounding box center [338, 337] width 51 height 15
copy span "249.50"
click at [313, 334] on span "$249.50" at bounding box center [338, 337] width 51 height 15
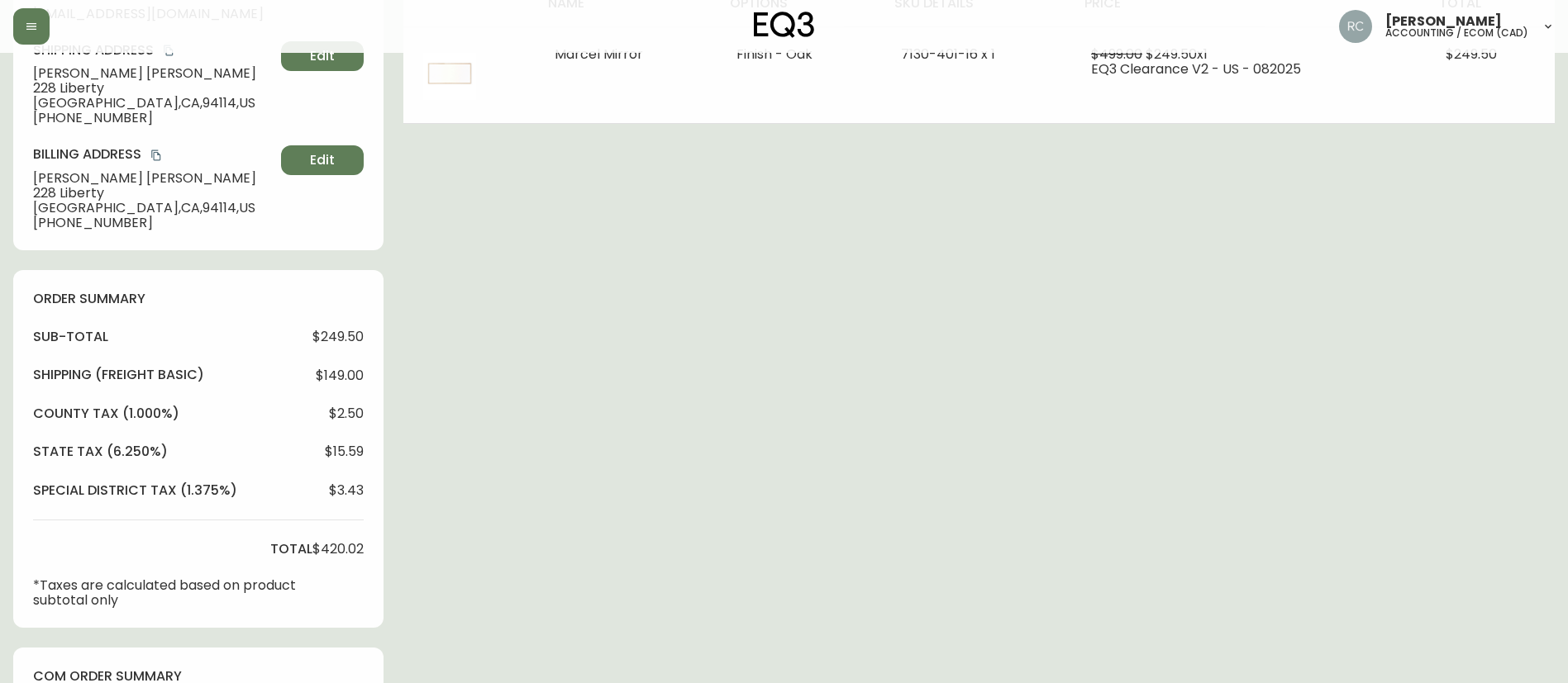
click at [336, 337] on span "$249.50" at bounding box center [338, 337] width 51 height 15
copy span "249.50"
click at [341, 377] on span "$149.00" at bounding box center [340, 375] width 48 height 15
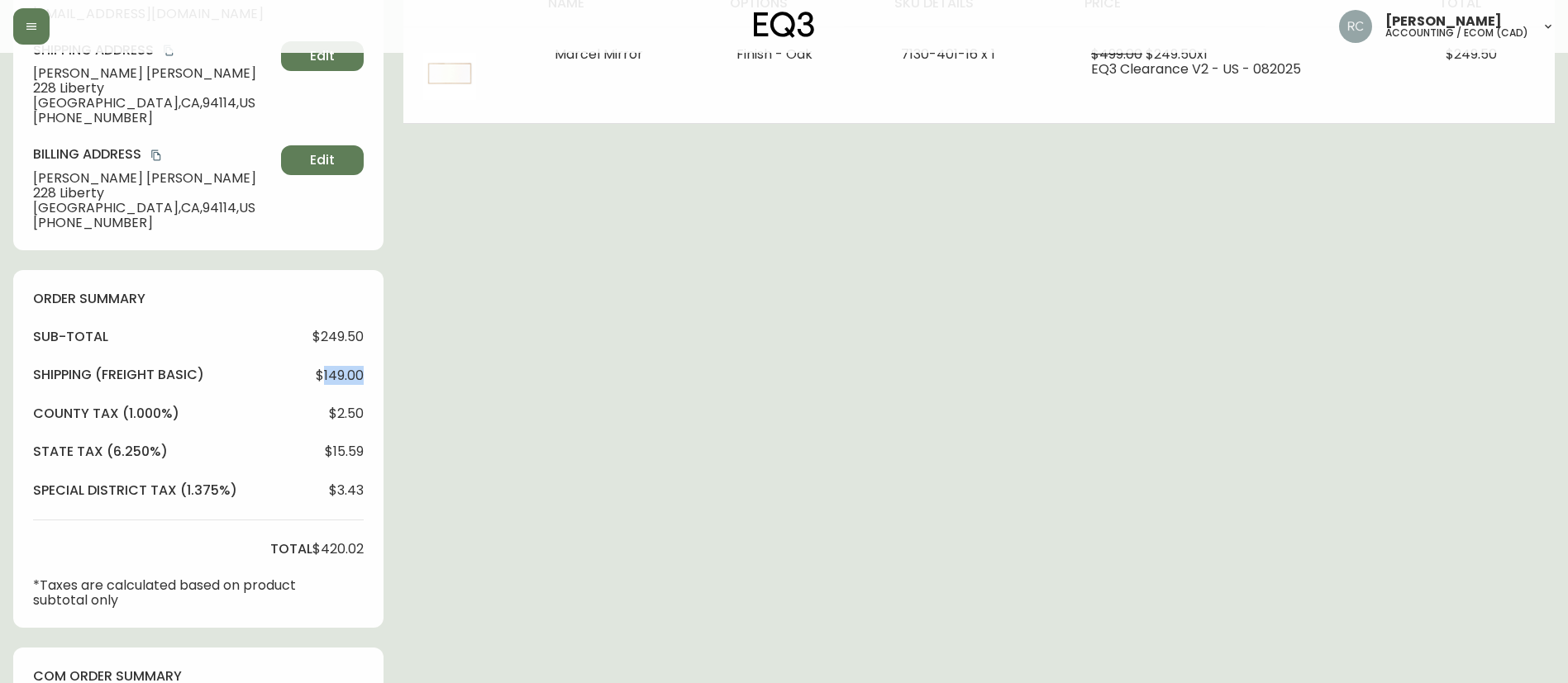
copy span "149.00"
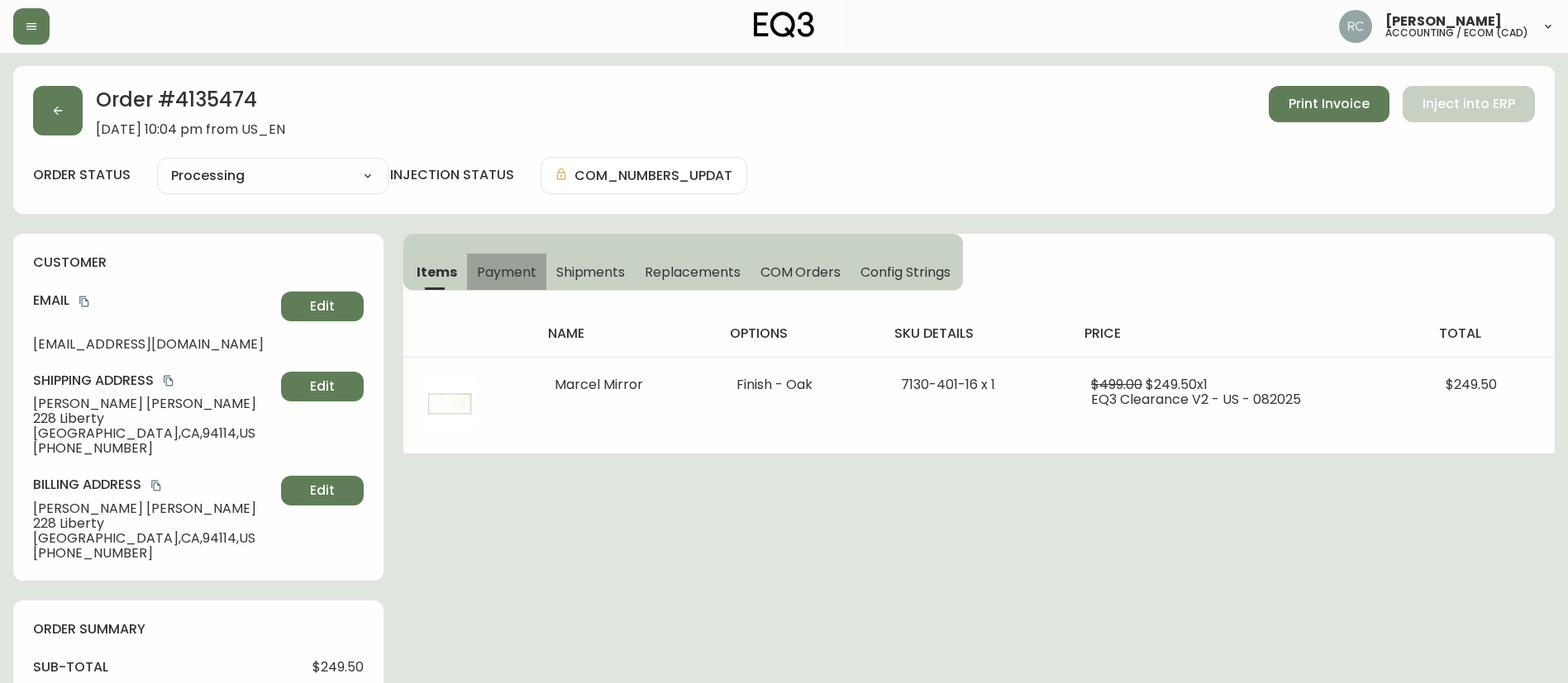
click at [511, 254] on button "Payment" at bounding box center [507, 272] width 80 height 36
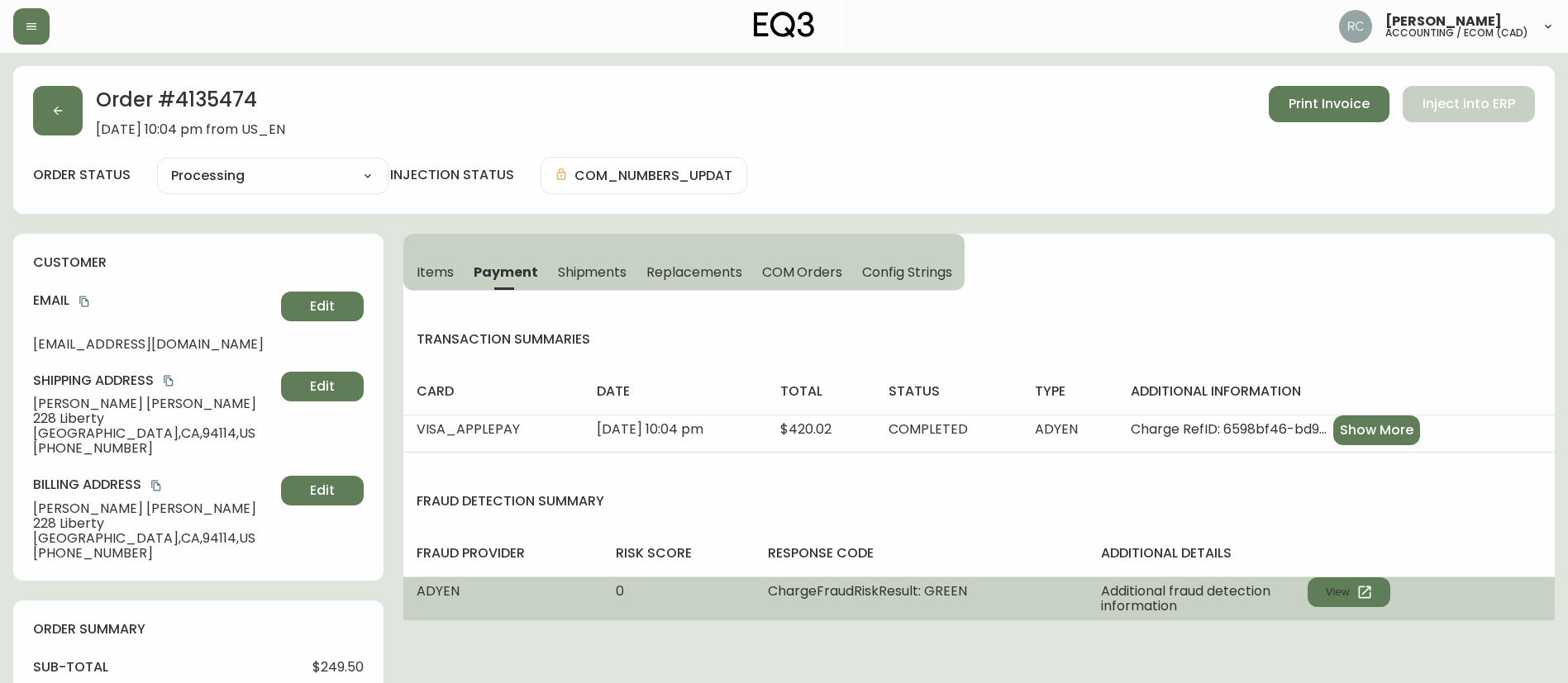
click at [1322, 576] on td "Additional fraud detection information View" at bounding box center [1321, 598] width 467 height 44
click at [1327, 591] on button "View" at bounding box center [1348, 592] width 83 height 30
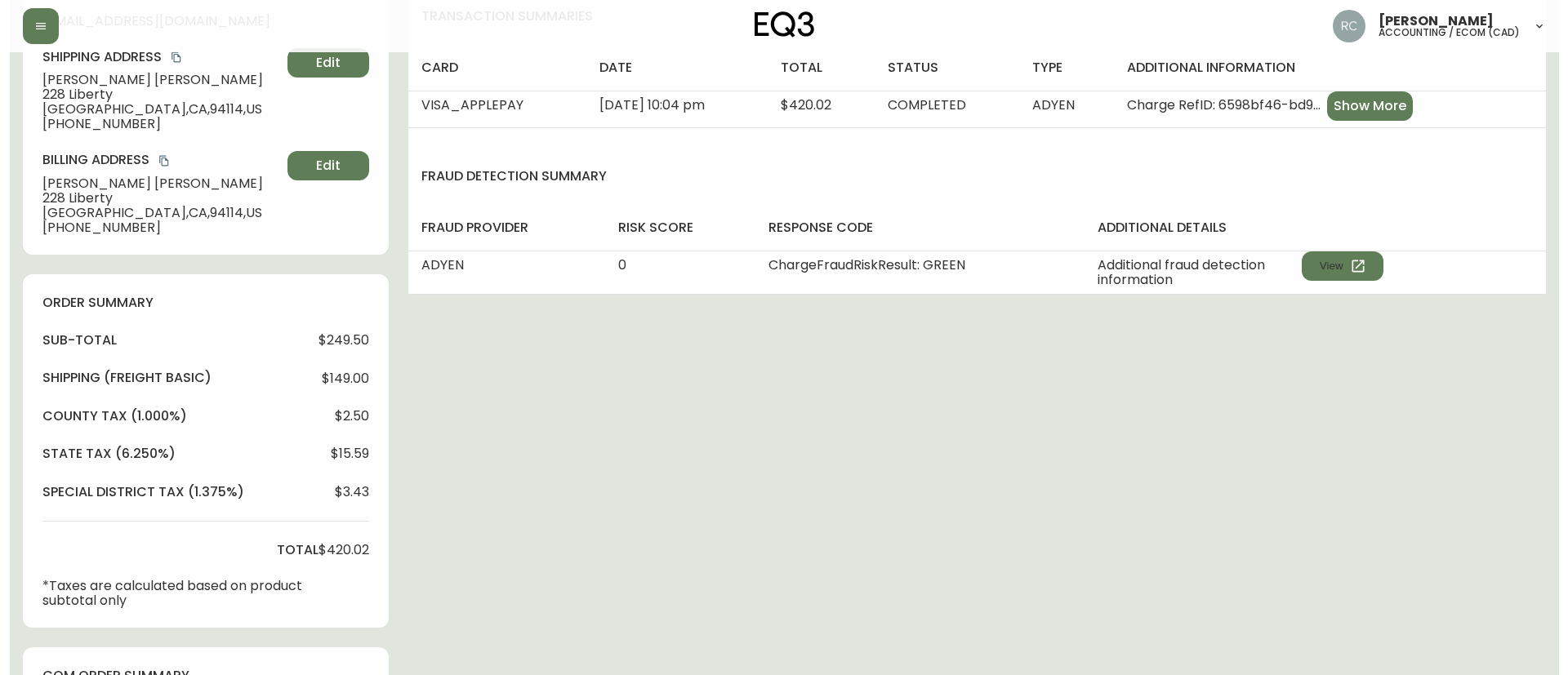
scroll to position [572, 0]
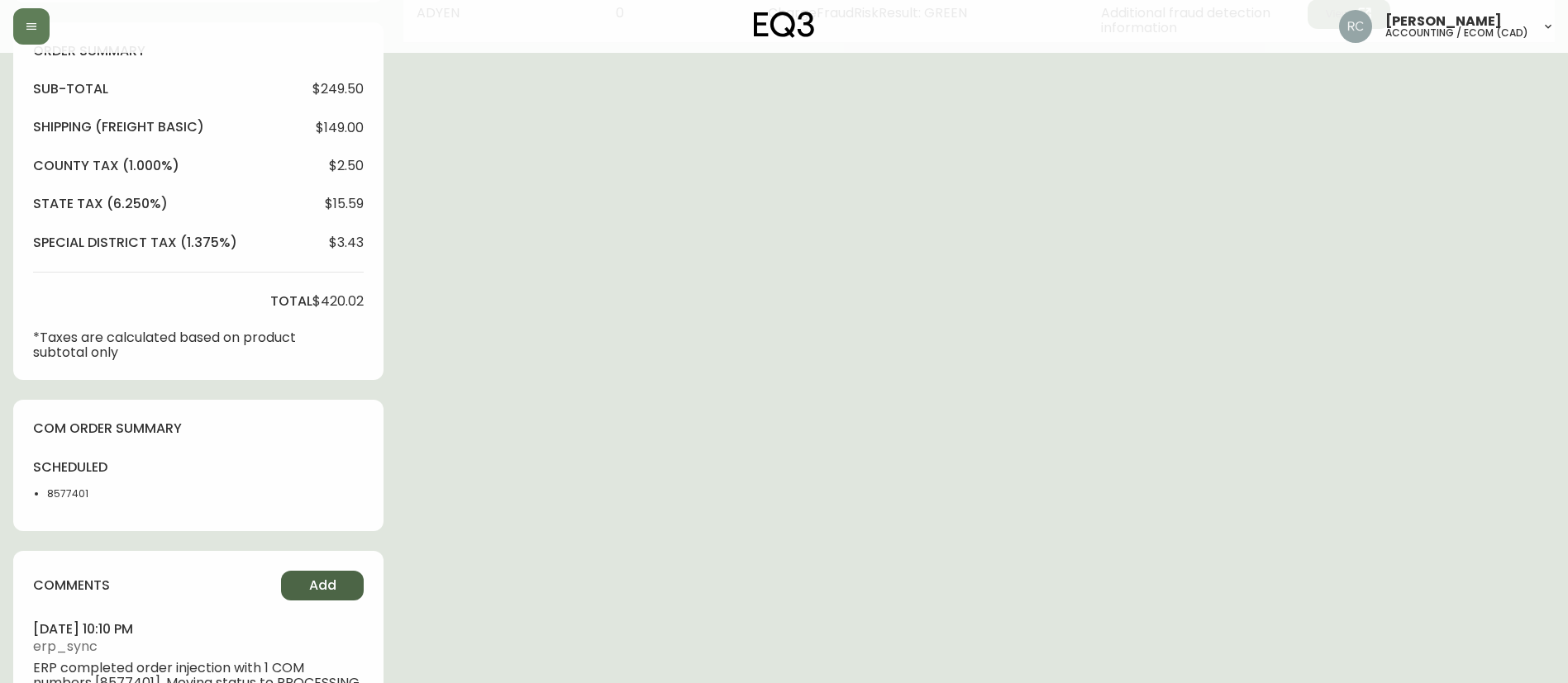
click at [328, 597] on button "Add" at bounding box center [322, 585] width 83 height 30
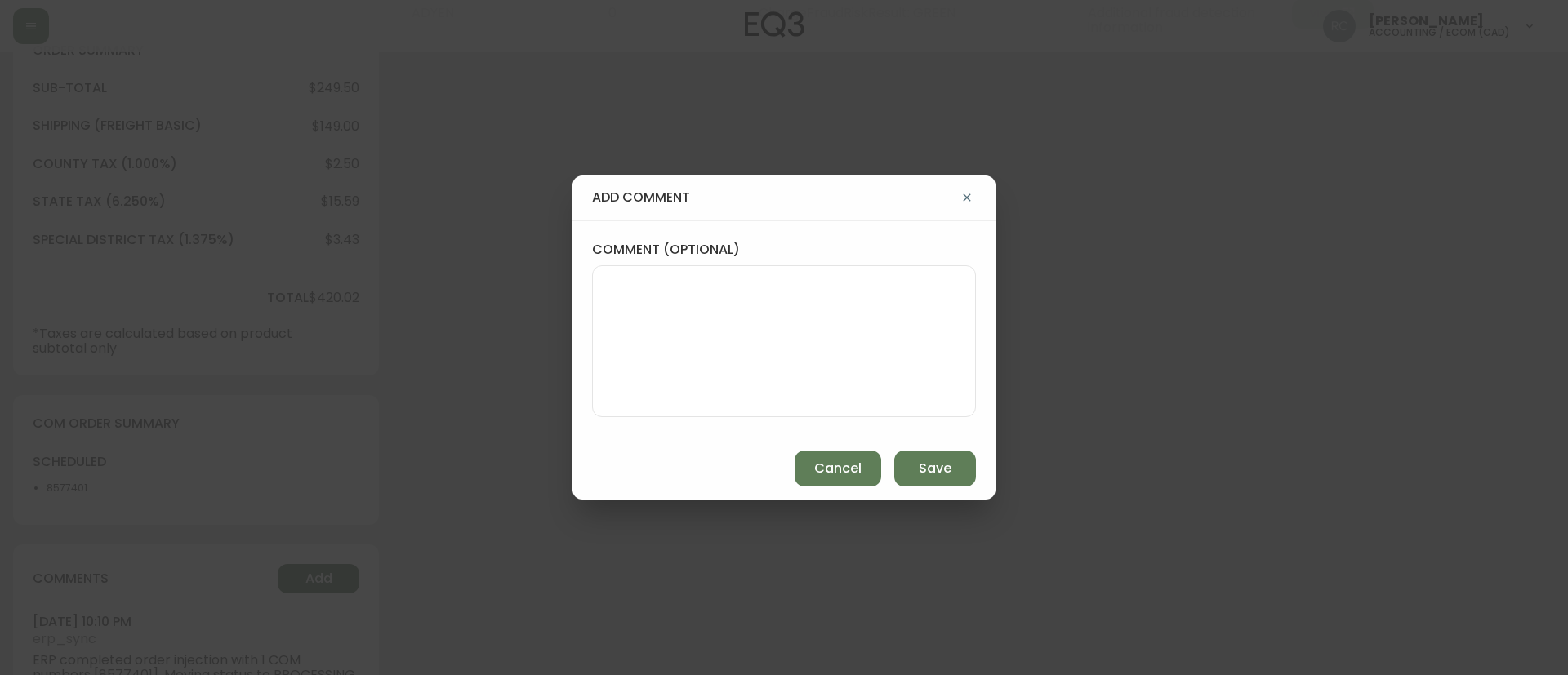
click at [728, 424] on div "comment (optional)" at bounding box center [784, 329] width 423 height 217
click at [894, 371] on textarea "comment (optional)" at bounding box center [784, 340] width 356 height 131
paste textarea "2ND ORDER - SF REFUND AS CS GESTURE TICKET# 834678 ORD# 4135474 SUBTOTAL: $149.…"
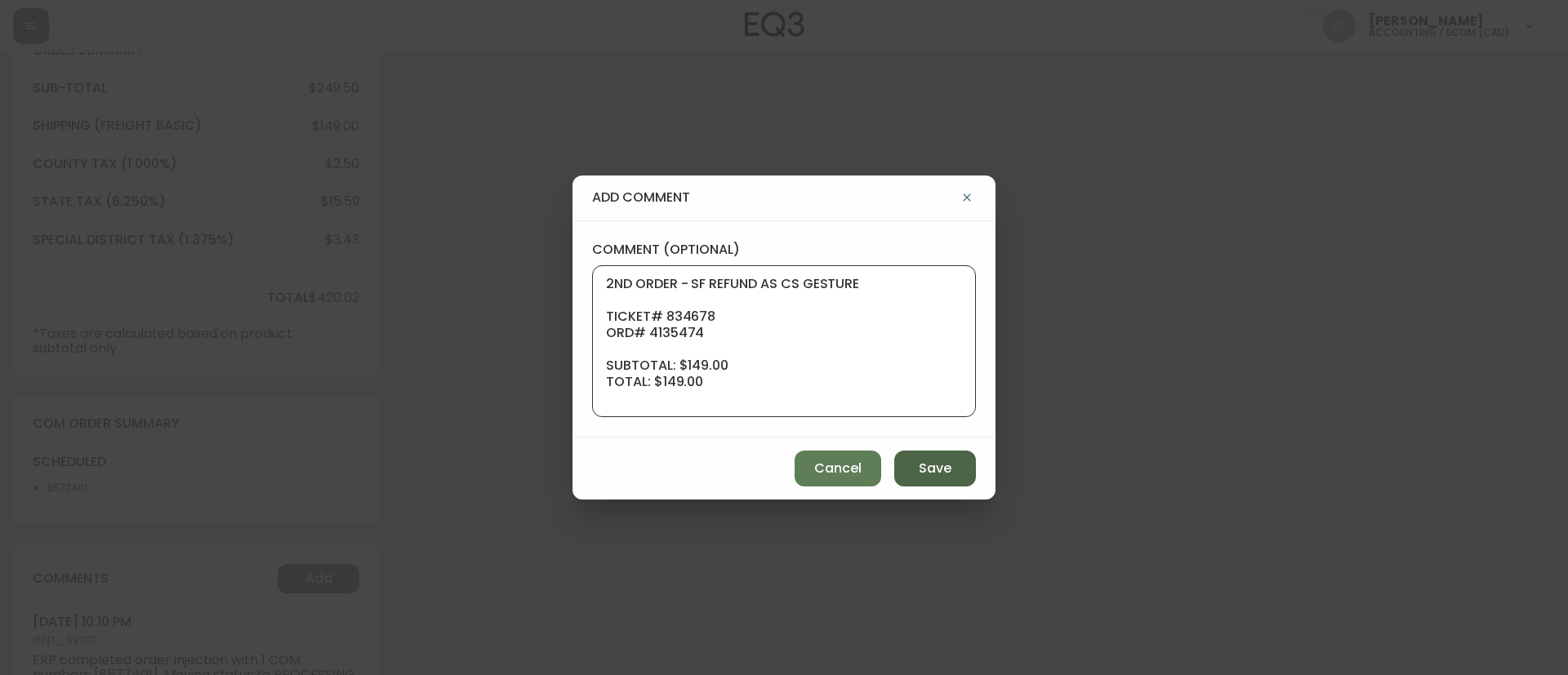
scroll to position [147, 0]
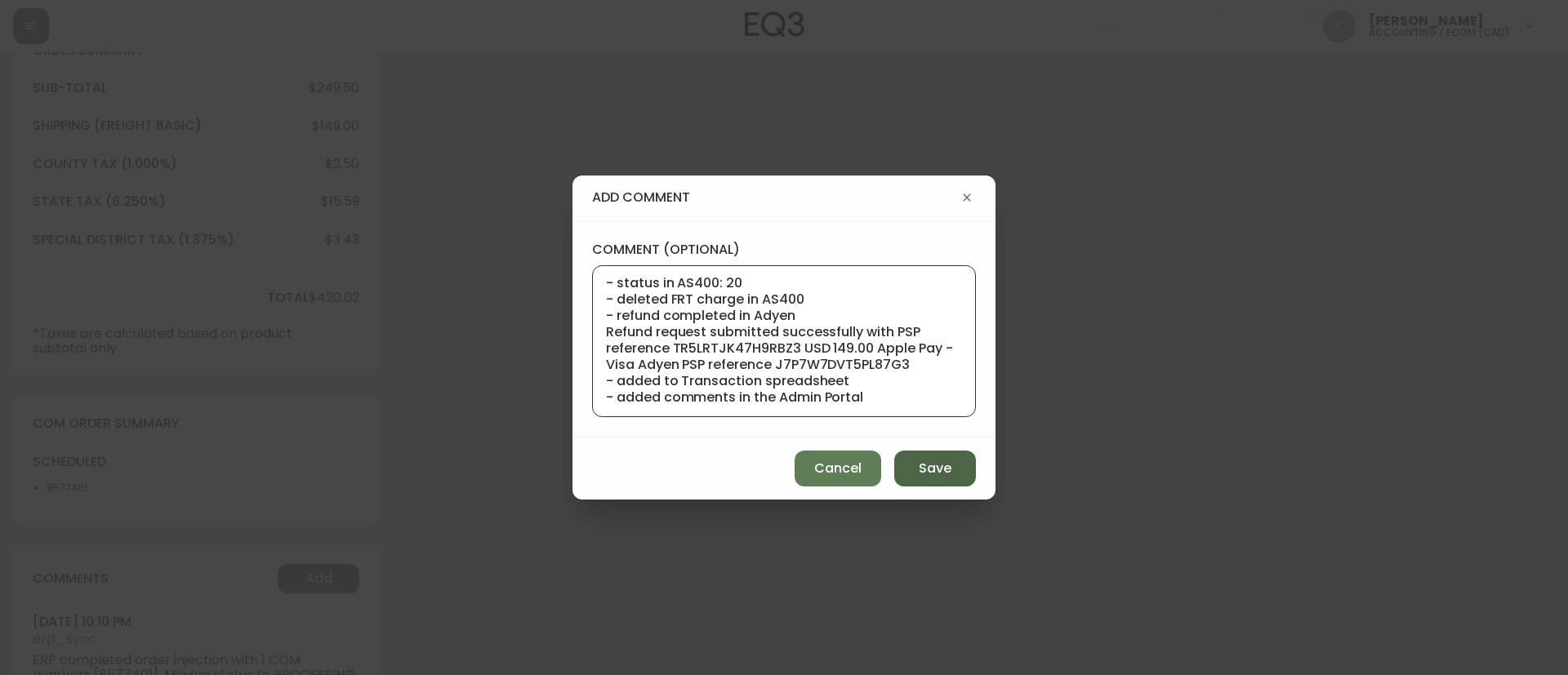
type textarea "2ND ORDER - SF REFUND AS CS GESTURE TICKET# 834678 ORD# 4135474 SUBTOTAL: $149.…"
click at [922, 469] on span "Save" at bounding box center [934, 468] width 32 height 18
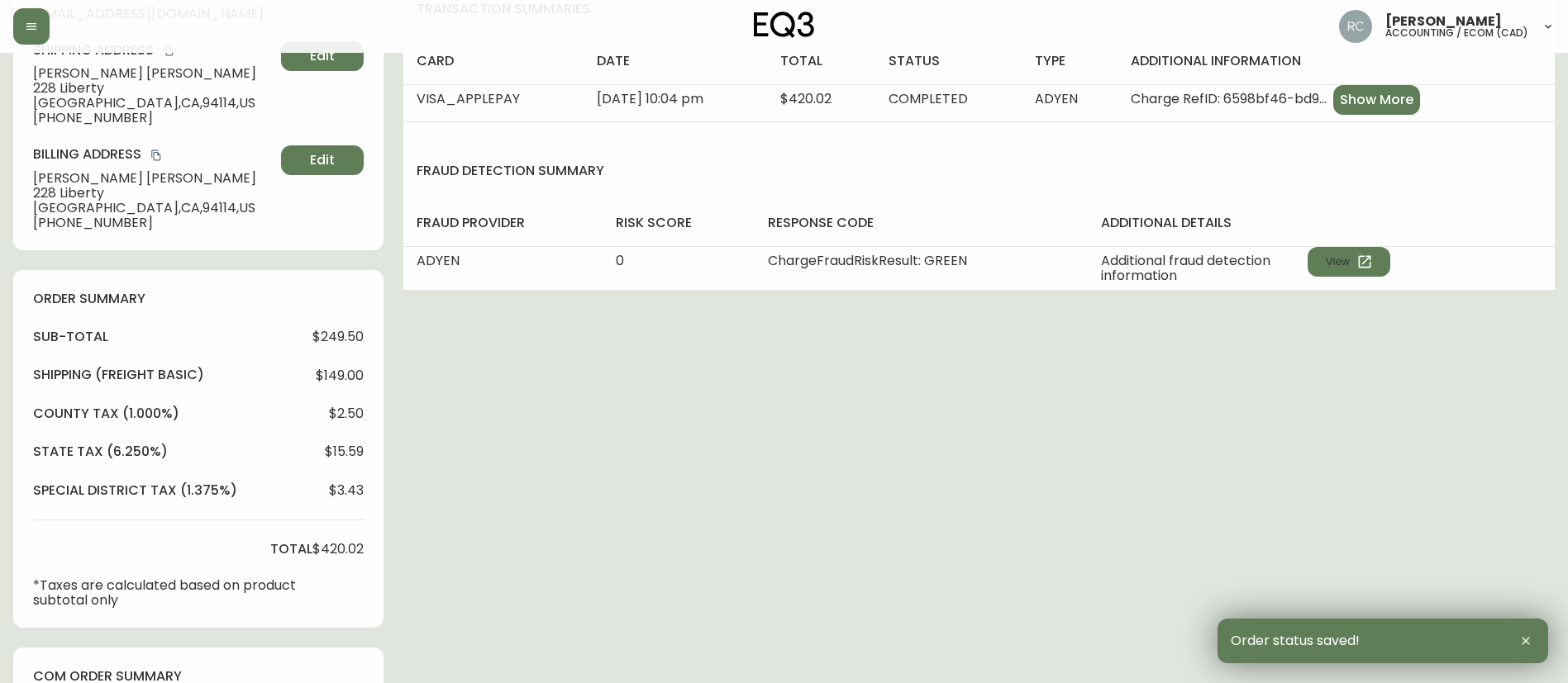
scroll to position [0, 0]
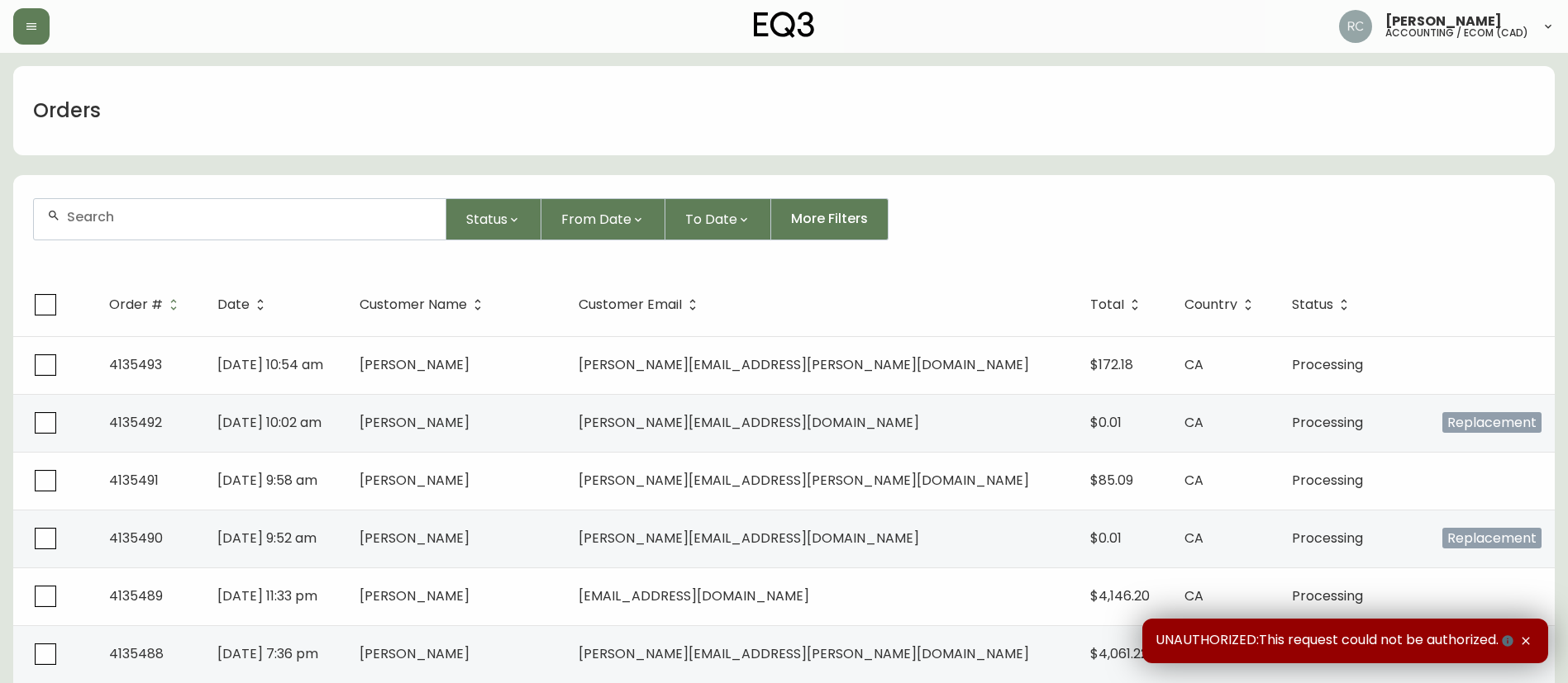
click at [359, 239] on div at bounding box center [239, 219] width 411 height 41
paste input "4135483"
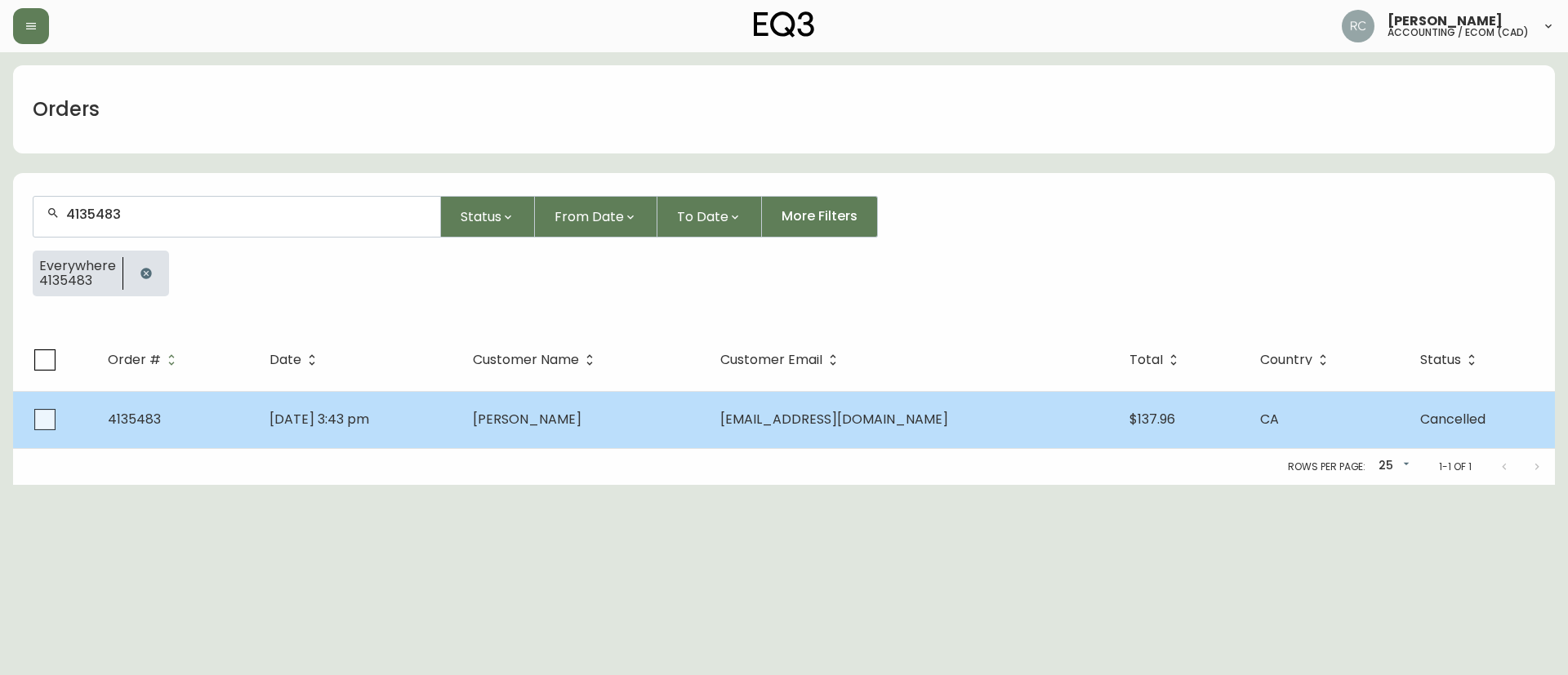
type input "4135483"
click at [601, 401] on td "[PERSON_NAME]" at bounding box center [583, 419] width 247 height 57
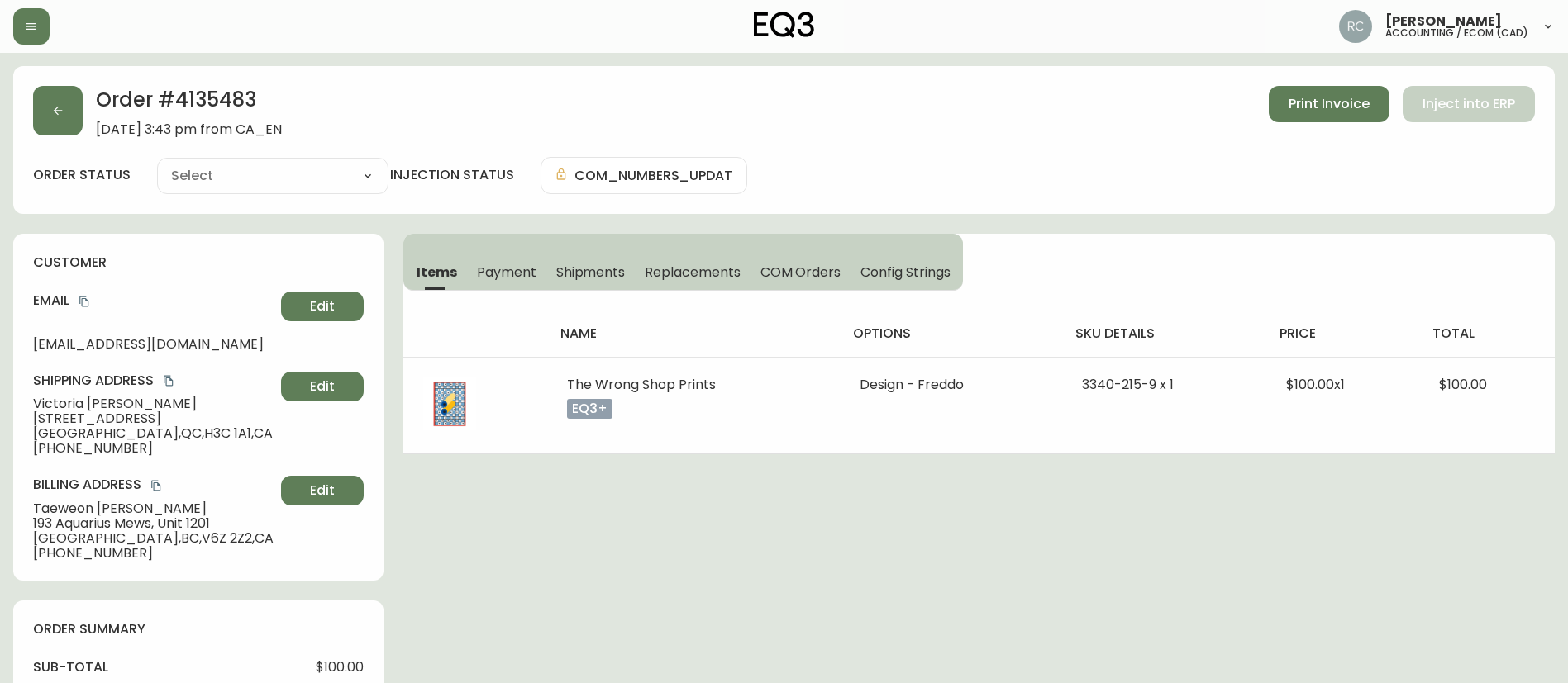
type input "Cancelled"
select select "CANCELLED"
click at [798, 270] on span "COM Orders" at bounding box center [800, 272] width 81 height 17
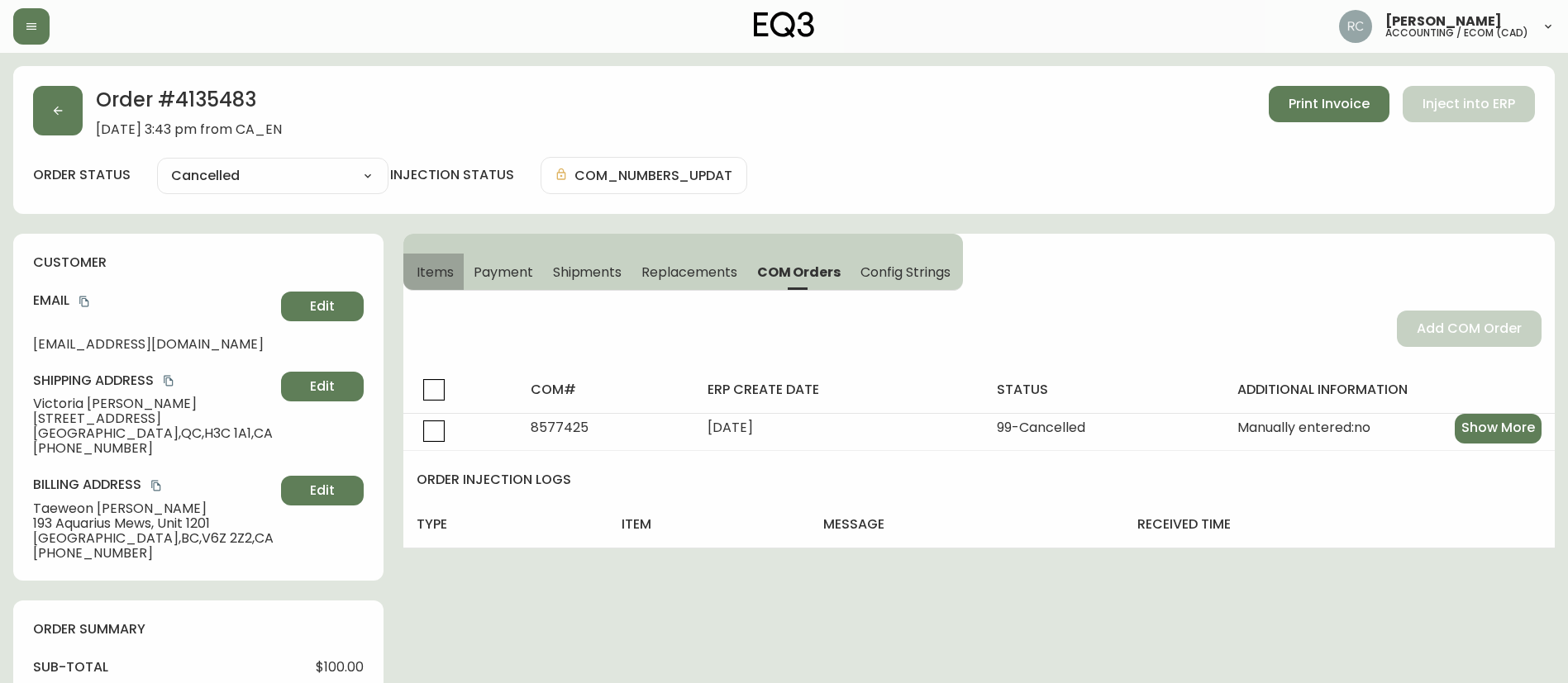
click at [437, 278] on span "Items" at bounding box center [434, 272] width 37 height 17
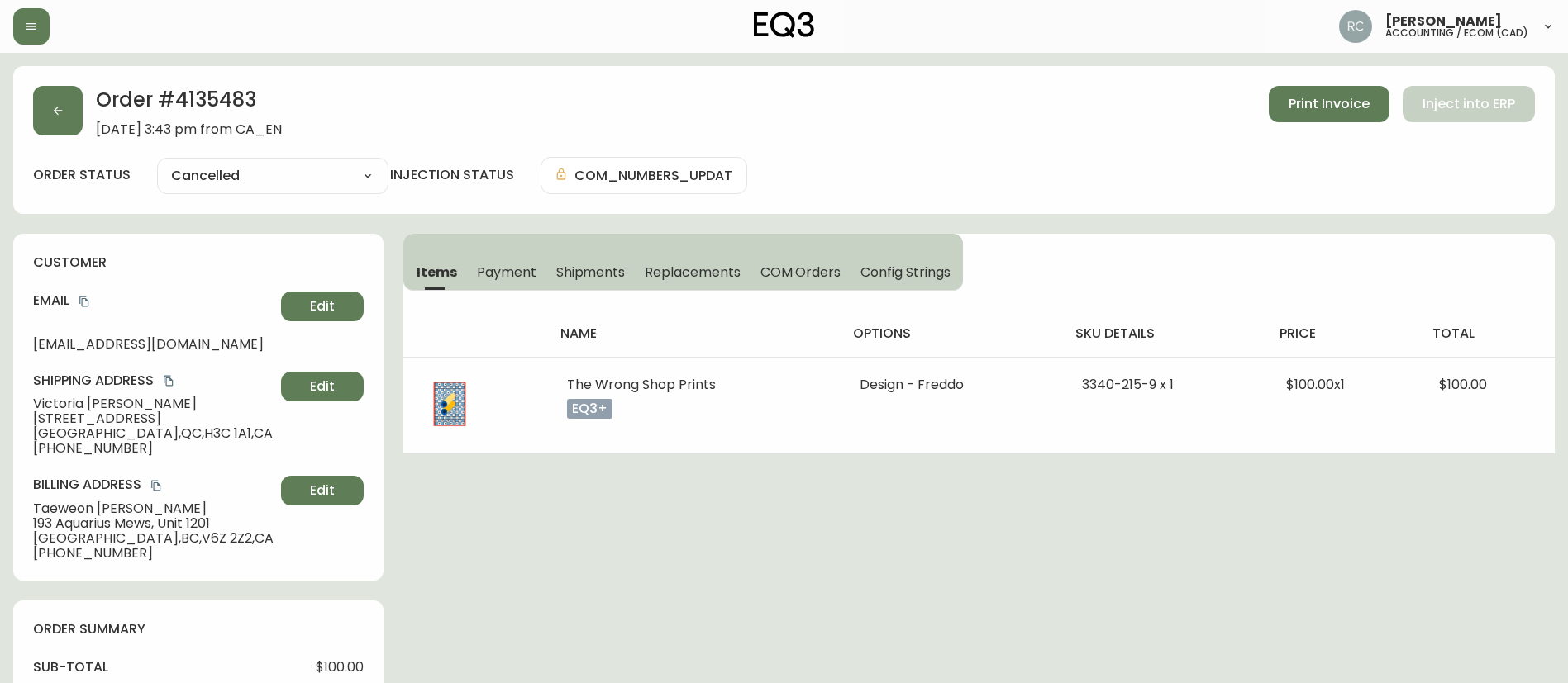
click at [189, 83] on div "Order # 4135483 September 20, 2025 at 3:43 pm from CA_EN Print Invoice Inject i…" at bounding box center [783, 139] width 1541 height 147
click at [483, 270] on span "Payment" at bounding box center [507, 272] width 60 height 17
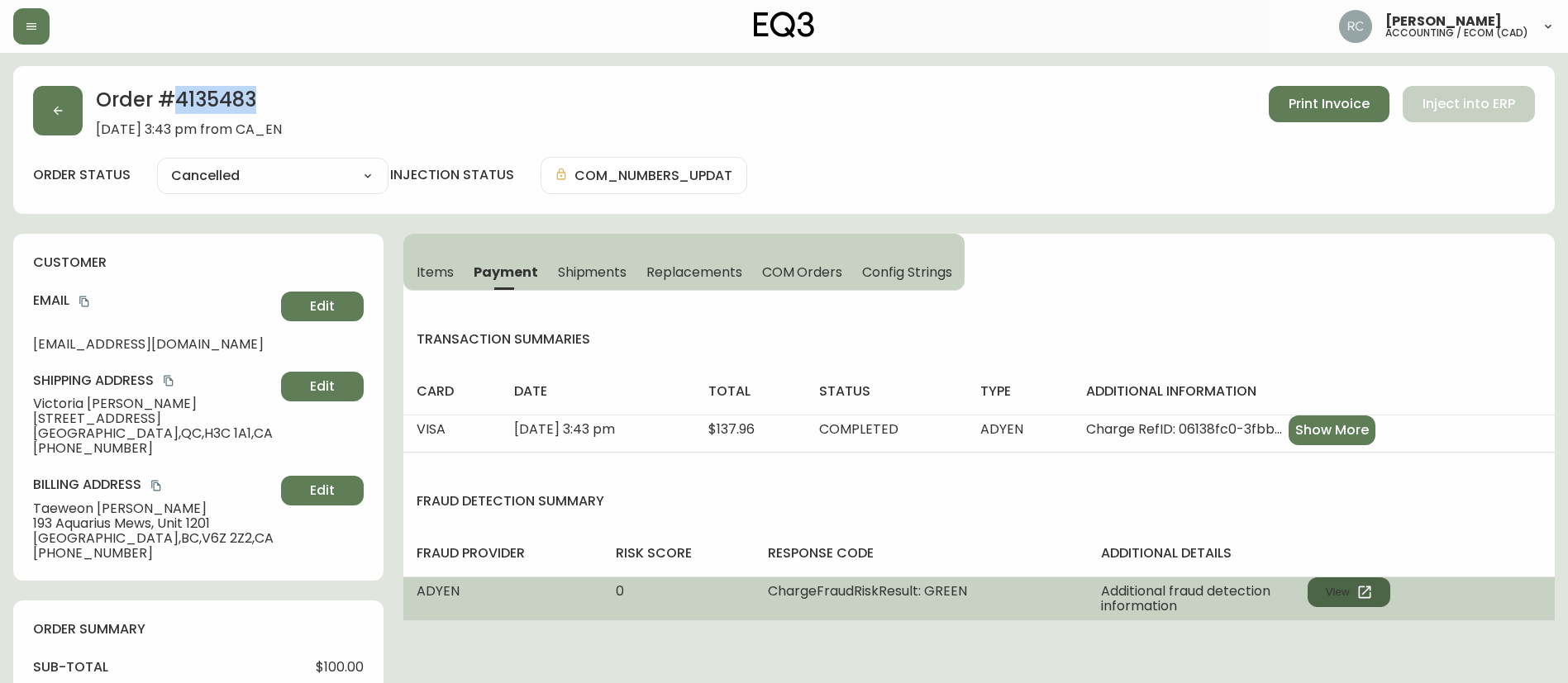
click at [1365, 604] on button "View" at bounding box center [1348, 592] width 83 height 30
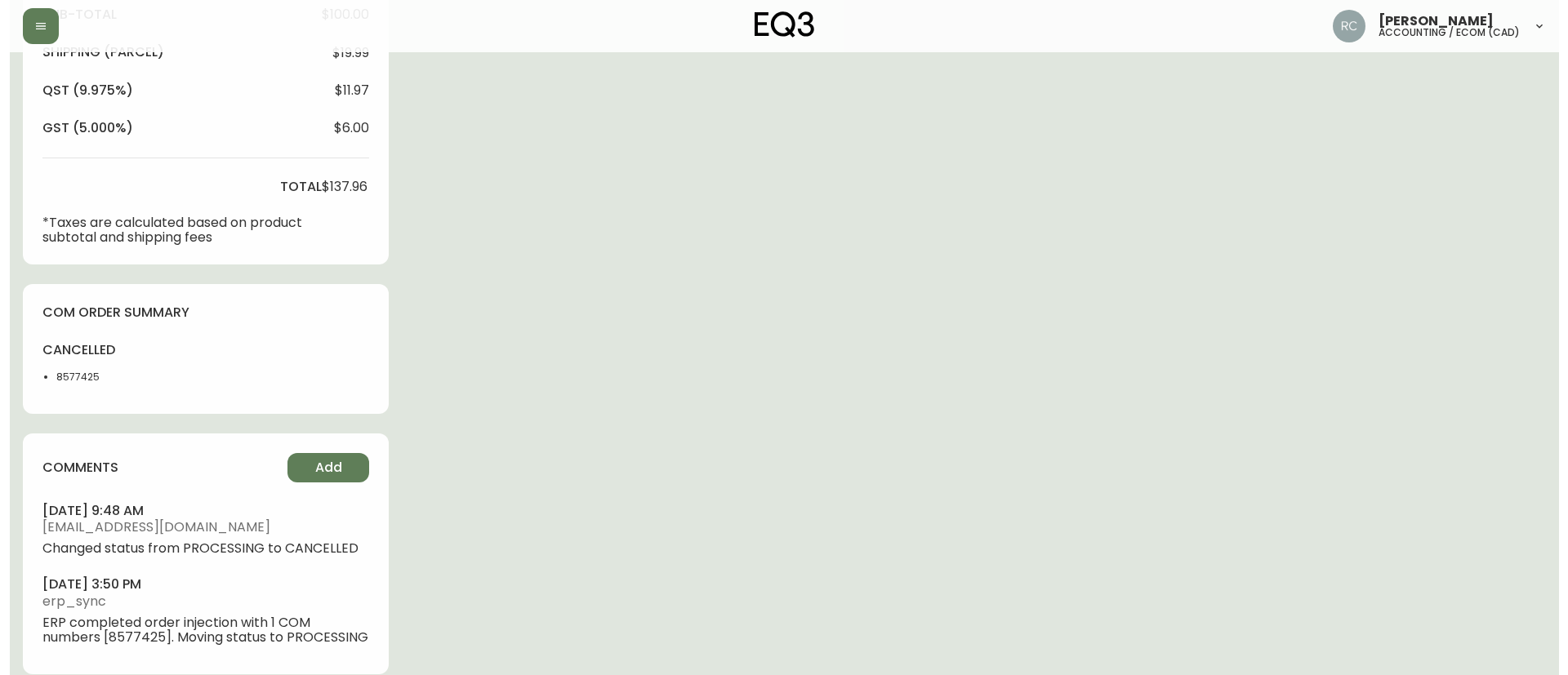
scroll to position [663, 0]
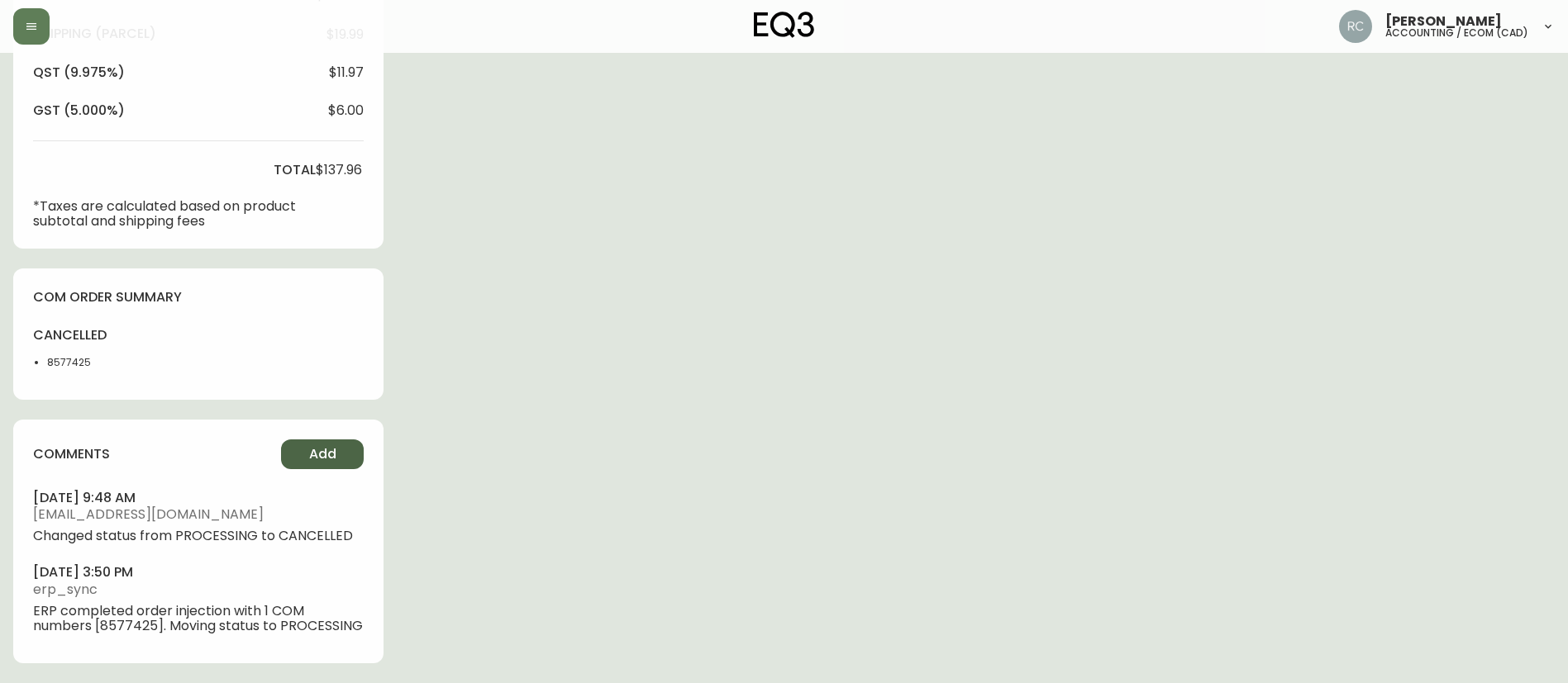
click at [347, 453] on button "Add" at bounding box center [322, 454] width 83 height 30
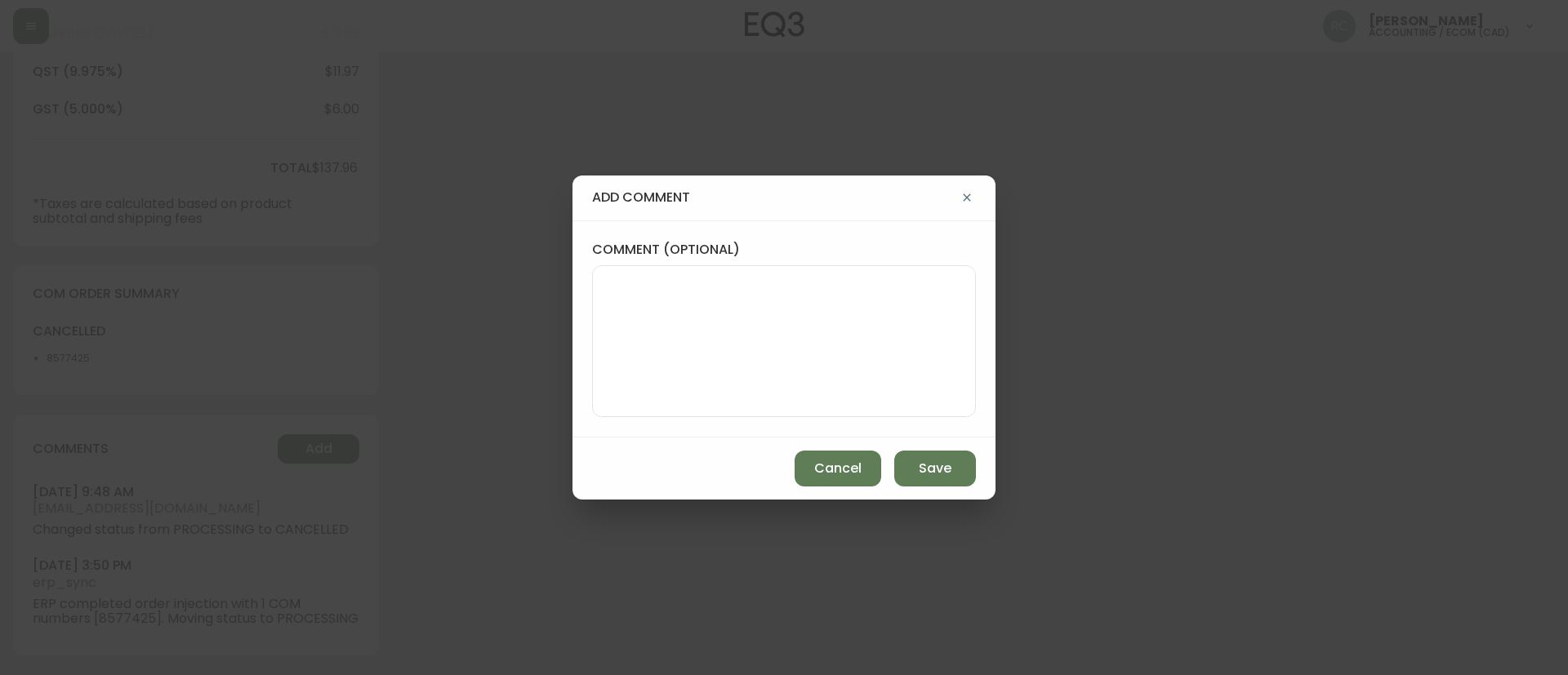
click at [673, 317] on textarea "comment (optional)" at bounding box center [784, 340] width 356 height 131
paste textarea "CANCELLATION - CHANGE OF MIND TICKET# 835221 ORD# 4135483 - status in AS400: 40…"
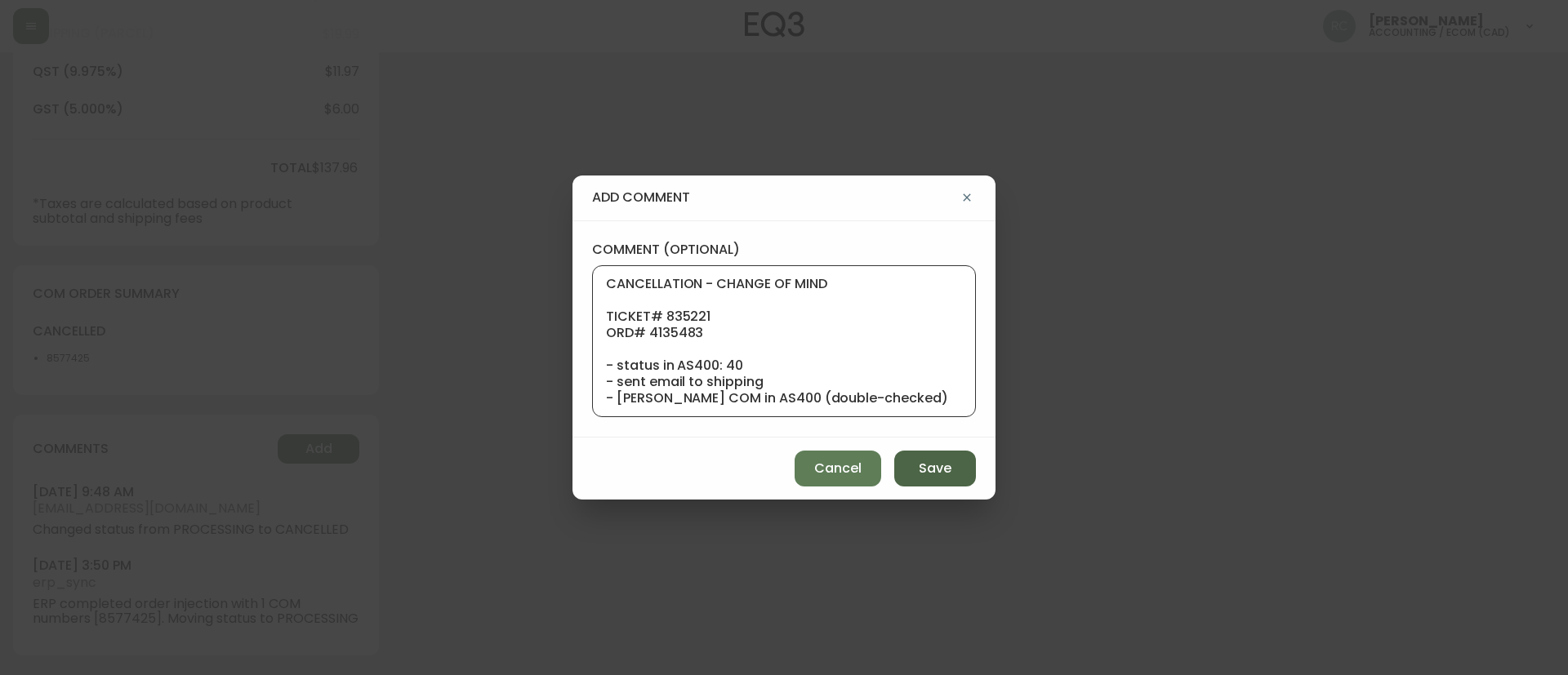
scroll to position [163, 0]
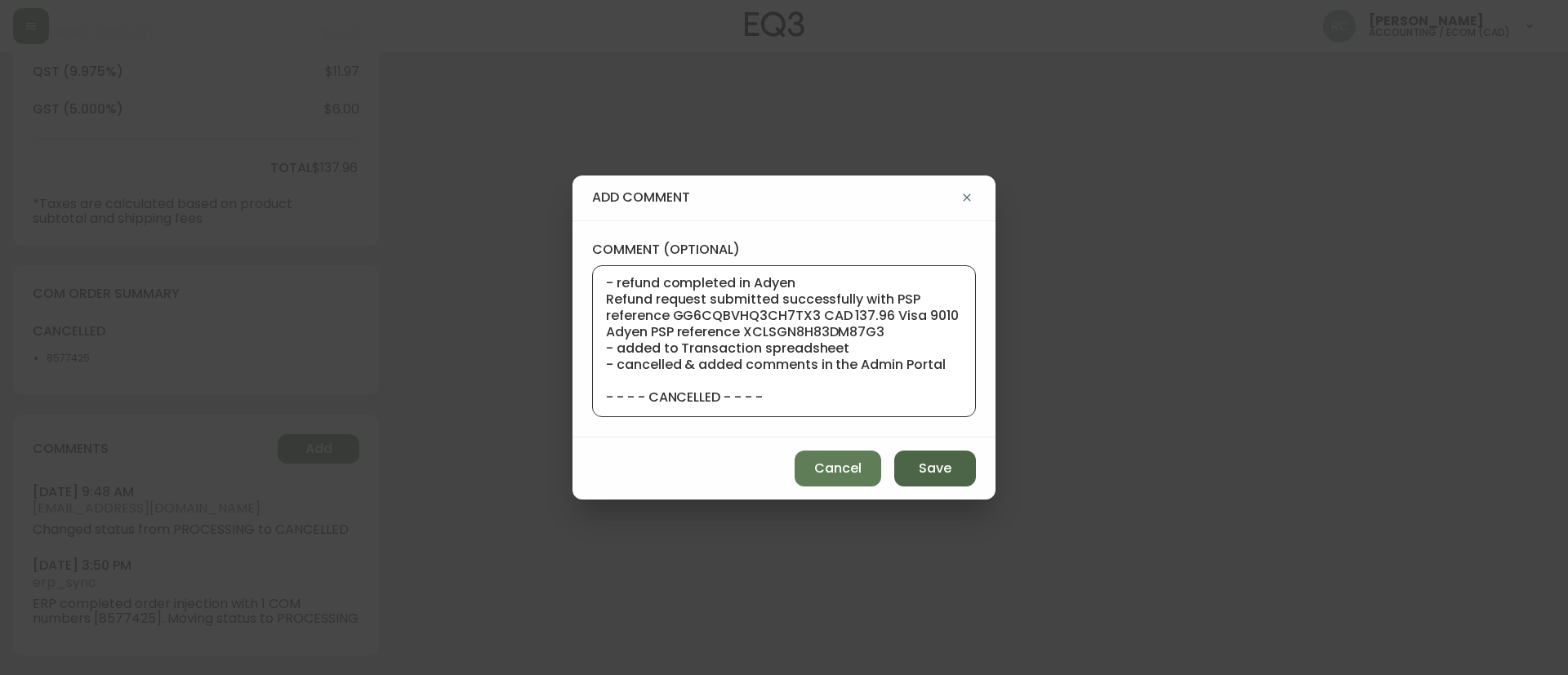
type textarea "CANCELLATION - CHANGE OF MIND TICKET# 835221 ORD# 4135483 - status in AS400: 40…"
click at [944, 460] on span "Save" at bounding box center [934, 468] width 32 height 18
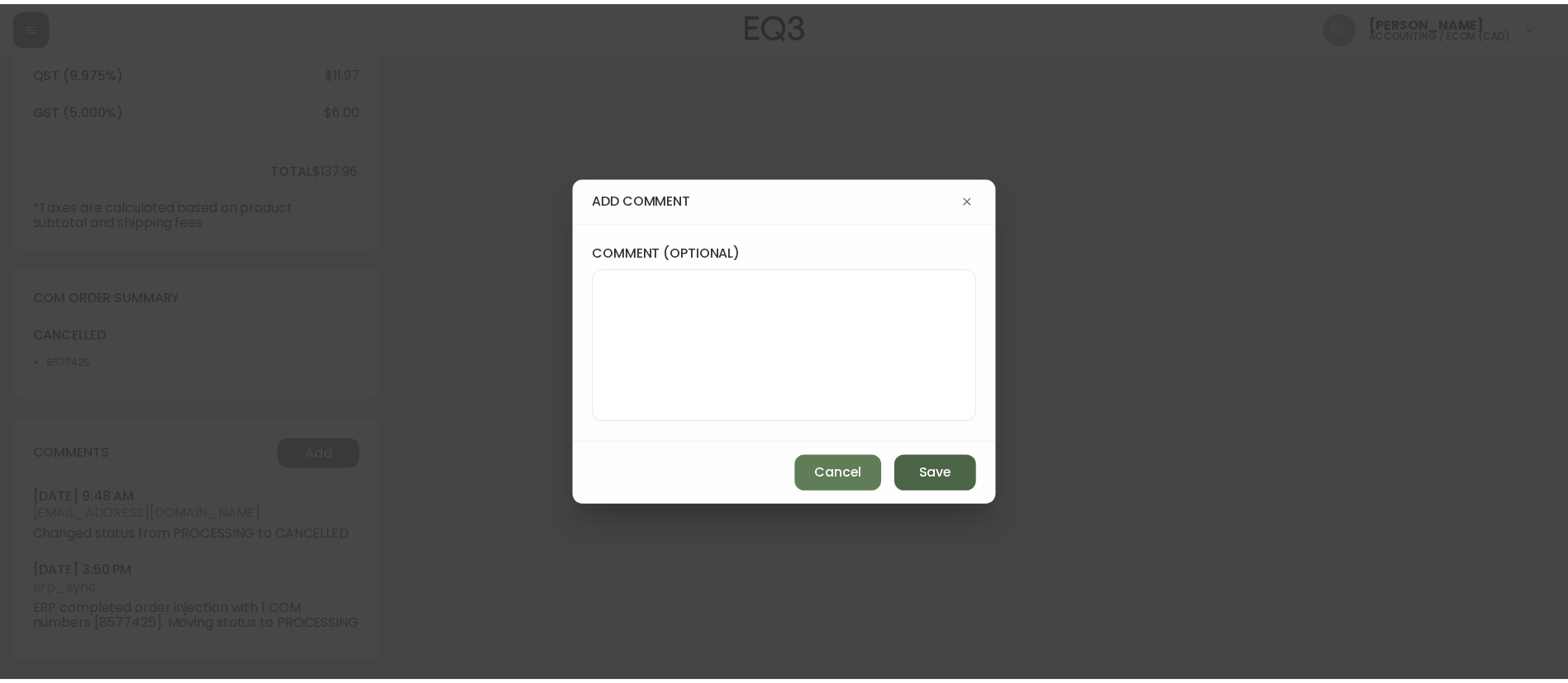
scroll to position [0, 0]
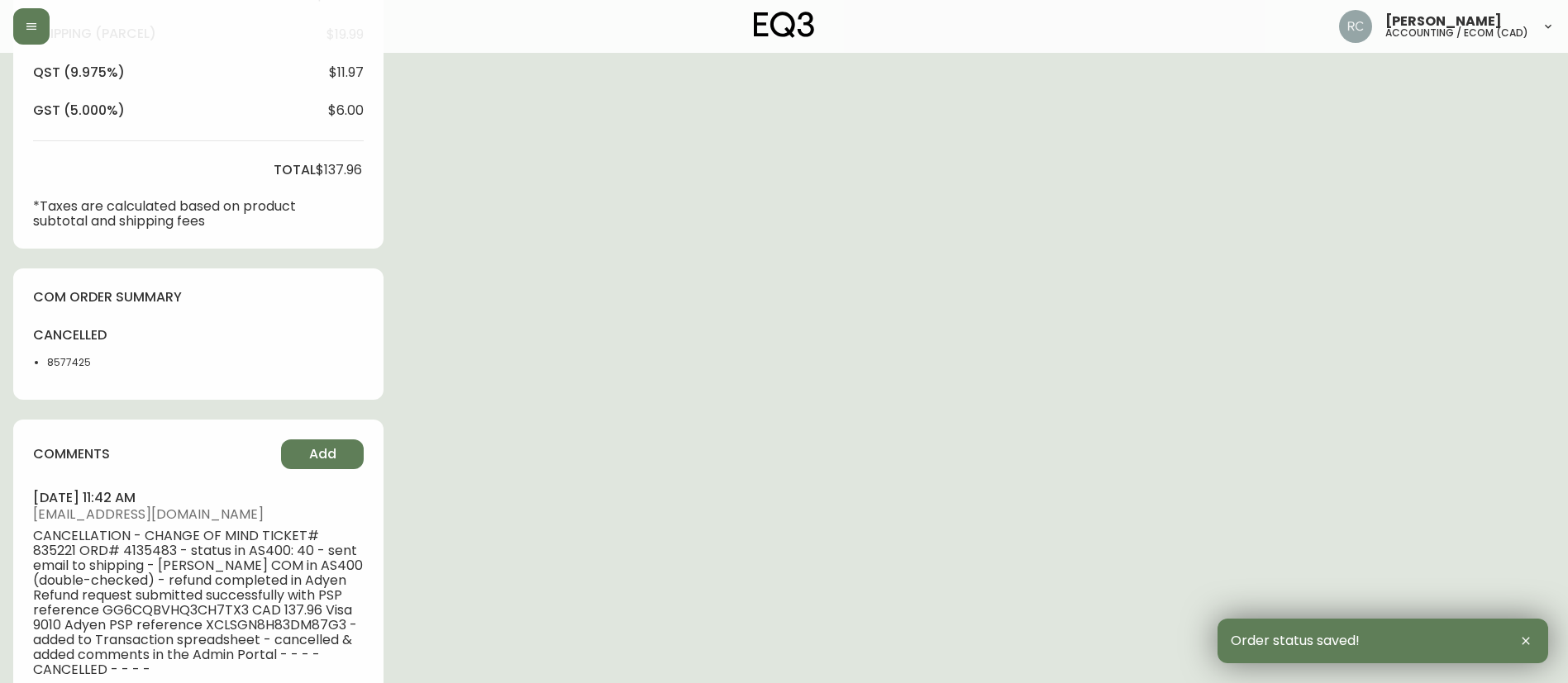
click at [340, 167] on span "$137.96" at bounding box center [339, 169] width 46 height 15
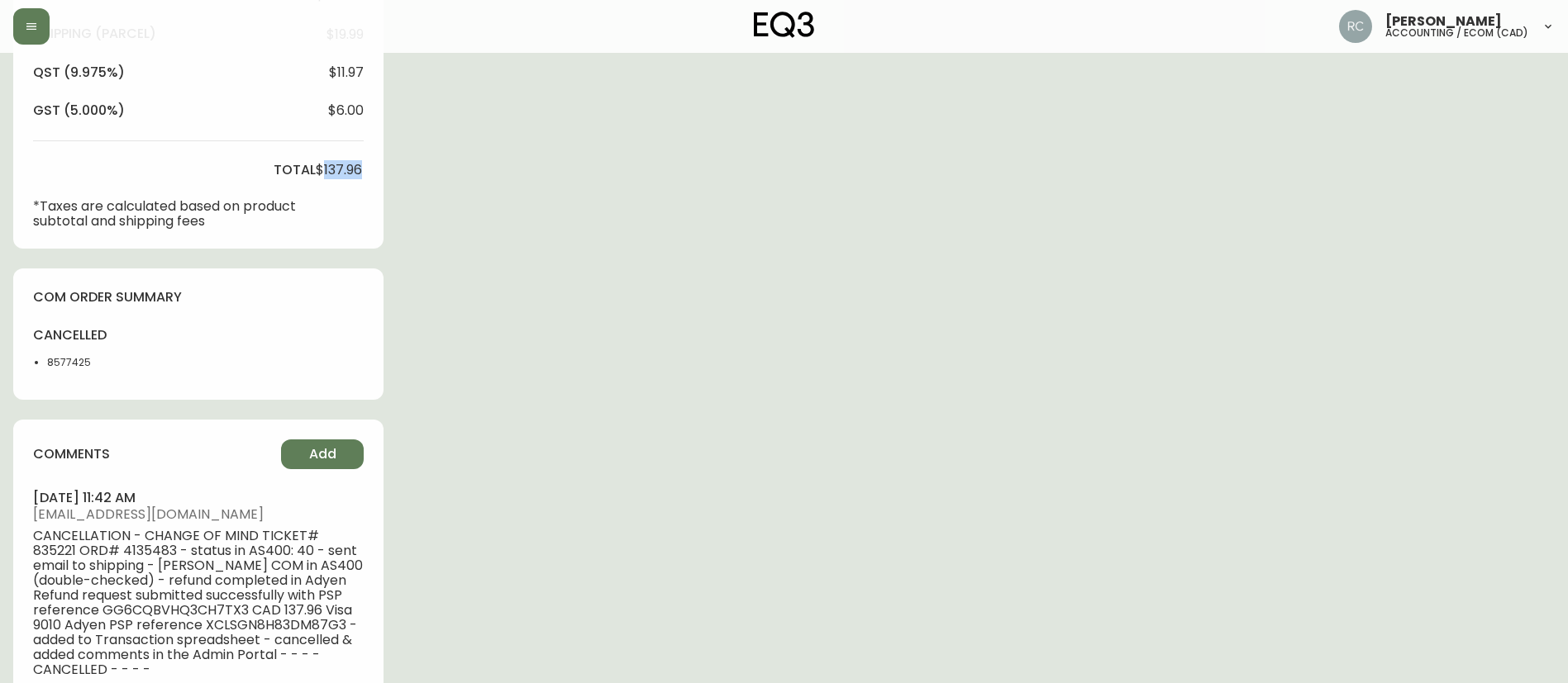
copy span "137.96"
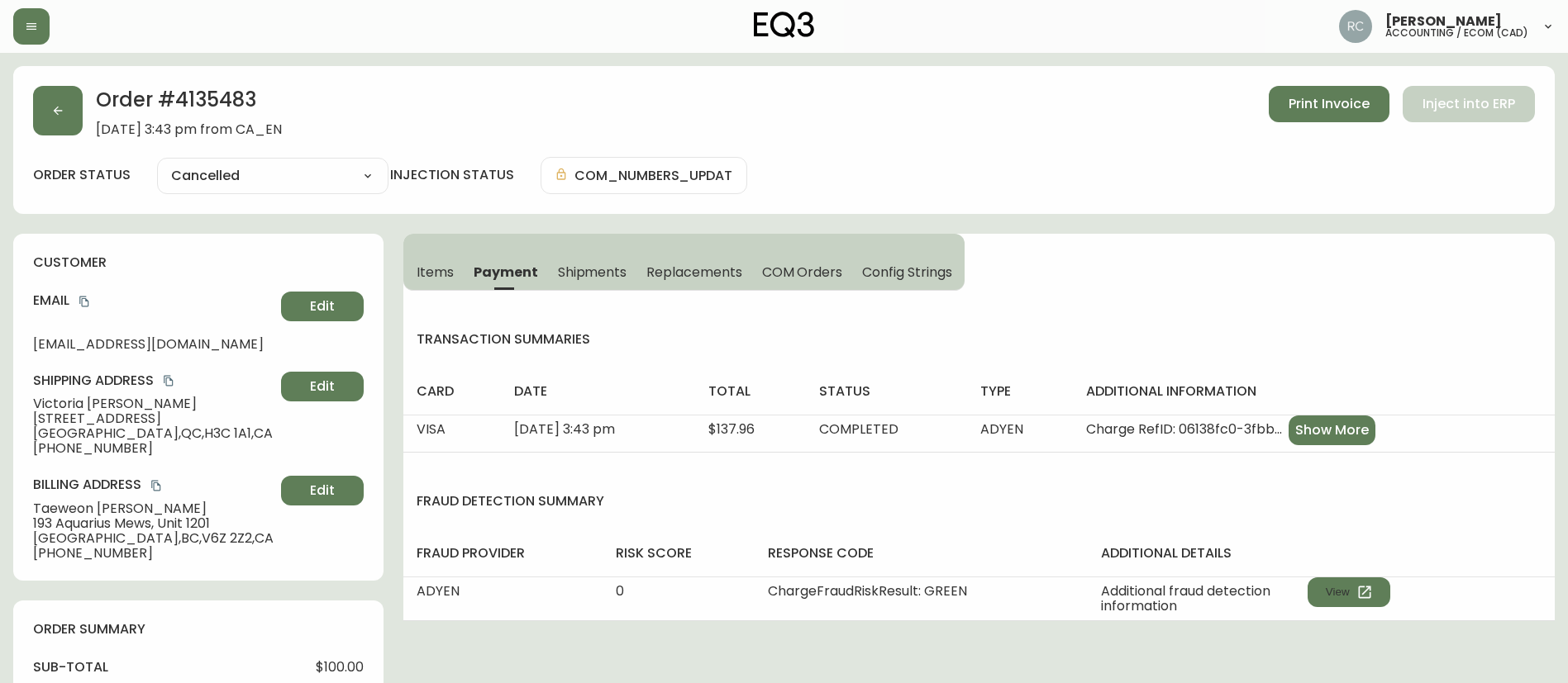
click at [352, 660] on span "$100.00" at bounding box center [340, 667] width 48 height 15
copy span "100.00"
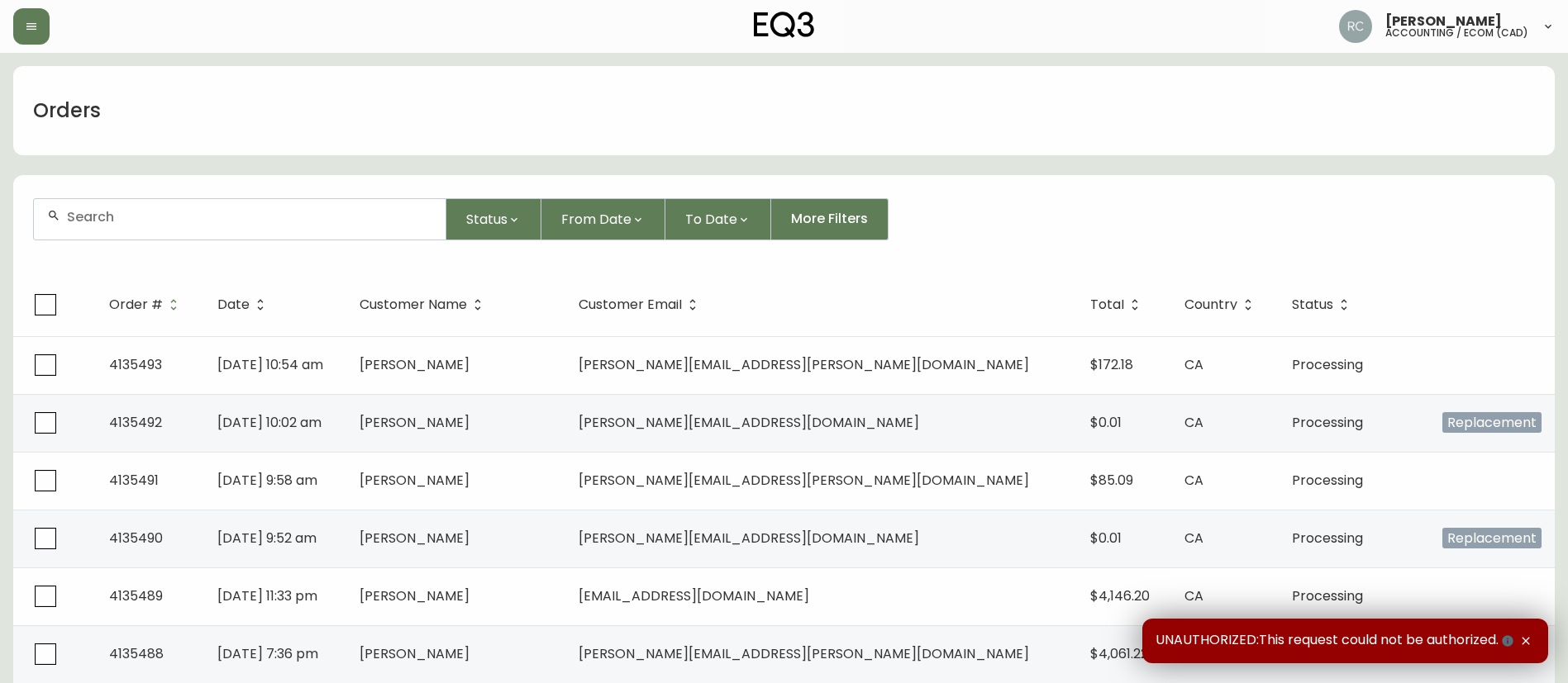
click at [383, 186] on form "Status From Date To Date More Filters" at bounding box center [783, 225] width 1541 height 95
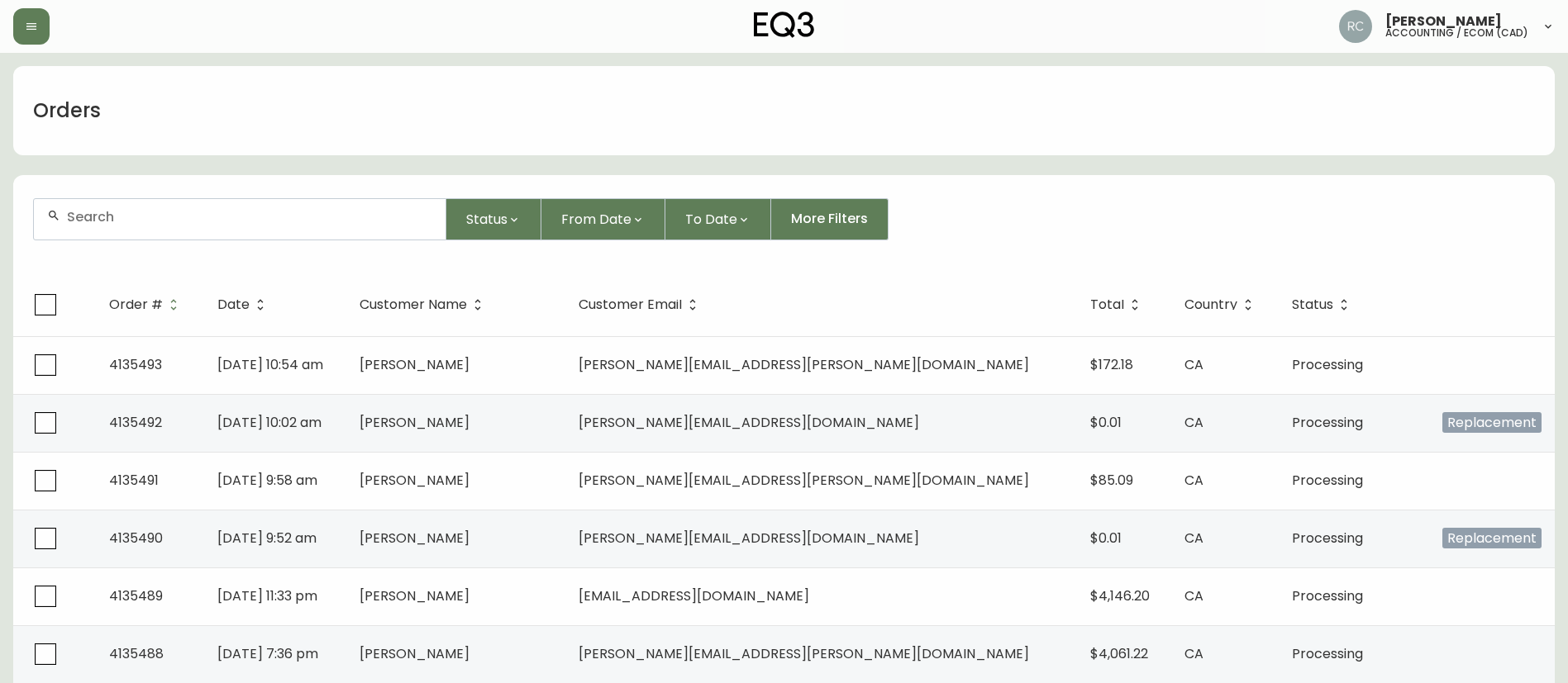
click at [352, 235] on div at bounding box center [239, 219] width 411 height 41
paste input "4135483"
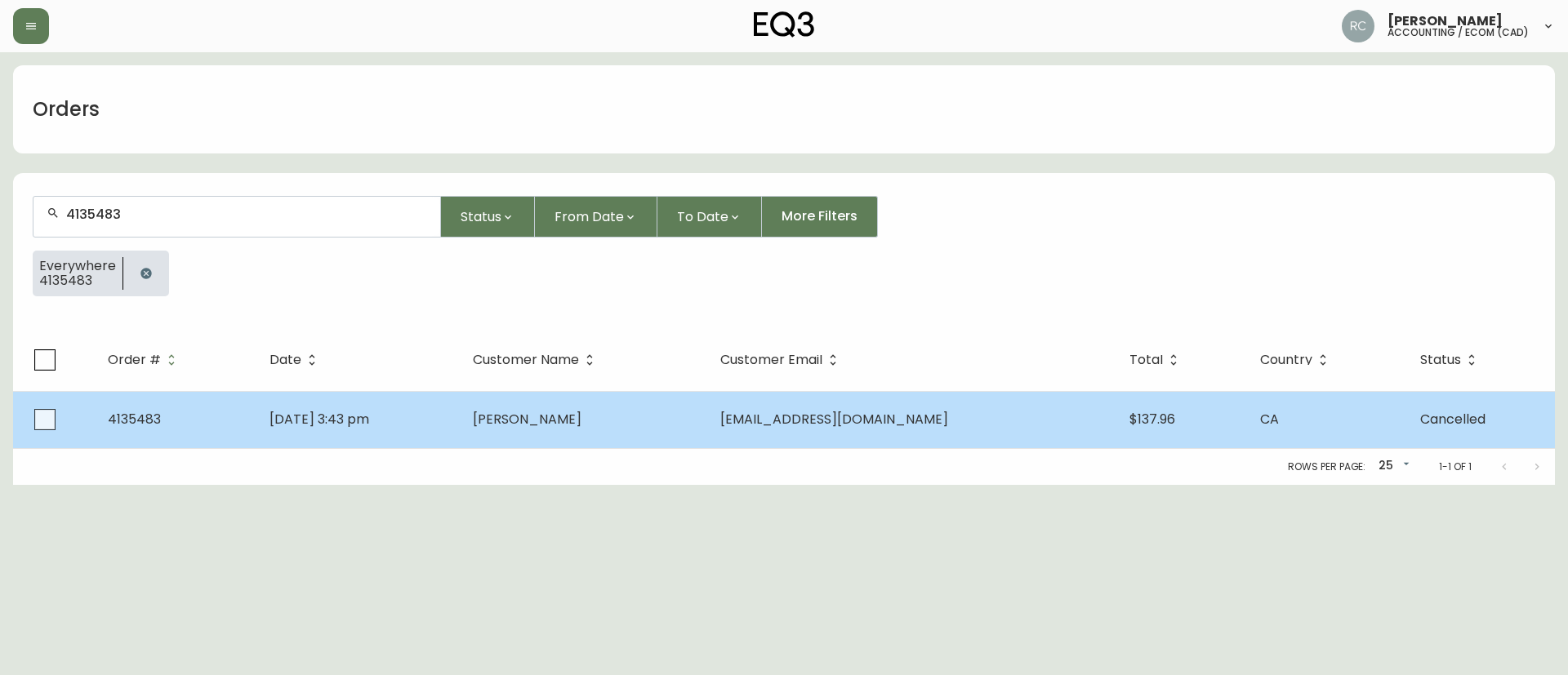
type input "4135483"
click at [459, 436] on td "[DATE] 3:43 pm" at bounding box center [357, 419] width 203 height 57
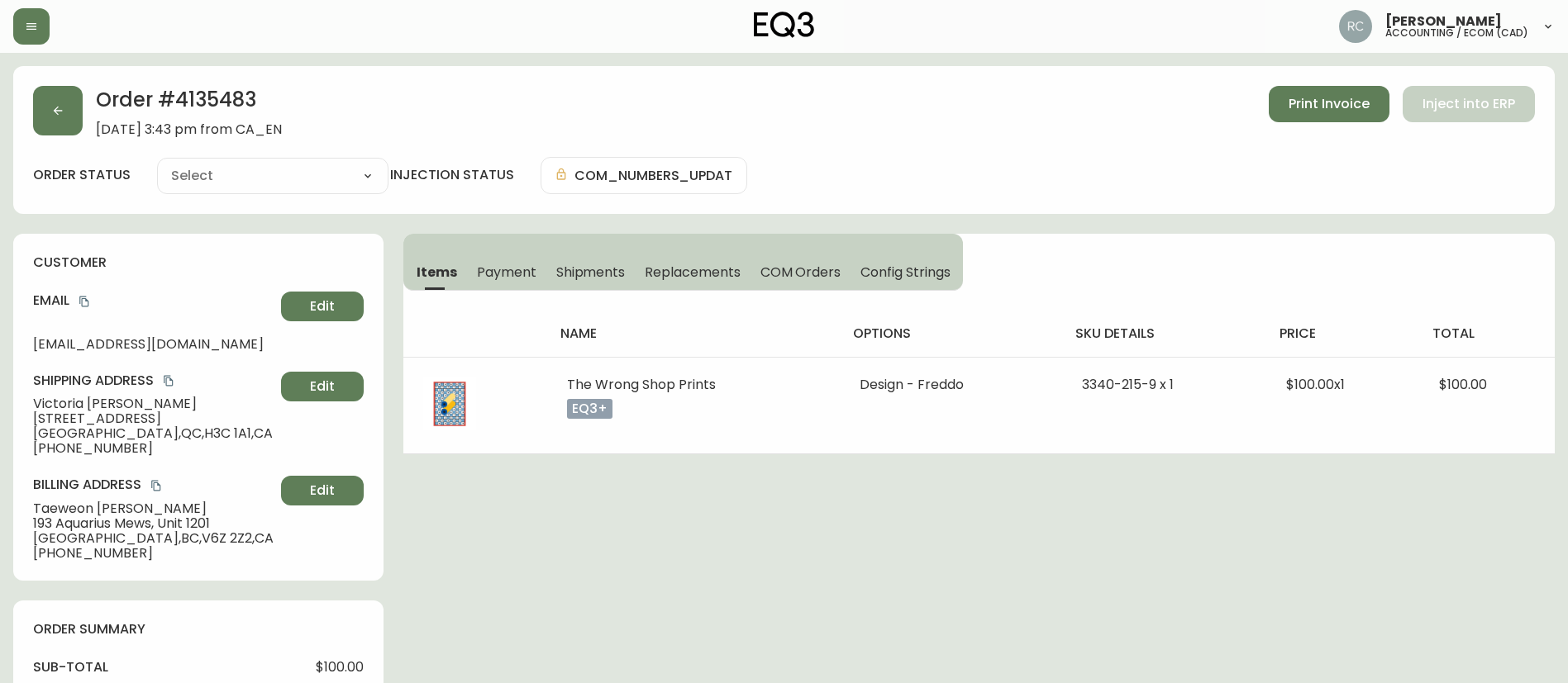
type input "Cancelled"
select select "CANCELLED"
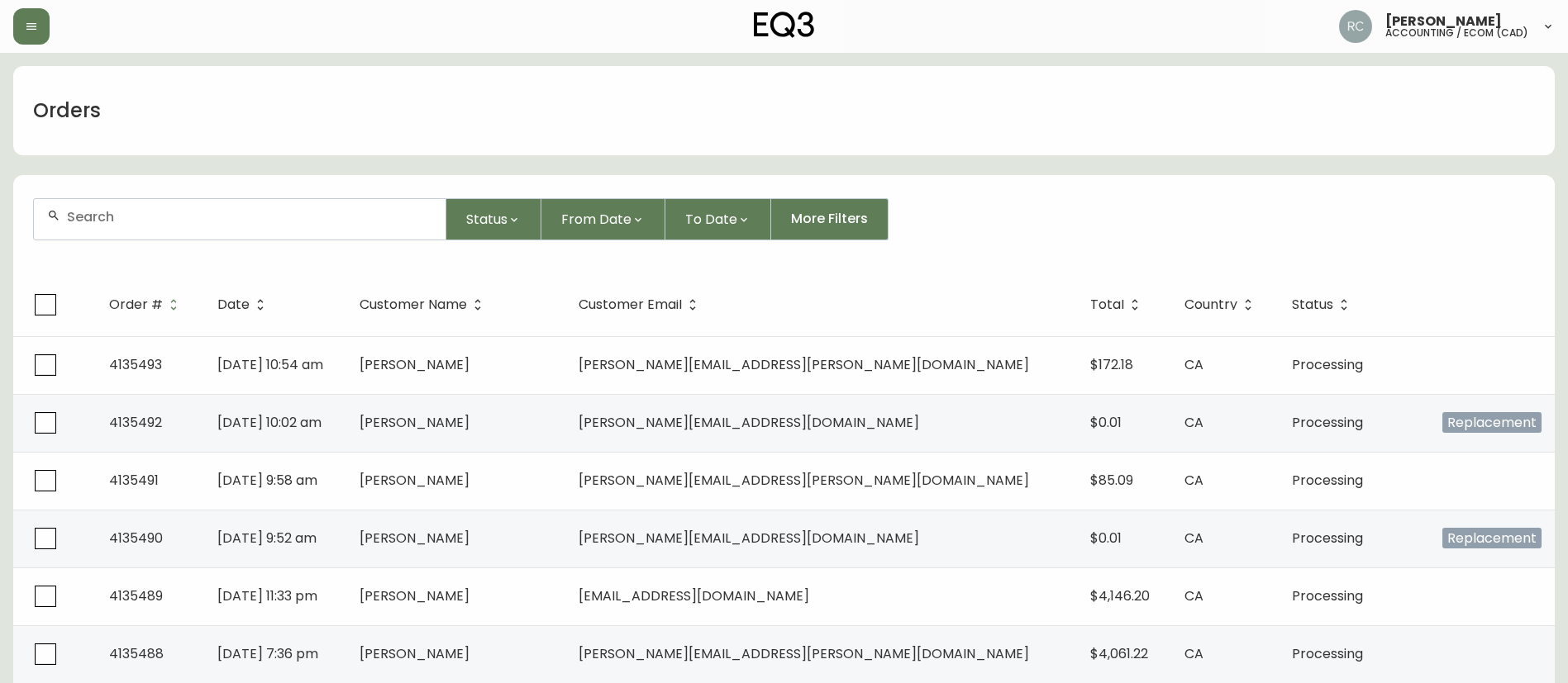
click at [326, 220] on input "text" at bounding box center [249, 217] width 366 height 16
paste input "4131853"
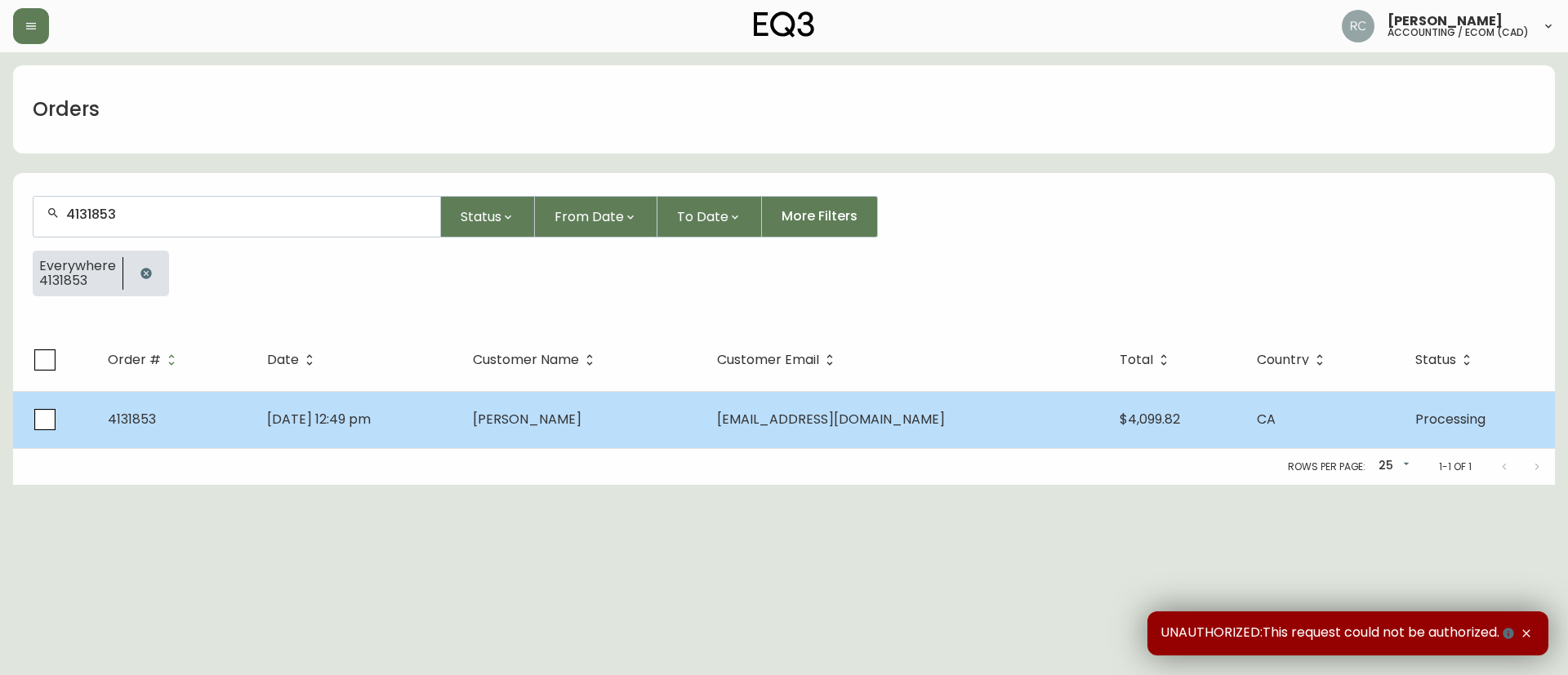
type input "4131853"
click at [543, 427] on td "[PERSON_NAME]" at bounding box center [581, 419] width 243 height 57
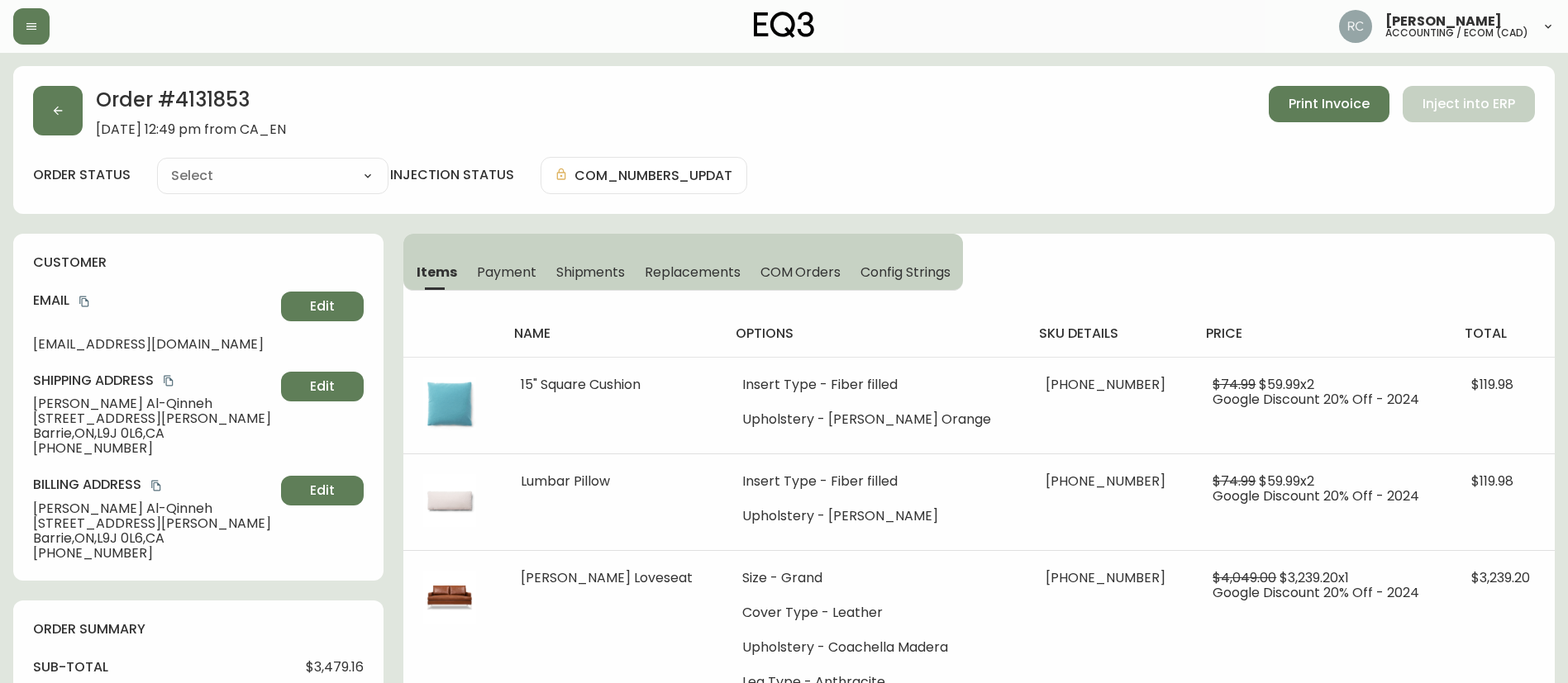
type input "Processing"
select select "PROCESSING"
click at [225, 95] on h2 "Order # 4131853" at bounding box center [190, 104] width 190 height 36
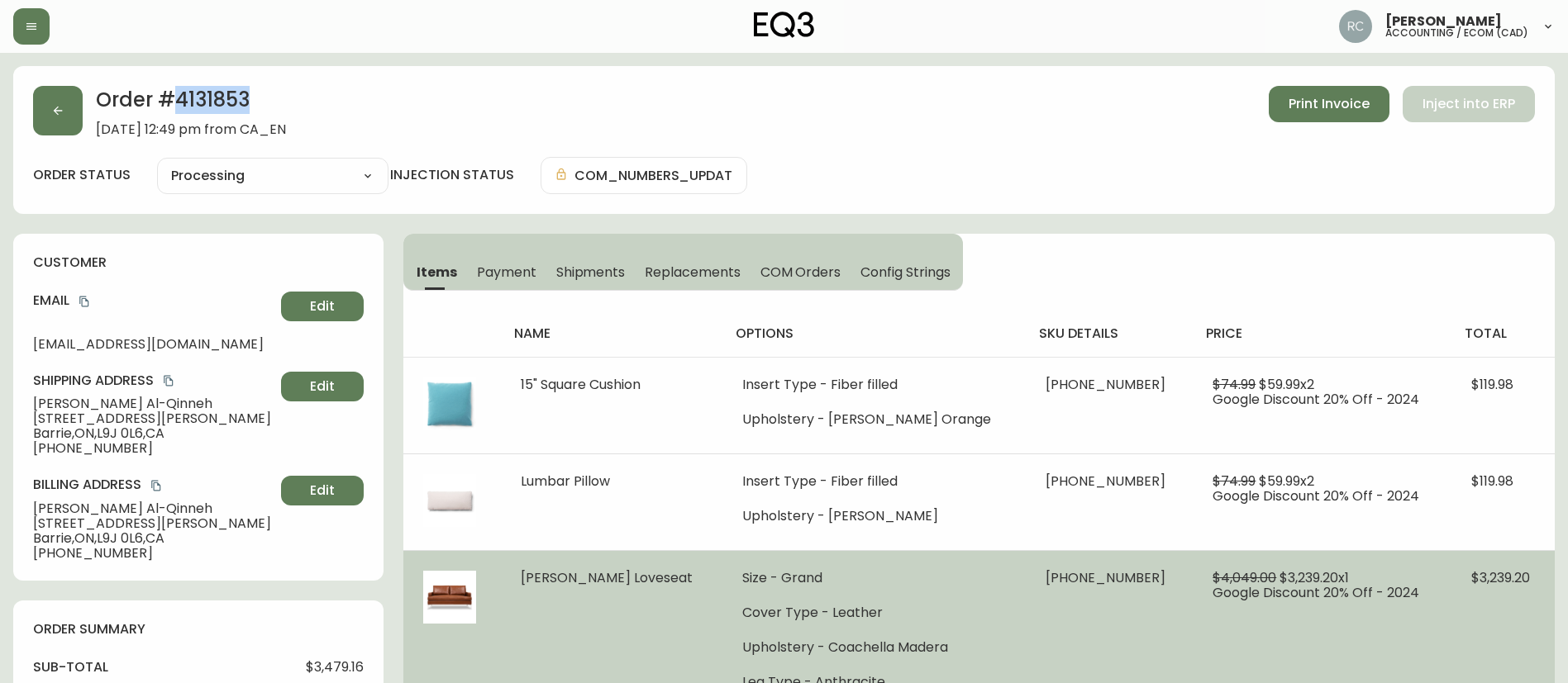
copy h2 "4131853"
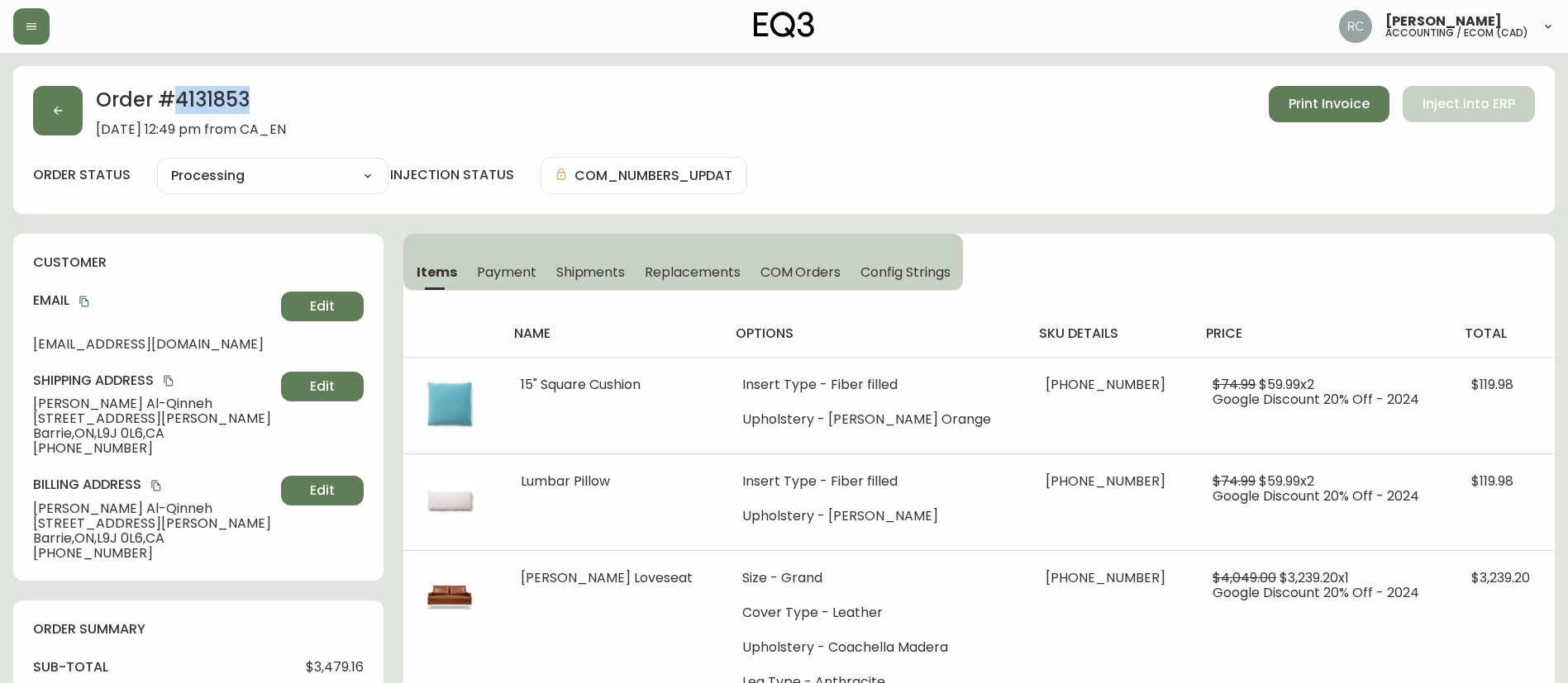
click at [201, 98] on h2 "Order # 4131853" at bounding box center [190, 104] width 190 height 36
click at [783, 256] on button "COM Orders" at bounding box center [800, 272] width 101 height 36
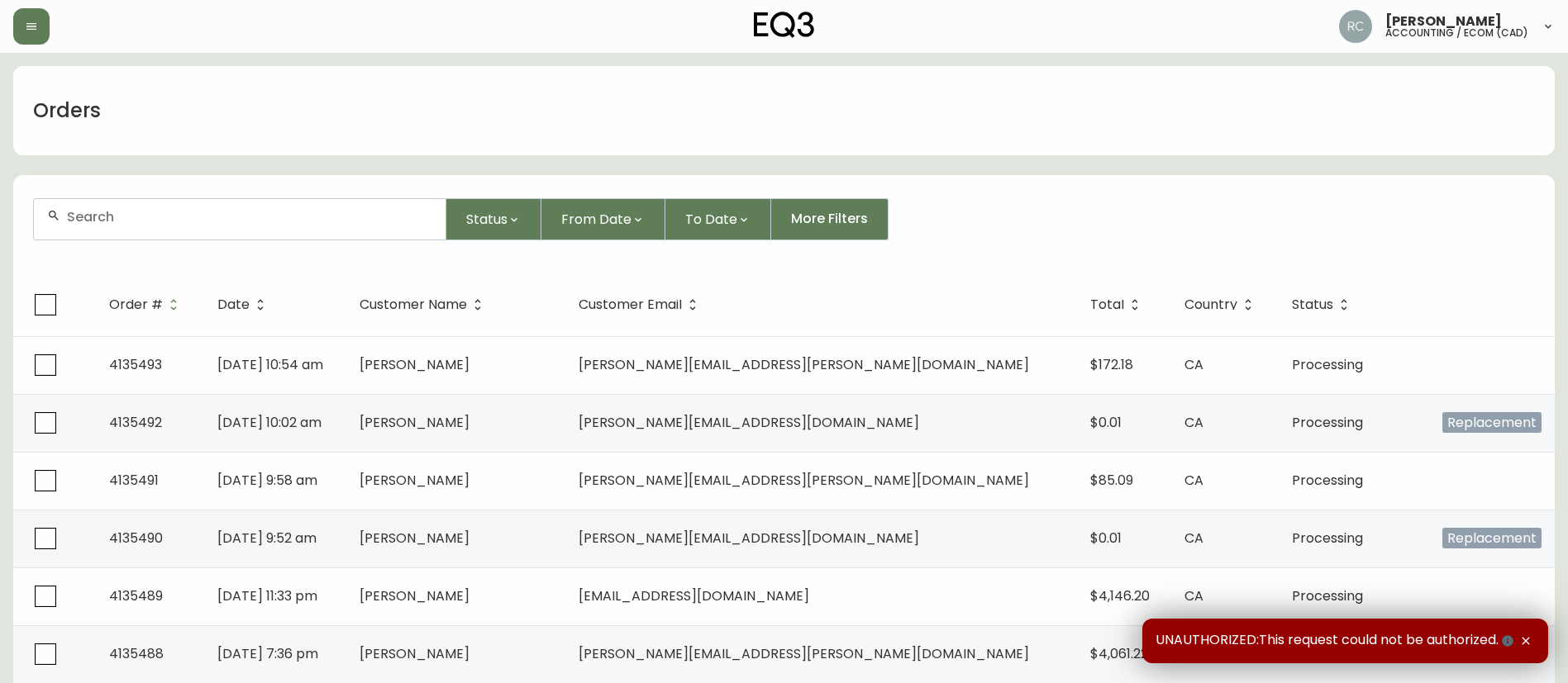
click at [364, 224] on input "text" at bounding box center [249, 217] width 366 height 16
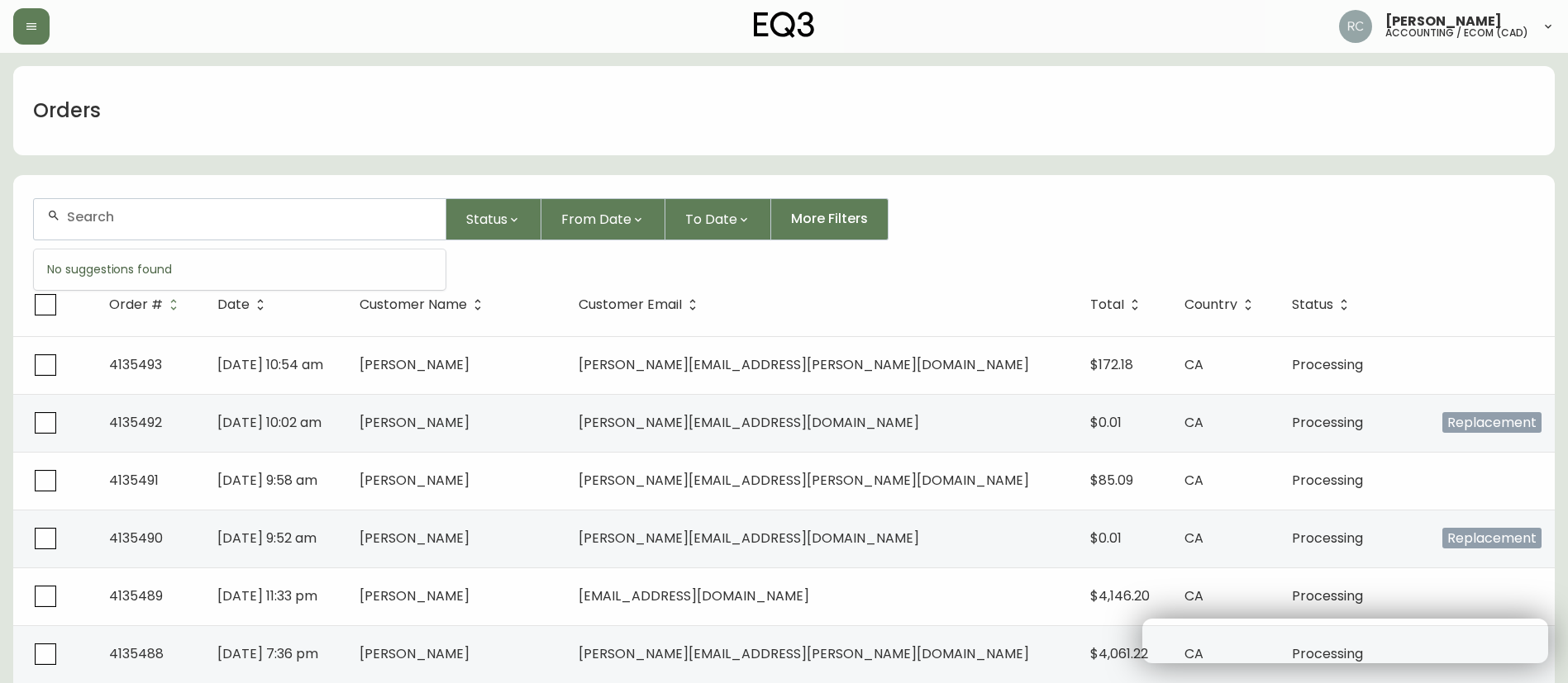
paste input "4133493"
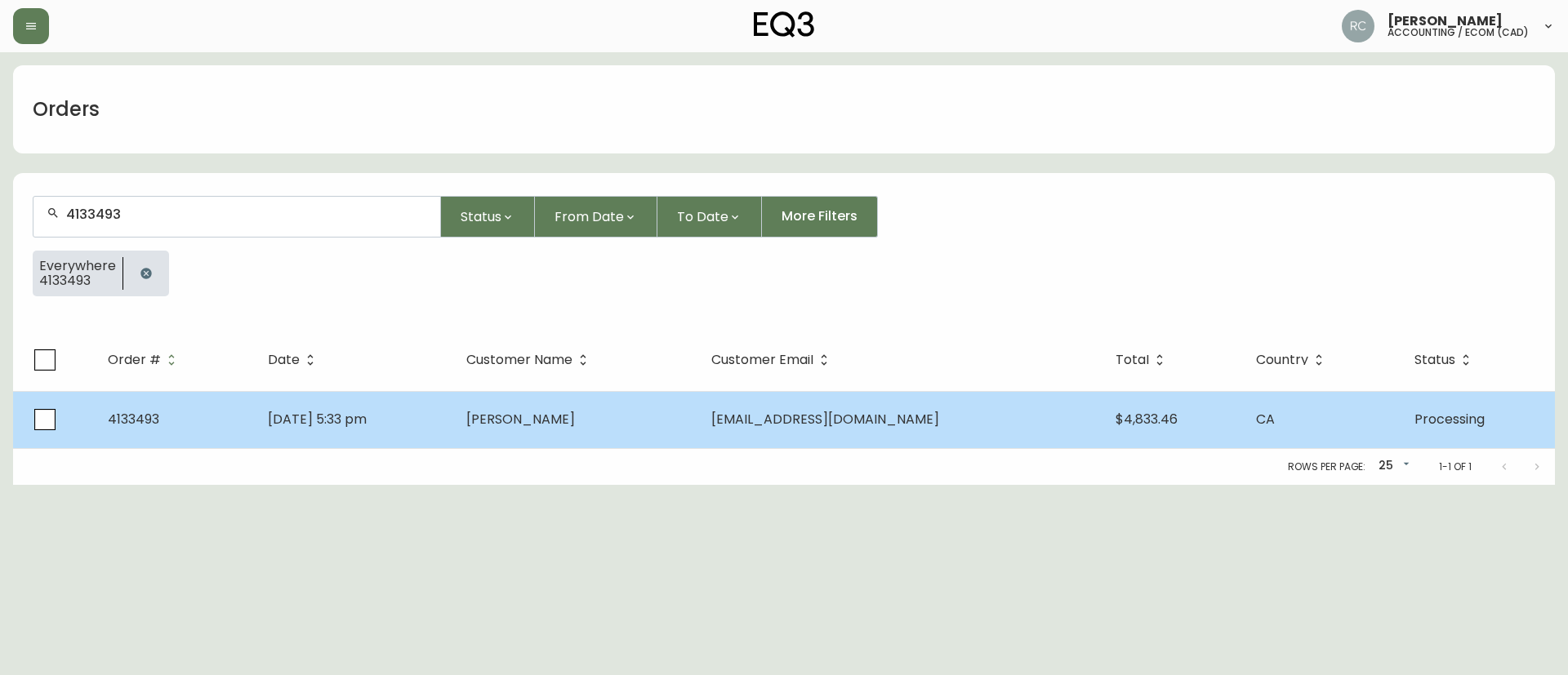
type input "4133493"
click at [663, 429] on td "Linda Lee" at bounding box center [575, 419] width 244 height 57
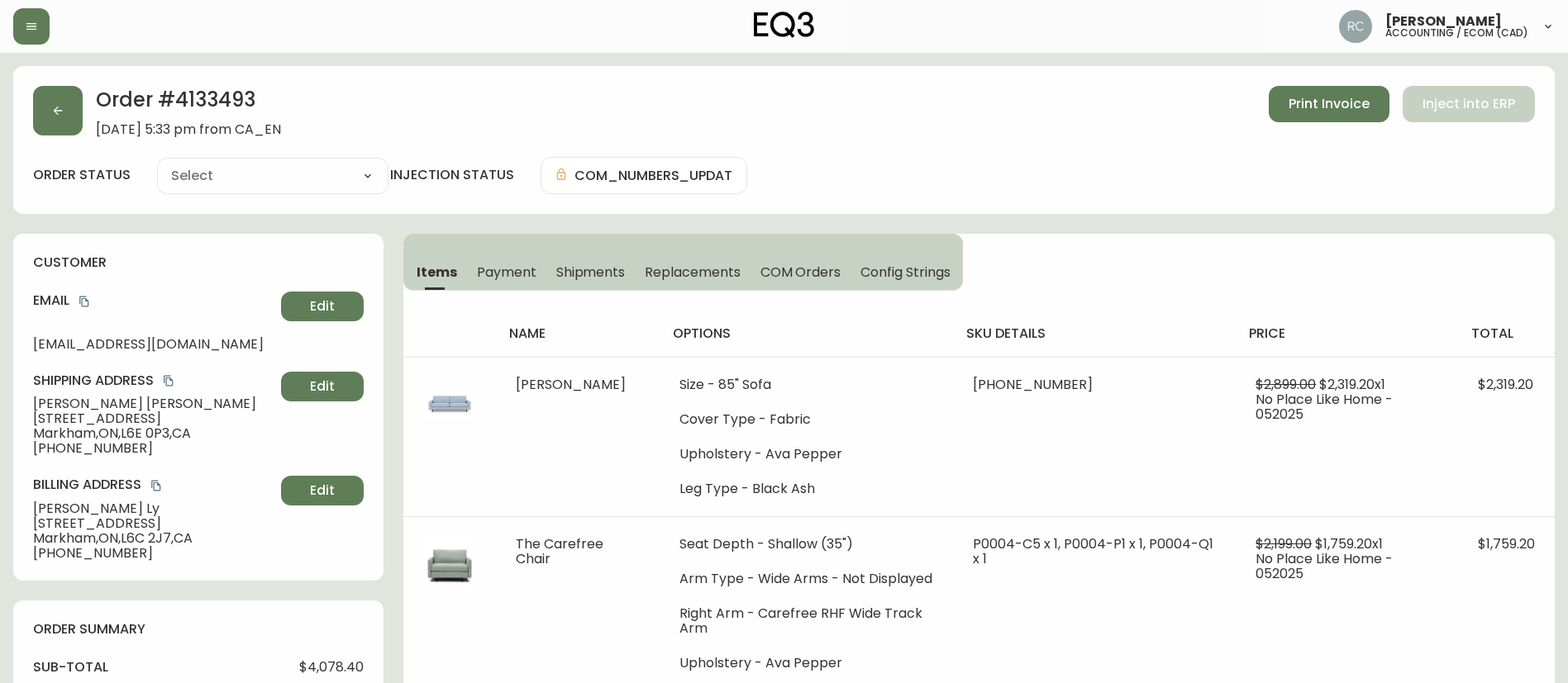
type input "Processing"
select select "PROCESSING"
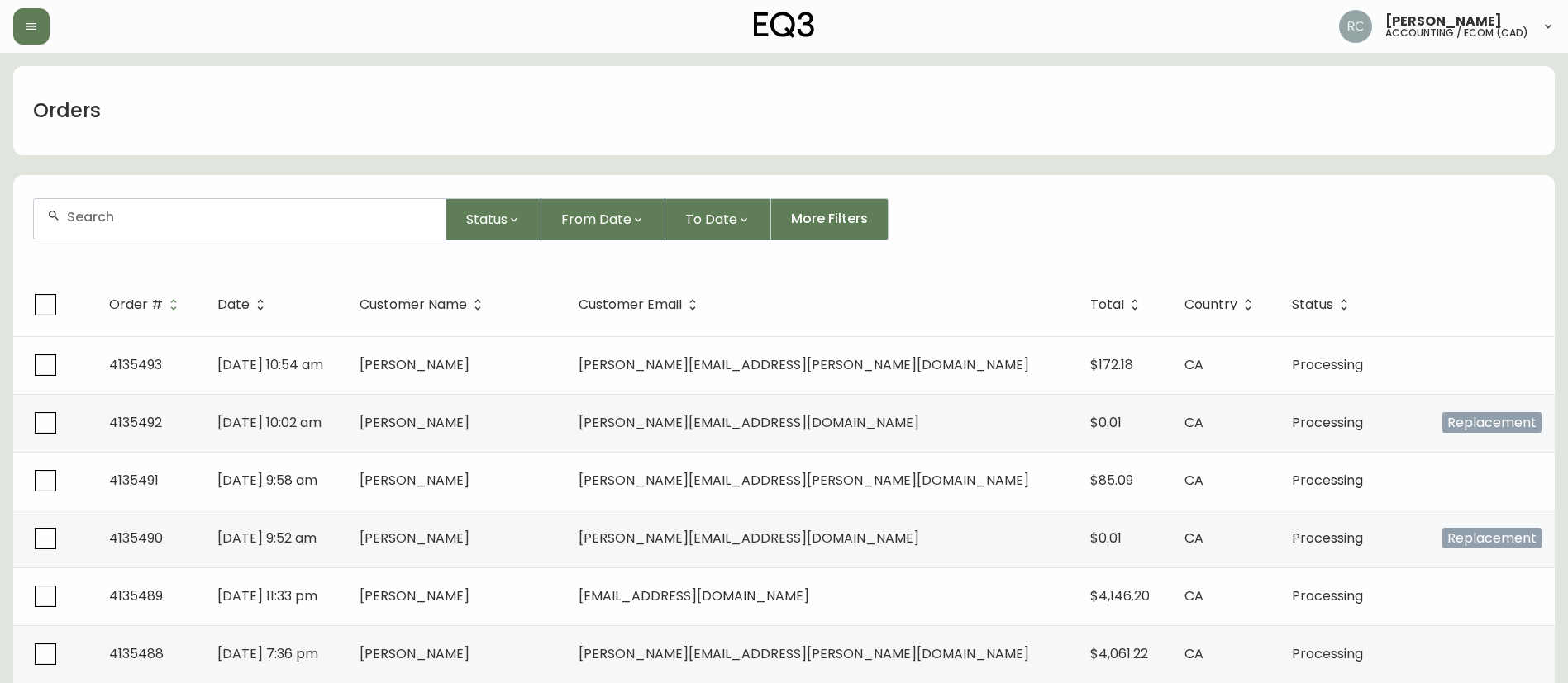
click at [204, 226] on div at bounding box center [239, 219] width 411 height 41
paste input "4132614"
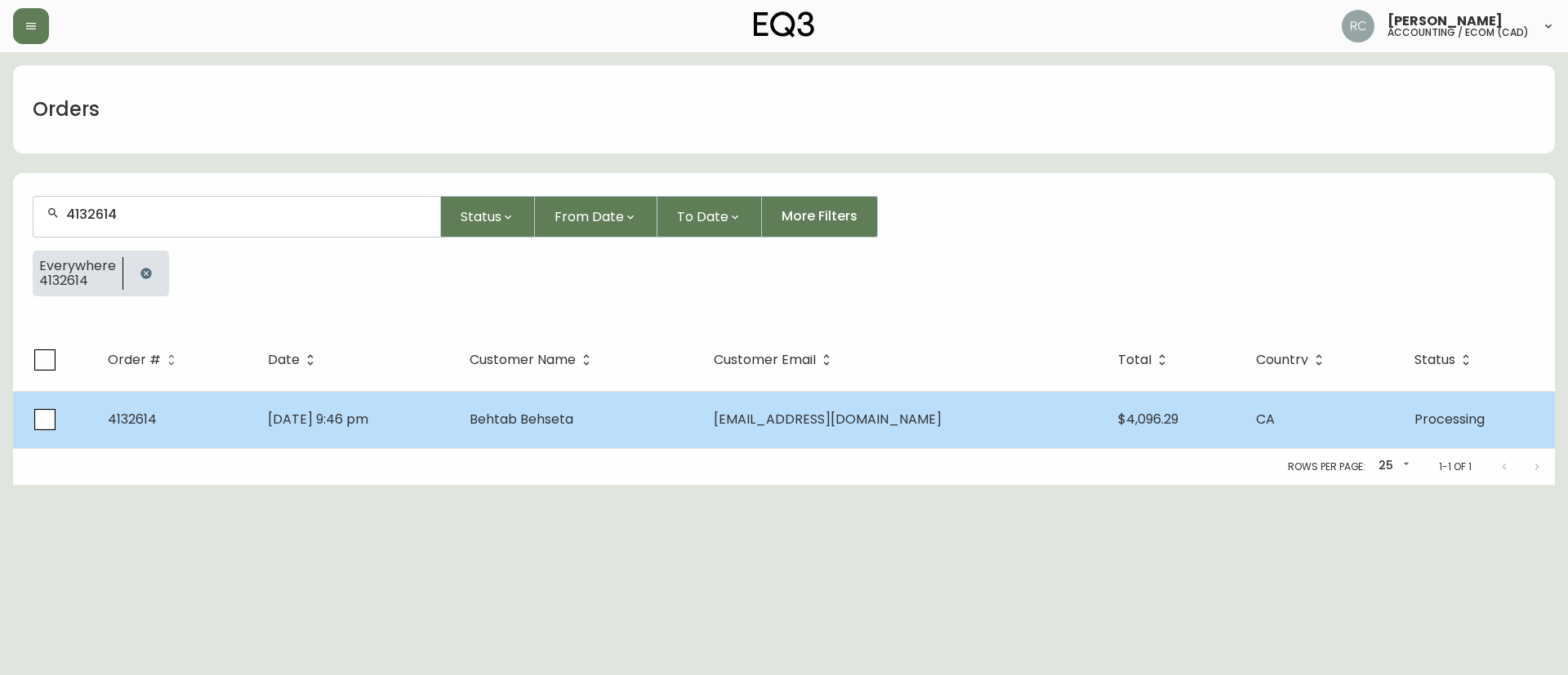
type input "4132614"
click at [548, 405] on td "Behtab Behseta" at bounding box center [579, 419] width 244 height 57
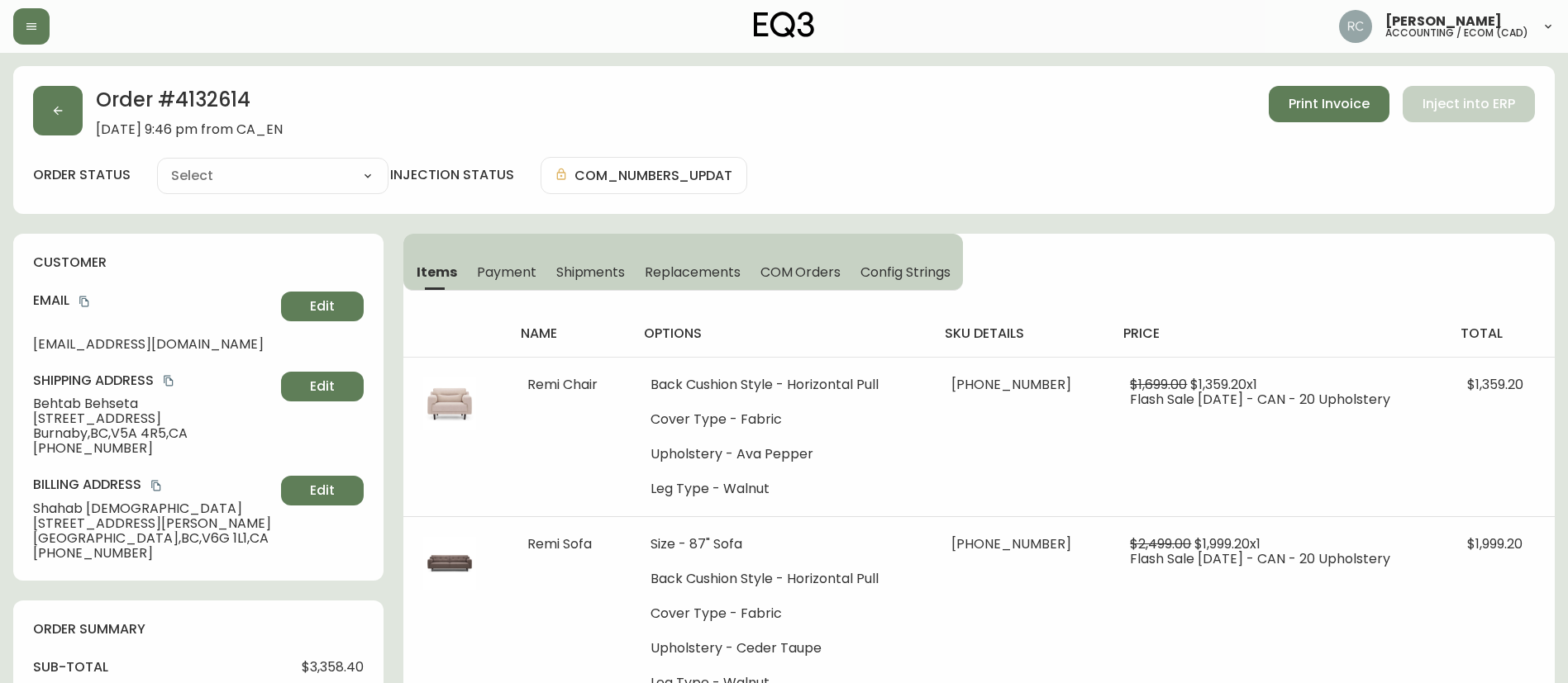
type input "Processing"
select select "PROCESSING"
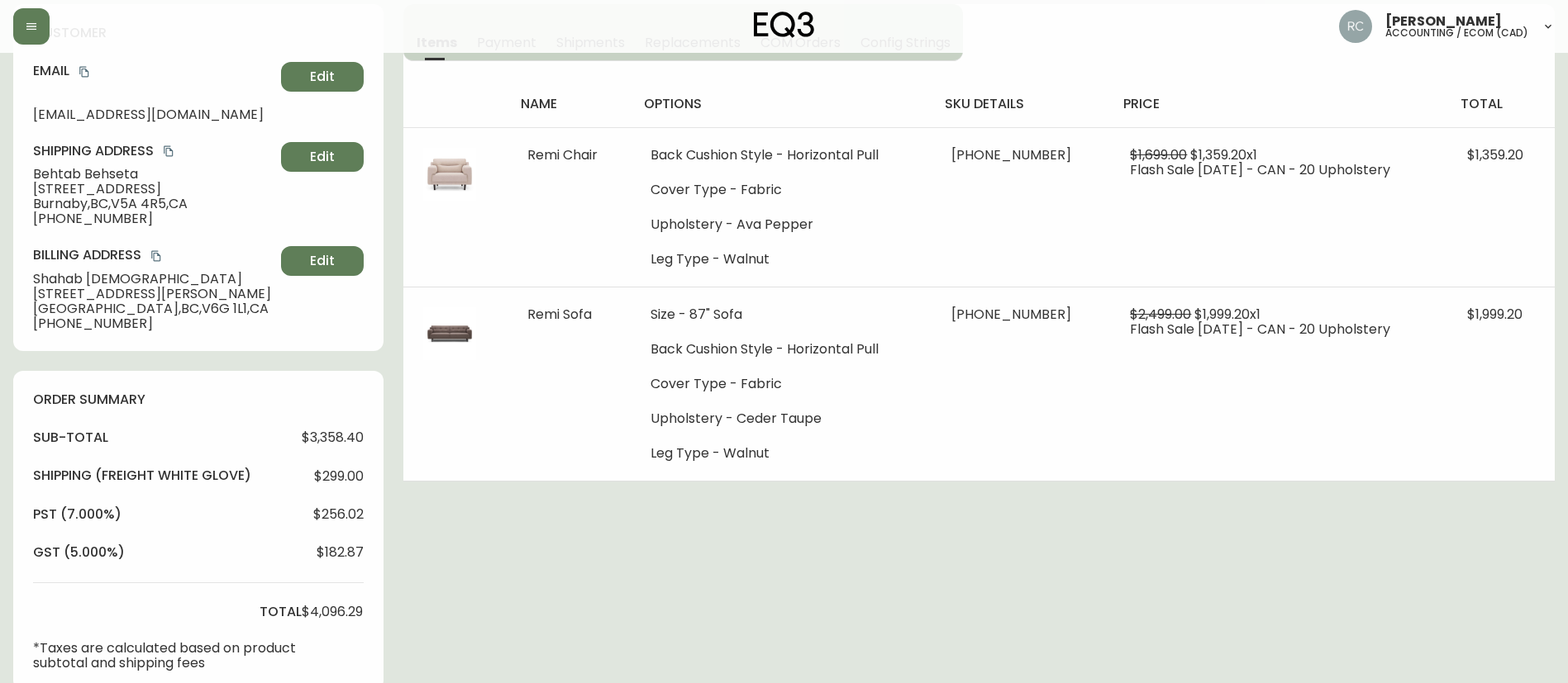
scroll to position [331, 0]
